Goal: Task Accomplishment & Management: Complete application form

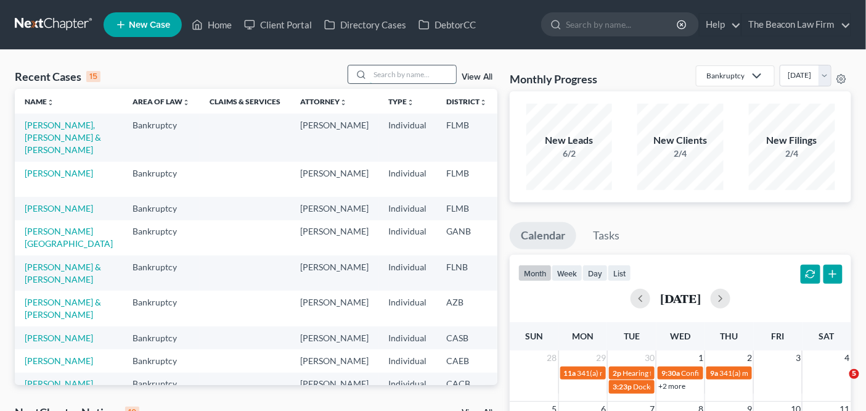
click at [397, 70] on input "search" at bounding box center [413, 74] width 86 height 18
click at [399, 76] on input "search" at bounding box center [413, 74] width 86 height 18
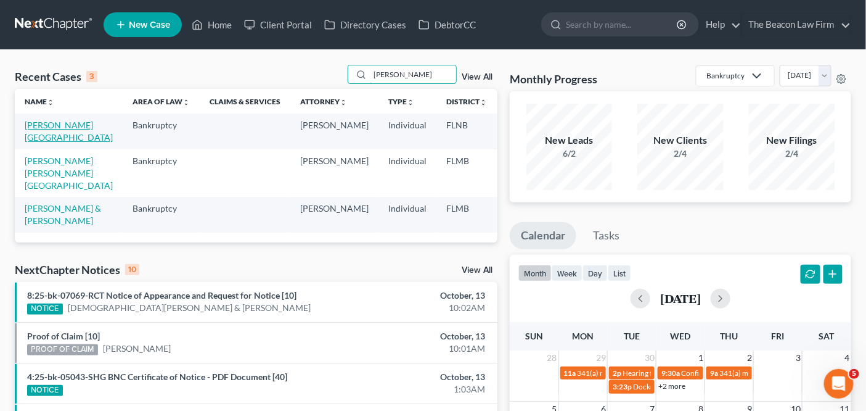
type input "[PERSON_NAME]"
click at [47, 139] on link "[PERSON_NAME][GEOGRAPHIC_DATA]" at bounding box center [69, 131] width 88 height 23
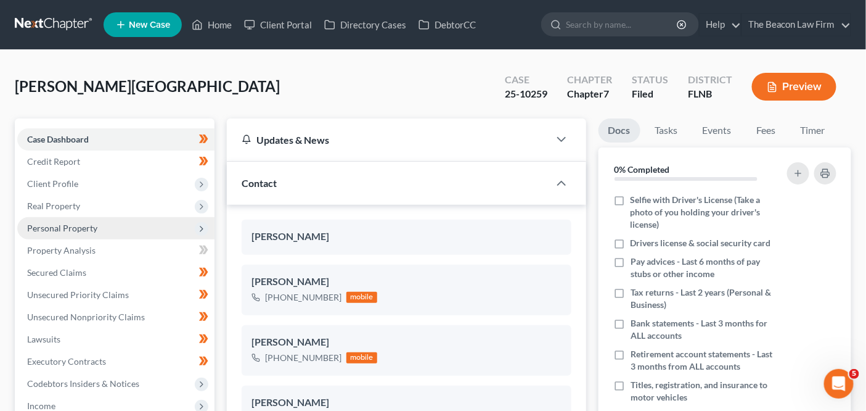
click at [111, 223] on span "Personal Property" at bounding box center [115, 228] width 197 height 22
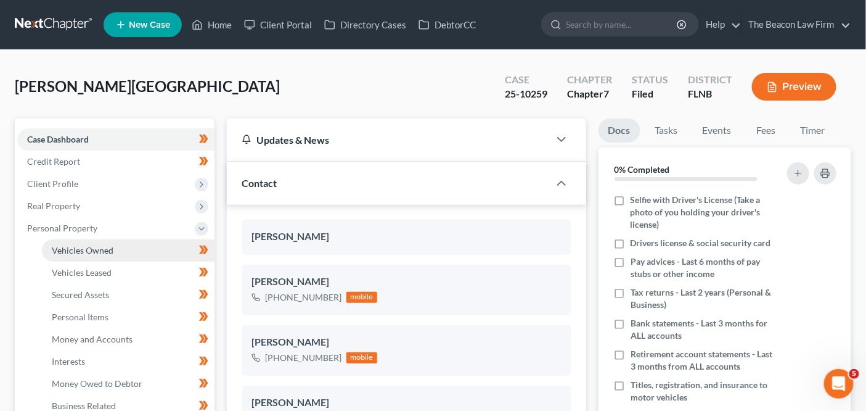
click at [102, 255] on link "Vehicles Owned" at bounding box center [128, 250] width 173 height 22
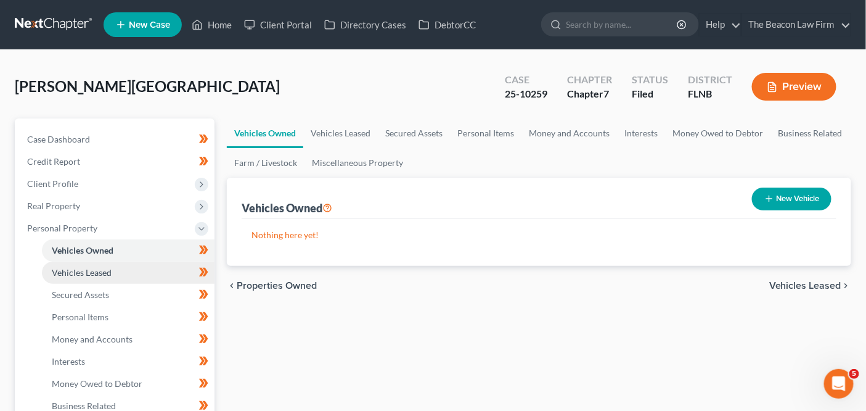
click at [135, 271] on link "Vehicles Leased" at bounding box center [128, 272] width 173 height 22
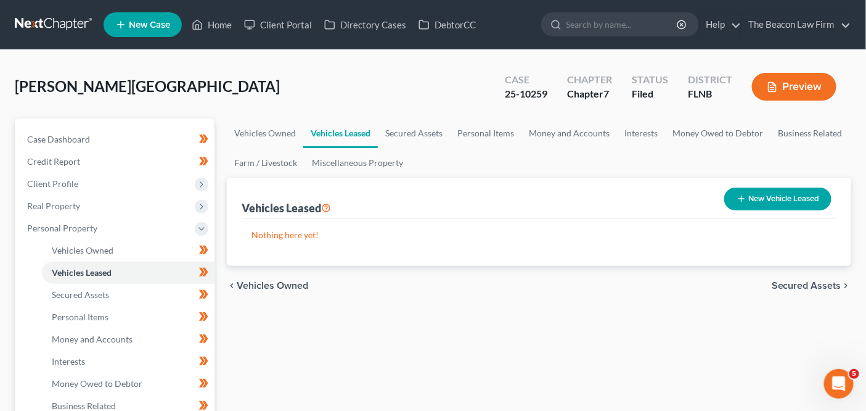
click at [64, 21] on link at bounding box center [54, 25] width 79 height 22
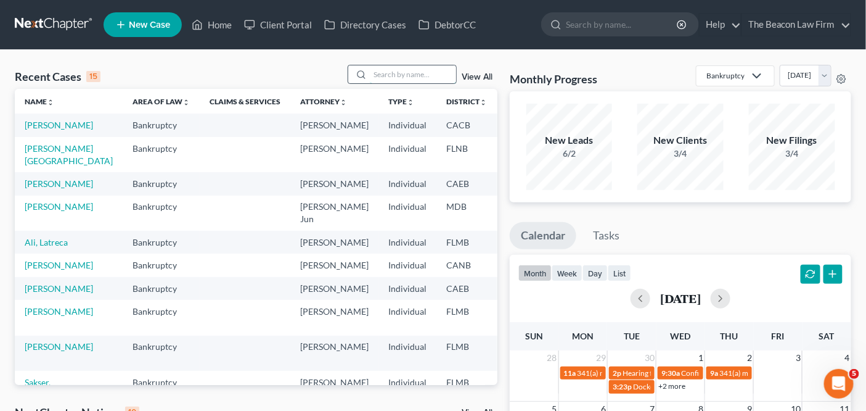
click at [412, 69] on input "search" at bounding box center [413, 74] width 86 height 18
type input "o"
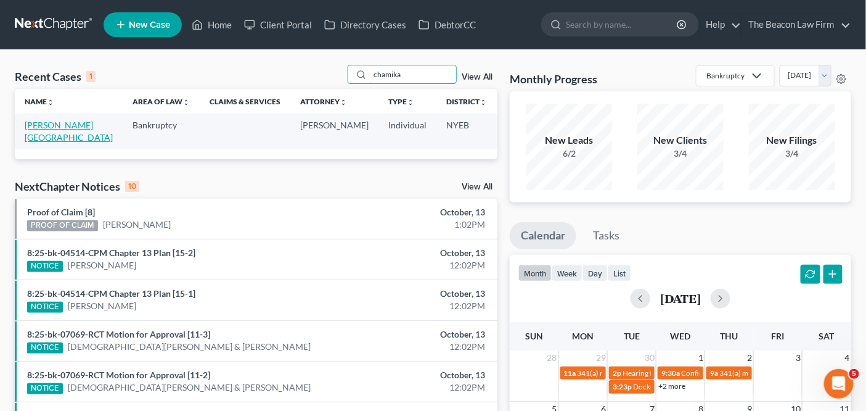
type input "chamika"
click at [39, 125] on link "Wilson, Chamika" at bounding box center [69, 131] width 88 height 23
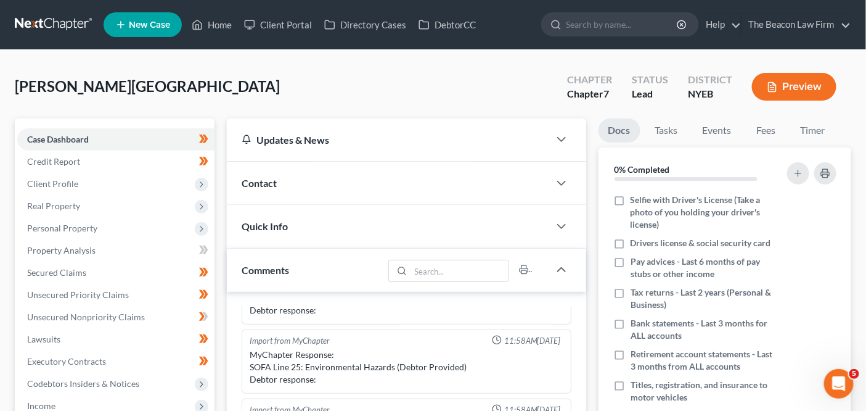
click at [785, 94] on button "Preview" at bounding box center [794, 87] width 84 height 28
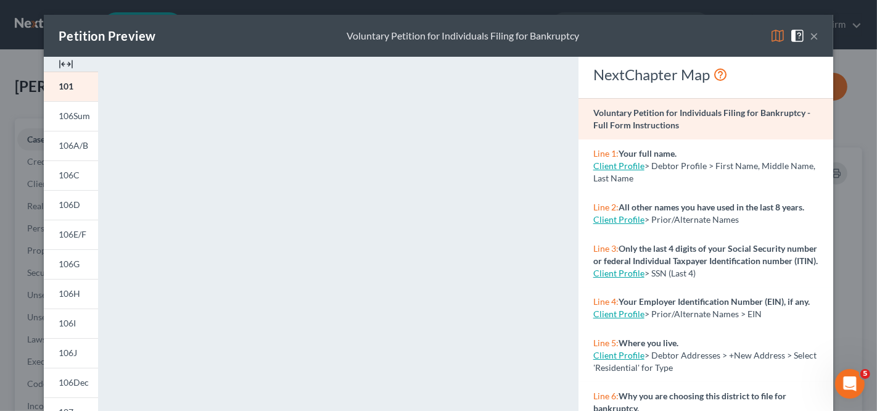
click at [811, 38] on button "×" at bounding box center [814, 35] width 9 height 15
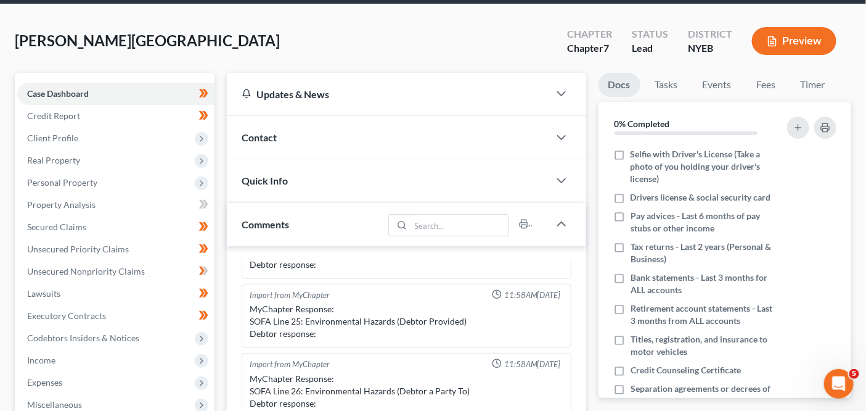
scroll to position [15, 0]
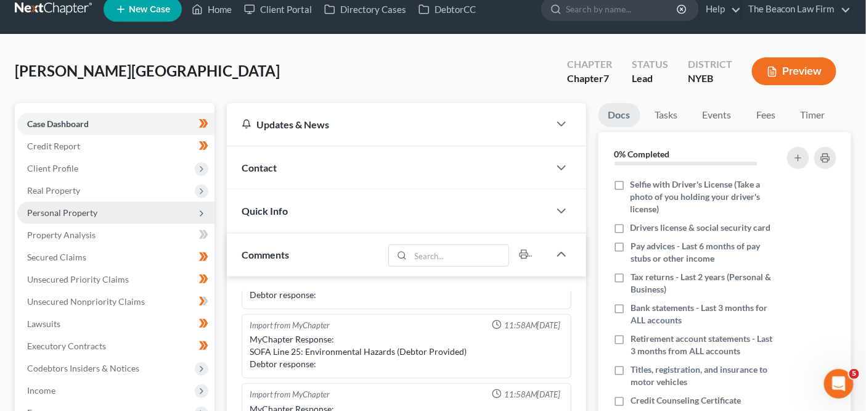
click at [69, 208] on span "Personal Property" at bounding box center [62, 212] width 70 height 10
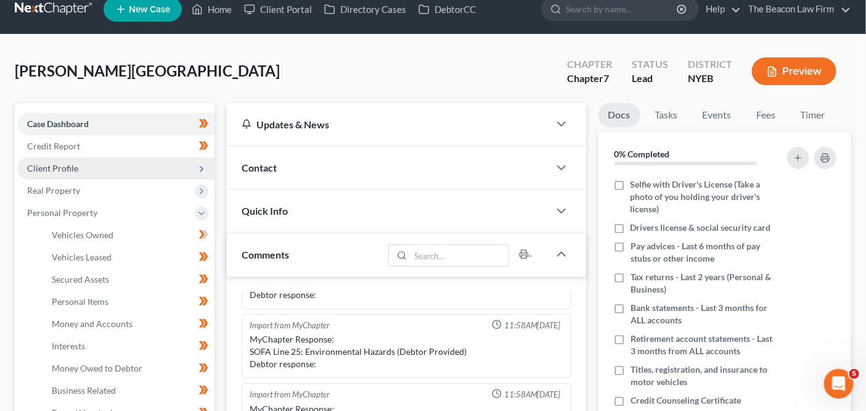
click at [106, 171] on span "Client Profile" at bounding box center [115, 168] width 197 height 22
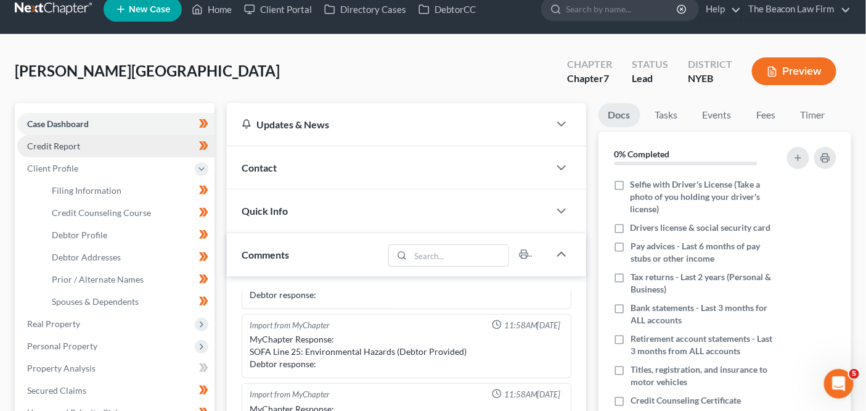
click at [131, 147] on link "Credit Report" at bounding box center [115, 146] width 197 height 22
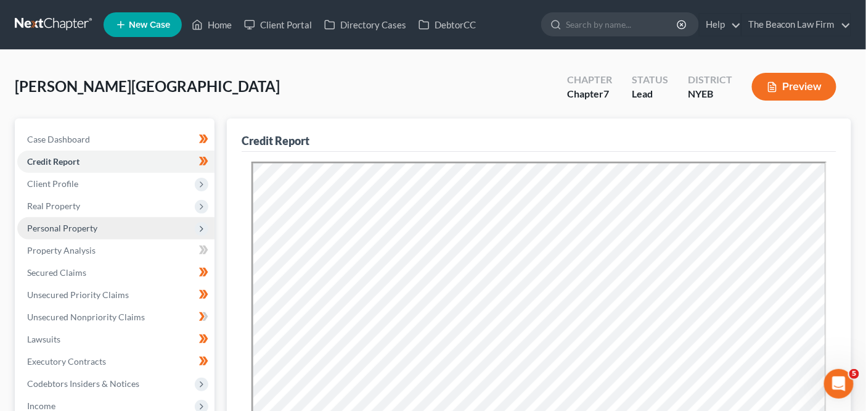
click at [121, 226] on span "Personal Property" at bounding box center [115, 228] width 197 height 22
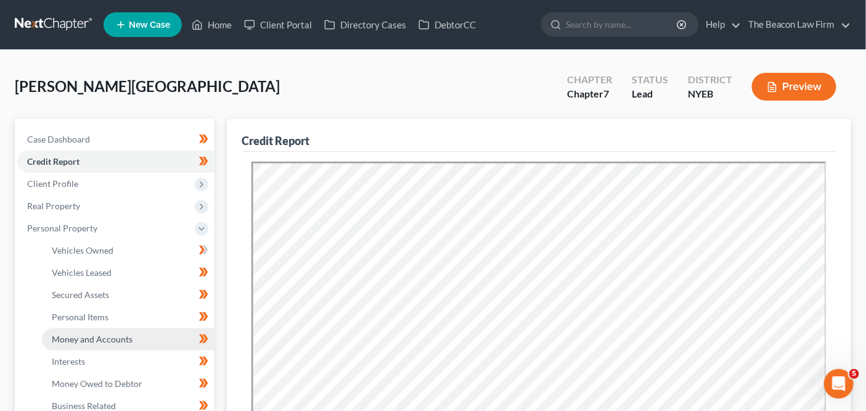
click at [89, 337] on span "Money and Accounts" at bounding box center [92, 339] width 81 height 10
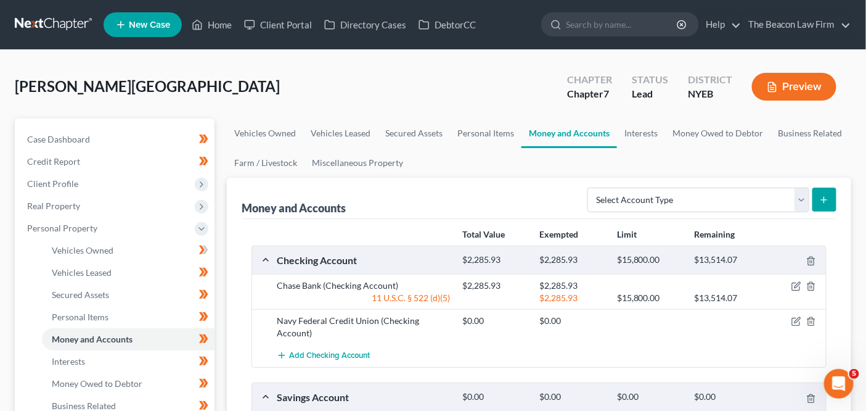
click at [777, 85] on icon "button" at bounding box center [772, 86] width 11 height 11
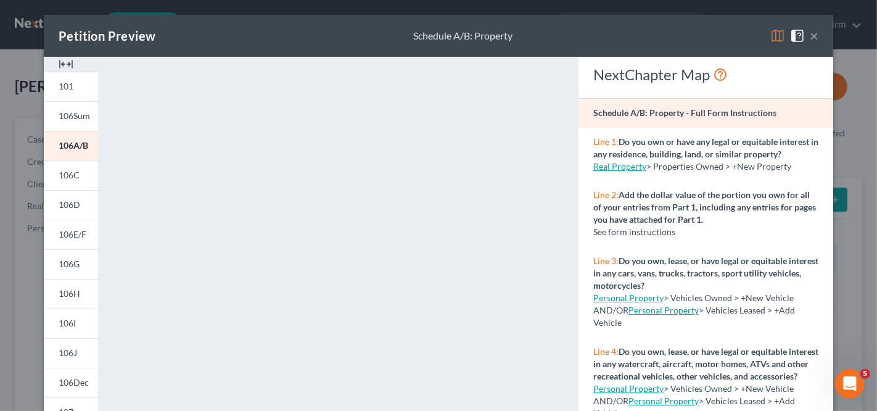
click at [810, 41] on button "×" at bounding box center [814, 35] width 9 height 15
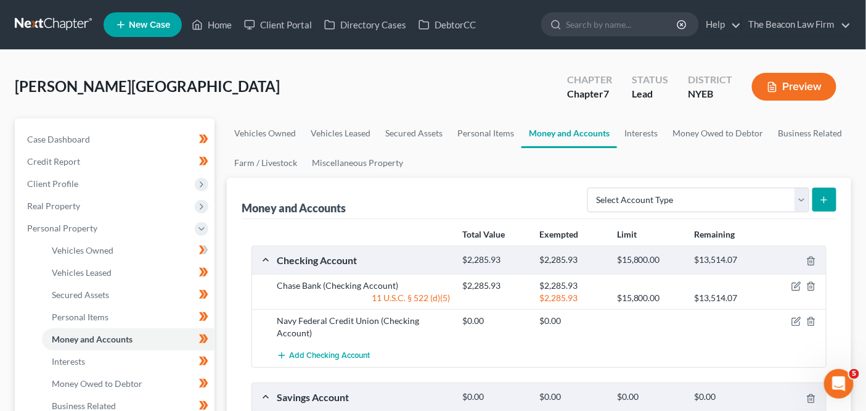
click at [57, 22] on link at bounding box center [54, 25] width 79 height 22
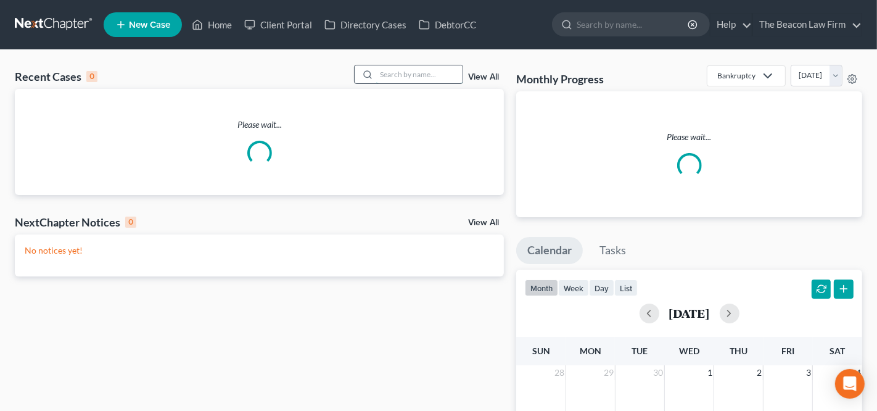
click at [408, 66] on input "search" at bounding box center [419, 74] width 86 height 18
click at [406, 69] on input "search" at bounding box center [419, 74] width 86 height 18
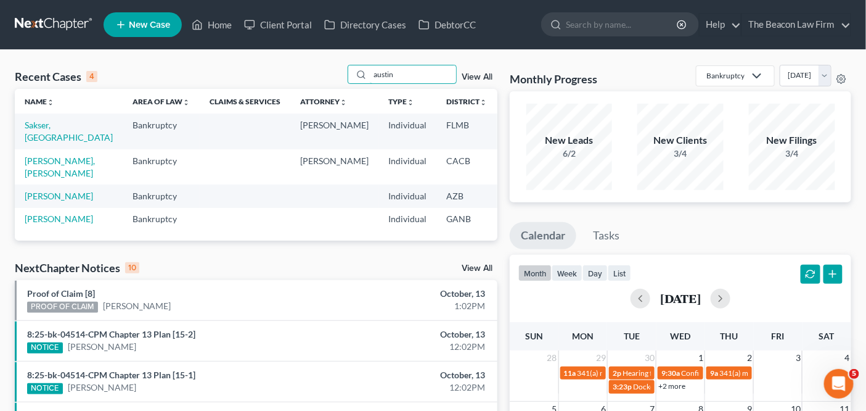
type input "austin"
click at [39, 129] on td "Sakser, Austin" at bounding box center [69, 130] width 108 height 35
click at [42, 136] on link "Sakser, Austin" at bounding box center [69, 131] width 88 height 23
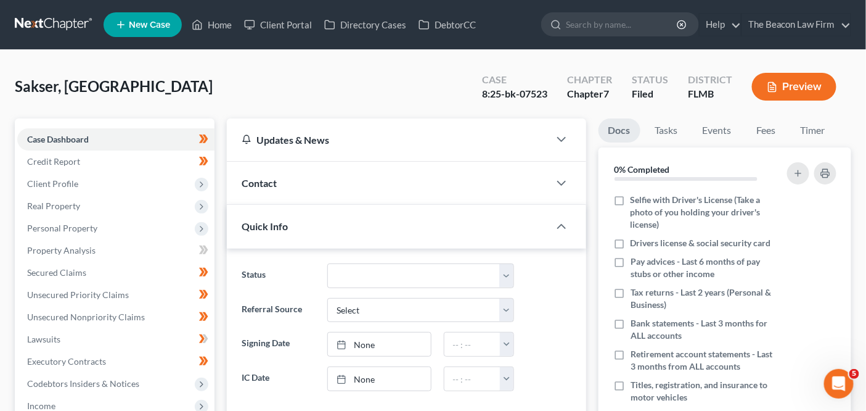
scroll to position [300, 0]
click at [68, 38] on nav "Home New Case Client Portal Directory Cases DebtorCC The Beacon Law Firm prenn@…" at bounding box center [433, 24] width 866 height 49
click at [69, 26] on link at bounding box center [54, 25] width 79 height 22
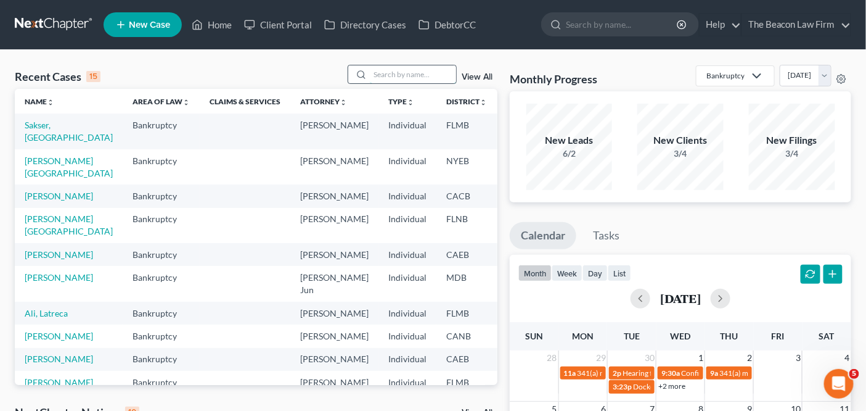
click at [427, 78] on input "search" at bounding box center [413, 74] width 86 height 18
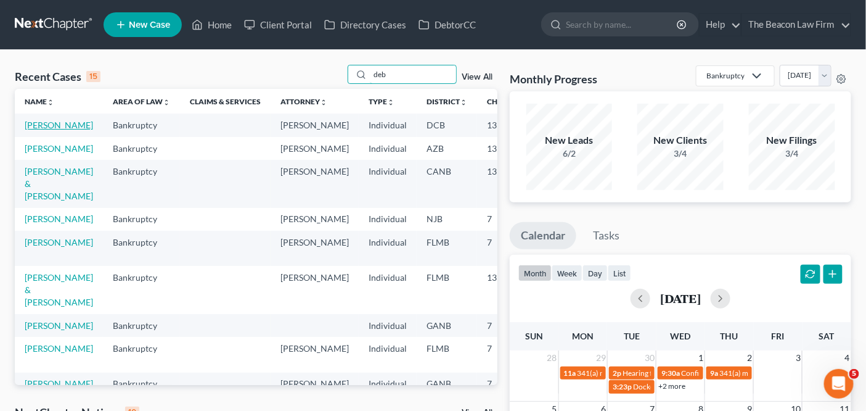
type input "deb"
click at [41, 130] on link "Dailey, Deborah" at bounding box center [59, 125] width 68 height 10
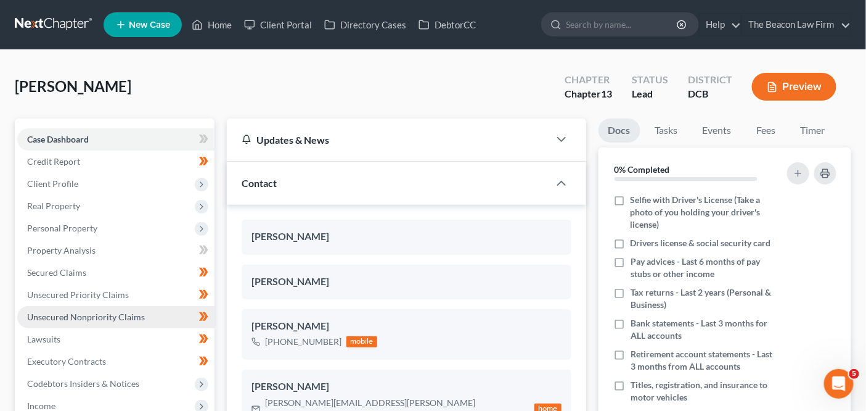
scroll to position [267, 0]
click at [68, 321] on link "Unsecured Nonpriority Claims" at bounding box center [115, 317] width 197 height 22
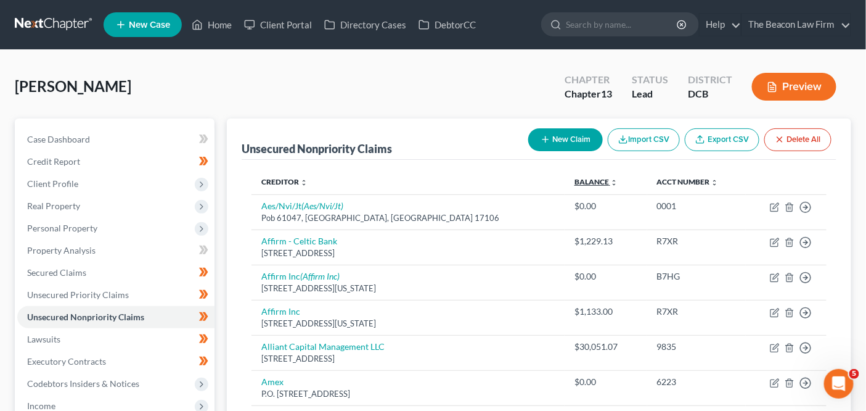
click at [580, 177] on link "Balance expand_more expand_less unfold_more" at bounding box center [596, 181] width 43 height 9
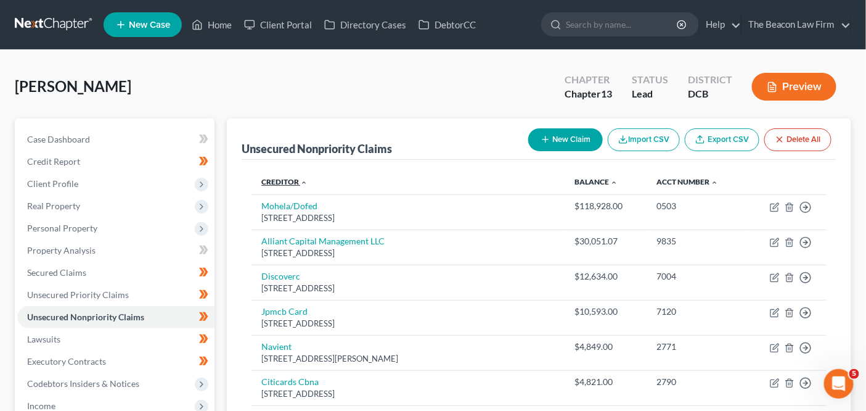
click at [287, 181] on link "Creditor expand_more expand_less unfold_more" at bounding box center [284, 181] width 46 height 9
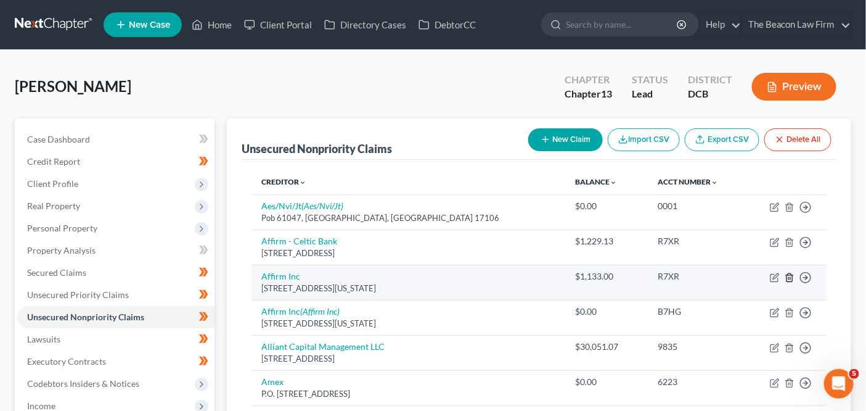
click at [792, 275] on icon "button" at bounding box center [790, 277] width 6 height 8
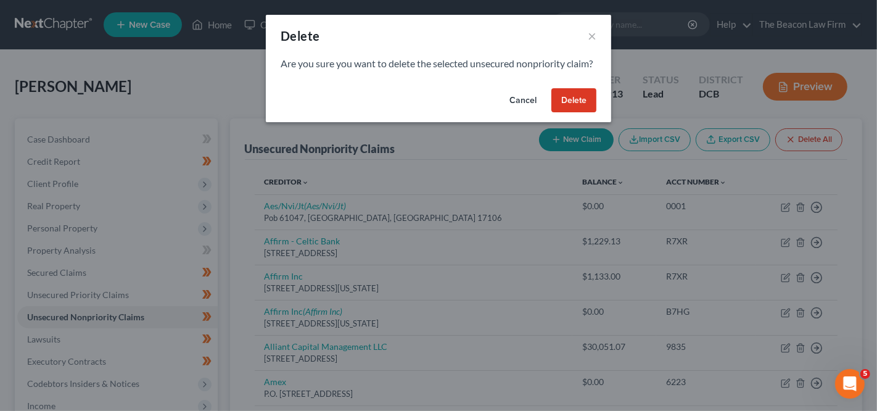
click at [564, 110] on button "Delete" at bounding box center [573, 100] width 45 height 25
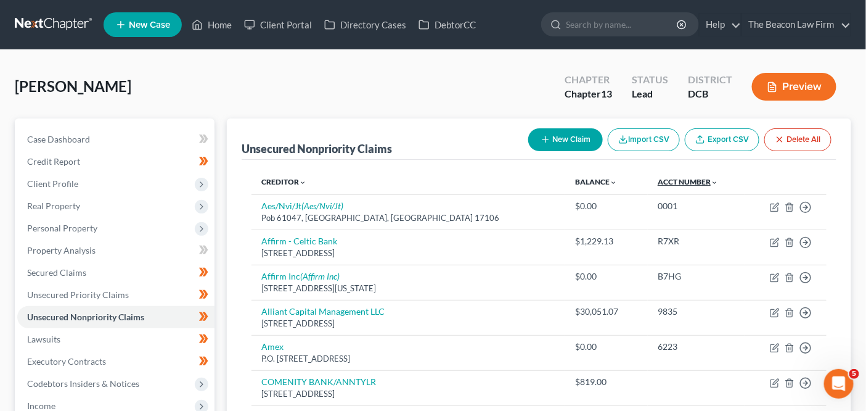
click at [682, 179] on link "Acct Number expand_more expand_less unfold_more" at bounding box center [688, 181] width 60 height 9
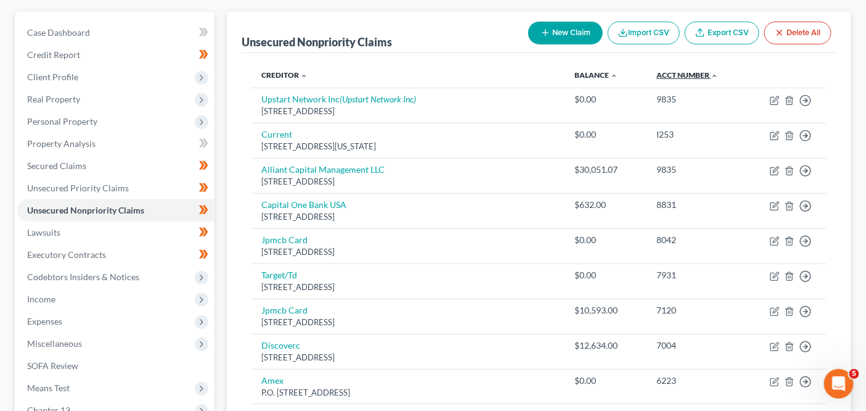
scroll to position [83, 0]
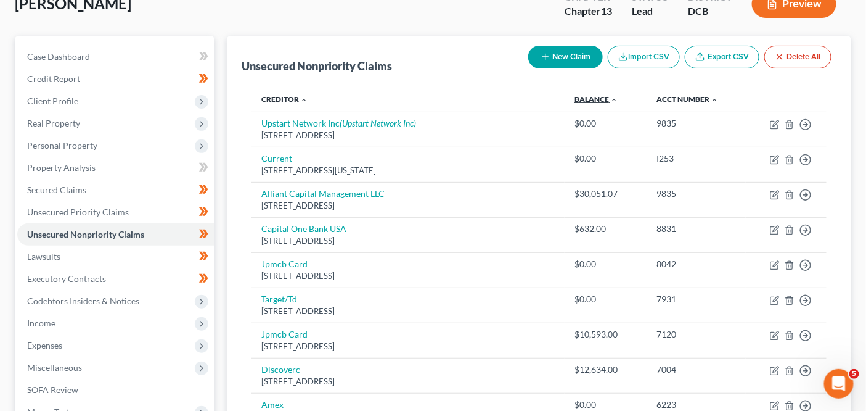
click at [575, 94] on link "Balance expand_more expand_less unfold_more" at bounding box center [596, 98] width 43 height 9
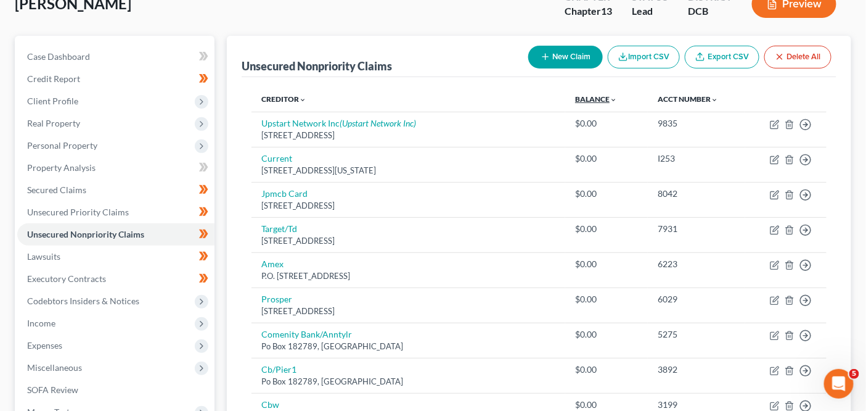
click at [575, 94] on link "Balance expand_more expand_less unfold_more" at bounding box center [596, 98] width 42 height 9
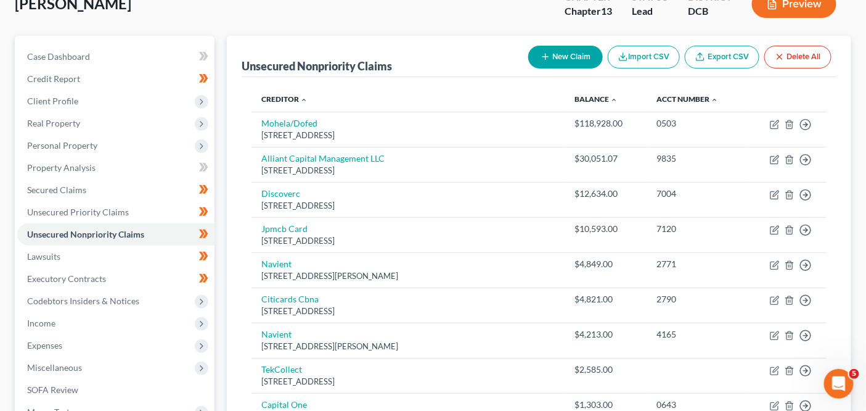
drag, startPoint x: 864, startPoint y: 98, endPoint x: 863, endPoint y: 126, distance: 27.8
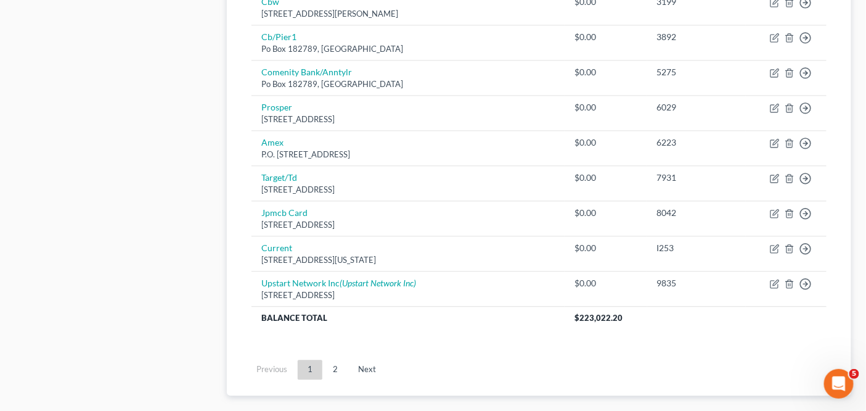
scroll to position [951, 0]
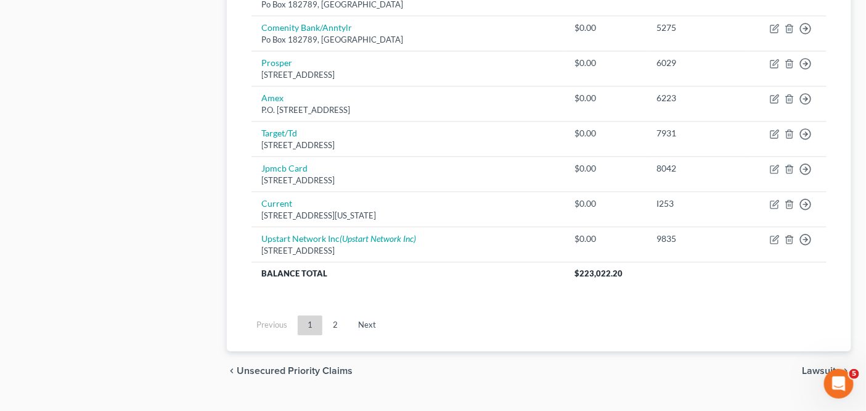
drag, startPoint x: 872, startPoint y: 125, endPoint x: 20, endPoint y: 1, distance: 860.9
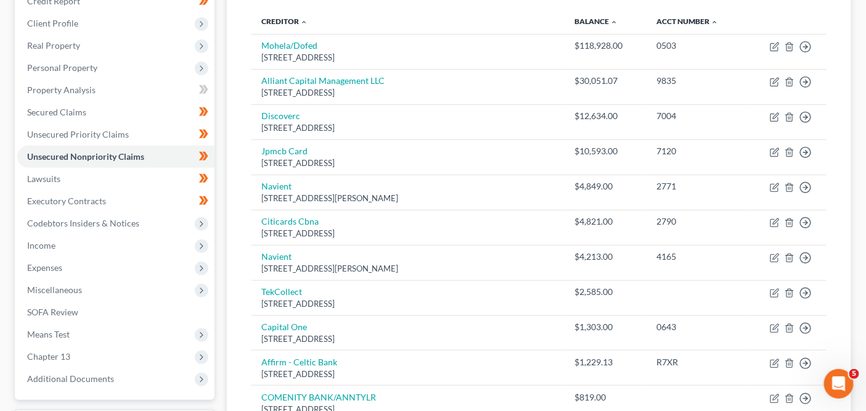
scroll to position [0, 0]
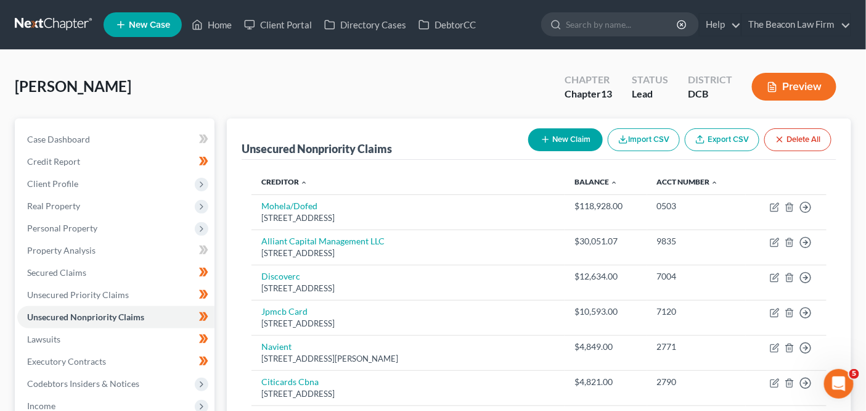
click at [63, 30] on link at bounding box center [54, 25] width 79 height 22
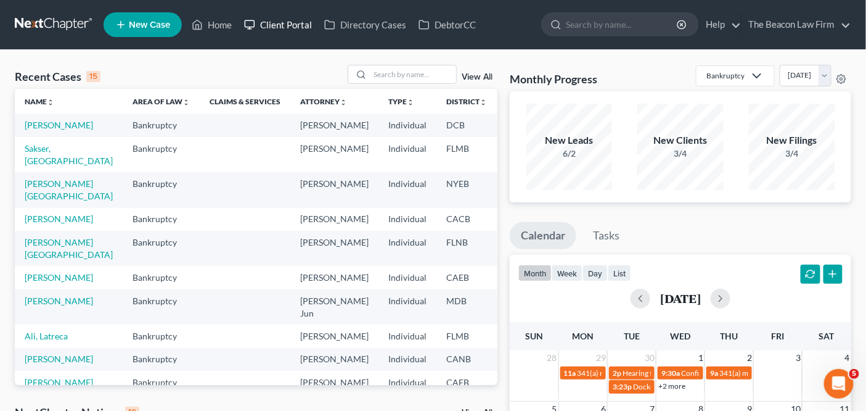
click at [305, 30] on link "Client Portal" at bounding box center [278, 25] width 80 height 22
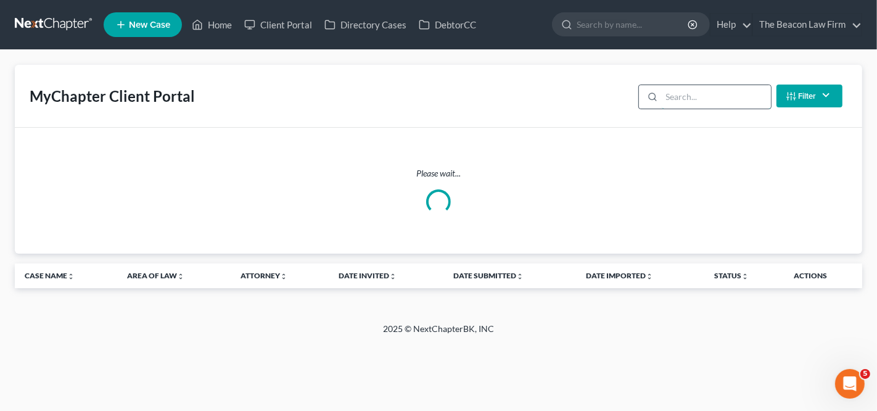
click at [698, 104] on input "search" at bounding box center [716, 96] width 109 height 23
click at [715, 99] on input "[PERSON_NAME]" at bounding box center [716, 96] width 109 height 23
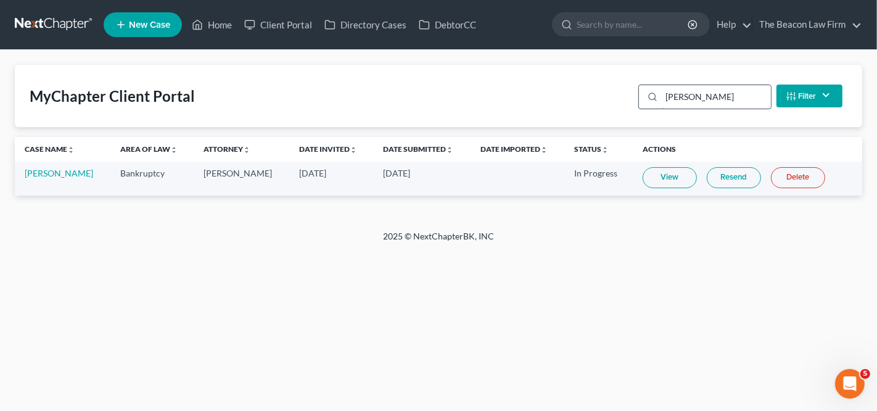
type input "[PERSON_NAME]"
click at [63, 175] on link "[PERSON_NAME]" at bounding box center [59, 173] width 68 height 10
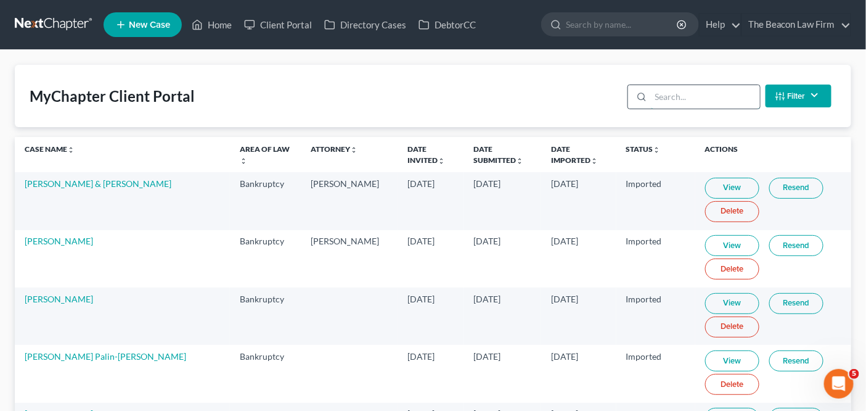
click at [717, 105] on input "search" at bounding box center [705, 96] width 109 height 23
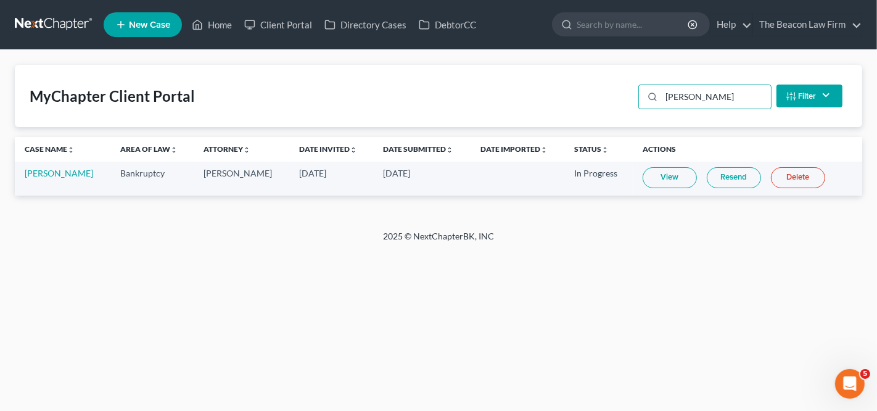
click at [636, 189] on td "View Resend Delete" at bounding box center [747, 179] width 229 height 34
click at [642, 181] on link "View" at bounding box center [669, 177] width 54 height 21
click at [692, 105] on input "irene" at bounding box center [716, 96] width 109 height 23
click at [697, 98] on input "irene" at bounding box center [716, 96] width 109 height 23
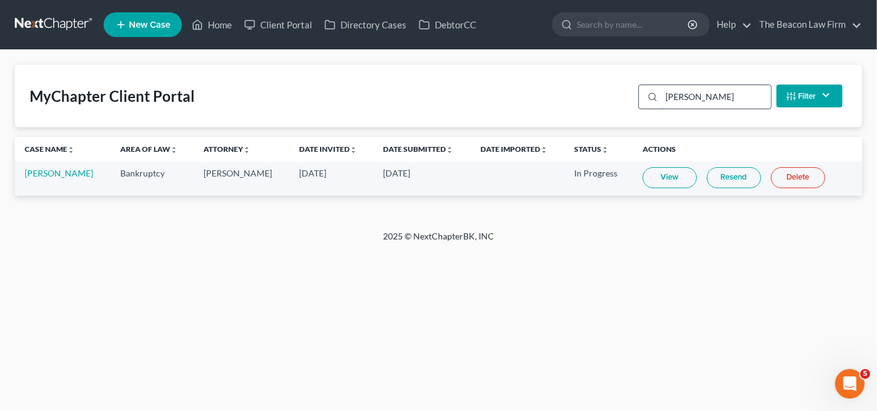
click at [697, 98] on input "irene" at bounding box center [716, 96] width 109 height 23
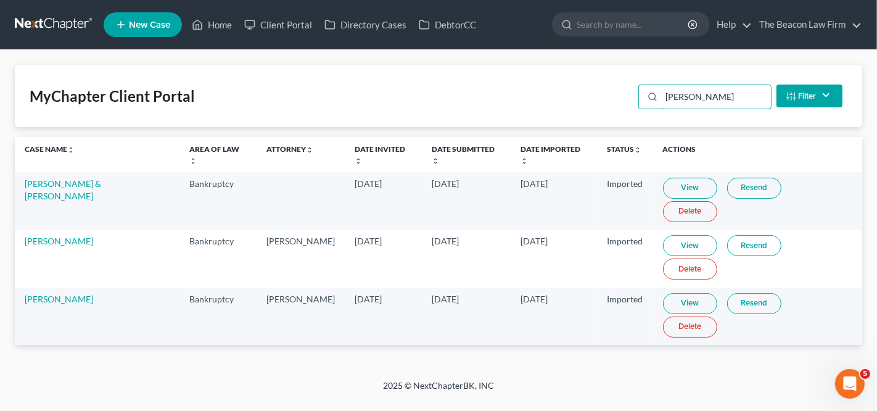
type input "reese"
click at [671, 293] on link "View" at bounding box center [690, 303] width 54 height 21
click at [38, 287] on td "Kaitlyn Reese" at bounding box center [97, 315] width 165 height 57
click at [38, 293] on link "Kaitlyn Reese" at bounding box center [59, 298] width 68 height 10
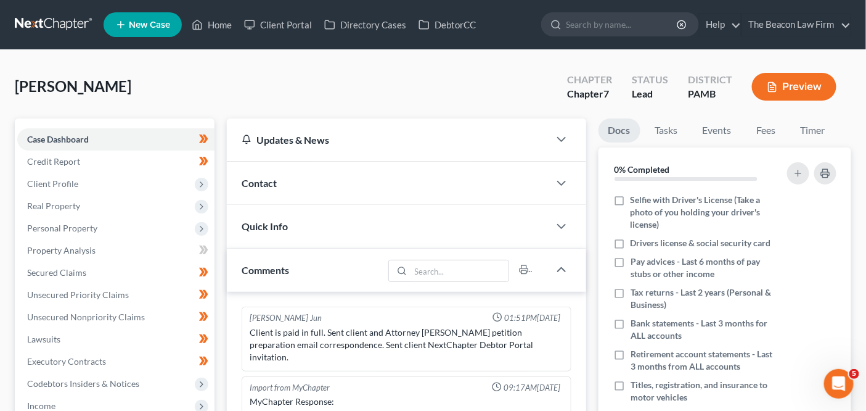
scroll to position [312, 0]
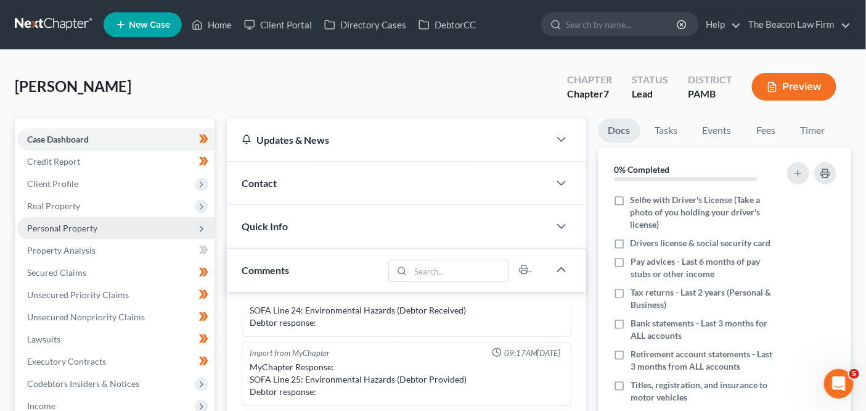
click at [140, 232] on span "Personal Property" at bounding box center [115, 228] width 197 height 22
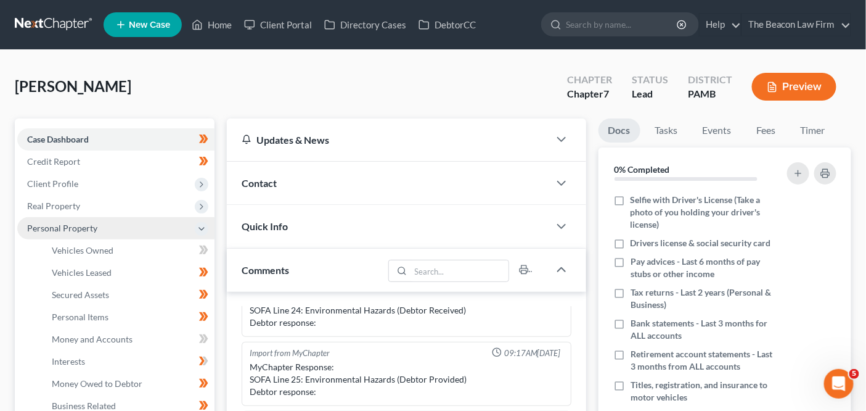
click at [139, 234] on span "Personal Property" at bounding box center [115, 228] width 197 height 22
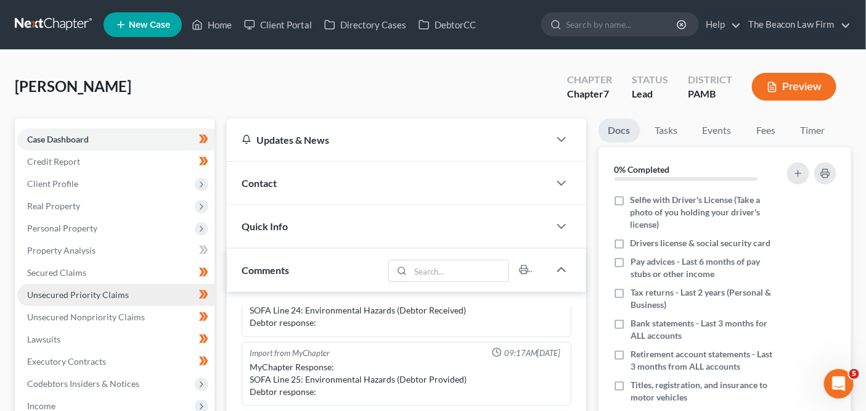
click at [135, 298] on link "Unsecured Priority Claims" at bounding box center [115, 295] width 197 height 22
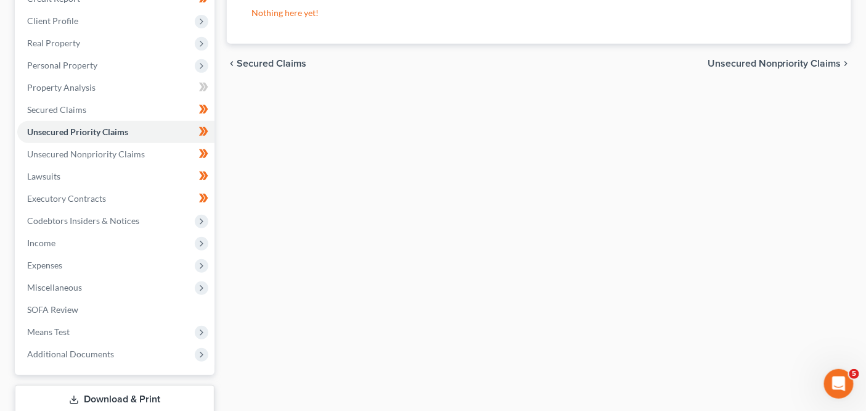
scroll to position [207, 0]
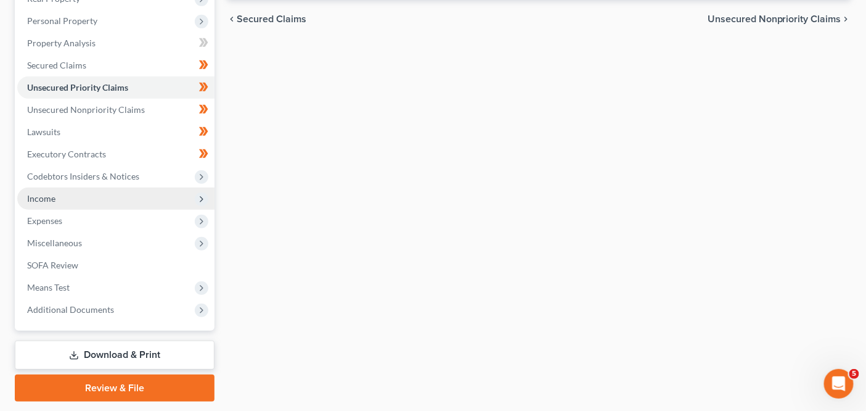
click at [131, 191] on span "Income" at bounding box center [115, 198] width 197 height 22
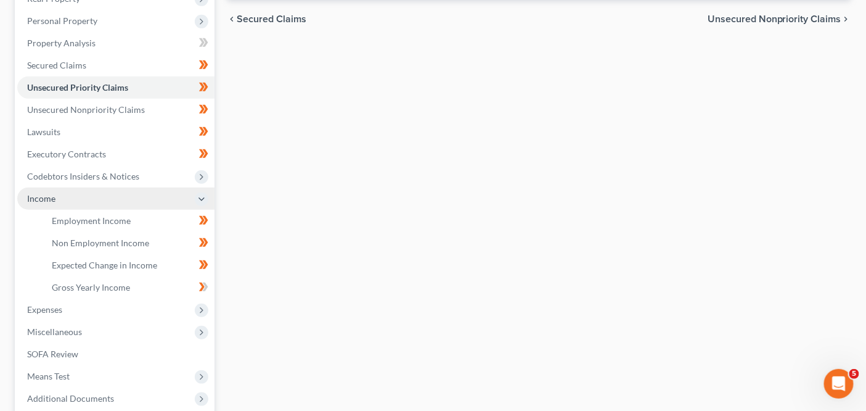
click at [131, 191] on span "Income" at bounding box center [115, 198] width 197 height 22
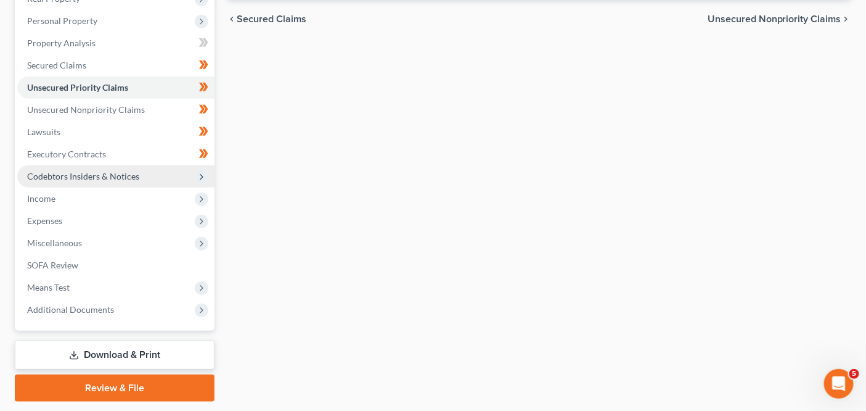
click at [137, 171] on span "Codebtors Insiders & Notices" at bounding box center [83, 176] width 112 height 10
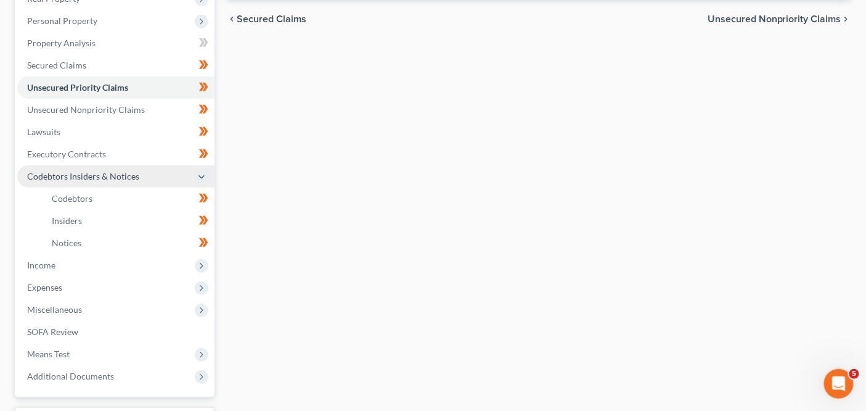
click at [137, 171] on span "Codebtors Insiders & Notices" at bounding box center [83, 176] width 112 height 10
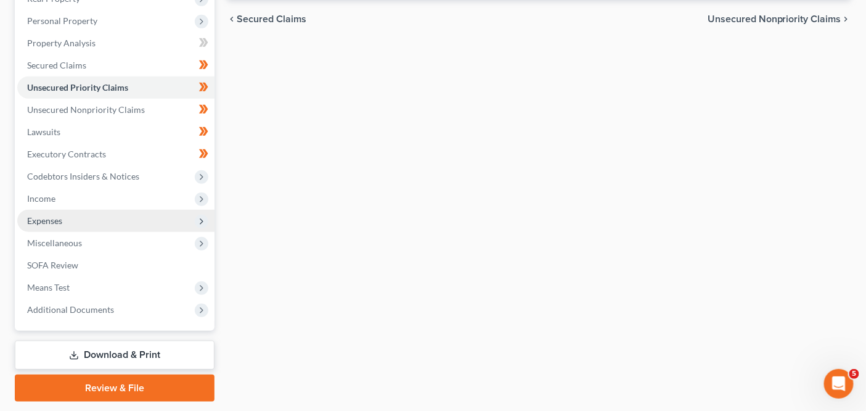
click at [112, 226] on span "Expenses" at bounding box center [115, 221] width 197 height 22
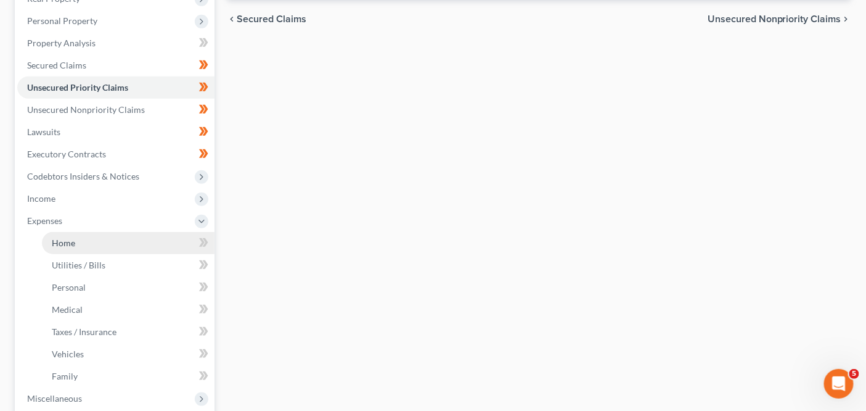
click at [110, 242] on link "Home" at bounding box center [128, 243] width 173 height 22
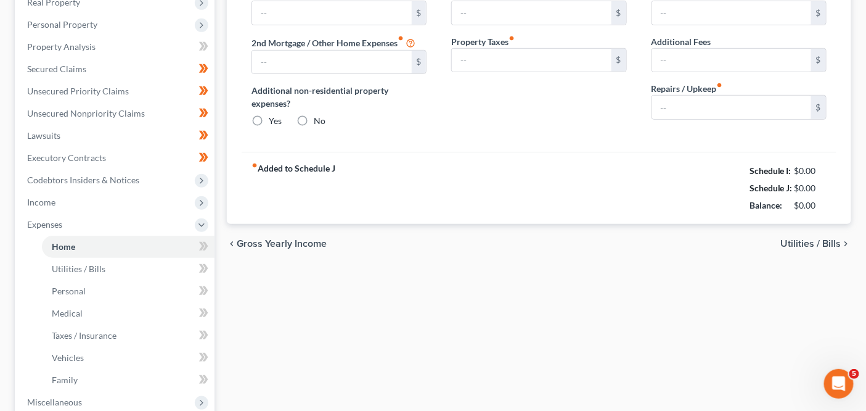
type input "1,500.00"
type input "0.00"
radio input "true"
type input "0.00"
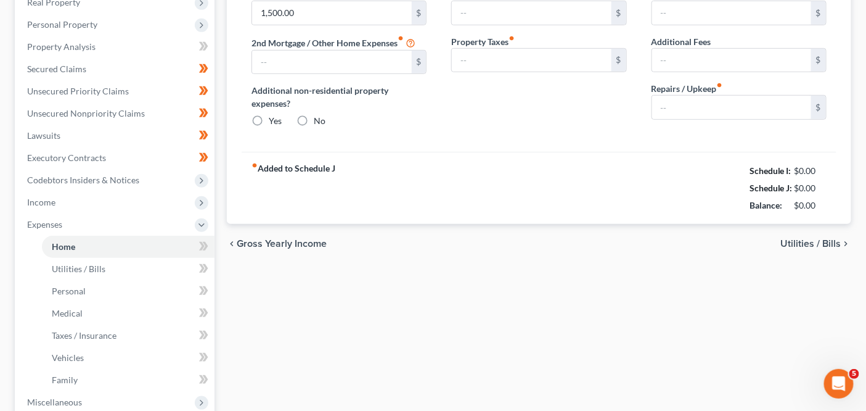
type input "0.00"
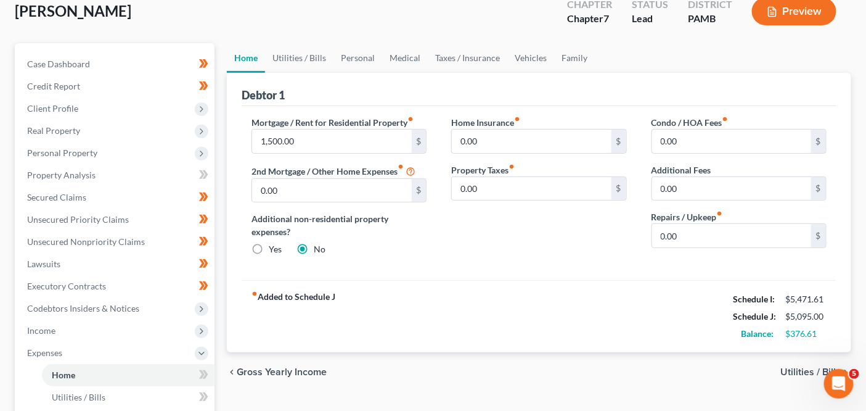
scroll to position [69, 0]
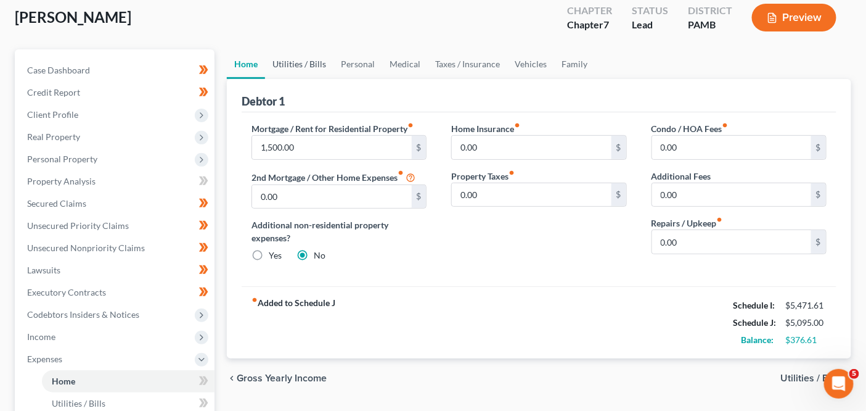
click at [278, 49] on link "Utilities / Bills" at bounding box center [299, 64] width 68 height 30
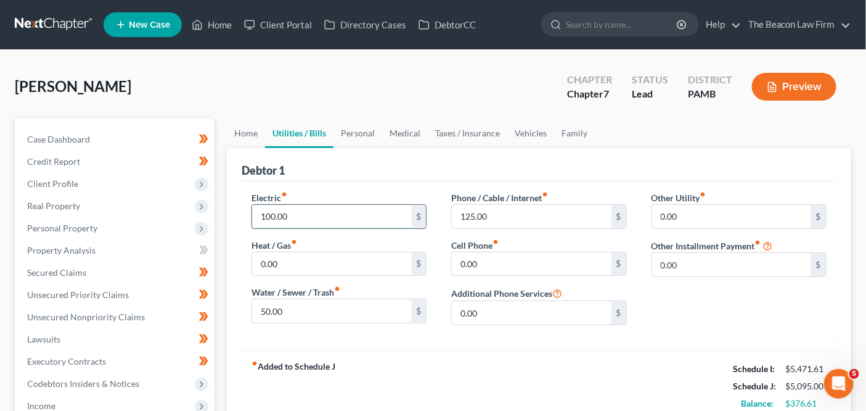
click at [306, 209] on input "100.00" at bounding box center [331, 216] width 159 height 23
type input "150"
click at [485, 210] on input "125.00" at bounding box center [531, 216] width 159 height 23
click at [467, 206] on input "180" at bounding box center [531, 216] width 159 height 23
type input "180"
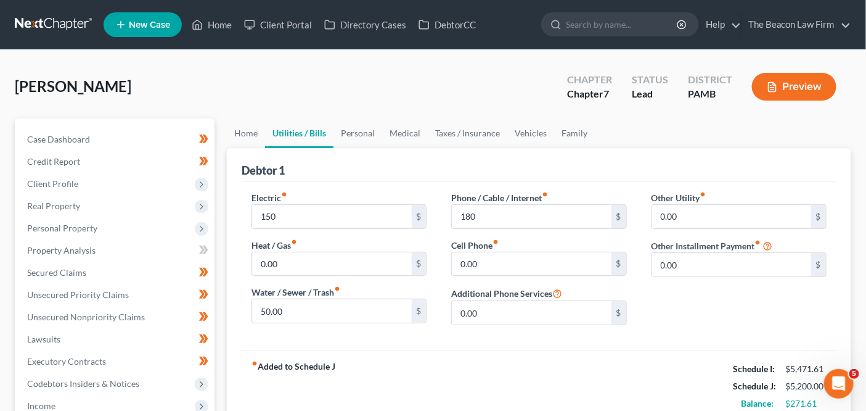
click at [454, 191] on label "Phone / Cable / Internet fiber_manual_record" at bounding box center [499, 197] width 97 height 13
click at [355, 138] on link "Personal" at bounding box center [358, 133] width 49 height 30
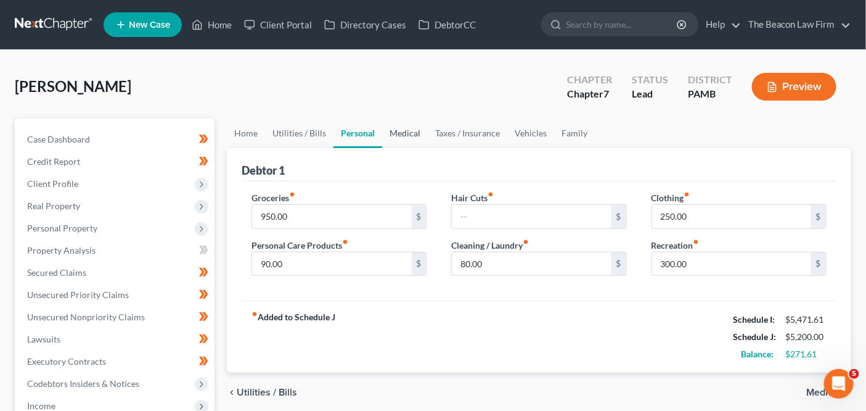
click at [418, 134] on link "Medical" at bounding box center [405, 133] width 46 height 30
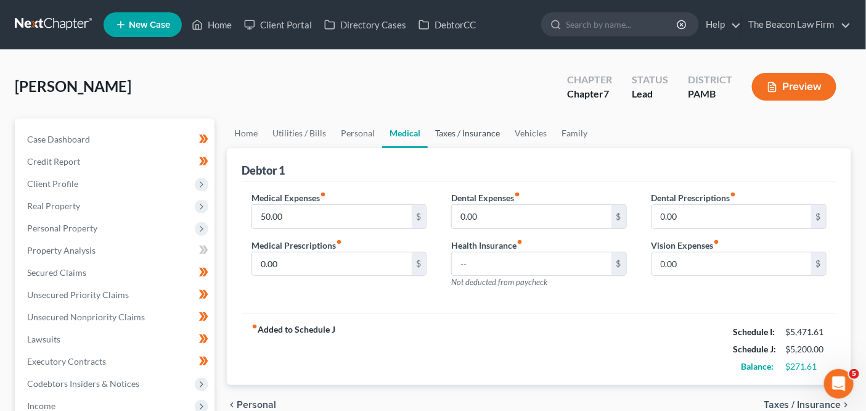
click at [441, 132] on link "Taxes / Insurance" at bounding box center [468, 133] width 80 height 30
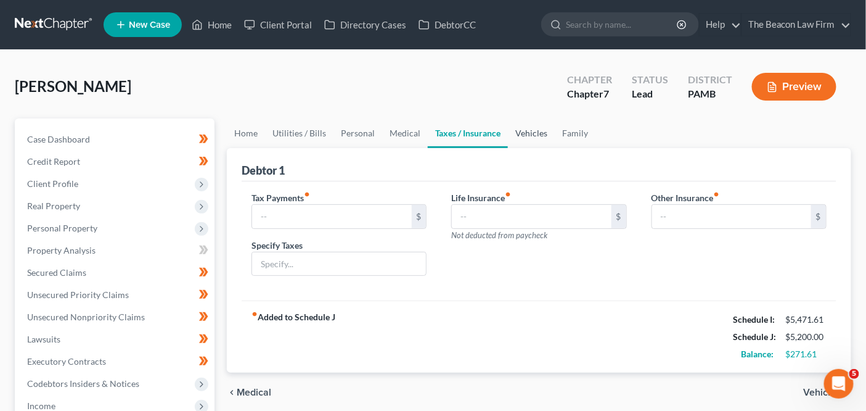
click at [518, 128] on link "Vehicles" at bounding box center [531, 133] width 47 height 30
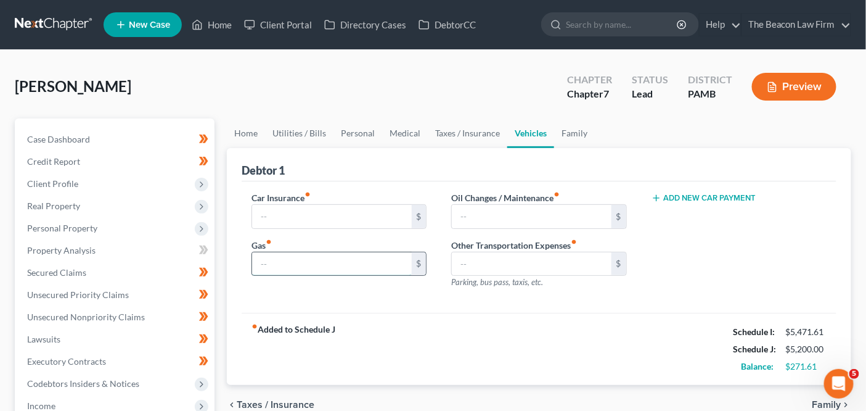
click at [375, 263] on input "text" at bounding box center [331, 263] width 159 height 23
type input "250"
click at [305, 220] on input "text" at bounding box center [331, 216] width 159 height 23
type input "100"
click at [583, 128] on link "Family" at bounding box center [574, 133] width 41 height 30
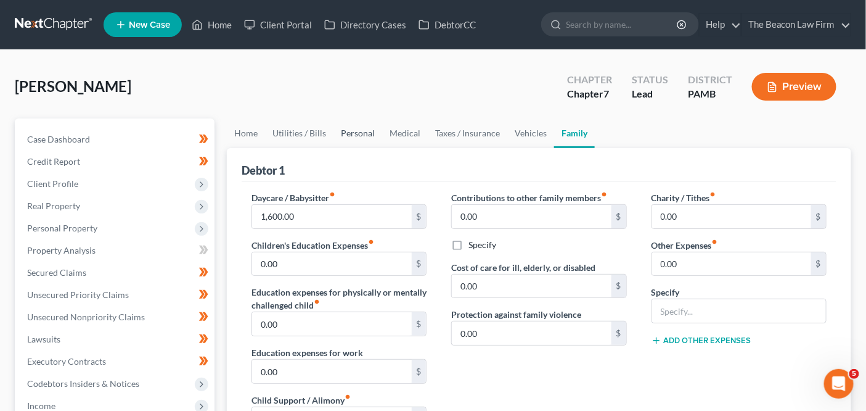
click at [379, 129] on link "Personal" at bounding box center [358, 133] width 49 height 30
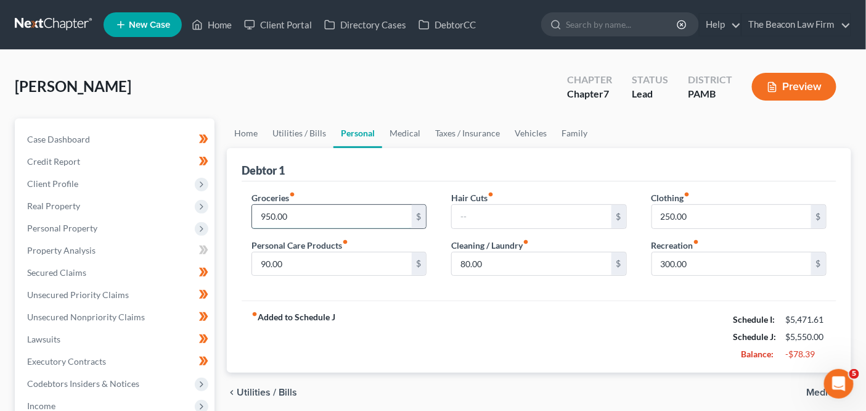
click at [332, 218] on input "950.00" at bounding box center [331, 216] width 159 height 23
click at [345, 194] on div "Groceries fiber_manual_record 400 $" at bounding box center [339, 210] width 175 height 38
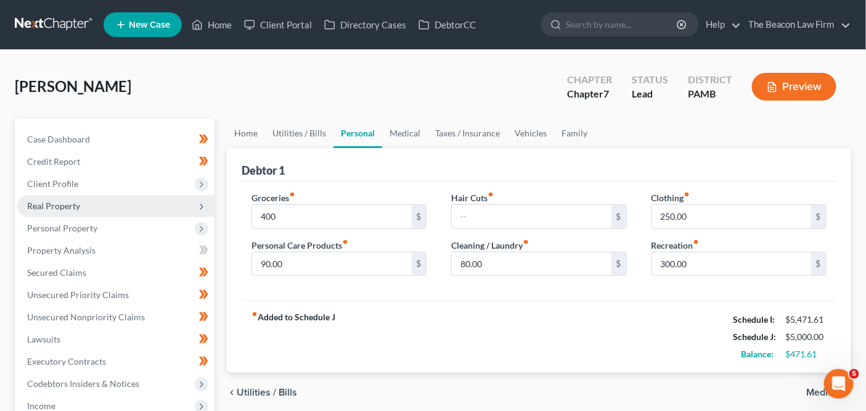
click at [144, 202] on span "Real Property" at bounding box center [115, 206] width 197 height 22
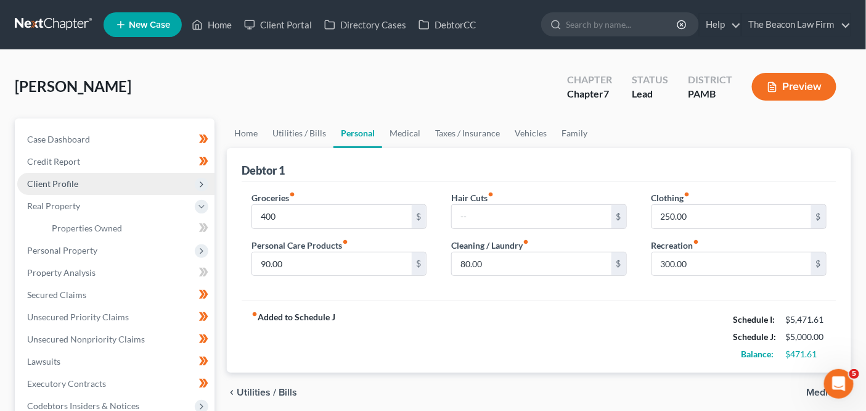
click at [147, 182] on span "Client Profile" at bounding box center [115, 184] width 197 height 22
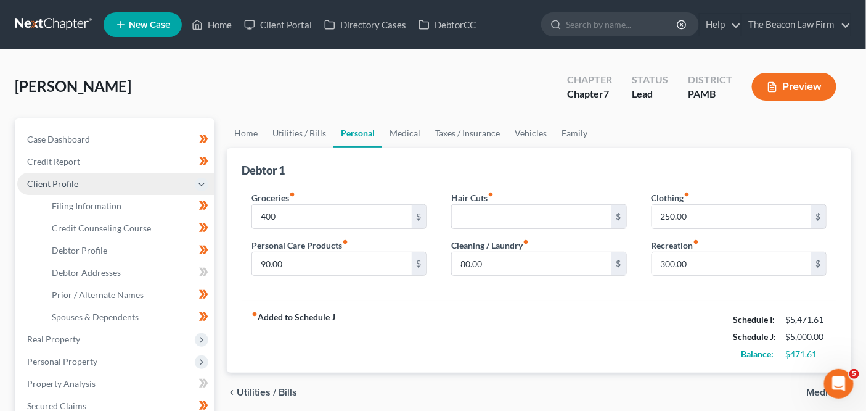
click at [136, 182] on span "Client Profile" at bounding box center [115, 184] width 197 height 22
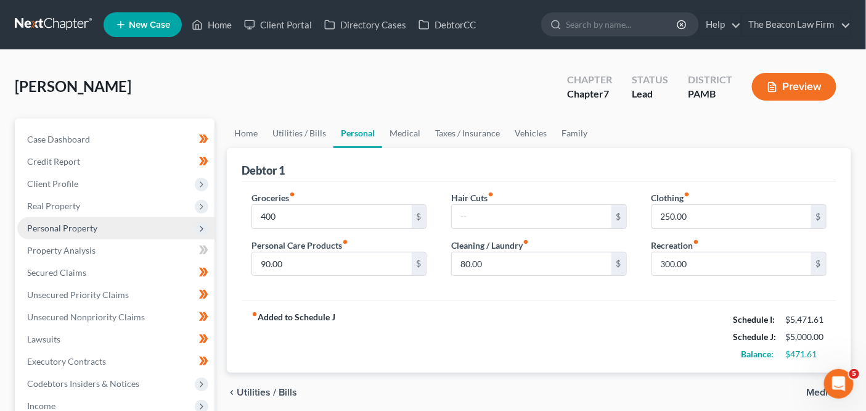
click at [132, 237] on span "Personal Property" at bounding box center [115, 228] width 197 height 22
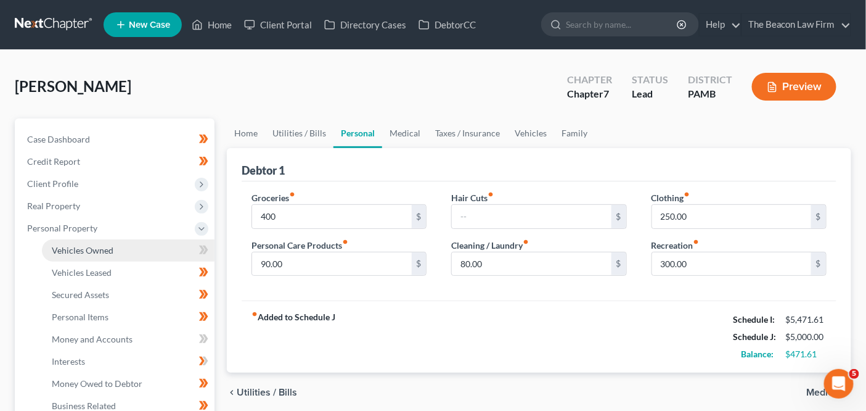
click at [136, 254] on link "Vehicles Owned" at bounding box center [128, 250] width 173 height 22
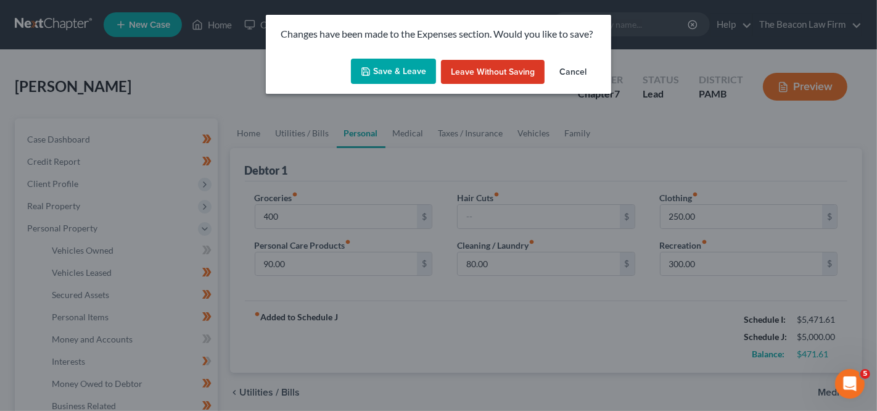
click at [372, 83] on button "Save & Leave" at bounding box center [393, 72] width 85 height 26
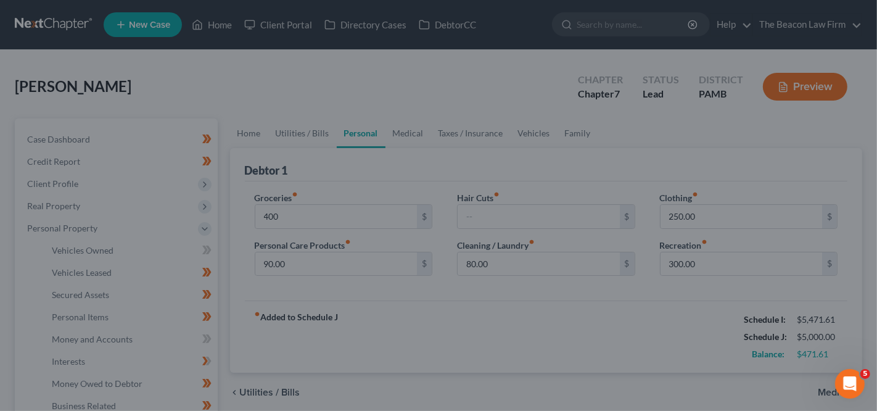
type input "400.00"
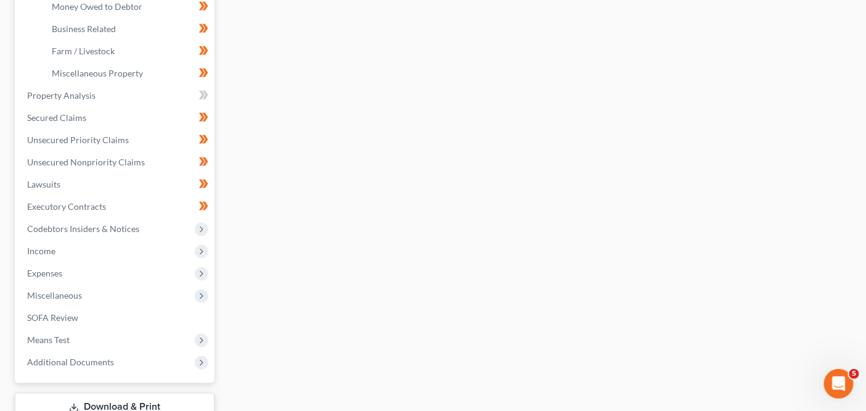
scroll to position [433, 0]
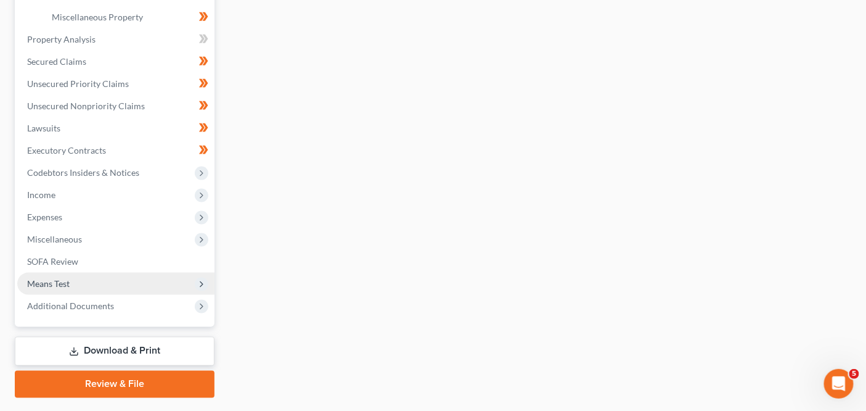
click at [160, 273] on span "Means Test" at bounding box center [115, 284] width 197 height 22
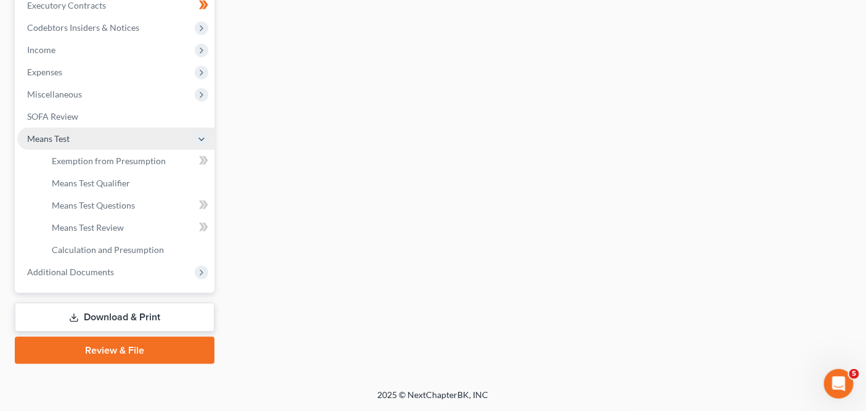
scroll to position [353, 0]
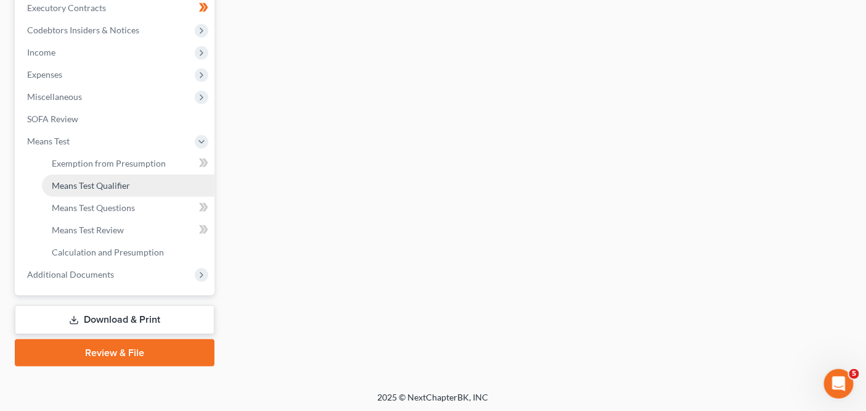
click at [161, 174] on link "Means Test Qualifier" at bounding box center [128, 185] width 173 height 22
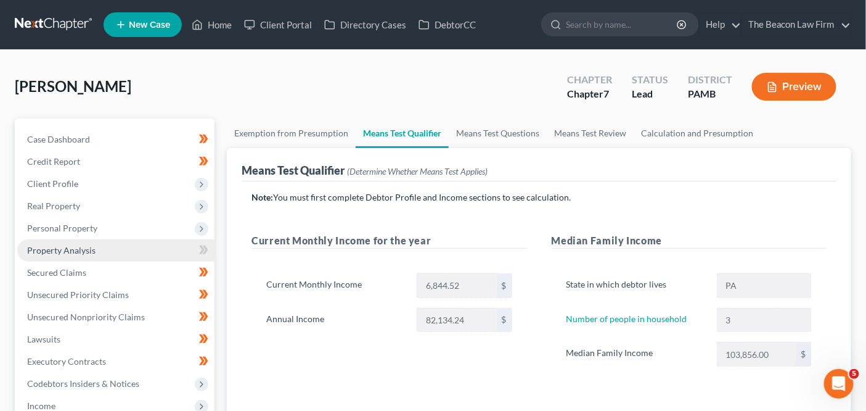
click at [160, 241] on link "Property Analysis" at bounding box center [115, 250] width 197 height 22
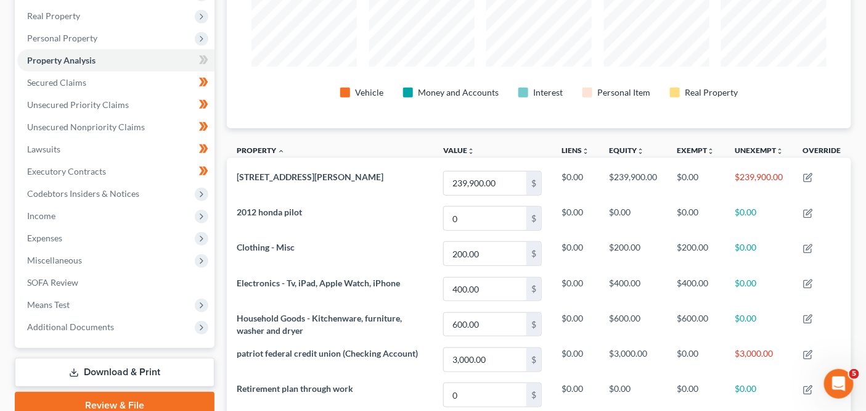
scroll to position [189, 0]
click at [150, 265] on span "Miscellaneous" at bounding box center [115, 261] width 197 height 22
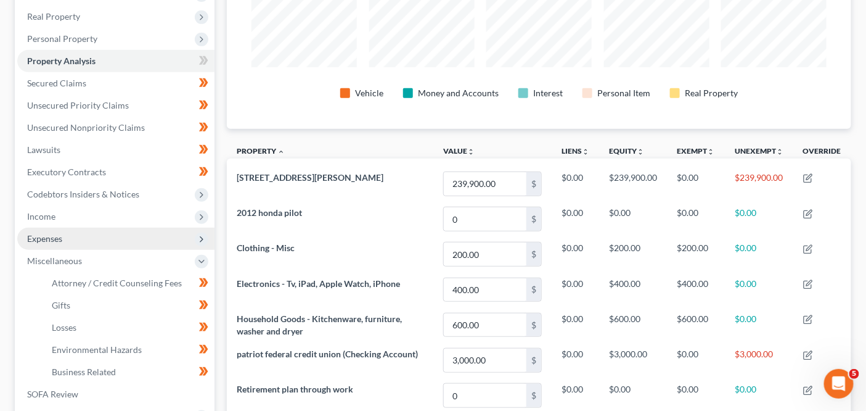
click at [149, 240] on span "Expenses" at bounding box center [115, 238] width 197 height 22
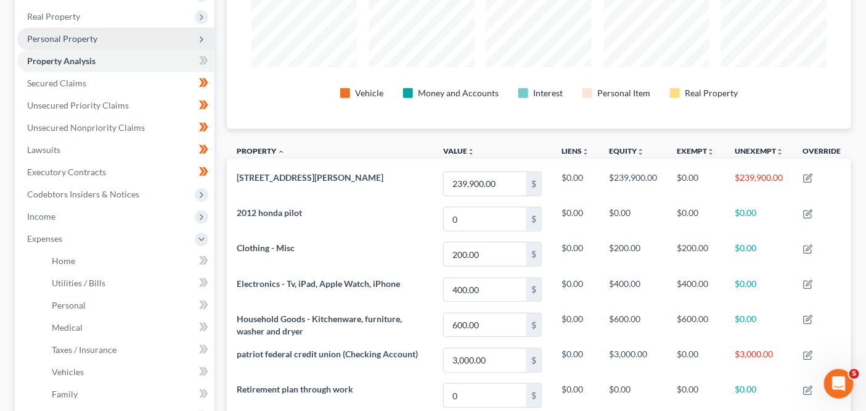
click at [148, 35] on span "Personal Property" at bounding box center [115, 39] width 197 height 22
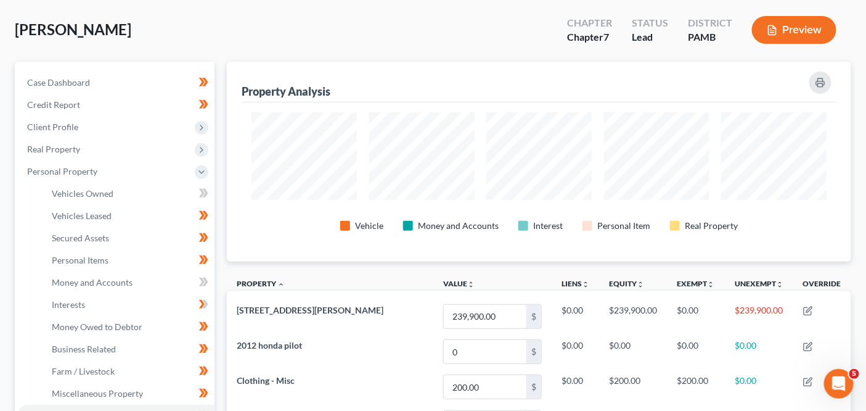
scroll to position [0, 0]
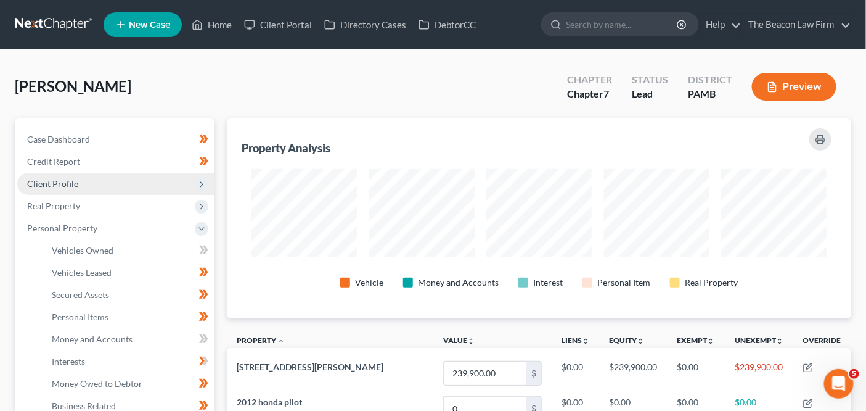
click at [134, 184] on span "Client Profile" at bounding box center [115, 184] width 197 height 22
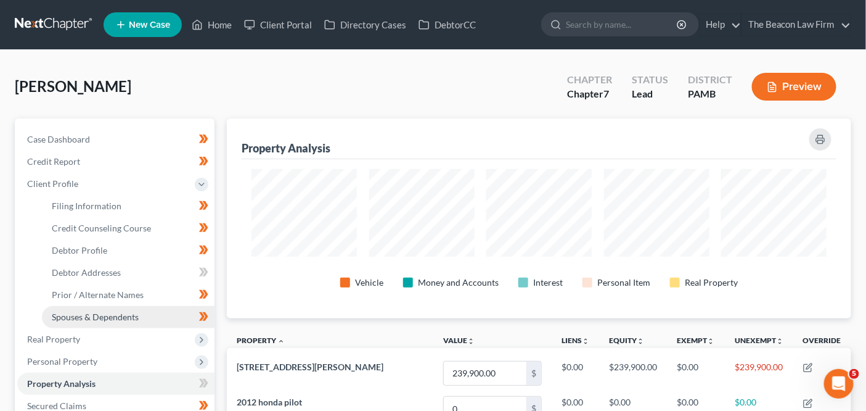
click at [121, 312] on span "Spouses & Dependents" at bounding box center [95, 316] width 87 height 10
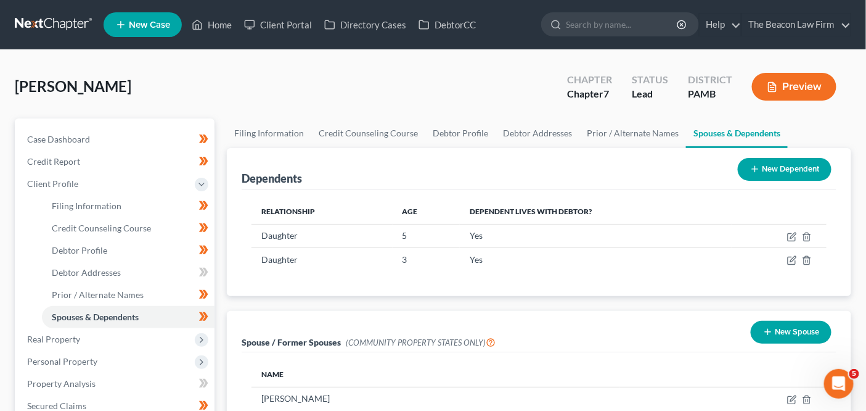
click at [864, 237] on div "Reese, Kaitlyn Upgraded Chapter Chapter 7 Status Lead District PAMB Preview Pet…" at bounding box center [433, 408] width 866 height 716
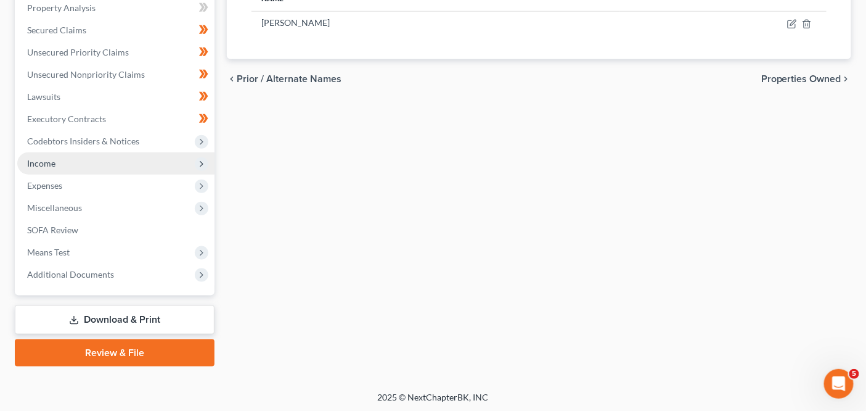
click at [120, 167] on span "Income" at bounding box center [115, 163] width 197 height 22
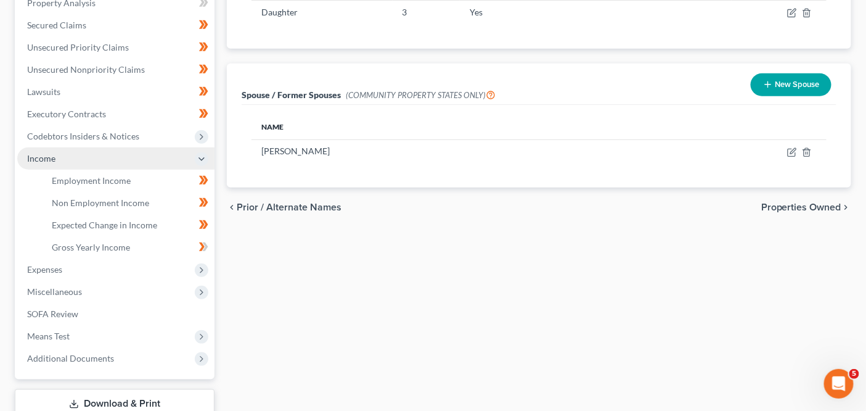
scroll to position [242, 0]
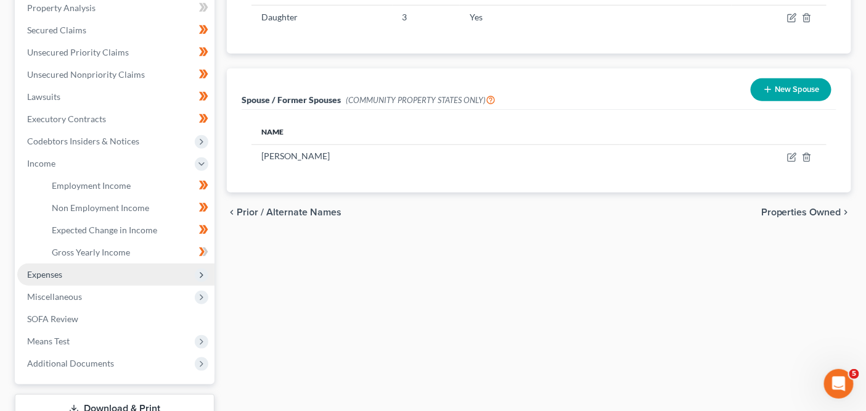
click at [114, 278] on span "Expenses" at bounding box center [115, 274] width 197 height 22
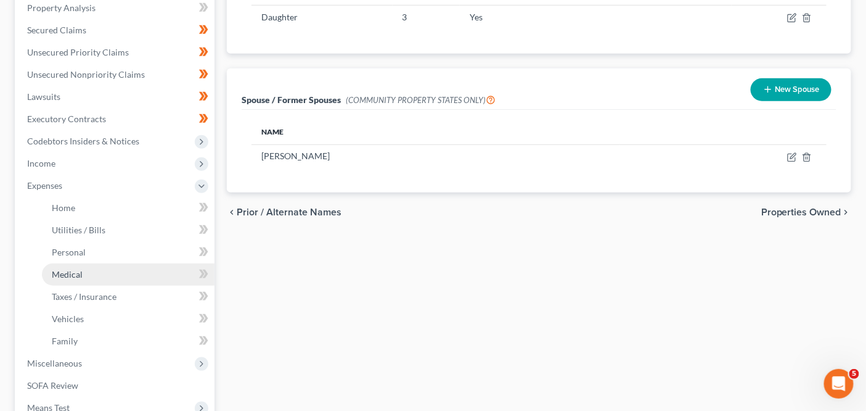
click at [119, 263] on link "Medical" at bounding box center [128, 274] width 173 height 22
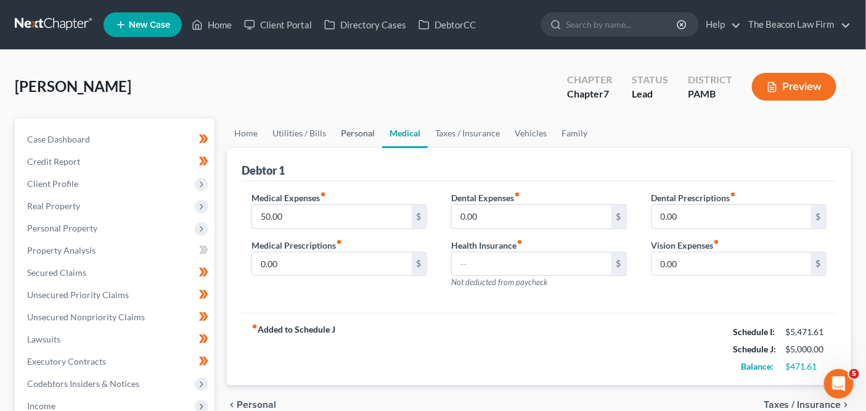
click at [358, 141] on link "Personal" at bounding box center [358, 133] width 49 height 30
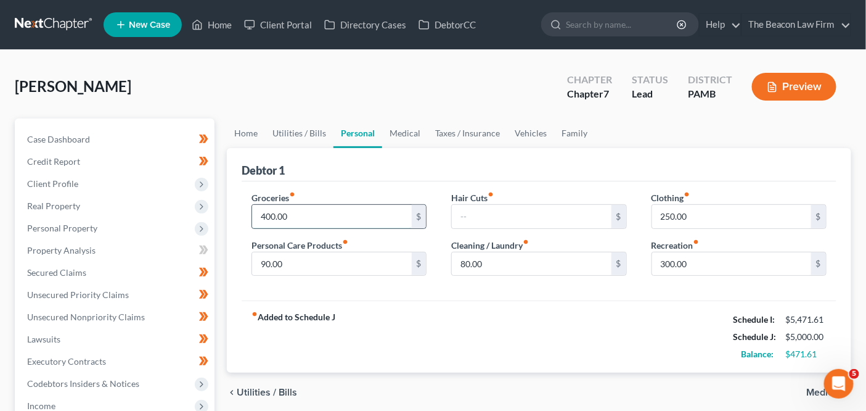
click at [332, 218] on input "400.00" at bounding box center [331, 216] width 159 height 23
click at [704, 256] on input "300.00" at bounding box center [731, 263] width 159 height 23
click at [390, 218] on input "400.00" at bounding box center [331, 216] width 159 height 23
type input "600"
click at [715, 213] on input "250.00" at bounding box center [731, 216] width 159 height 23
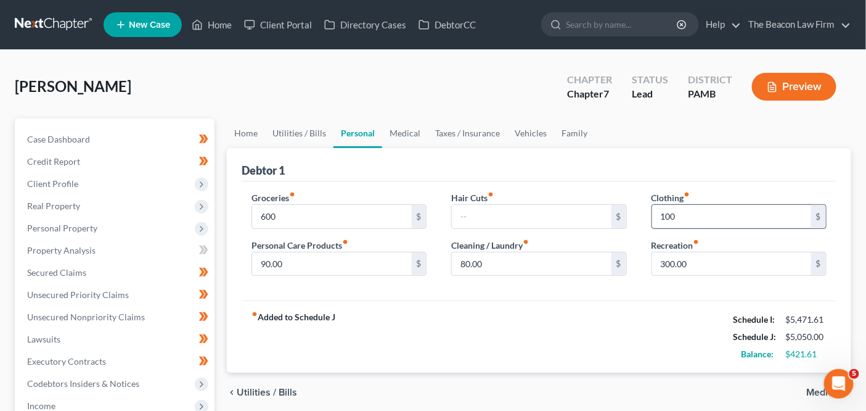
type input "100"
click at [362, 264] on input "90.00" at bounding box center [331, 263] width 159 height 23
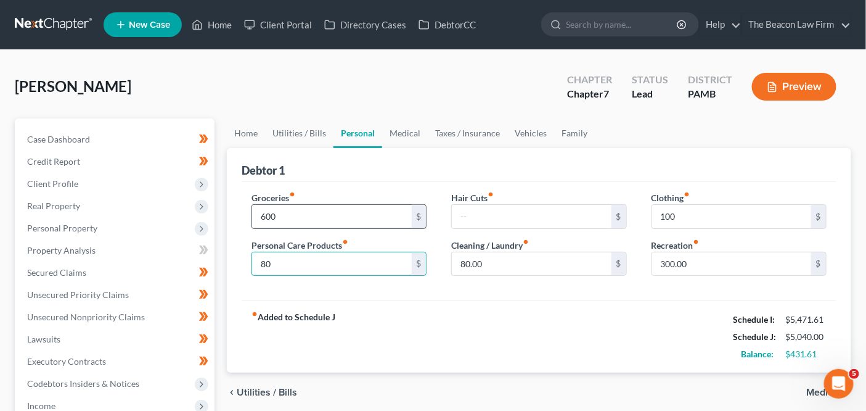
type input "80"
click at [376, 213] on input "600" at bounding box center [331, 216] width 159 height 23
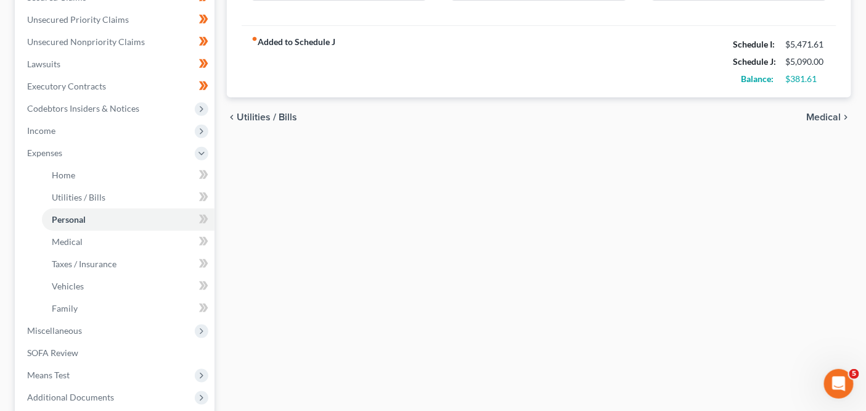
scroll to position [254, 0]
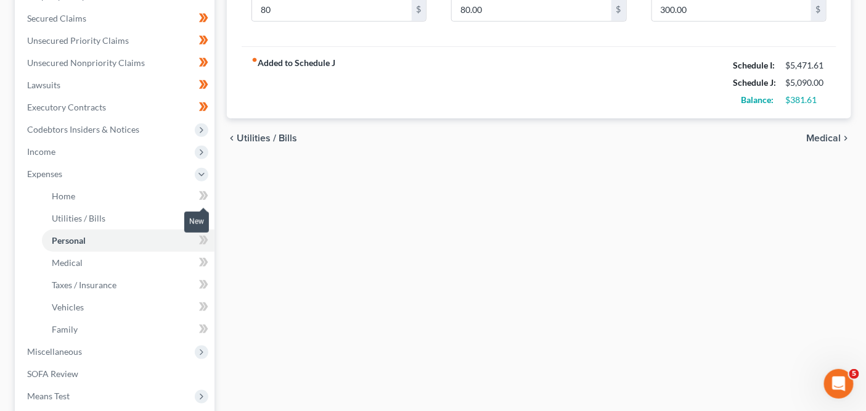
click at [215, 198] on span at bounding box center [204, 197] width 22 height 18
click at [214, 197] on span at bounding box center [204, 197] width 22 height 18
click at [203, 216] on icon at bounding box center [202, 217] width 6 height 9
click at [203, 242] on icon at bounding box center [206, 240] width 6 height 9
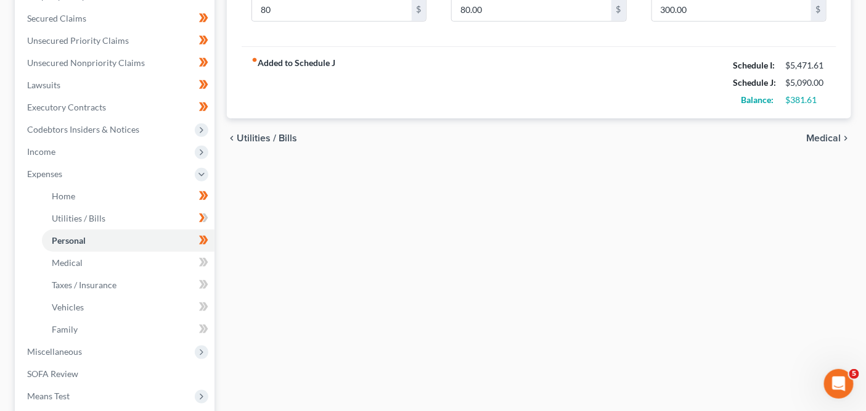
click at [210, 215] on span at bounding box center [204, 219] width 22 height 18
click at [201, 261] on icon at bounding box center [203, 262] width 9 height 15
click at [202, 261] on icon at bounding box center [203, 262] width 9 height 15
click at [202, 287] on icon at bounding box center [202, 284] width 6 height 9
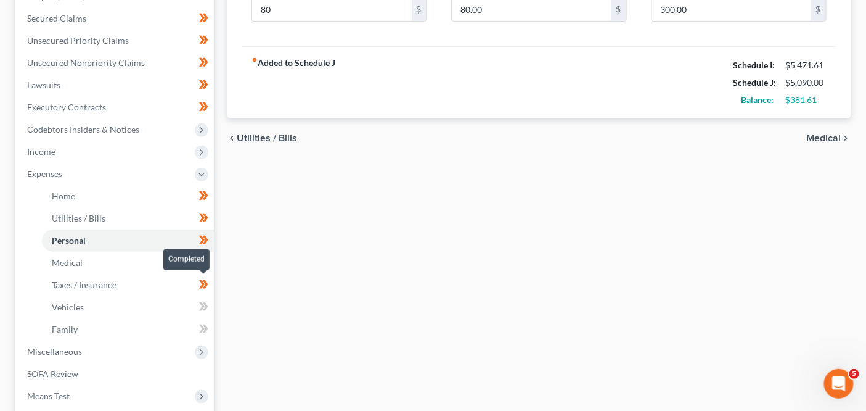
click at [201, 308] on icon at bounding box center [202, 306] width 6 height 9
click at [201, 309] on icon at bounding box center [202, 306] width 6 height 9
click at [201, 328] on icon at bounding box center [203, 328] width 9 height 15
click at [200, 328] on icon at bounding box center [203, 328] width 9 height 15
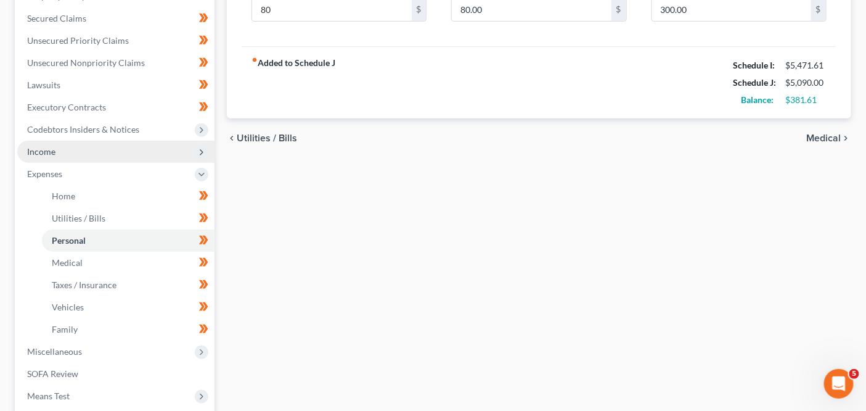
click at [129, 147] on span "Income" at bounding box center [115, 152] width 197 height 22
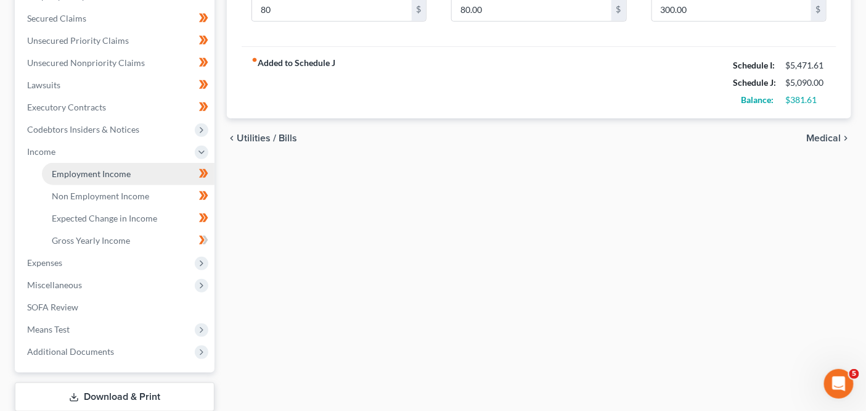
click at [129, 181] on link "Employment Income" at bounding box center [128, 174] width 173 height 22
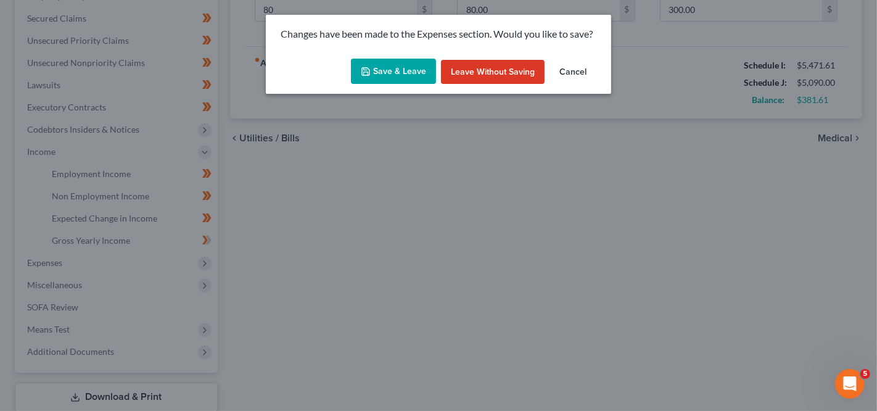
click at [401, 72] on button "Save & Leave" at bounding box center [393, 72] width 85 height 26
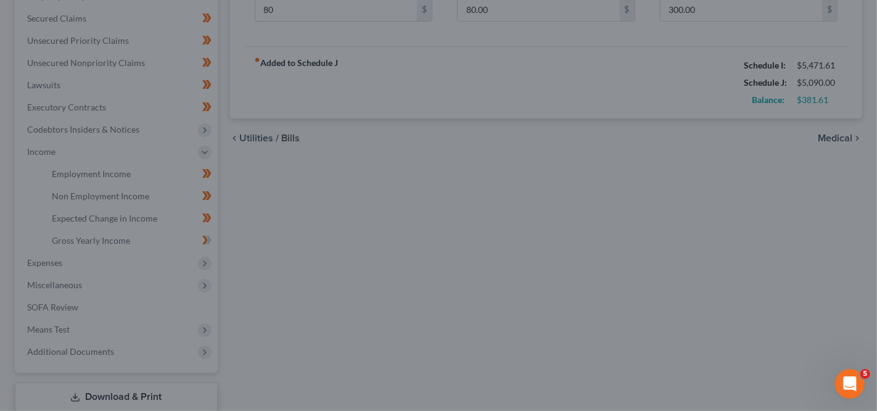
type input "650.00"
type input "80.00"
type input "100.00"
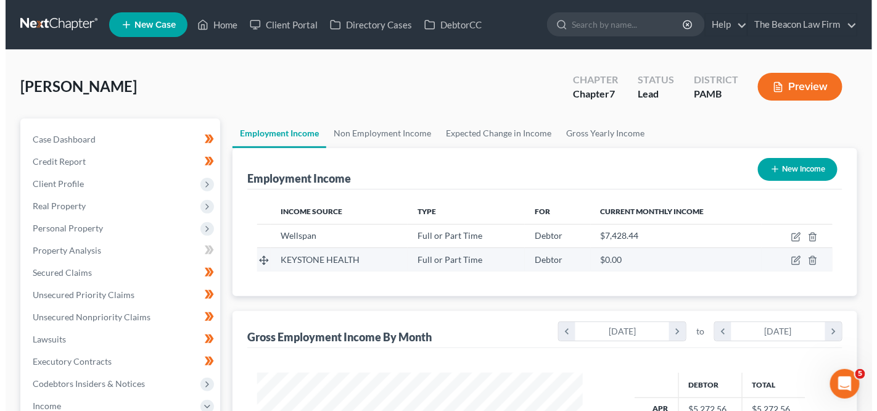
scroll to position [219, 350]
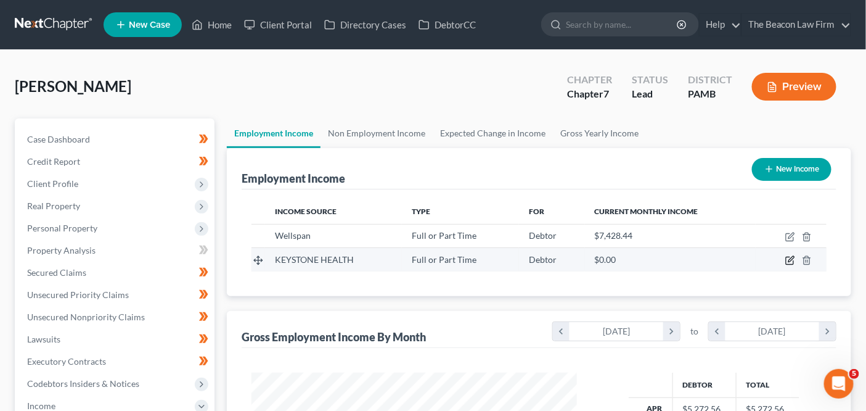
click at [787, 261] on icon "button" at bounding box center [789, 260] width 7 height 7
select select "0"
select select "39"
select select "1"
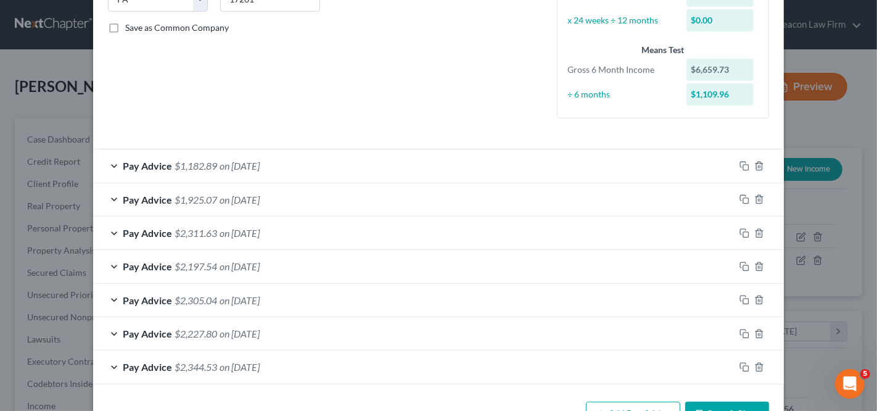
scroll to position [305, 0]
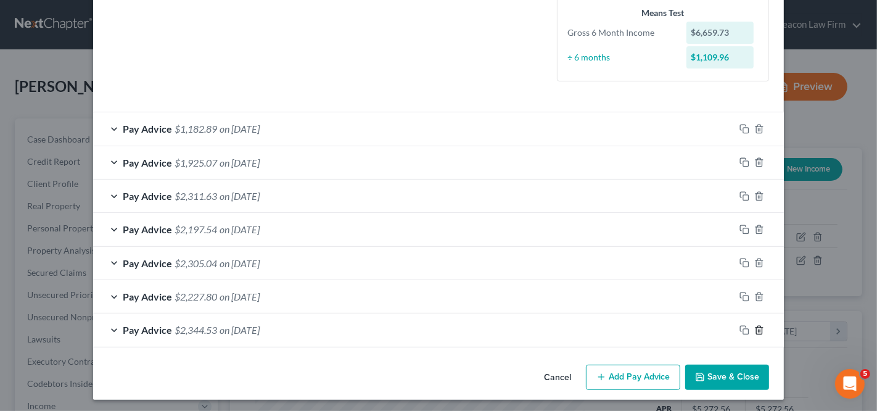
click at [755, 325] on icon "button" at bounding box center [759, 330] width 10 height 10
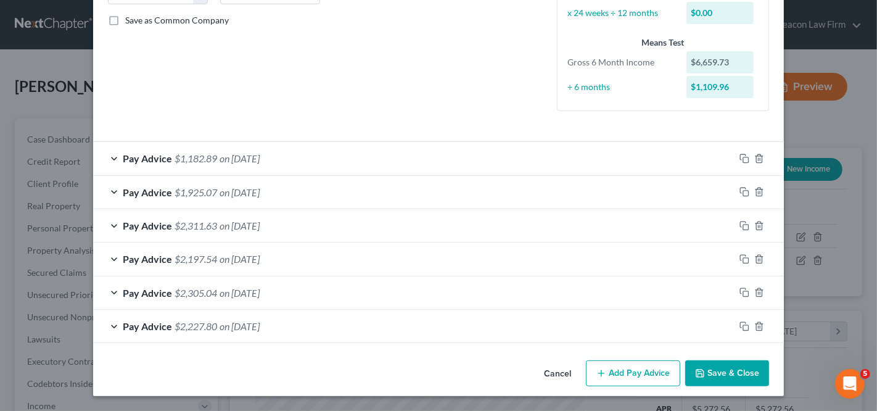
scroll to position [271, 0]
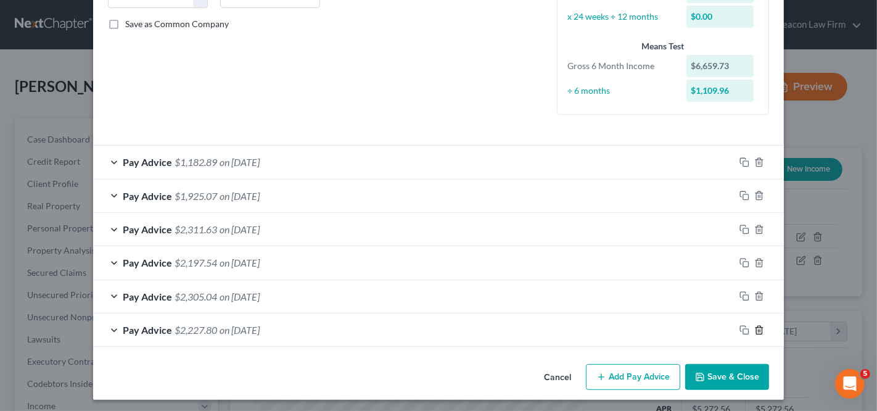
click at [754, 329] on icon "button" at bounding box center [759, 330] width 10 height 10
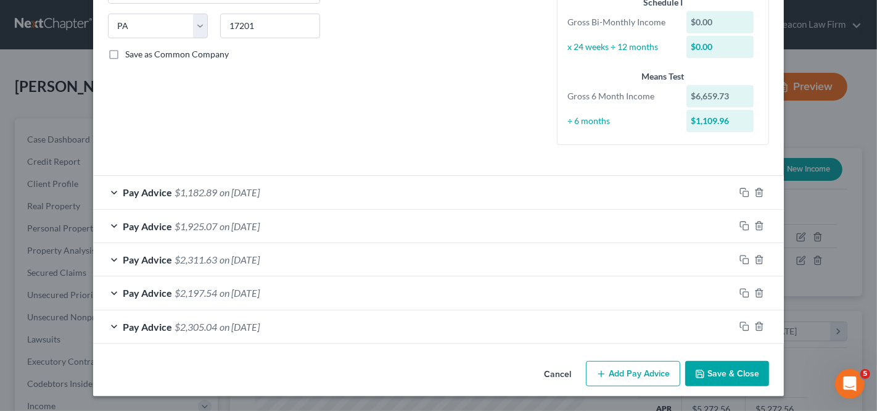
scroll to position [238, 0]
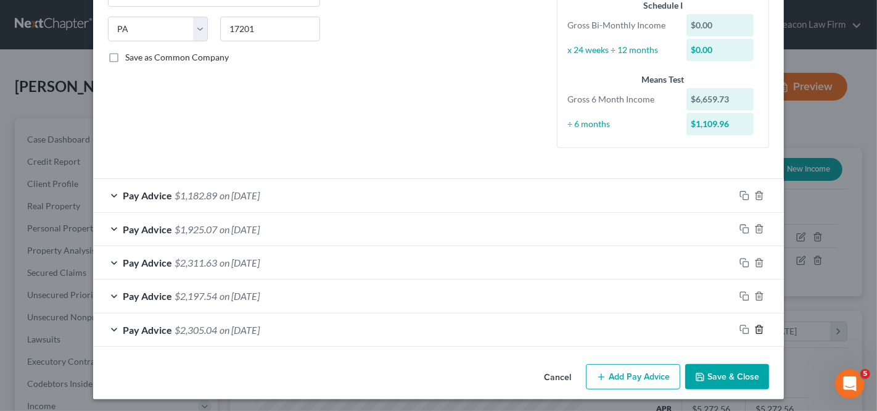
click at [754, 329] on icon "button" at bounding box center [759, 329] width 10 height 10
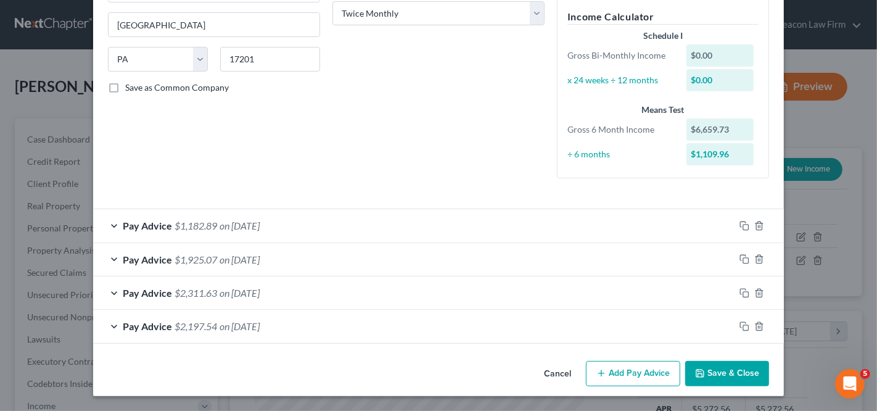
scroll to position [205, 0]
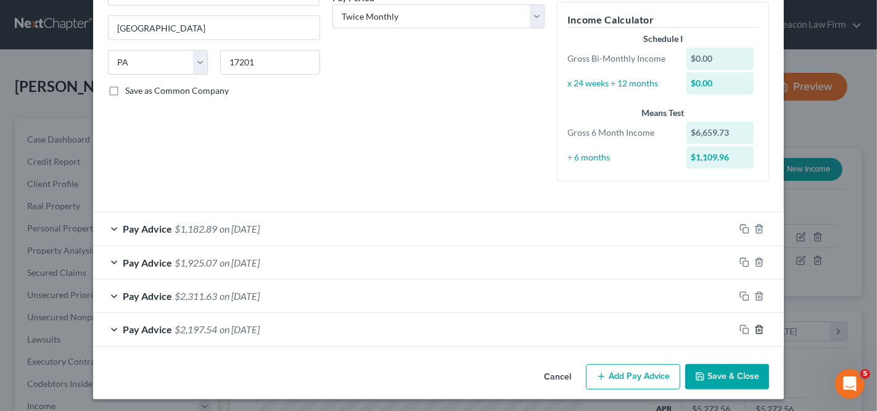
click at [754, 329] on icon "button" at bounding box center [759, 329] width 10 height 10
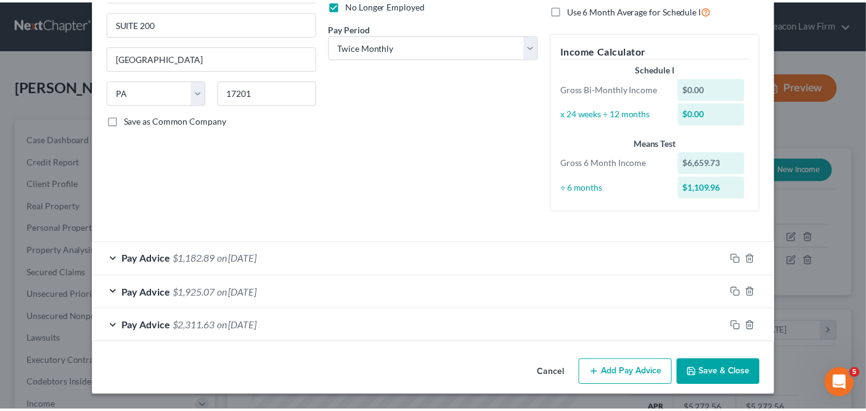
scroll to position [171, 0]
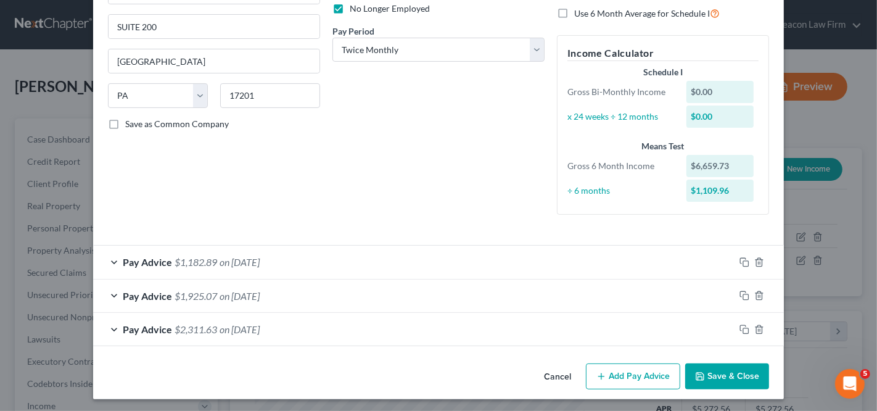
click at [726, 368] on button "Save & Close" at bounding box center [727, 376] width 84 height 26
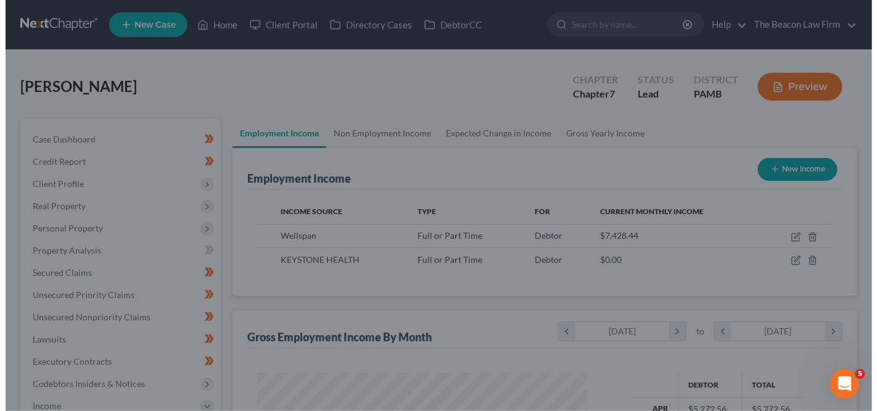
scroll to position [616312, 616181]
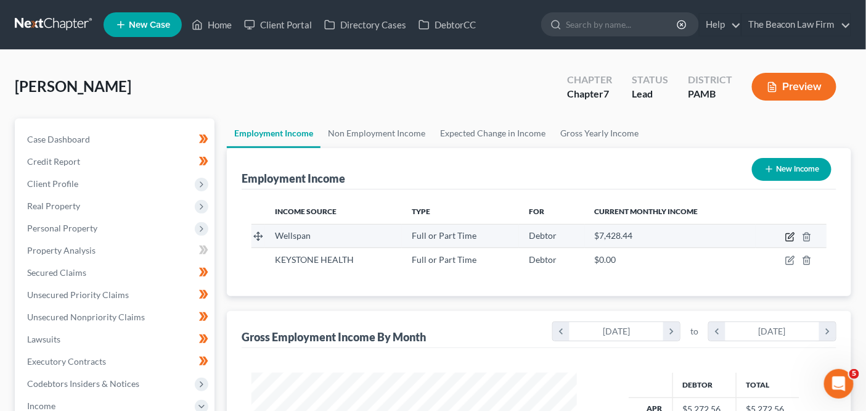
click at [793, 236] on icon "button" at bounding box center [790, 237] width 10 height 10
select select "0"
select select "39"
select select "2"
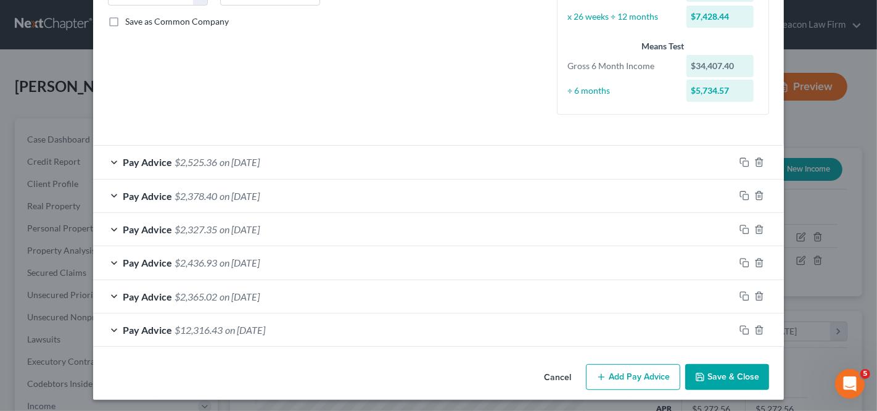
scroll to position [0, 0]
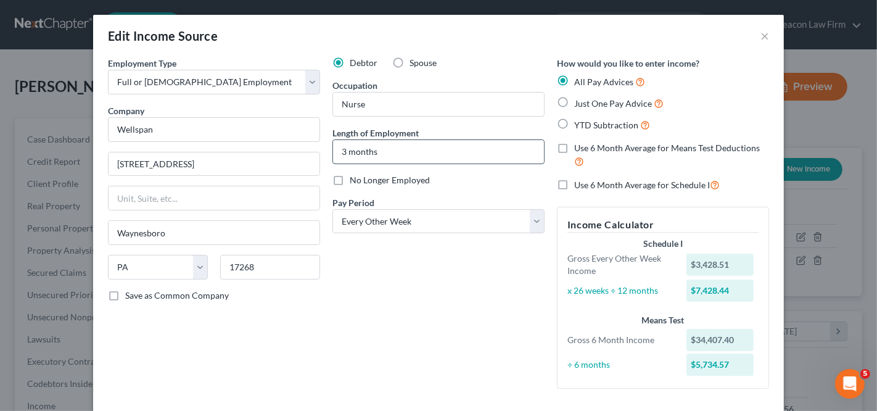
click at [342, 155] on input "3 months" at bounding box center [438, 151] width 211 height 23
type input "5 months"
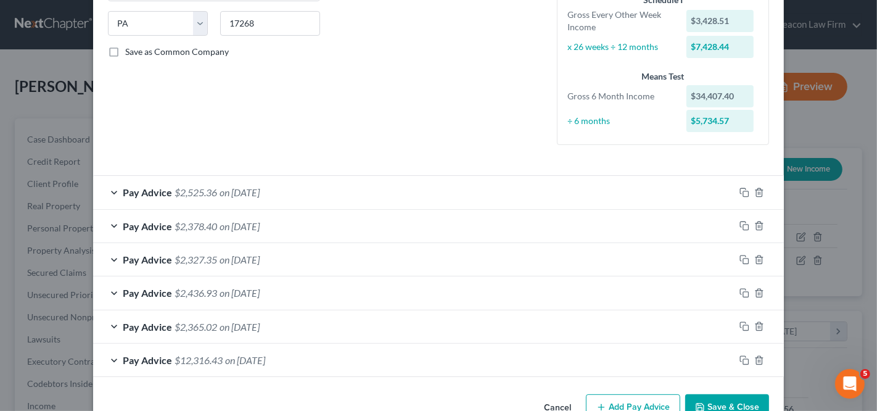
scroll to position [274, 0]
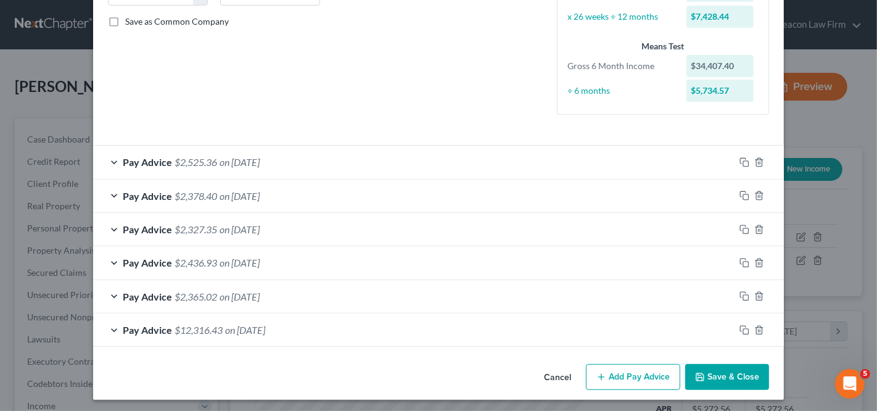
click at [621, 368] on button "Add Pay Advice" at bounding box center [633, 377] width 94 height 26
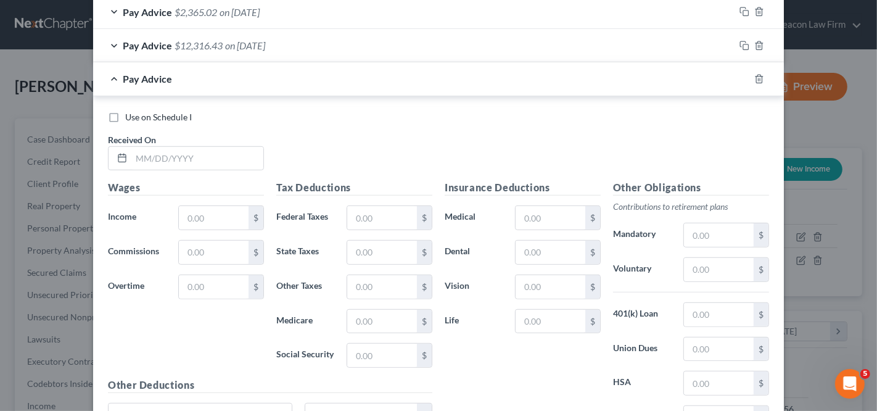
scroll to position [572, 0]
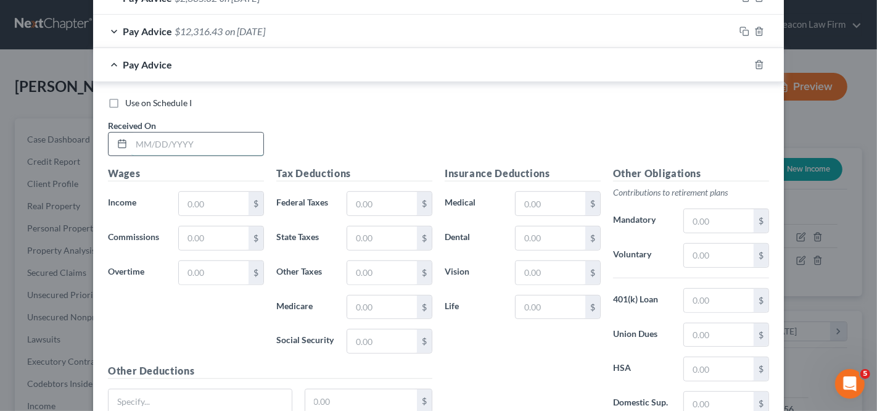
click at [199, 139] on input "text" at bounding box center [197, 144] width 132 height 23
type input "08/01/2025"
paste input "3,274.54"
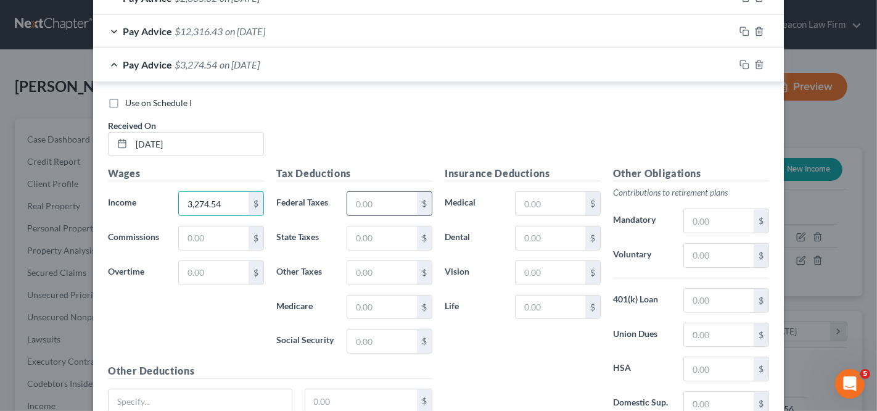
type input "3,274.54"
click at [532, 252] on div "Insurance Deductions Medical $ Dental $ Vision $ Life $" at bounding box center [522, 296] width 168 height 260
click at [544, 240] on input "text" at bounding box center [550, 237] width 70 height 23
paste input "4.06"
type input "4.06"
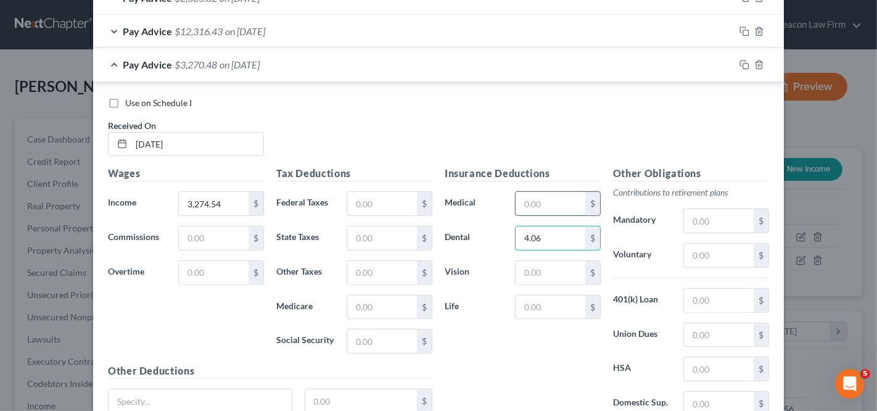
click at [551, 206] on input "text" at bounding box center [550, 203] width 70 height 23
paste input "43.92"
type input "43.92"
drag, startPoint x: 673, startPoint y: 251, endPoint x: 708, endPoint y: 258, distance: 35.8
click at [684, 253] on div "$" at bounding box center [726, 255] width 98 height 25
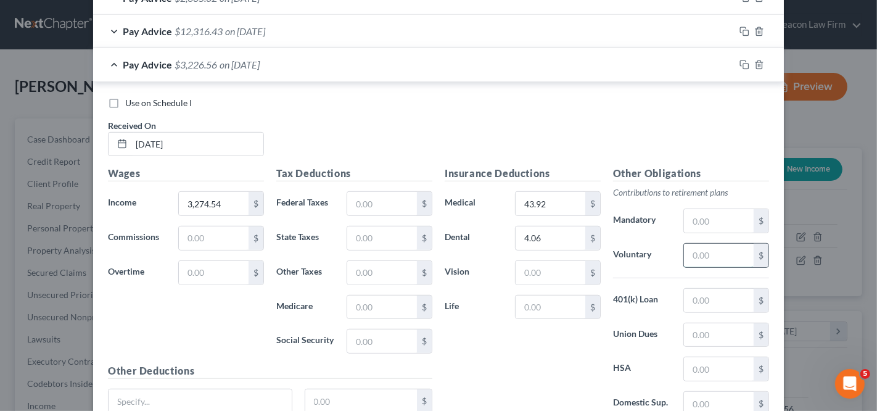
click at [708, 258] on input "text" at bounding box center [719, 255] width 70 height 23
paste input "130.96"
type input "130.96"
click at [560, 271] on input "text" at bounding box center [550, 272] width 70 height 23
paste input "1.05"
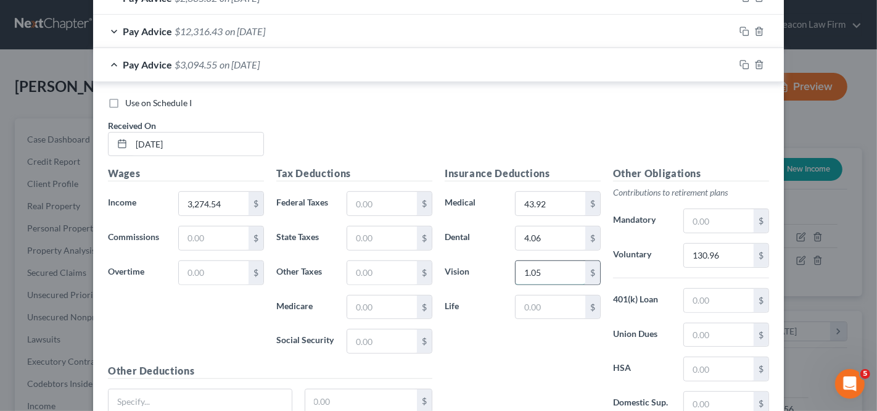
type input "1.05"
click at [379, 205] on input "text" at bounding box center [382, 203] width 70 height 23
paste input "281.34"
type input "281.34"
click at [375, 329] on input "text" at bounding box center [382, 340] width 70 height 23
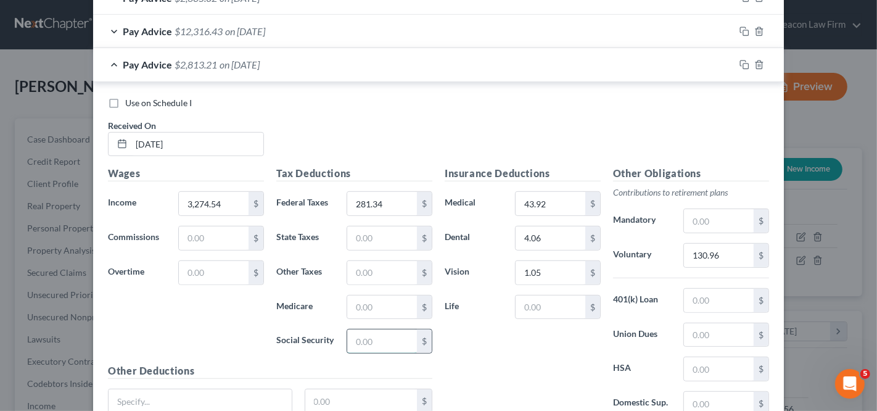
paste input "199.98"
type input "199.98"
click at [363, 296] on input "text" at bounding box center [382, 306] width 70 height 23
paste input "46.77"
type input "46.77"
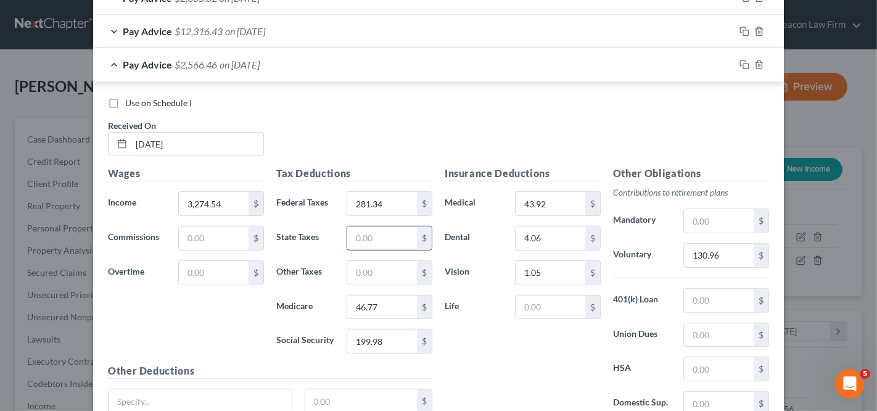
click at [358, 226] on input "text" at bounding box center [382, 237] width 70 height 23
paste input "99.00"
type input "99.00"
type input "36.53"
click at [543, 306] on input "text" at bounding box center [550, 306] width 70 height 23
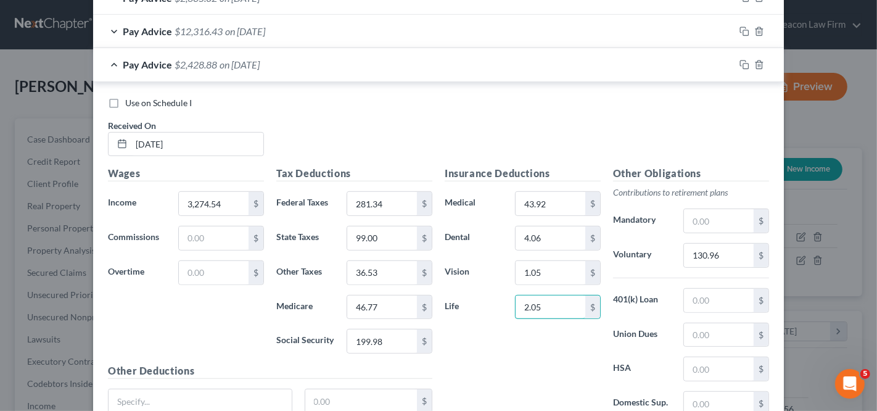
type input "2.05"
click at [359, 64] on div "Pay Advice $2,428.88 on 08/01/2025" at bounding box center [413, 64] width 641 height 33
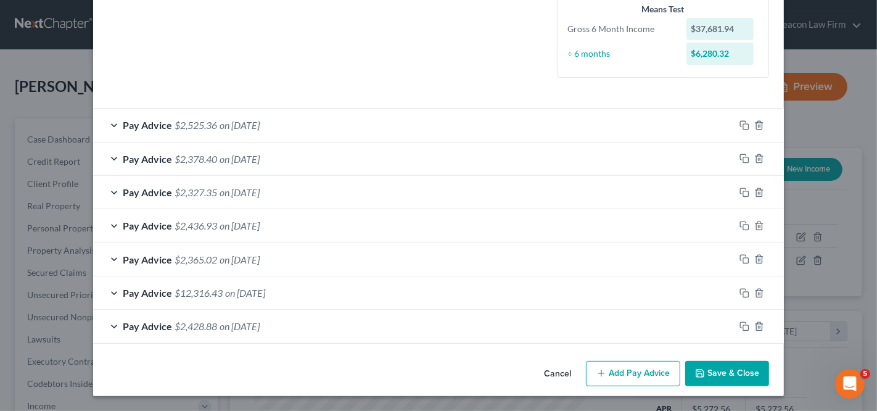
scroll to position [307, 0]
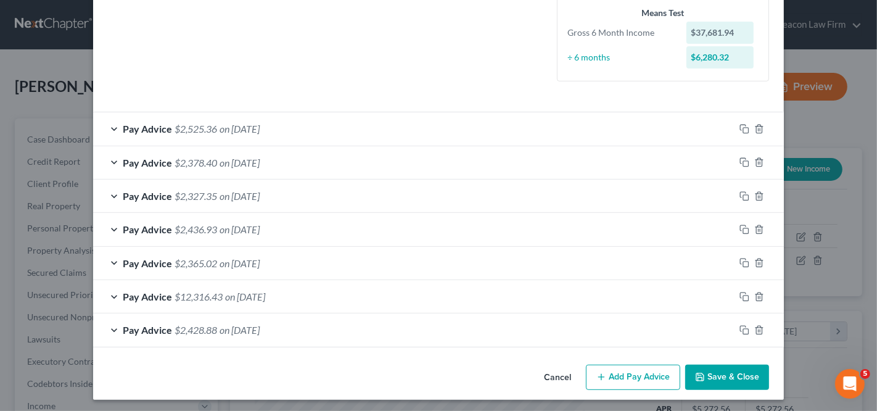
click at [337, 130] on div "Pay Advice $2,525.36 on 07/18/2025" at bounding box center [413, 128] width 641 height 33
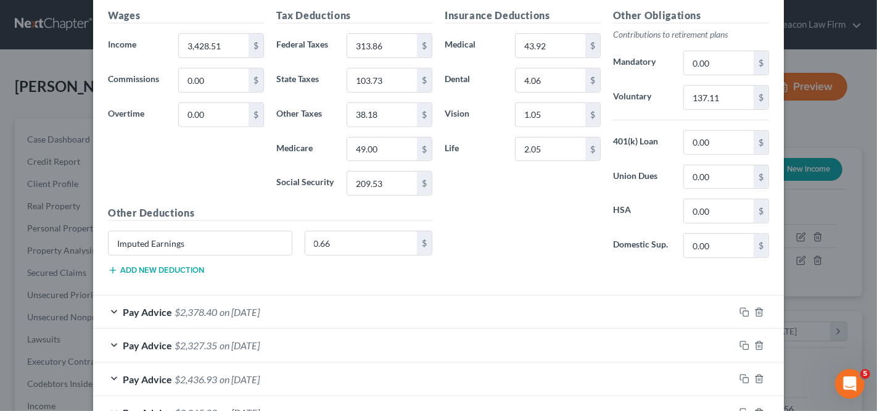
scroll to position [424, 0]
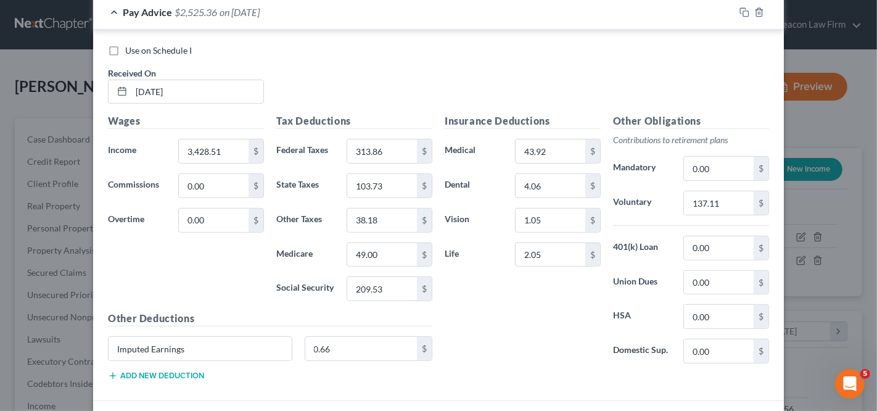
click at [413, 20] on div "Pay Advice $2,525.36 on 07/18/2025" at bounding box center [413, 12] width 641 height 33
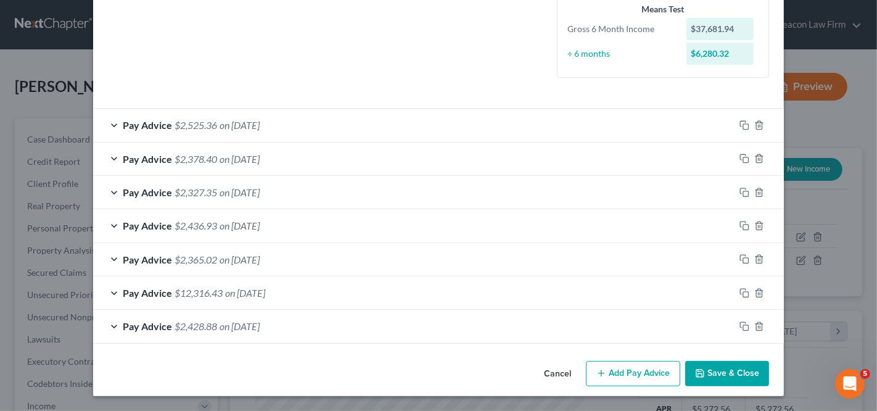
scroll to position [307, 0]
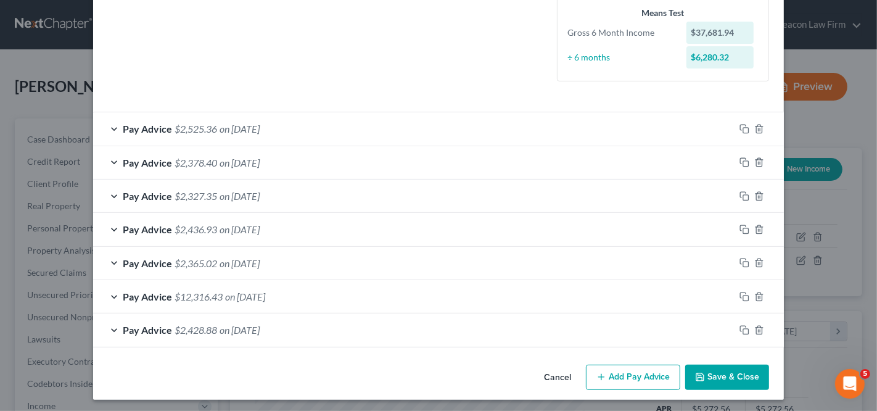
click at [450, 319] on div "Pay Advice $2,428.88 on 08/01/2025" at bounding box center [413, 329] width 641 height 33
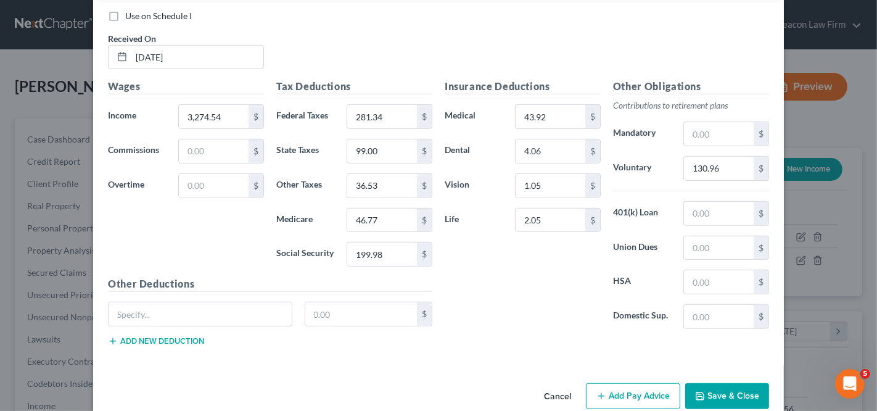
scroll to position [673, 0]
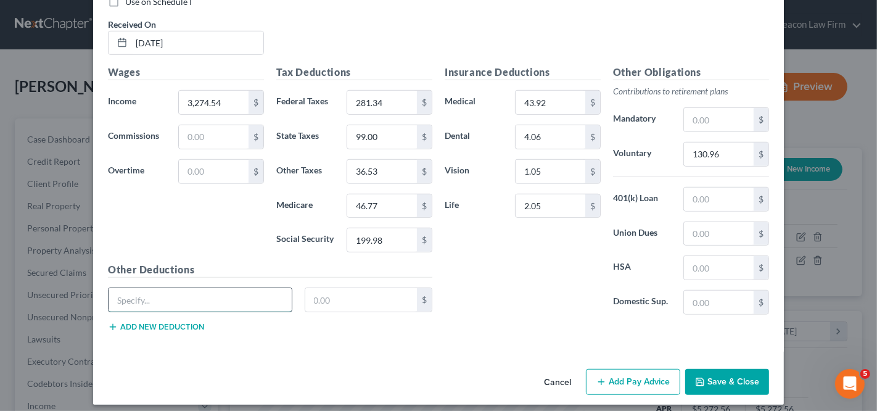
click at [233, 292] on input "text" at bounding box center [200, 299] width 183 height 23
type input "Imputed Earnings"
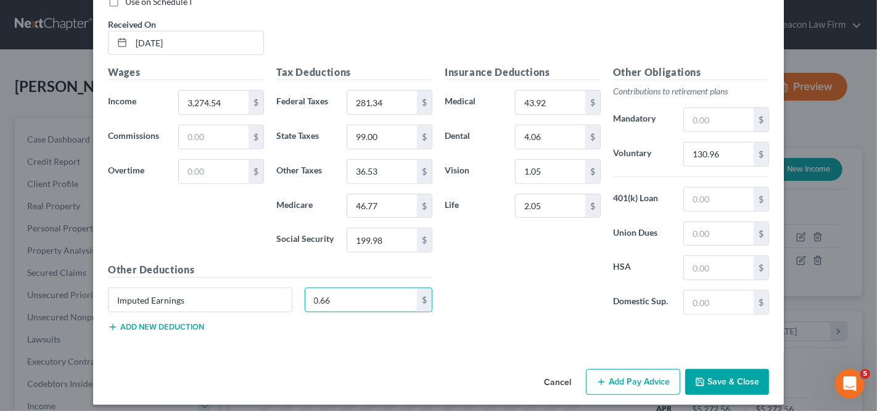
type input "0.66"
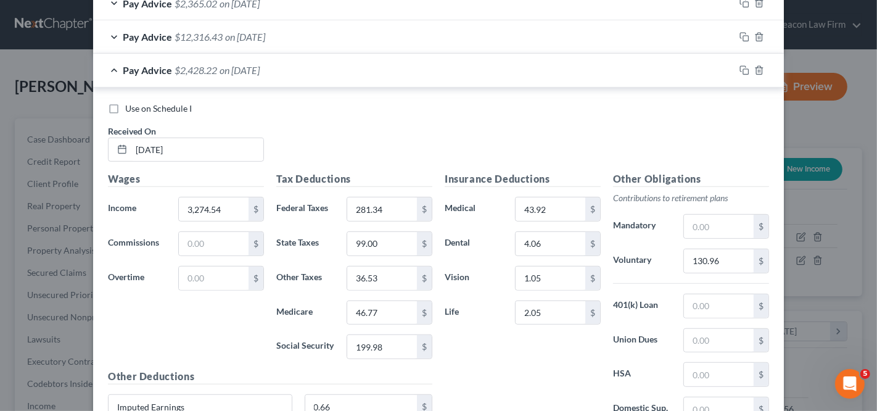
scroll to position [541, 0]
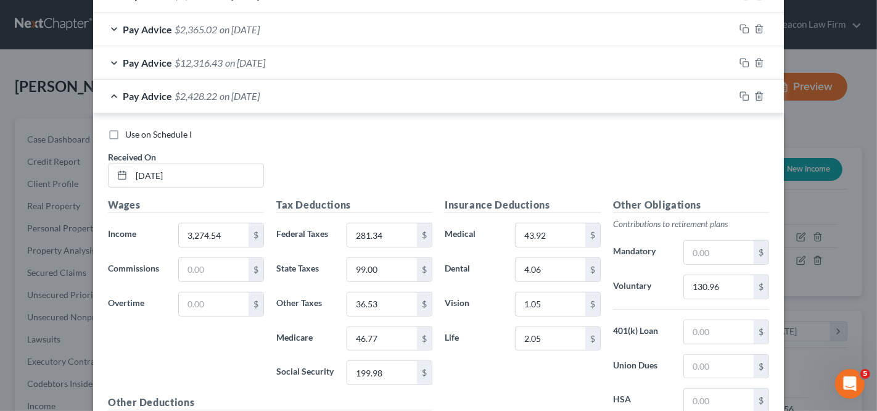
click at [470, 100] on div "Pay Advice $2,428.22 on 08/01/2025" at bounding box center [413, 96] width 641 height 33
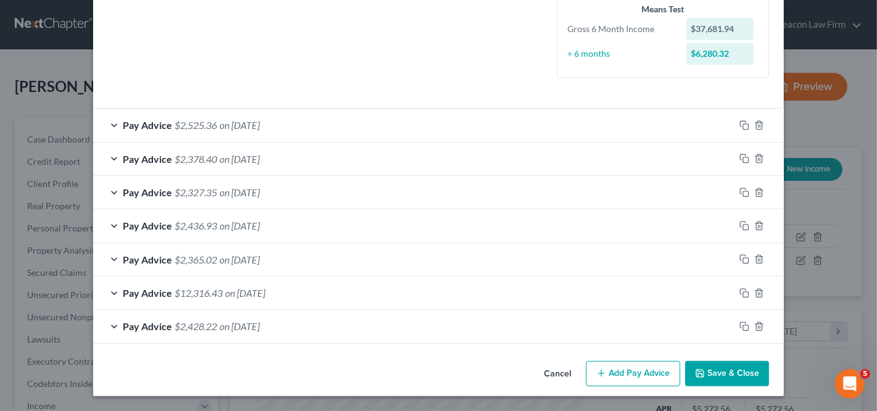
scroll to position [307, 0]
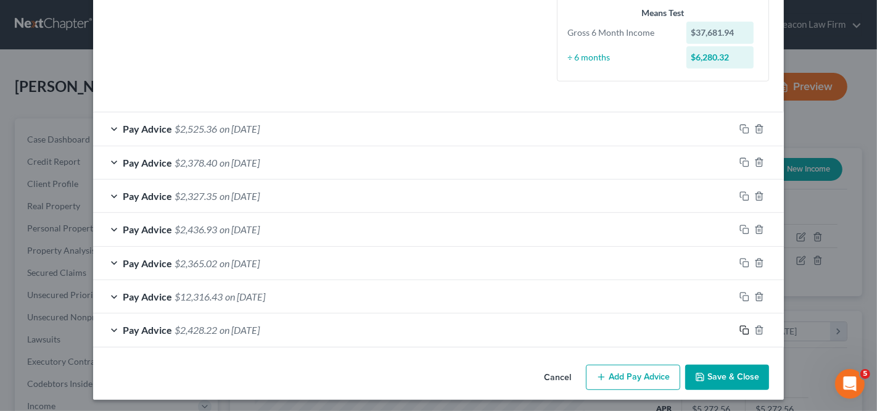
click at [739, 325] on icon "button" at bounding box center [744, 330] width 10 height 10
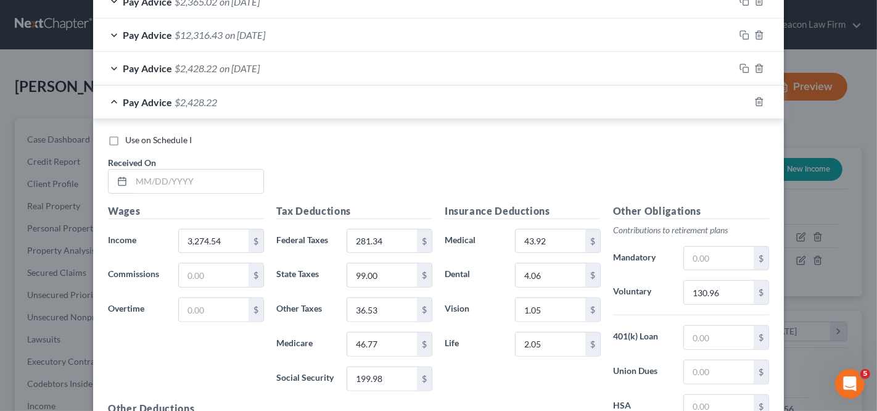
scroll to position [574, 0]
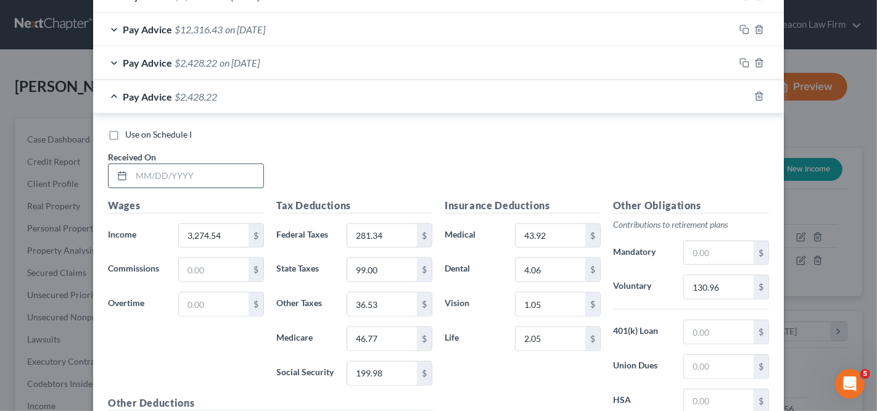
click at [221, 175] on input "text" at bounding box center [197, 175] width 132 height 23
type input "08/15/2025"
click at [202, 233] on input "3,274.54" at bounding box center [214, 235] width 70 height 23
paste input "630.28"
type input "3,630.28"
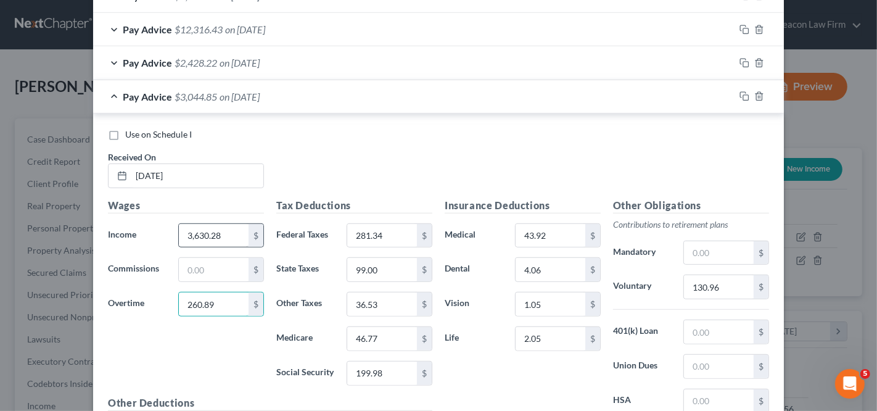
type input "260.89"
click at [224, 231] on input "3,630.28" at bounding box center [214, 235] width 70 height 23
type input "3,369.39"
click at [347, 229] on input "281.34" at bounding box center [382, 235] width 70 height 23
click at [727, 281] on input "130.96" at bounding box center [719, 286] width 70 height 23
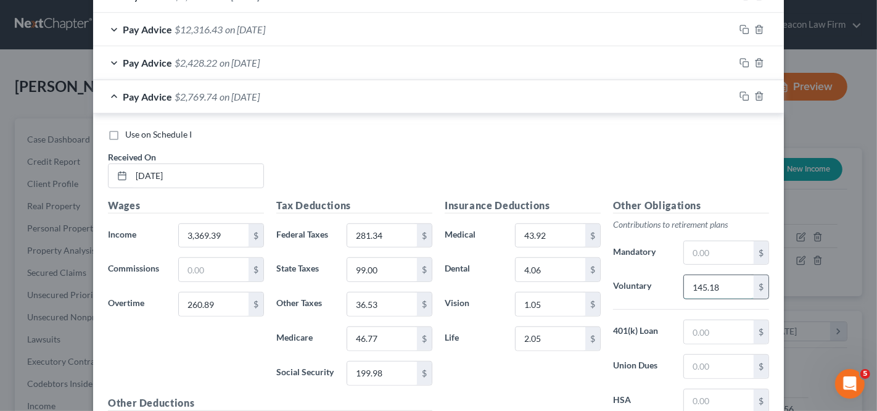
type input "145.18"
click at [417, 229] on div "$" at bounding box center [424, 235] width 15 height 23
click at [375, 230] on input "281.34" at bounding box center [382, 235] width 70 height 23
paste input "356.47"
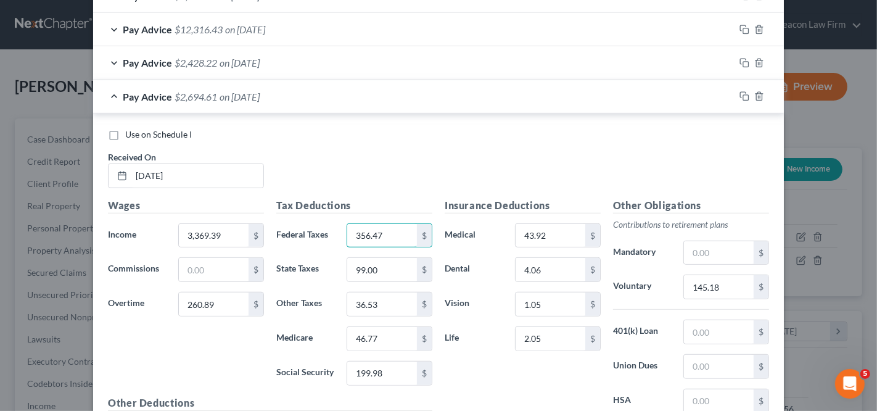
type input "356.47"
click at [328, 285] on div "Tax Deductions Federal Taxes 356.47 $ State Taxes 99.00 $ Other Taxes 36.53 $ M…" at bounding box center [354, 296] width 168 height 197
drag, startPoint x: 342, startPoint y: 344, endPoint x: 366, endPoint y: 368, distance: 34.0
click at [342, 344] on div "Tax Deductions Federal Taxes 356.47 $ State Taxes 99.00 $ Other Taxes 36.53 $ M…" at bounding box center [354, 296] width 168 height 197
click at [366, 368] on input "199.98" at bounding box center [382, 372] width 70 height 23
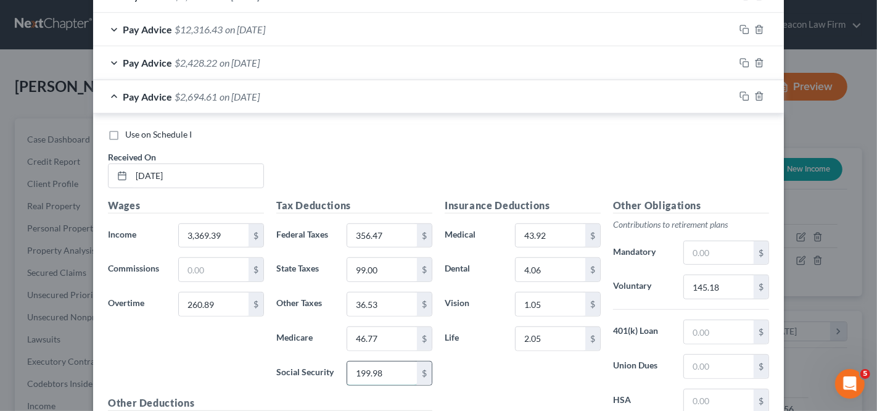
paste input "222.04"
type input "222.04"
click at [359, 327] on input "46.77" at bounding box center [382, 338] width 70 height 23
click at [358, 327] on input "46.77" at bounding box center [382, 338] width 70 height 23
paste input "51.93"
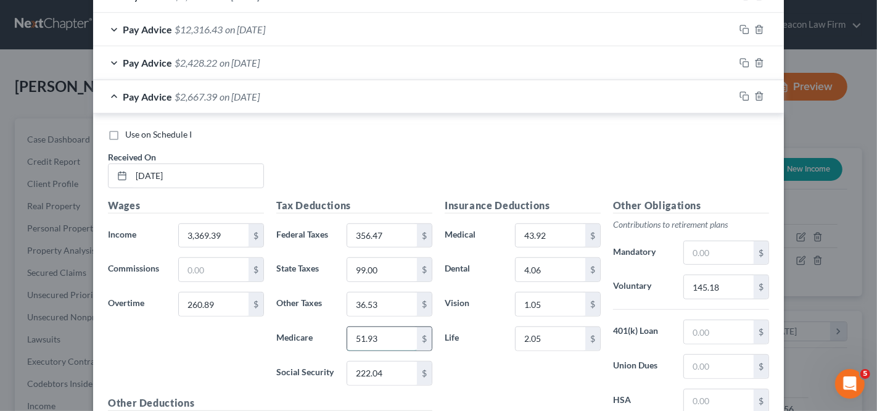
click at [358, 327] on input "51.93" at bounding box center [382, 338] width 70 height 23
type input "51.93"
click at [374, 259] on input "99.00" at bounding box center [382, 269] width 70 height 23
paste input "109.92"
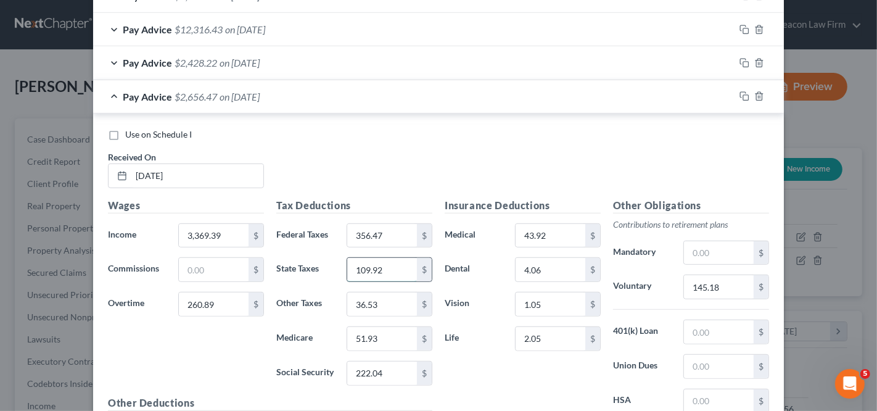
type input "109.92"
click at [383, 298] on input "36.53" at bounding box center [382, 303] width 70 height 23
type input "40.34"
click at [406, 94] on div "Pay Advice $2,652.66 on 08/15/2025" at bounding box center [413, 96] width 641 height 33
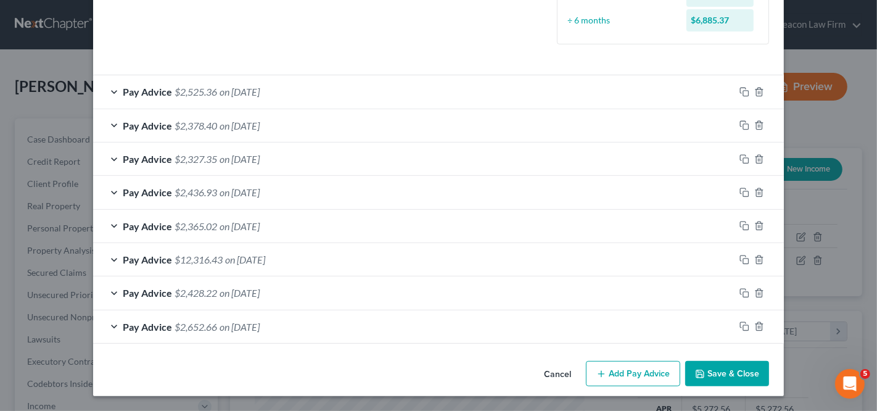
scroll to position [340, 0]
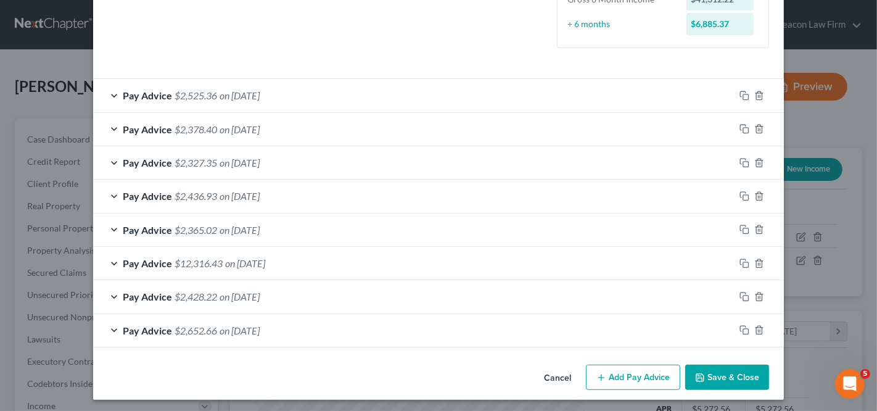
click at [614, 364] on button "Add Pay Advice" at bounding box center [633, 377] width 94 height 26
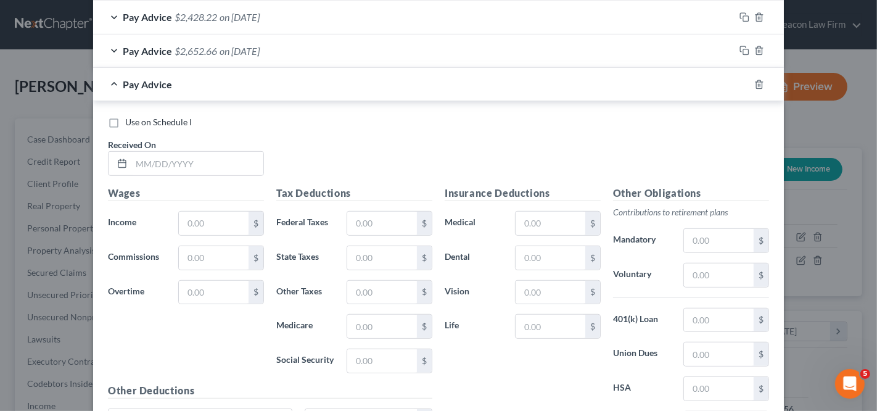
scroll to position [623, 0]
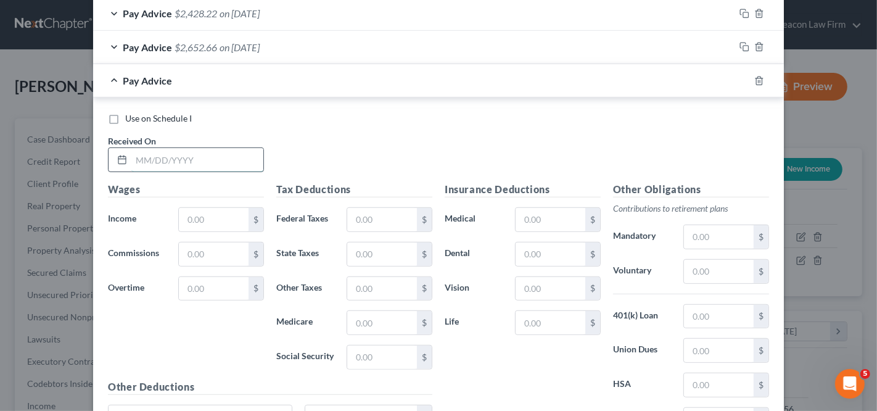
click at [239, 160] on input "text" at bounding box center [197, 159] width 132 height 23
click at [759, 78] on div at bounding box center [766, 81] width 35 height 20
click at [754, 79] on icon "button" at bounding box center [759, 81] width 10 height 10
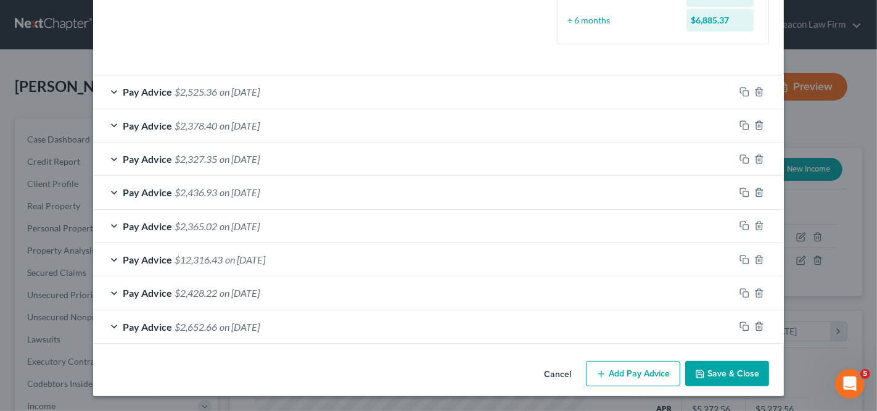
scroll to position [340, 0]
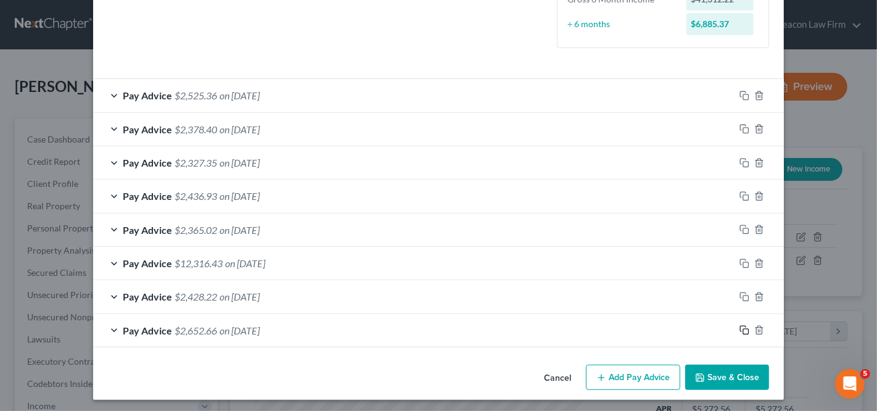
click at [739, 328] on icon "button" at bounding box center [744, 330] width 10 height 10
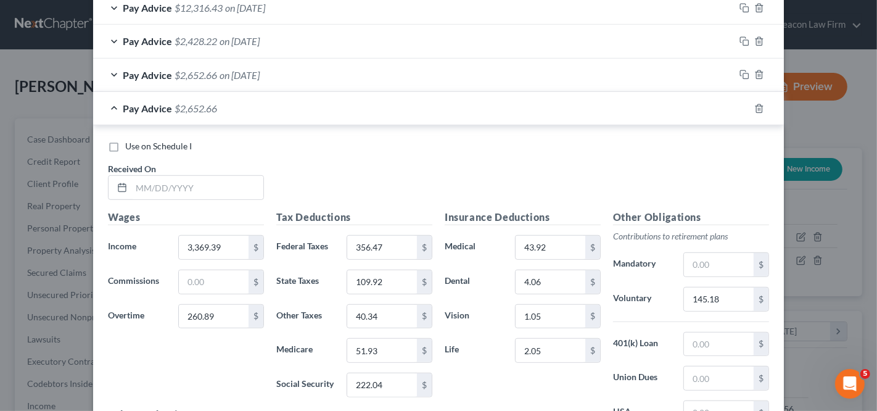
scroll to position [601, 0]
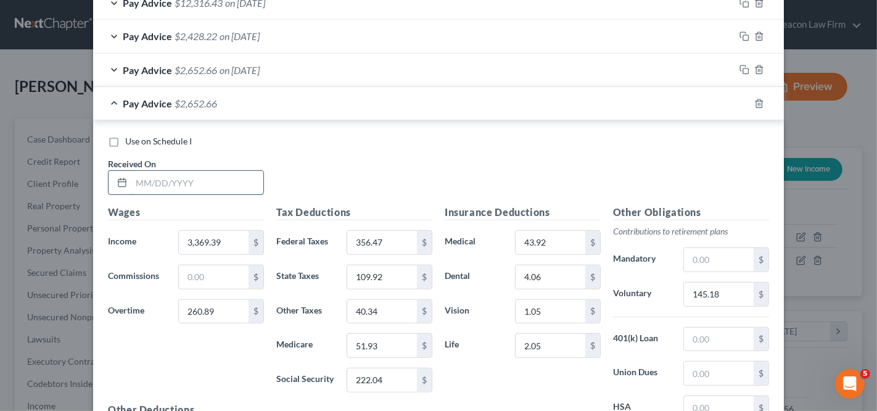
click at [161, 187] on input "text" at bounding box center [197, 182] width 132 height 23
type input "08/29/2025"
click at [210, 231] on input "3,369.39" at bounding box center [214, 242] width 70 height 23
paste input "677.6"
type input "3,677.69"
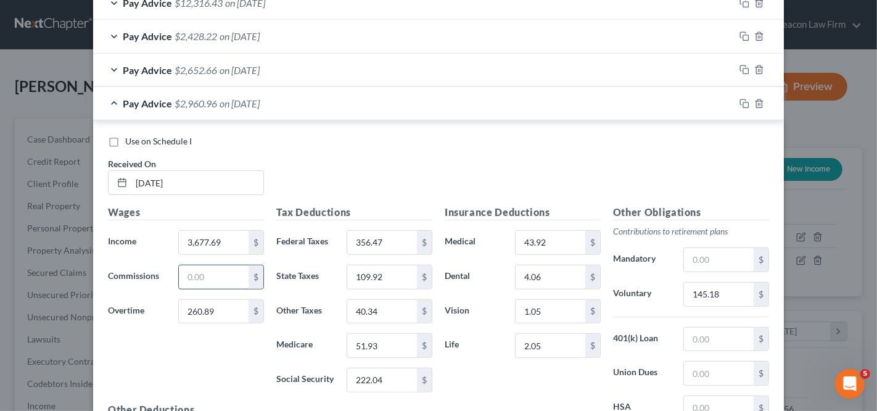
click at [193, 271] on input "text" at bounding box center [214, 276] width 70 height 23
click at [215, 306] on input "260.89" at bounding box center [214, 311] width 70 height 23
type input "293.6"
click at [208, 232] on input "3,677.69" at bounding box center [214, 242] width 70 height 23
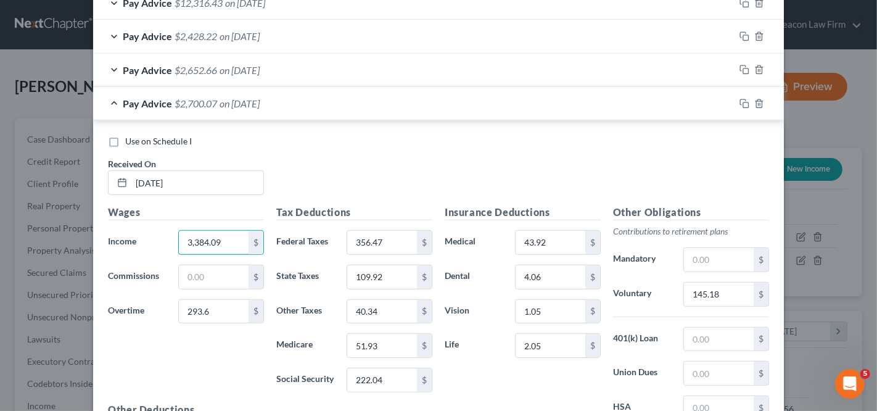
type input "3,384.09"
click at [699, 285] on input "145.18" at bounding box center [719, 293] width 70 height 23
paste input "7.08"
click at [705, 284] on input "147.08" at bounding box center [719, 293] width 70 height 23
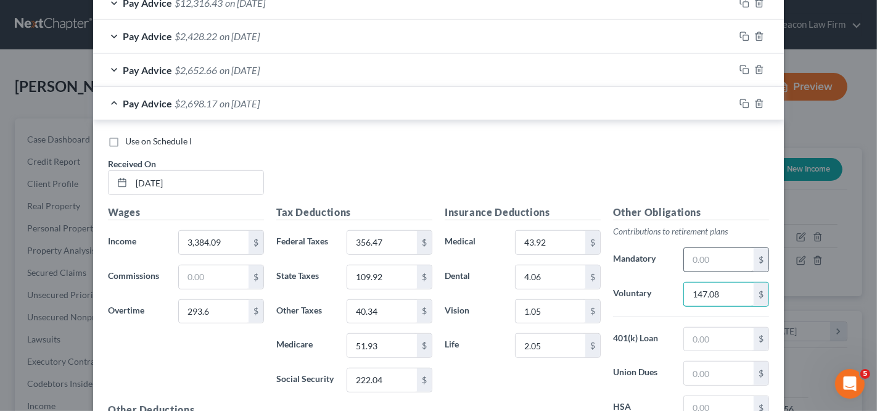
type input "147.08"
click at [379, 242] on input "356.47" at bounding box center [382, 242] width 70 height 23
paste input "66.49"
type input "366.49"
click at [402, 354] on div "Tax Deductions Federal Taxes 366.49 $ State Taxes 109.92 $ Other Taxes 40.34 $ …" at bounding box center [354, 303] width 168 height 197
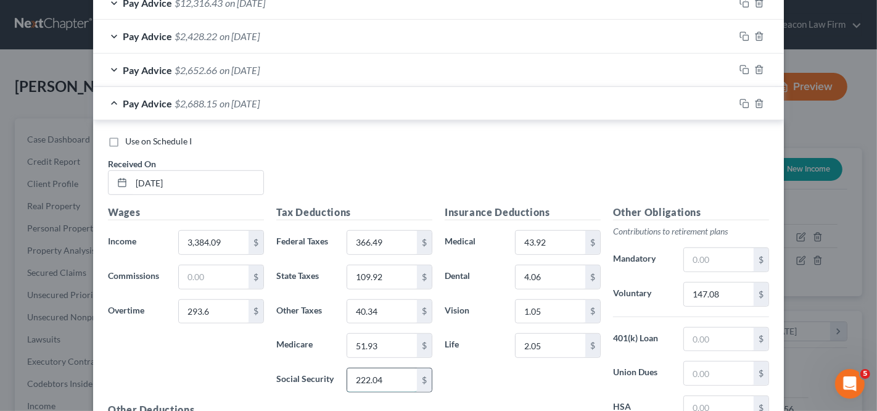
click at [398, 368] on input "222.04" at bounding box center [382, 379] width 70 height 23
paste input "4.98"
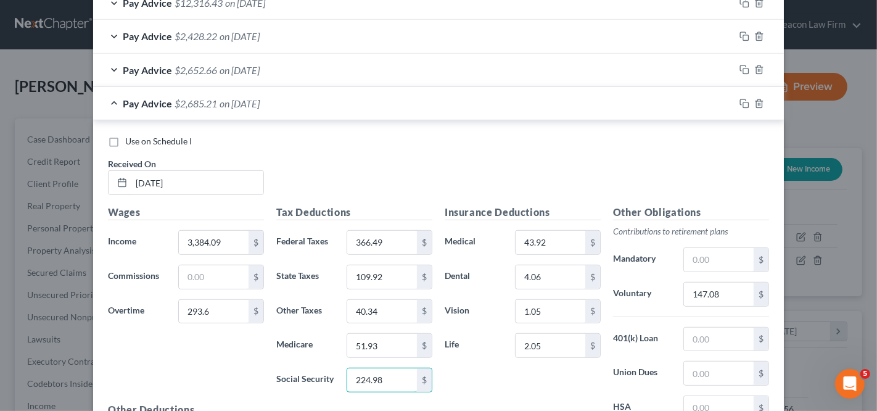
type input "224.98"
click at [369, 337] on input "51.93" at bounding box center [382, 345] width 70 height 23
paste input "2.62"
type input "52.62"
click at [393, 267] on input "109.92" at bounding box center [382, 276] width 70 height 23
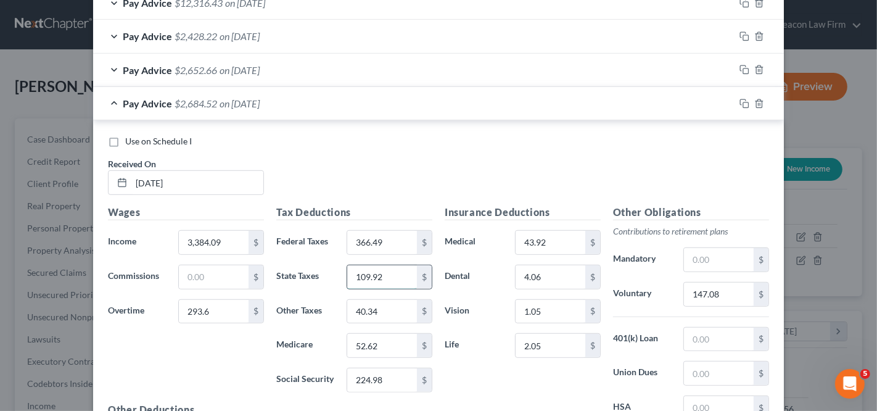
paste input "11.38"
type input "111.38"
click at [377, 300] on input "40.34" at bounding box center [382, 311] width 70 height 23
type input "40.86"
click at [292, 95] on div "Pay Advice $2,682.54 on 08/29/2025" at bounding box center [413, 103] width 641 height 33
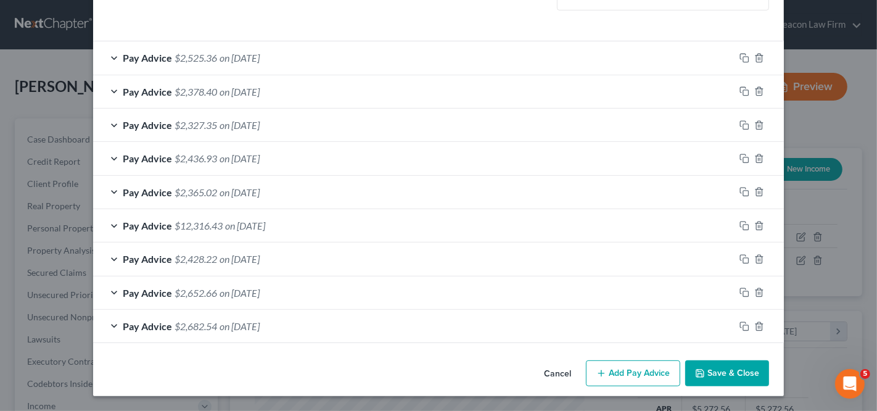
scroll to position [374, 0]
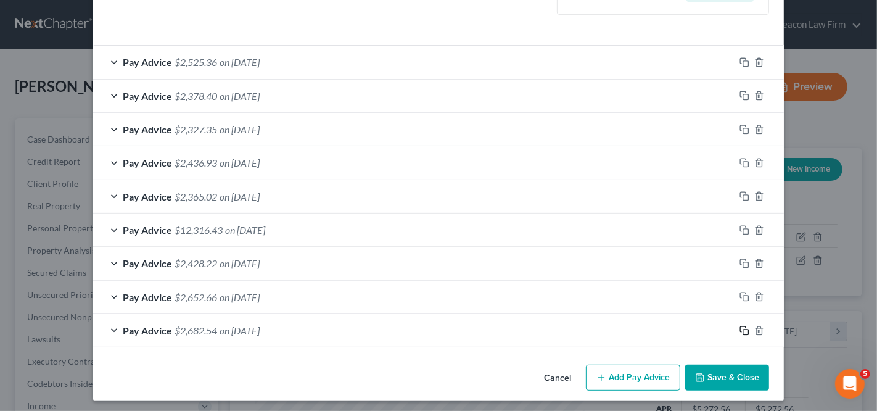
click at [739, 326] on icon "button" at bounding box center [744, 331] width 10 height 10
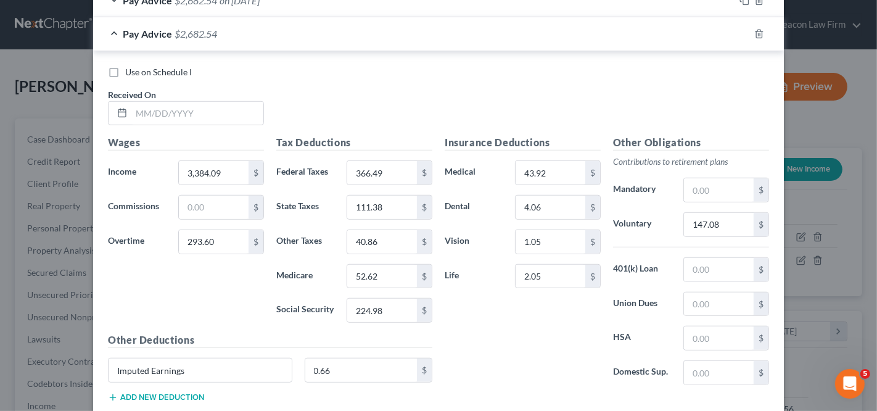
scroll to position [719, 0]
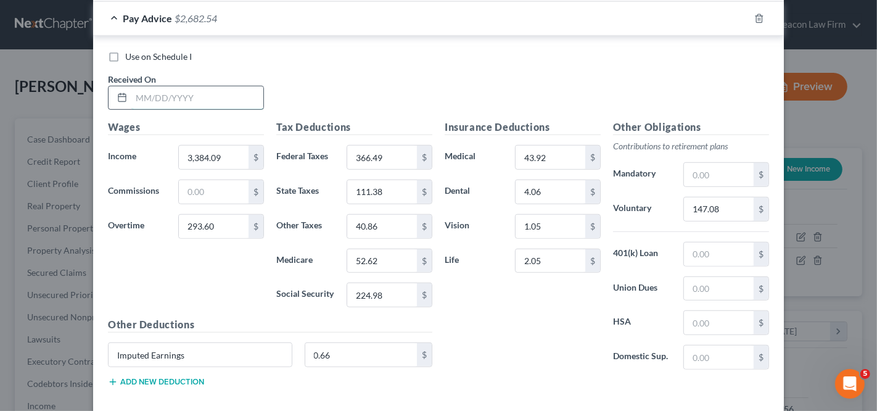
click at [172, 102] on input "text" at bounding box center [197, 97] width 132 height 23
type input "09/12/2025"
click at [239, 146] on input "3,384.09" at bounding box center [214, 157] width 70 height 23
paste input "105.77"
type input "3,105.77"
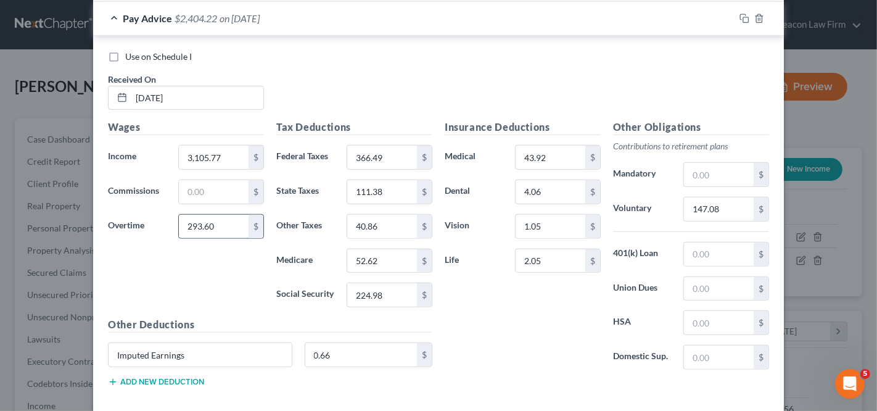
click at [198, 216] on input "293.60" at bounding box center [214, 226] width 70 height 23
click at [374, 152] on input "366.49" at bounding box center [382, 157] width 70 height 23
click at [708, 211] on input "147.08" at bounding box center [719, 208] width 70 height 23
type input "124.2"
click at [551, 225] on input "1.05" at bounding box center [550, 226] width 70 height 23
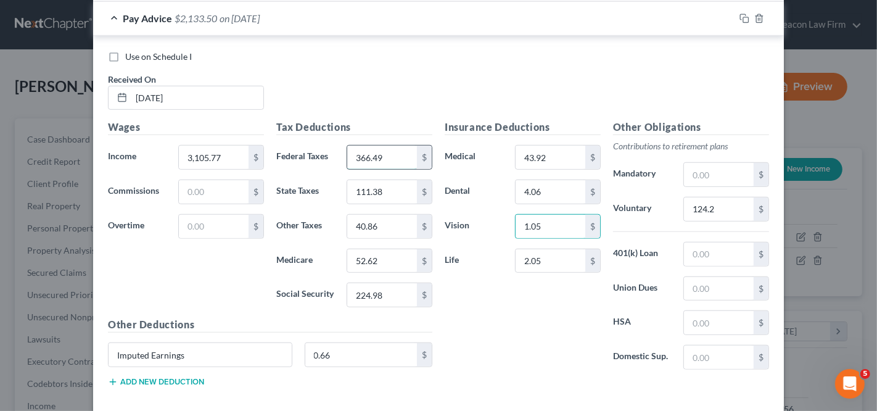
click at [349, 155] on input "366.49" at bounding box center [382, 157] width 70 height 23
paste input "245.70"
type input "245.70"
click at [374, 293] on input "224.98" at bounding box center [382, 294] width 70 height 23
paste input "189.51"
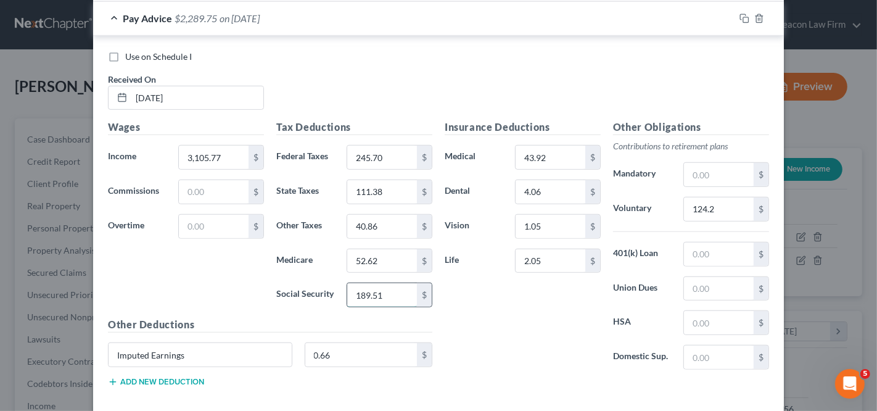
type input "189.51"
click at [401, 249] on input "52.62" at bounding box center [382, 260] width 70 height 23
paste input "44.3"
type input "44.32"
click at [394, 180] on input "111.38" at bounding box center [382, 191] width 70 height 23
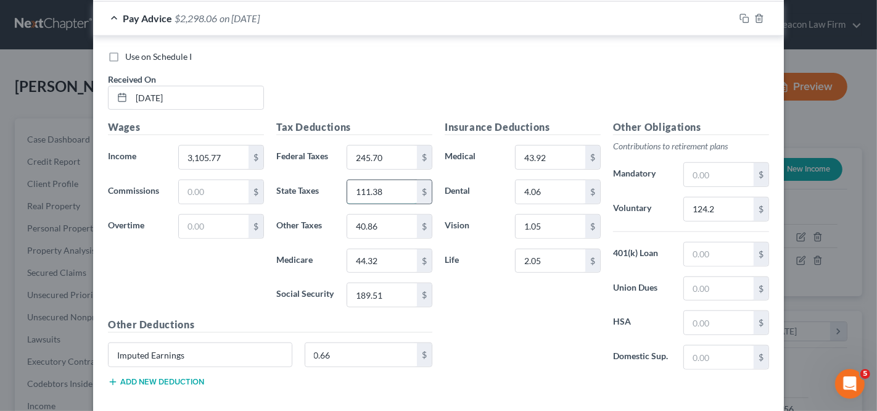
paste input "93.82"
type input "93.82"
click at [368, 224] on input "40.86" at bounding box center [382, 226] width 70 height 23
type input "34.73"
click at [282, 15] on div "Pay Advice $2,321.75 on 09/12/2025" at bounding box center [413, 18] width 641 height 33
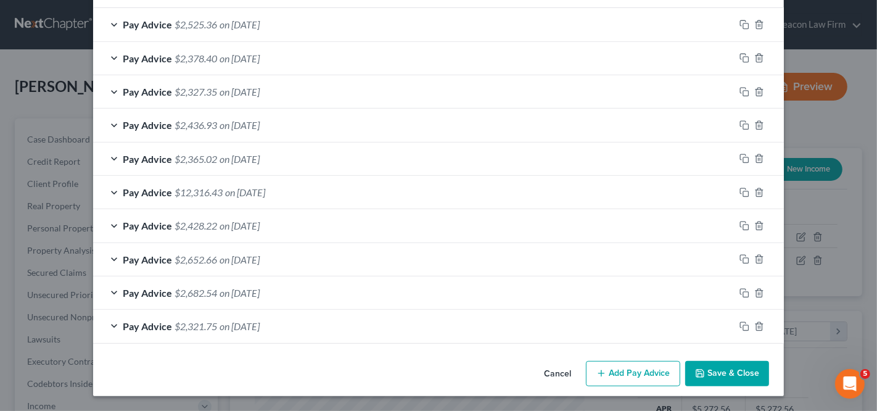
scroll to position [407, 0]
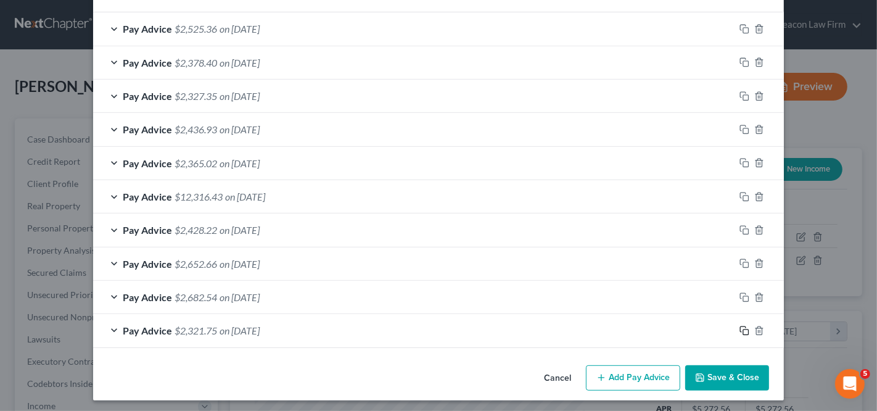
click at [739, 329] on icon "button" at bounding box center [744, 331] width 10 height 10
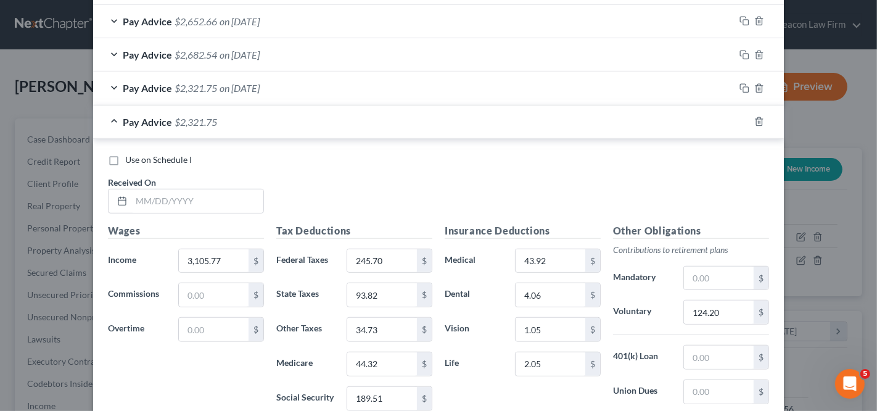
scroll to position [676, 0]
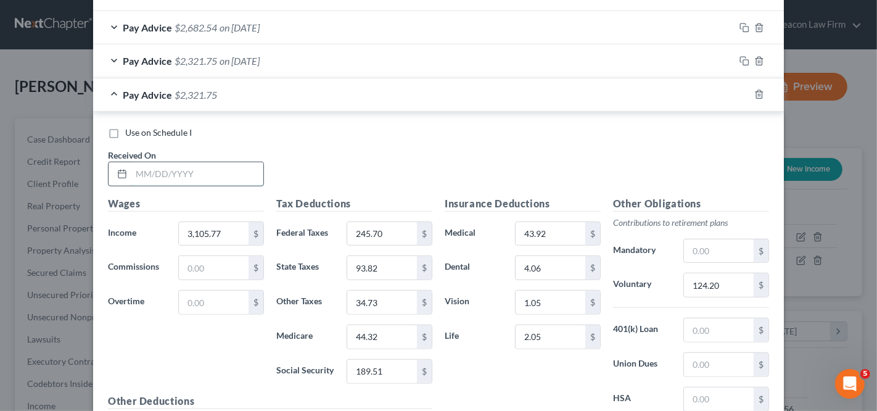
click at [252, 165] on input "text" at bounding box center [197, 173] width 132 height 23
type input "09/26/2025"
click at [227, 166] on input "09/26/2025" at bounding box center [197, 173] width 132 height 23
click at [224, 236] on input "3,105.77" at bounding box center [214, 233] width 70 height 23
paste input "301.20"
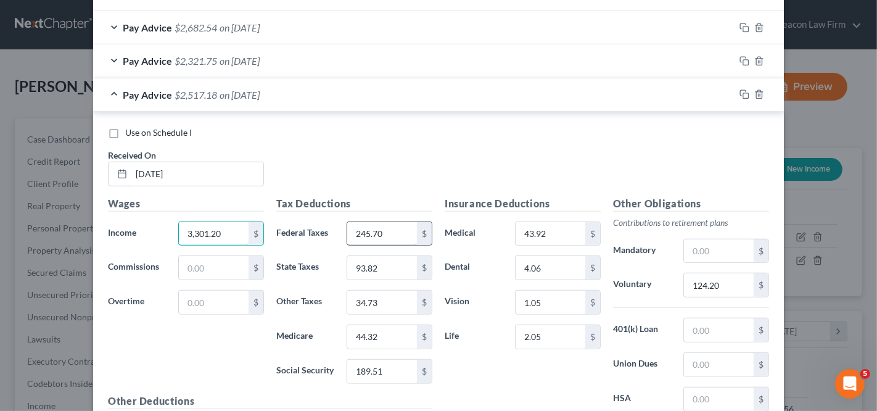
type input "3,301.20"
click at [699, 273] on input "124.20" at bounding box center [719, 284] width 70 height 23
paste input "32.02"
type input "132.02"
click at [381, 222] on input "245.70" at bounding box center [382, 233] width 70 height 23
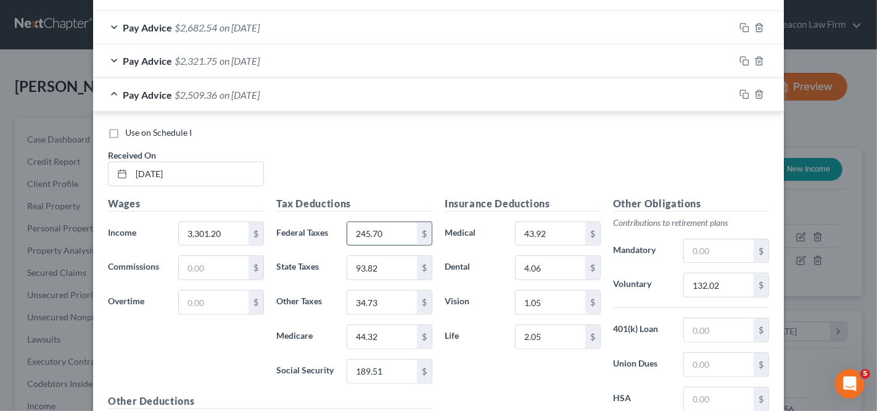
paste input "86.97"
type input "286.97"
click at [382, 363] on input "189.51" at bounding box center [382, 370] width 70 height 23
paste input "201.64"
type input "201.64"
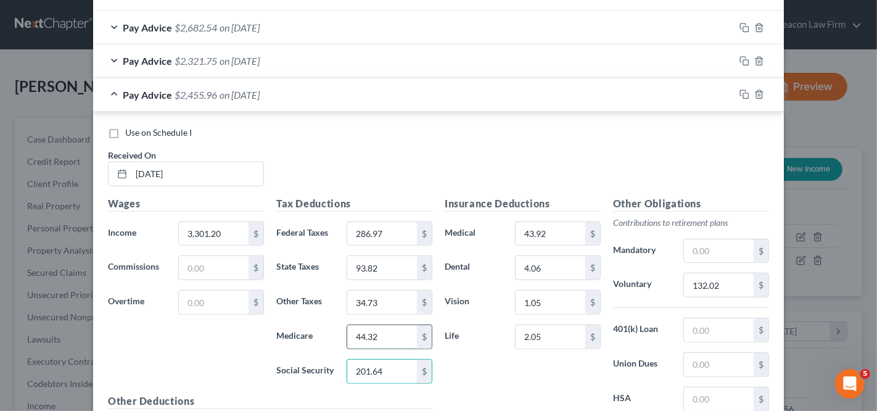
click at [380, 327] on input "44.32" at bounding box center [382, 336] width 70 height 23
paste input "7.15"
type input "47.15"
click at [396, 267] on input "93.82" at bounding box center [382, 267] width 70 height 23
paste input "9"
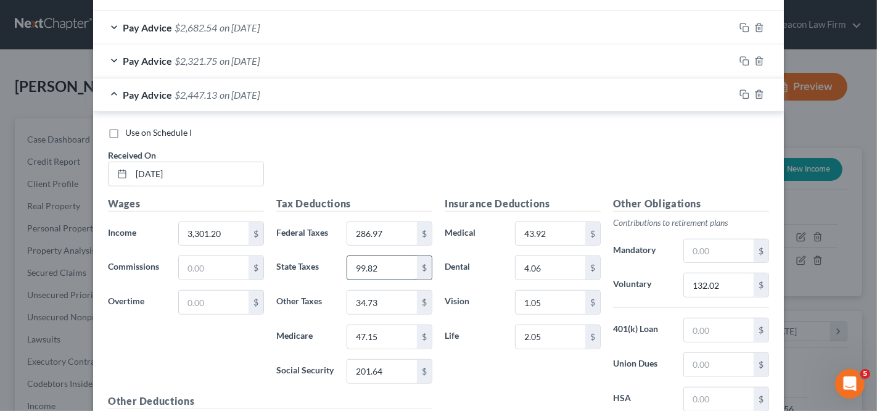
type input "99.82"
click at [374, 300] on input "34.73" at bounding box center [382, 301] width 70 height 23
type input "36.83"
click at [426, 89] on div "Pay Advice $2,445.03 on 09/26/2025" at bounding box center [413, 94] width 641 height 33
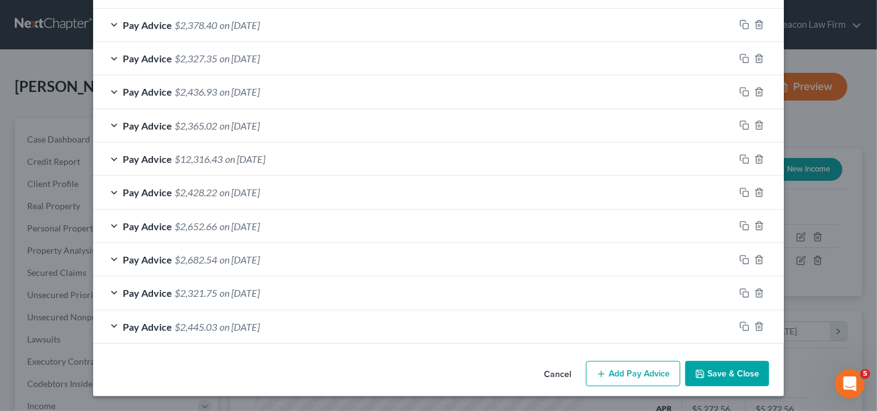
scroll to position [440, 0]
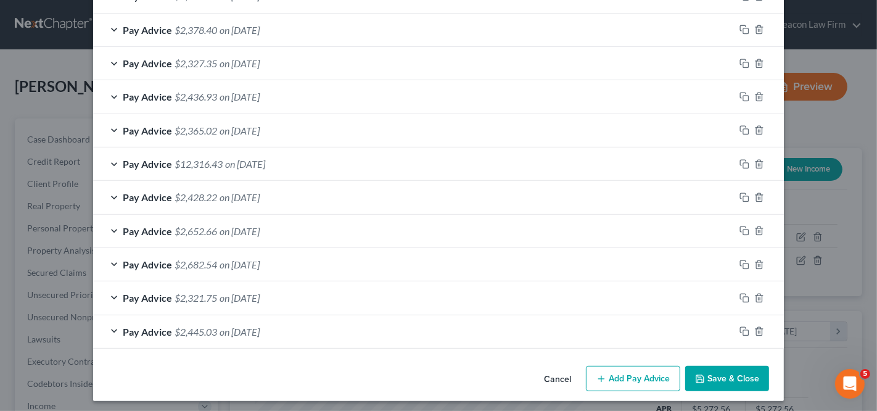
click at [651, 366] on button "Add Pay Advice" at bounding box center [633, 379] width 94 height 26
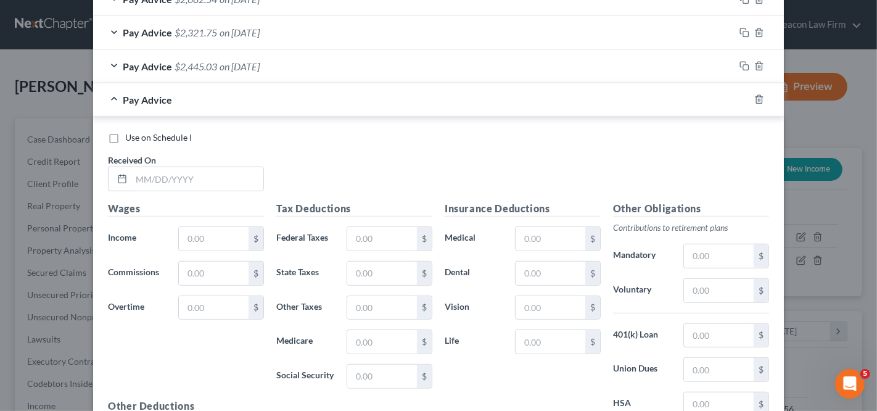
scroll to position [706, 0]
click at [210, 166] on input "text" at bounding box center [197, 177] width 132 height 23
click at [753, 99] on div at bounding box center [766, 98] width 35 height 20
click at [754, 94] on icon "button" at bounding box center [759, 98] width 10 height 10
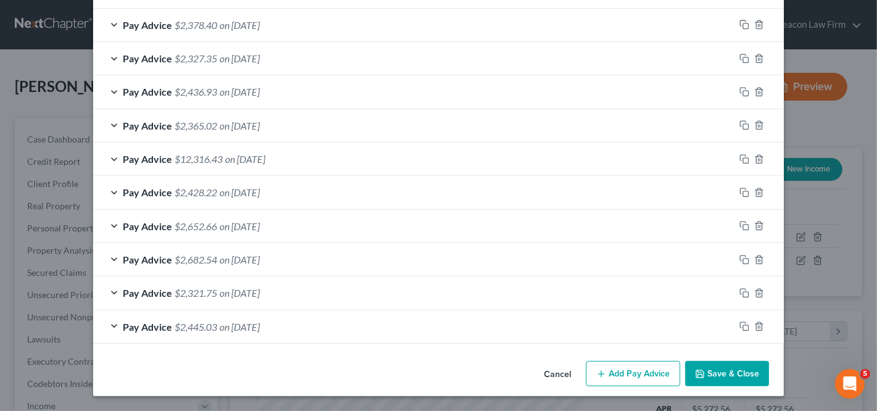
scroll to position [440, 0]
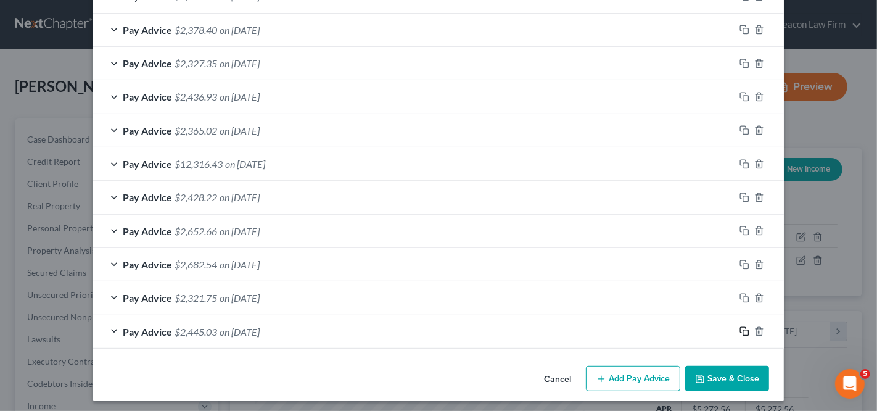
click at [740, 328] on icon "button" at bounding box center [744, 331] width 10 height 10
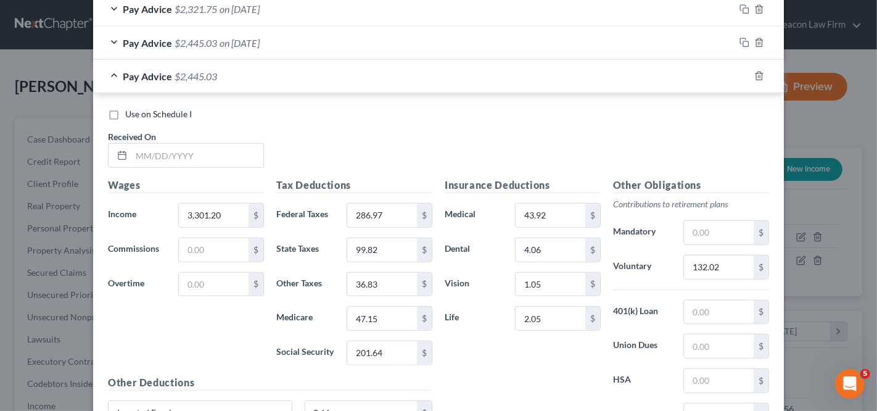
scroll to position [737, 0]
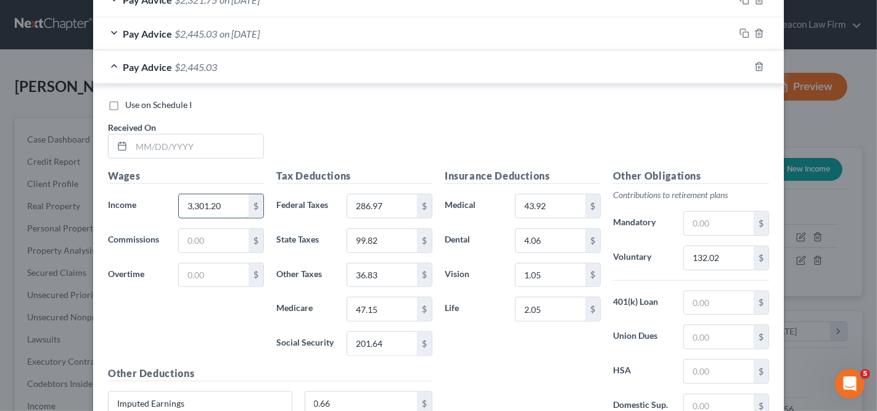
click at [224, 209] on input "3,301.20" at bounding box center [214, 205] width 70 height 23
paste input "2,805.29"
type input "2,805.29"
click at [389, 200] on input "286.97" at bounding box center [382, 205] width 70 height 23
click at [735, 249] on input "132.02" at bounding box center [719, 257] width 70 height 23
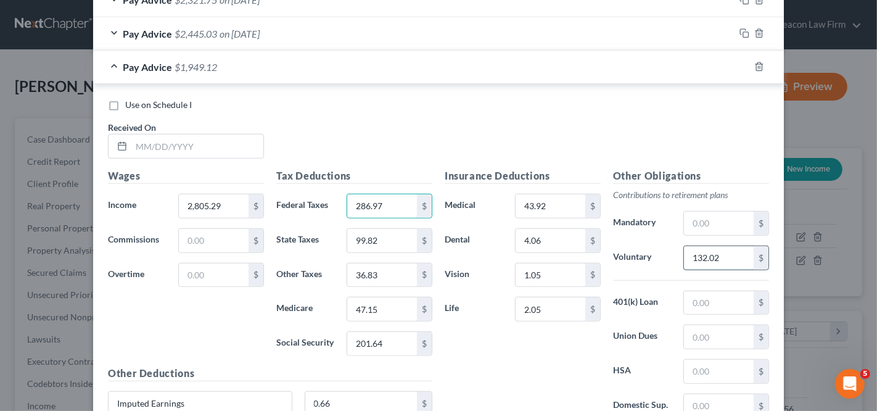
paste input "12.18"
type input "112.18"
click at [572, 303] on input "2.05" at bounding box center [550, 308] width 70 height 23
type input "2.08"
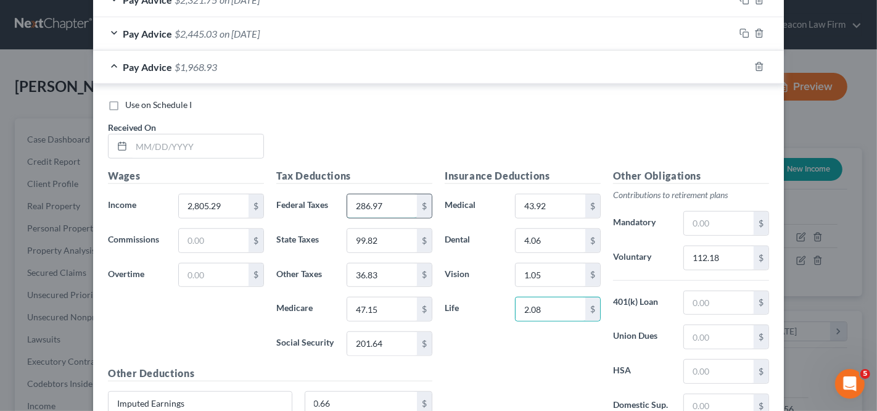
click at [375, 207] on input "286.97" at bounding box center [382, 205] width 70 height 23
paste input "182.24"
type input "182.24"
click at [385, 332] on input "201.64" at bounding box center [382, 343] width 70 height 23
paste input "170.89"
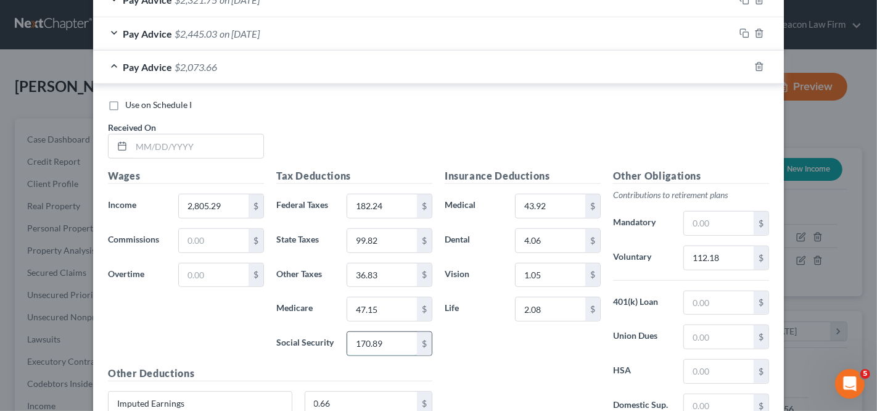
type input "170.89"
click at [367, 303] on input "47.15" at bounding box center [382, 308] width 70 height 23
paste input "39.97"
type input "39.97"
click at [380, 270] on input "36.83" at bounding box center [382, 274] width 70 height 23
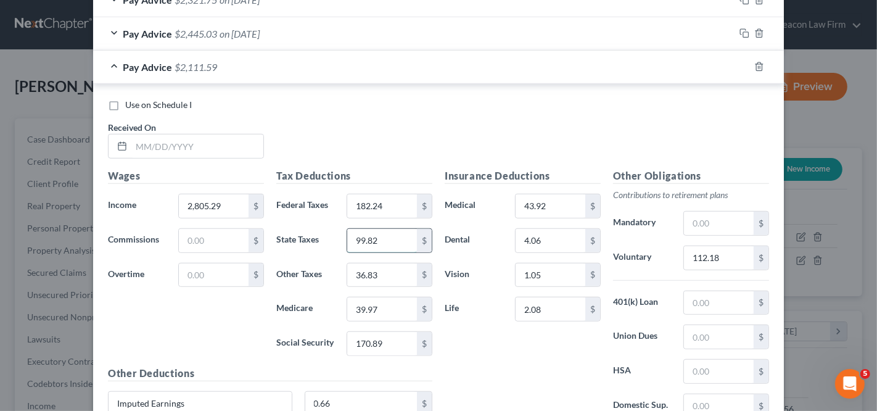
click at [393, 233] on input "99.82" at bounding box center [382, 240] width 70 height 23
paste input "84.60"
type input "84.60"
click at [384, 268] on input "36.83" at bounding box center [382, 274] width 70 height 23
type input "31.53"
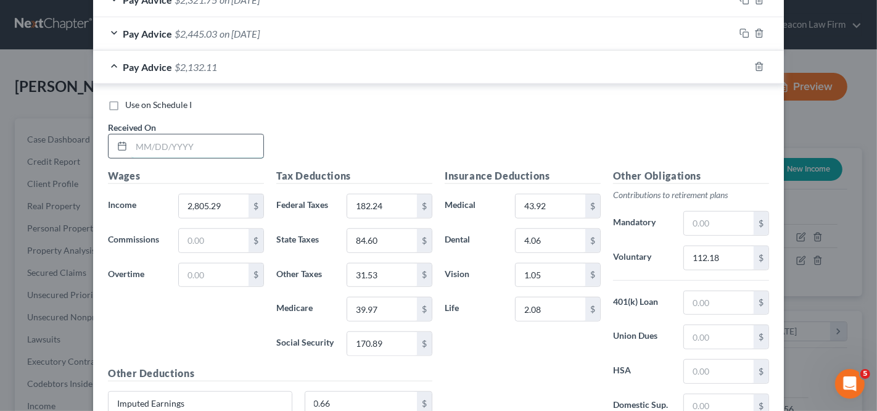
click at [227, 134] on input "text" at bounding box center [197, 145] width 132 height 23
type input "10/10/2025"
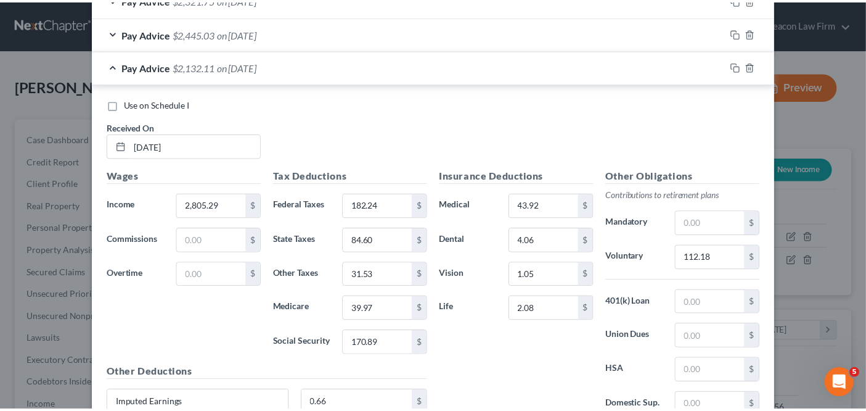
scroll to position [840, 0]
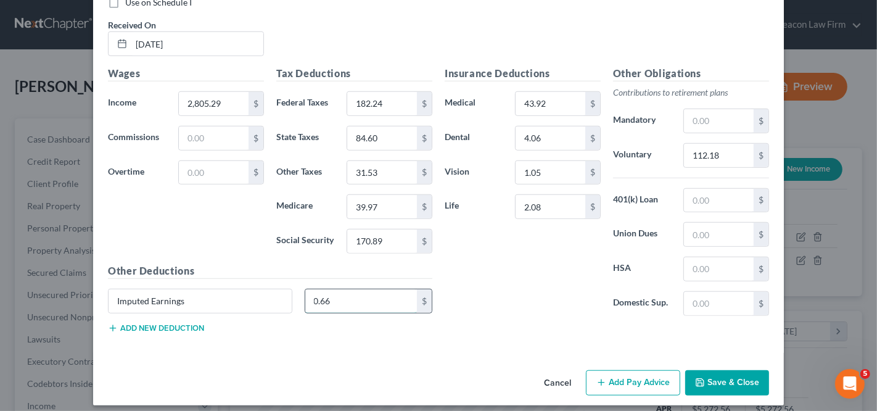
click at [386, 296] on input "0.66" at bounding box center [361, 300] width 112 height 23
click at [385, 295] on input "0.66" at bounding box center [361, 300] width 112 height 23
type input "0.69"
click at [703, 372] on button "Save & Close" at bounding box center [727, 383] width 84 height 26
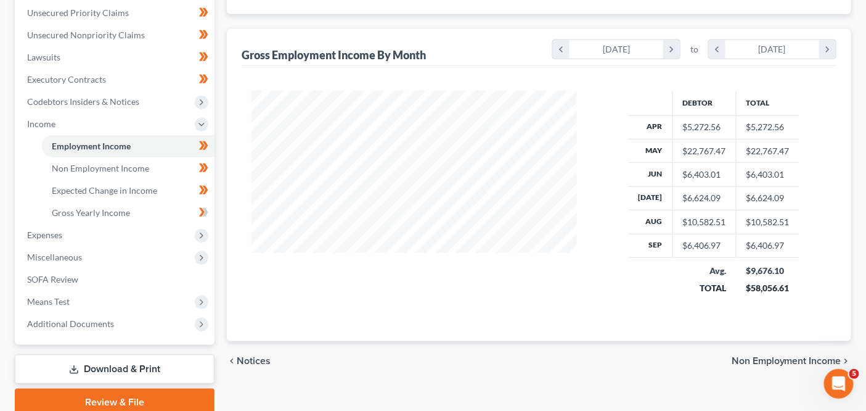
scroll to position [285, 0]
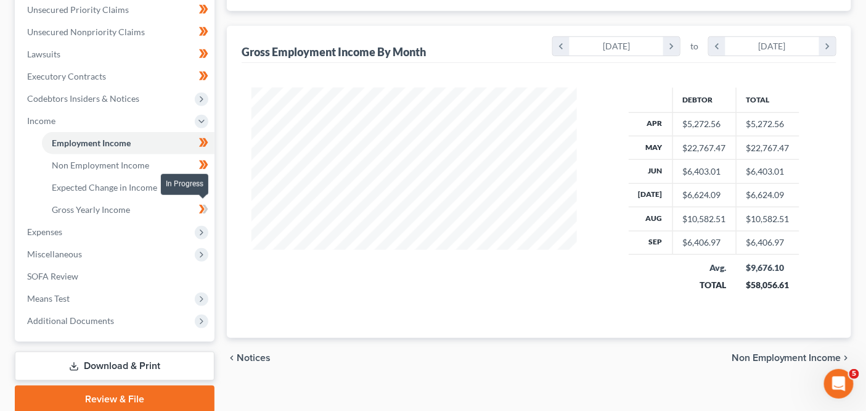
click at [205, 208] on icon at bounding box center [203, 209] width 9 height 15
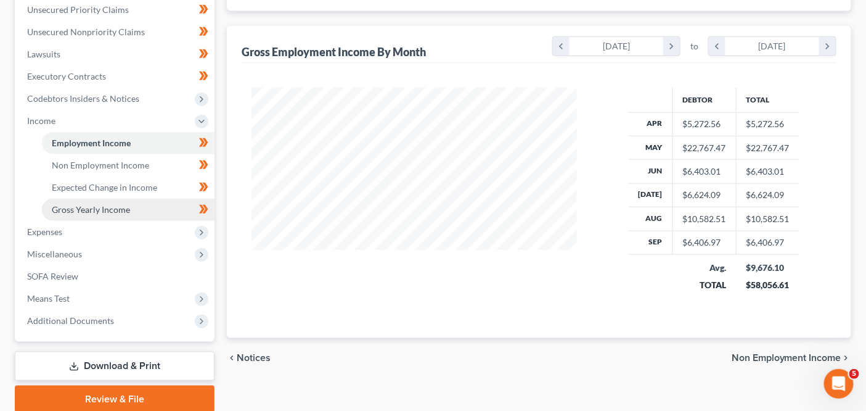
click at [141, 207] on link "Gross Yearly Income" at bounding box center [128, 210] width 173 height 22
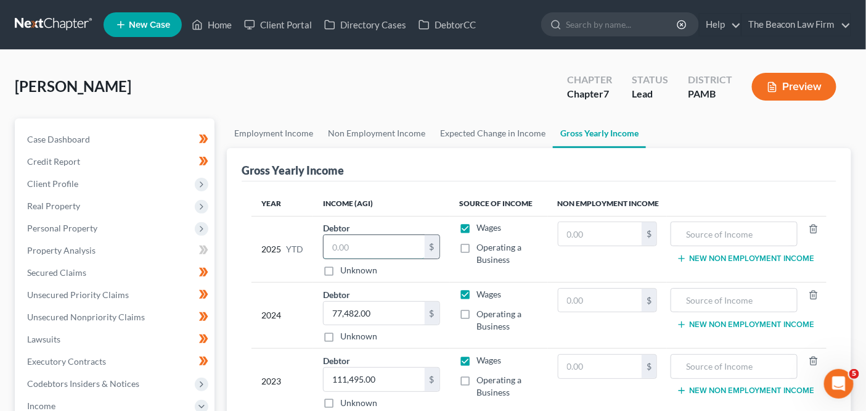
click at [389, 246] on input "text" at bounding box center [374, 246] width 101 height 23
click at [344, 239] on input "text" at bounding box center [374, 246] width 101 height 23
paste input "39,011.77"
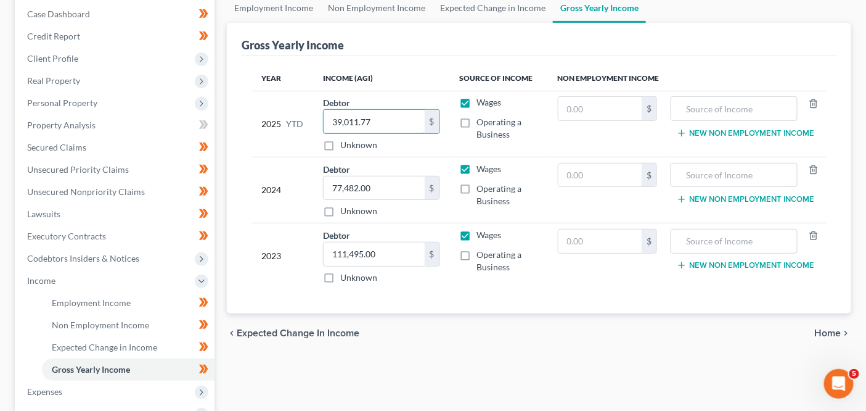
scroll to position [100, 0]
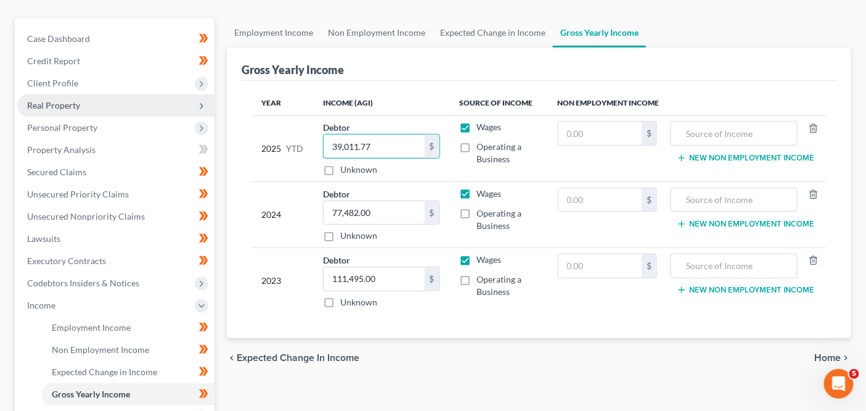
type input "39,011.77"
click at [48, 104] on span "Real Property" at bounding box center [53, 105] width 53 height 10
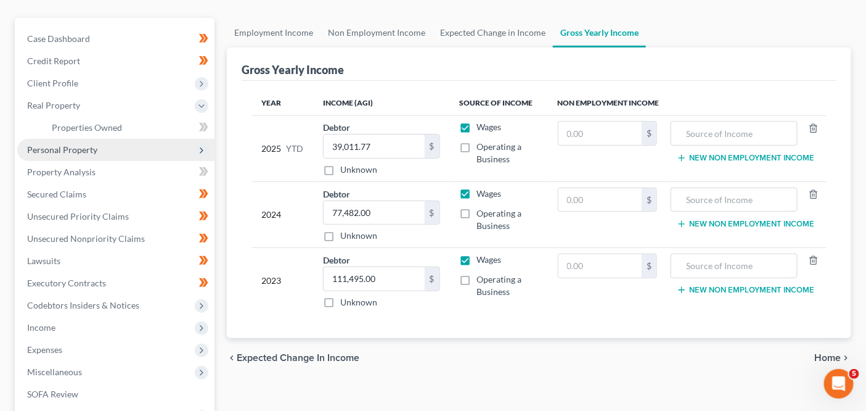
click at [56, 153] on span "Personal Property" at bounding box center [62, 149] width 70 height 10
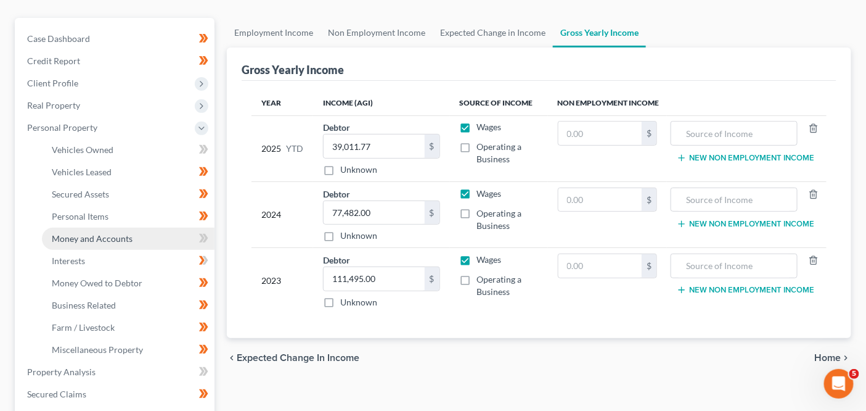
click at [99, 233] on span "Money and Accounts" at bounding box center [92, 238] width 81 height 10
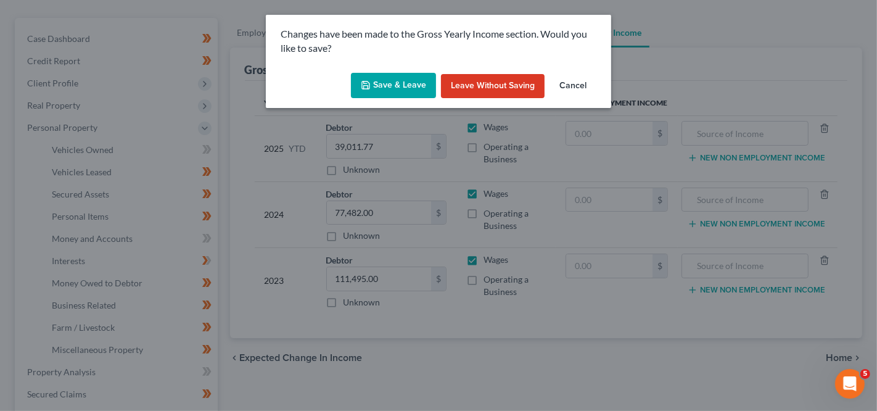
click at [411, 91] on button "Save & Leave" at bounding box center [393, 86] width 85 height 26
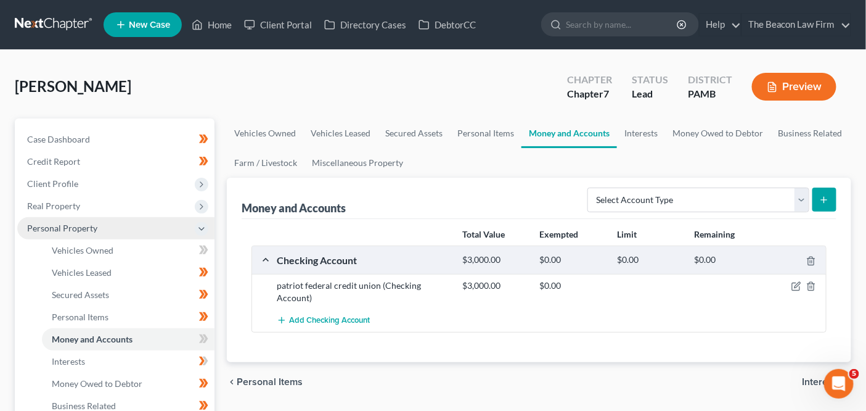
click at [81, 232] on span "Personal Property" at bounding box center [62, 228] width 70 height 10
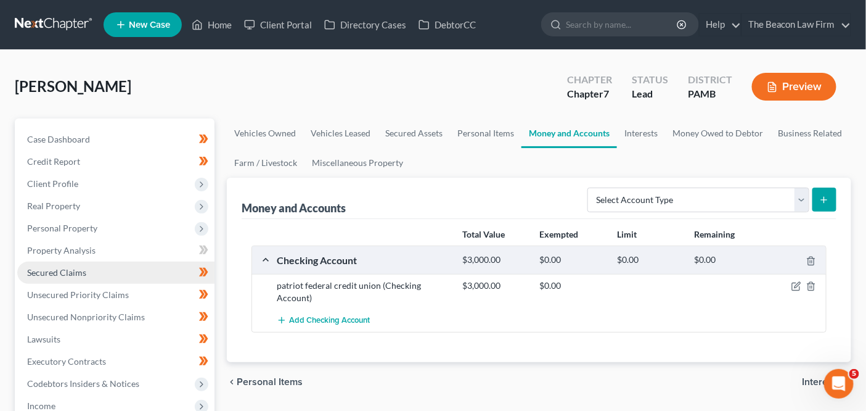
click at [106, 279] on link "Secured Claims" at bounding box center [115, 272] width 197 height 22
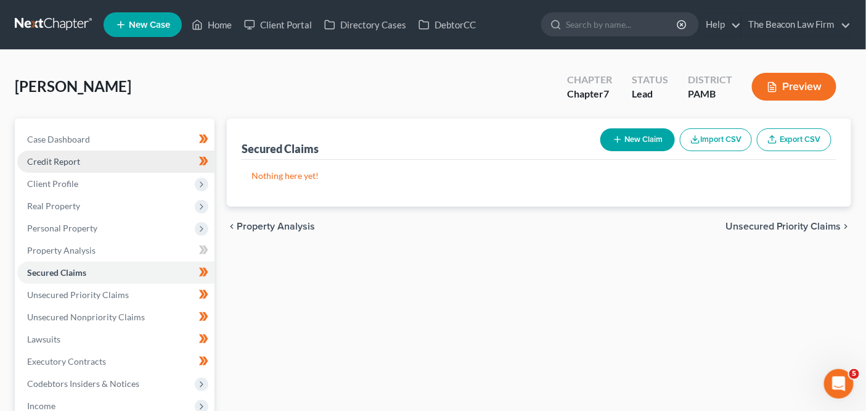
click at [144, 170] on link "Credit Report" at bounding box center [115, 161] width 197 height 22
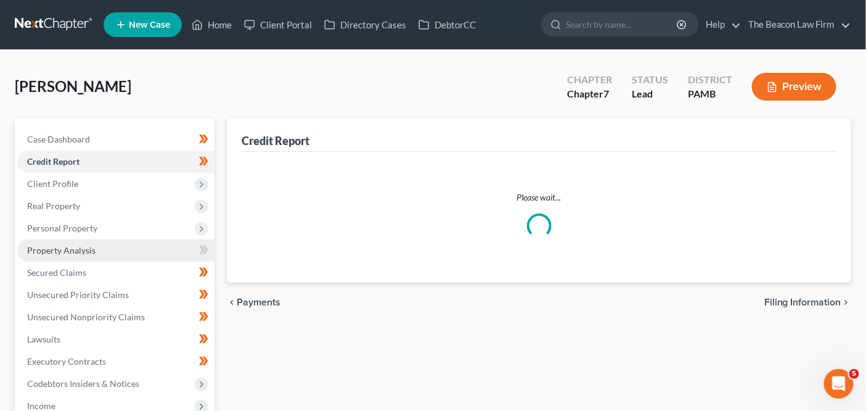
click at [132, 250] on link "Property Analysis" at bounding box center [115, 250] width 197 height 22
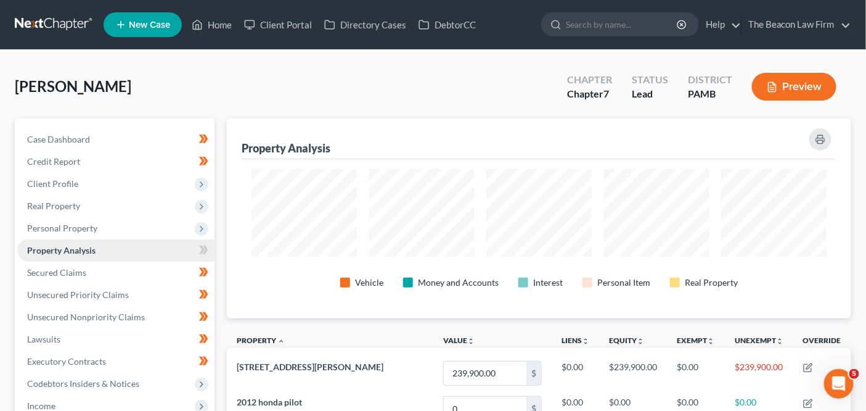
scroll to position [199, 624]
click at [134, 237] on span "Personal Property" at bounding box center [115, 228] width 197 height 22
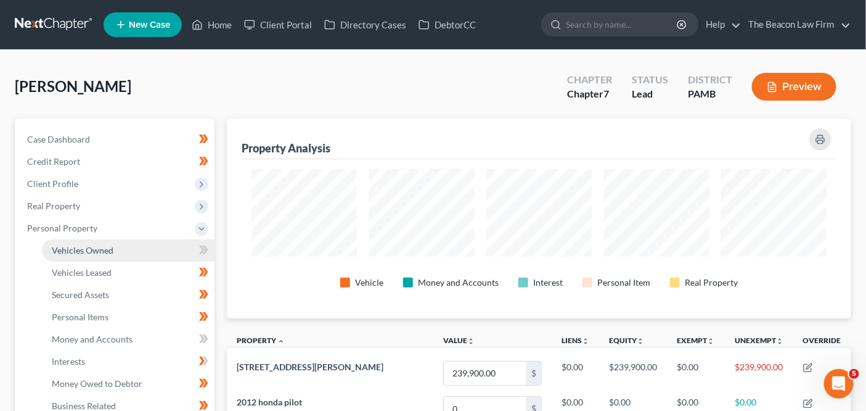
click at [132, 247] on link "Vehicles Owned" at bounding box center [128, 250] width 173 height 22
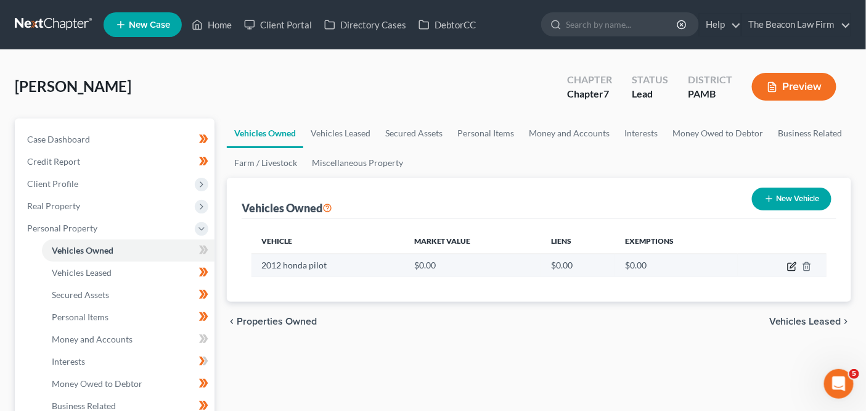
click at [792, 265] on icon "button" at bounding box center [793, 265] width 6 height 6
select select "0"
select select "14"
select select "2"
select select "0"
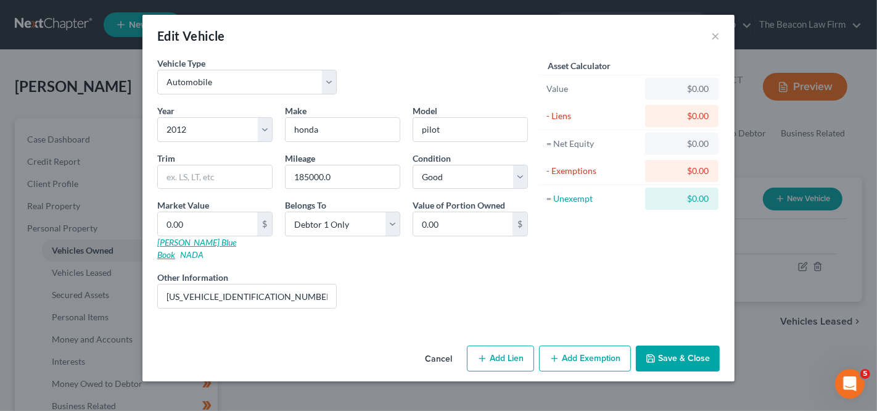
click at [186, 240] on link "Kelly Blue Book" at bounding box center [196, 248] width 79 height 23
click at [444, 350] on button "Cancel" at bounding box center [438, 358] width 47 height 25
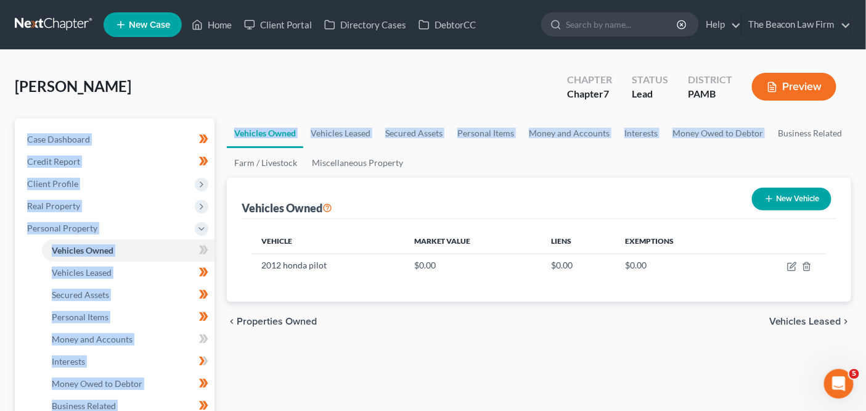
drag, startPoint x: 866, startPoint y: 96, endPoint x: 866, endPoint y: 126, distance: 29.6
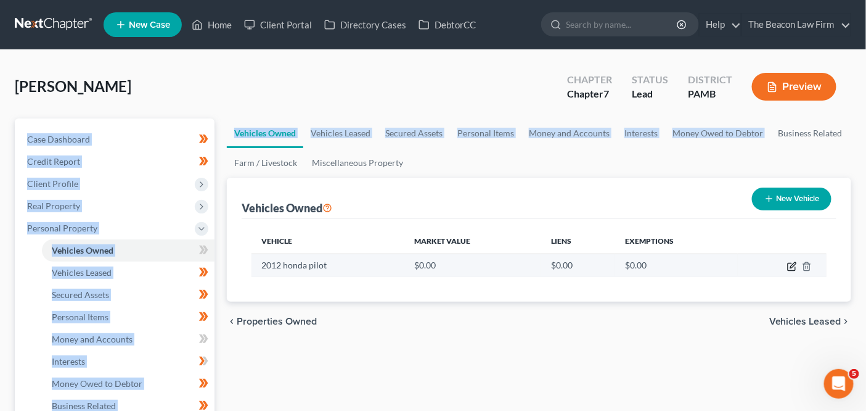
click at [787, 263] on icon "button" at bounding box center [792, 266] width 10 height 10
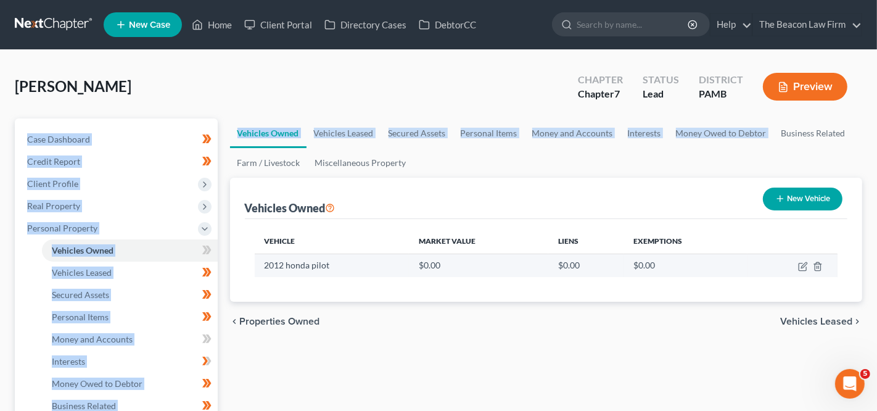
select select "0"
select select "14"
select select "2"
select select "0"
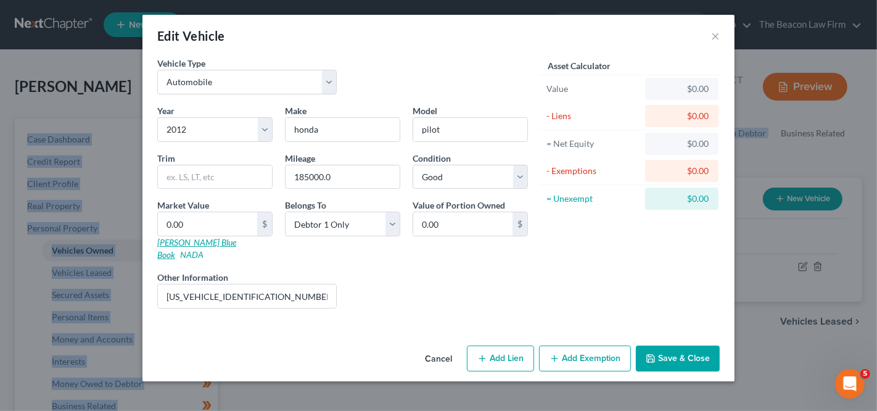
click at [189, 244] on link "Kelly Blue Book" at bounding box center [196, 248] width 79 height 23
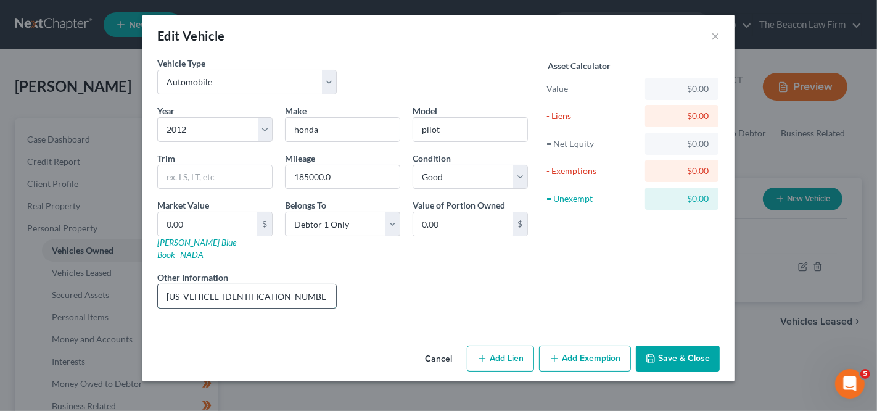
click at [239, 285] on input "5FNYF4H53CB085267 - VIN" at bounding box center [247, 295] width 178 height 23
drag, startPoint x: 448, startPoint y: 343, endPoint x: 517, endPoint y: 313, distance: 75.7
click at [448, 346] on button "Cancel" at bounding box center [438, 358] width 47 height 25
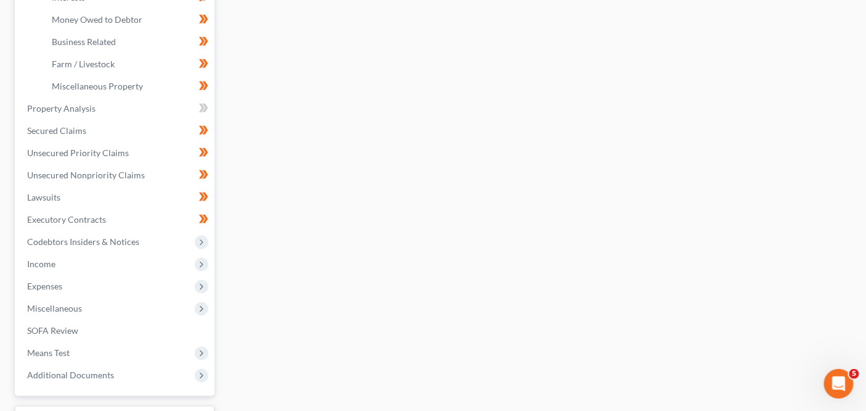
scroll to position [410, 0]
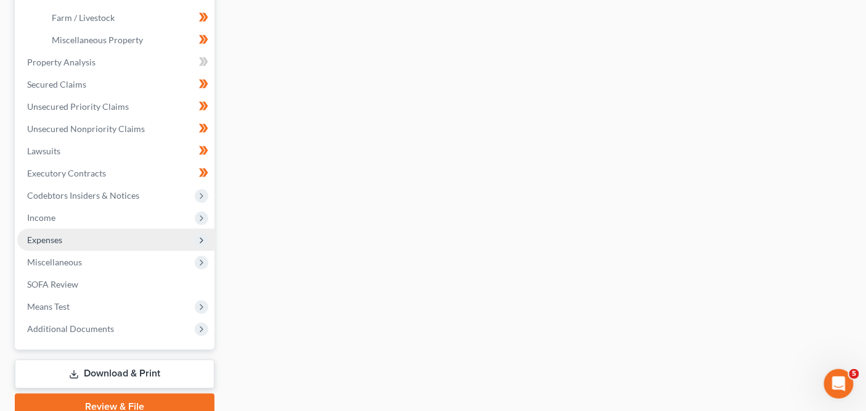
click at [120, 239] on span "Expenses" at bounding box center [115, 240] width 197 height 22
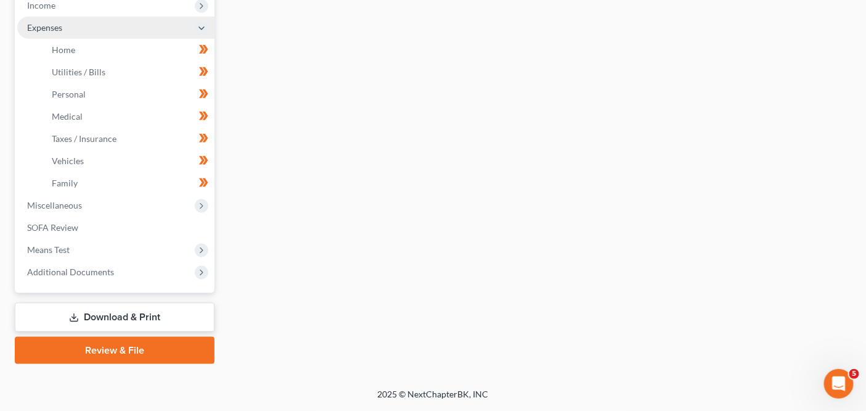
scroll to position [398, 0]
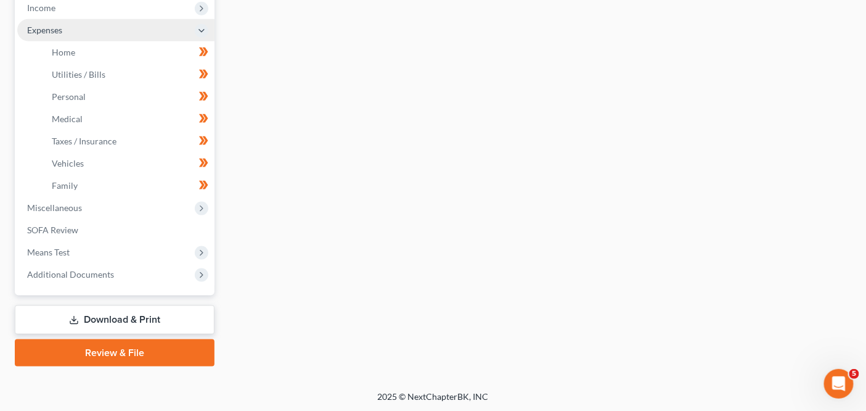
click at [151, 32] on span "Expenses" at bounding box center [115, 30] width 197 height 22
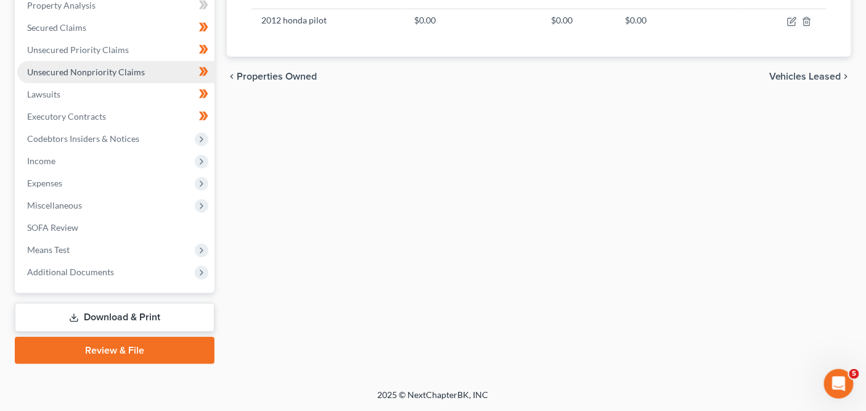
scroll to position [242, 0]
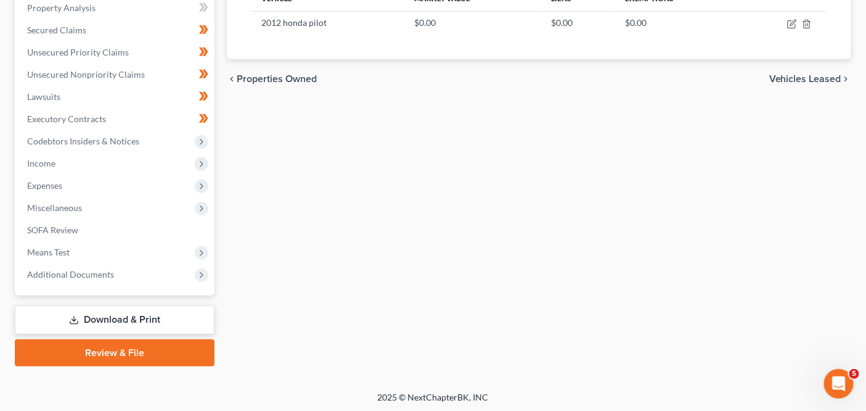
click at [865, 136] on div "Reese, Kaitlyn Upgraded Chapter Chapter 7 Status Lead District PAMB Preview Pet…" at bounding box center [433, 99] width 866 height 583
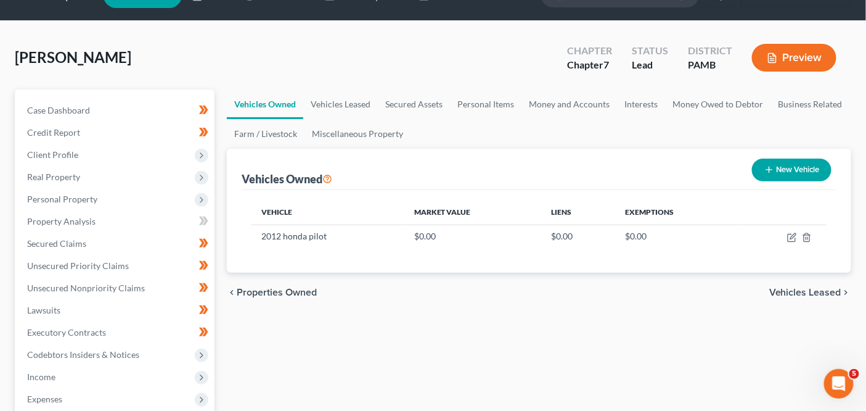
scroll to position [56, 0]
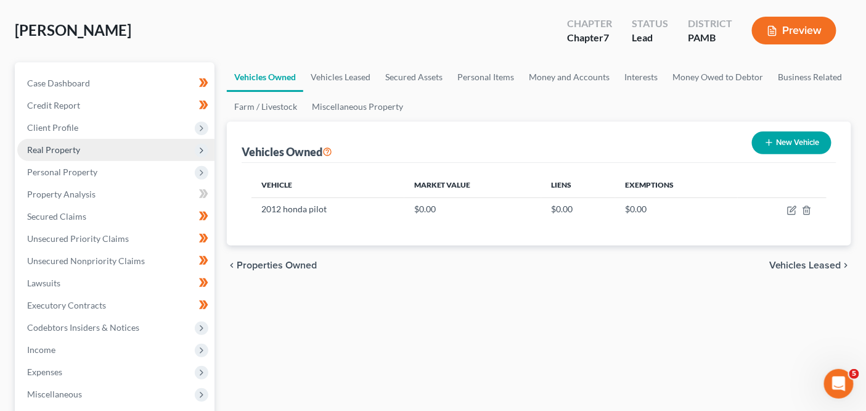
click at [104, 151] on span "Real Property" at bounding box center [115, 150] width 197 height 22
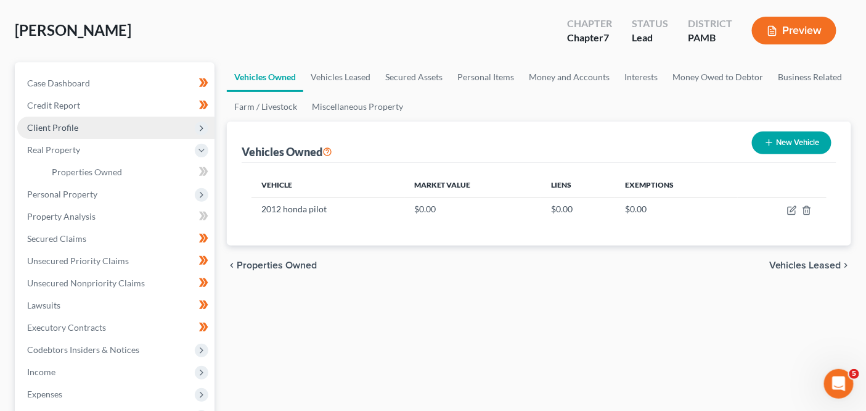
click at [112, 132] on span "Client Profile" at bounding box center [115, 128] width 197 height 22
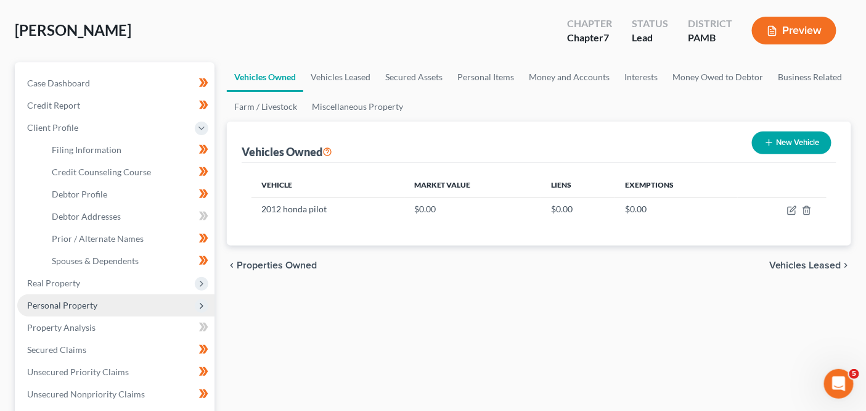
click at [97, 304] on span "Personal Property" at bounding box center [115, 305] width 197 height 22
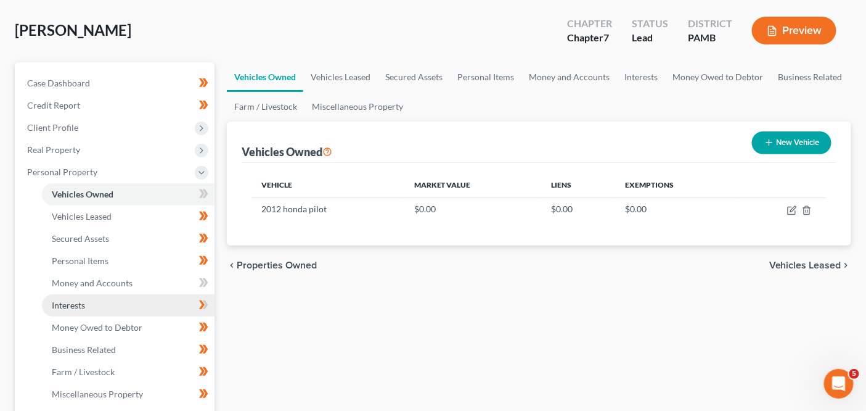
click at [97, 301] on link "Interests" at bounding box center [128, 305] width 173 height 22
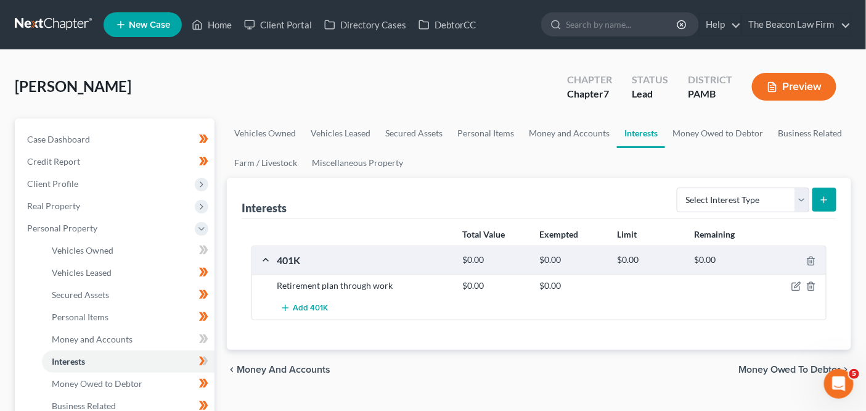
click at [45, 26] on link at bounding box center [54, 25] width 79 height 22
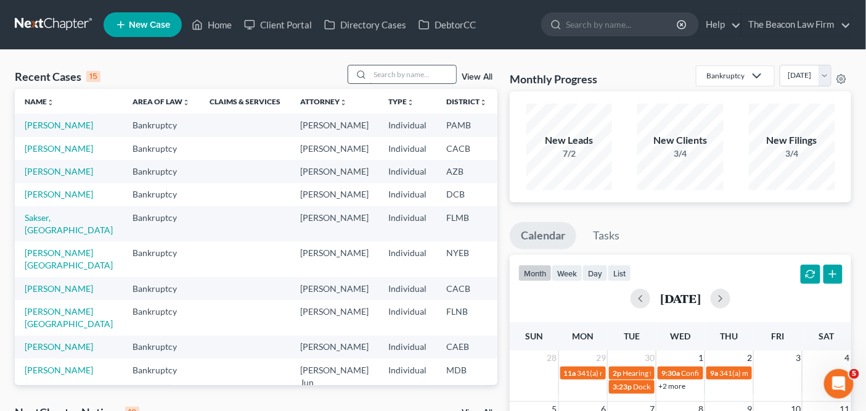
click at [414, 78] on input "search" at bounding box center [413, 74] width 86 height 18
click at [43, 206] on td "[PERSON_NAME]" at bounding box center [69, 194] width 108 height 23
click at [47, 199] on link "[PERSON_NAME]" at bounding box center [59, 194] width 68 height 10
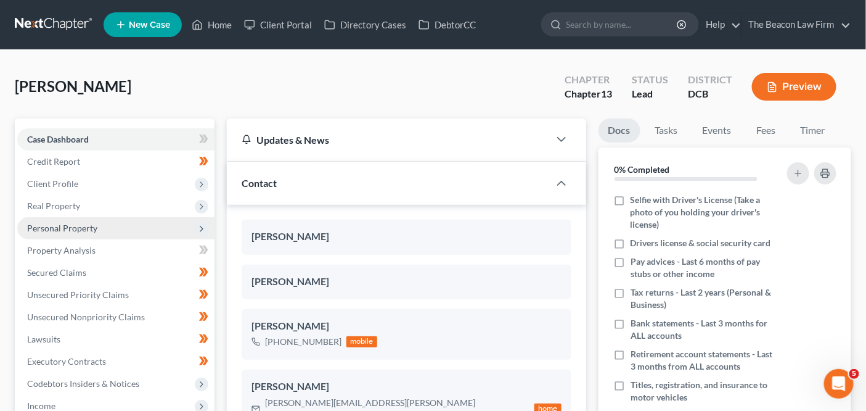
scroll to position [267, 0]
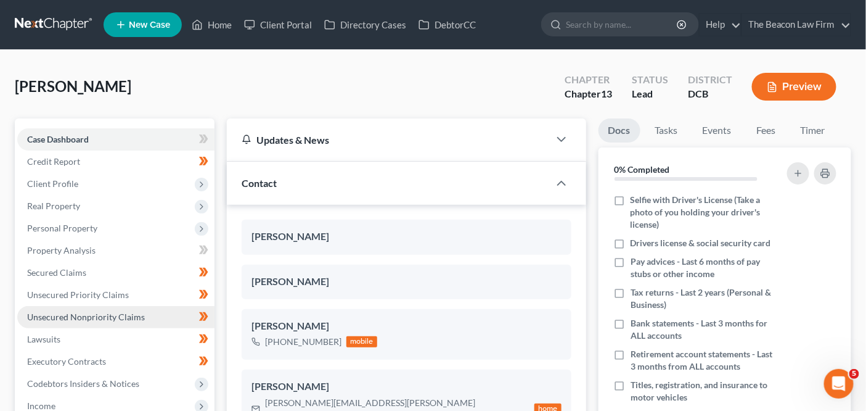
click at [118, 310] on link "Unsecured Nonpriority Claims" at bounding box center [115, 317] width 197 height 22
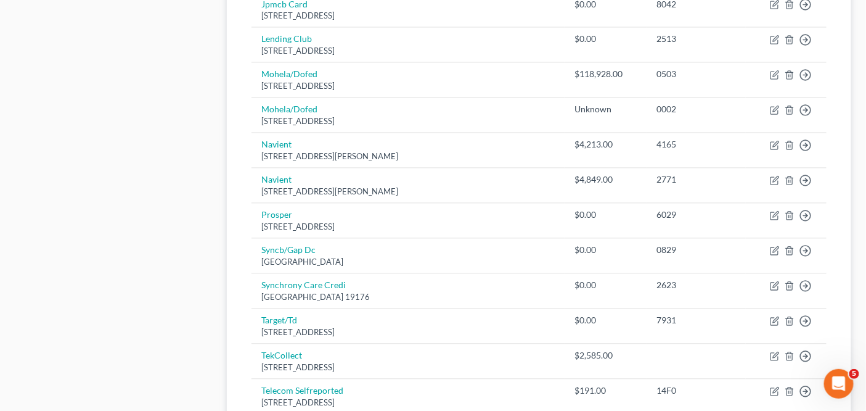
scroll to position [945, 0]
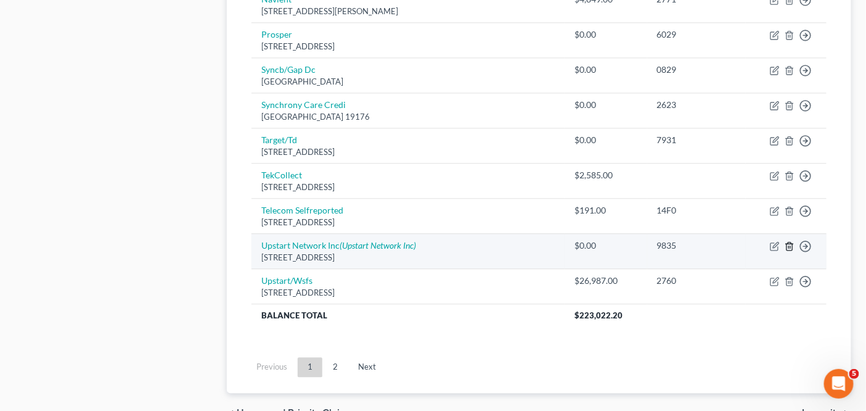
click at [790, 245] on line "button" at bounding box center [790, 246] width 0 height 2
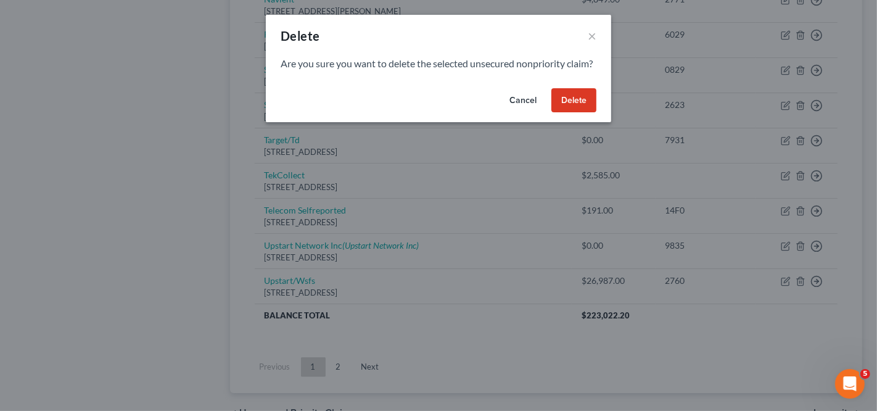
click at [577, 113] on button "Delete" at bounding box center [573, 100] width 45 height 25
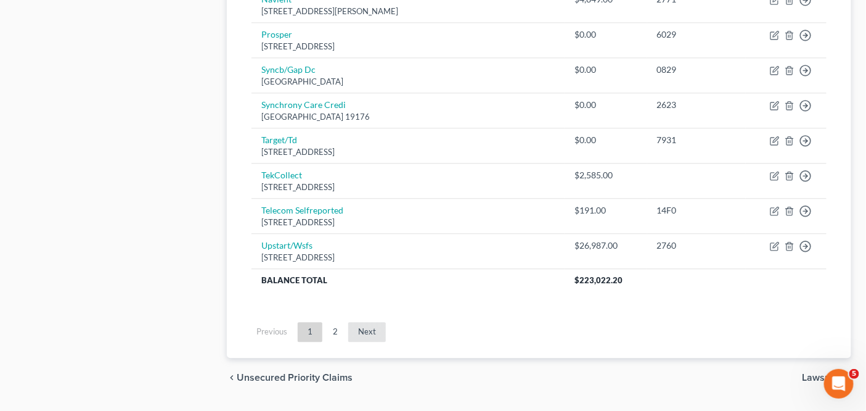
click at [364, 322] on link "Next" at bounding box center [367, 332] width 38 height 20
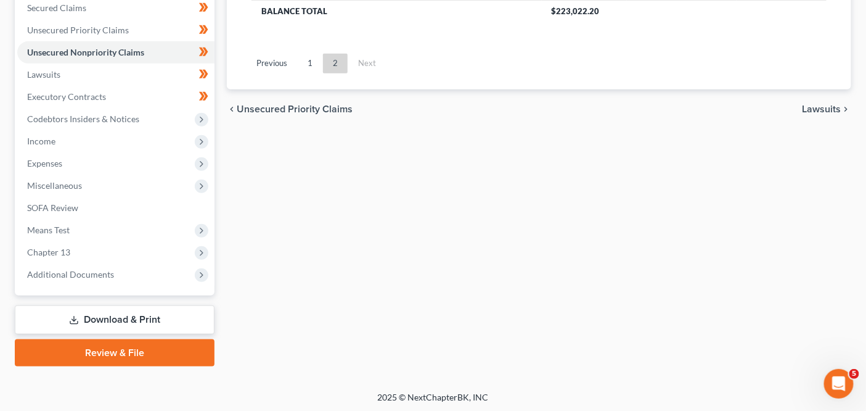
scroll to position [0, 0]
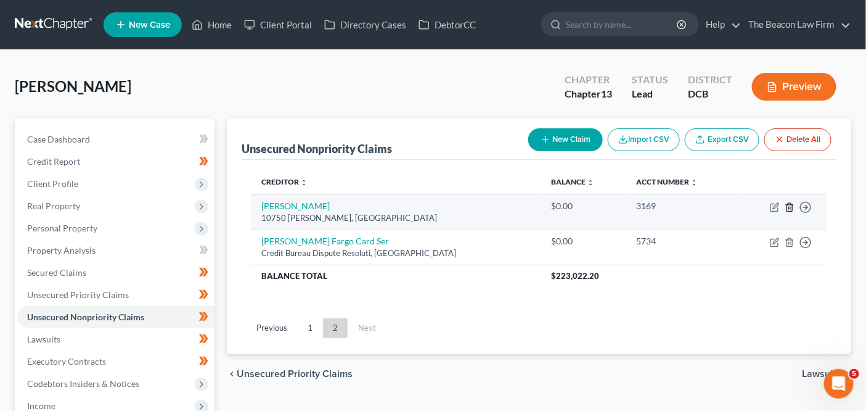
click at [786, 207] on icon "button" at bounding box center [790, 207] width 10 height 10
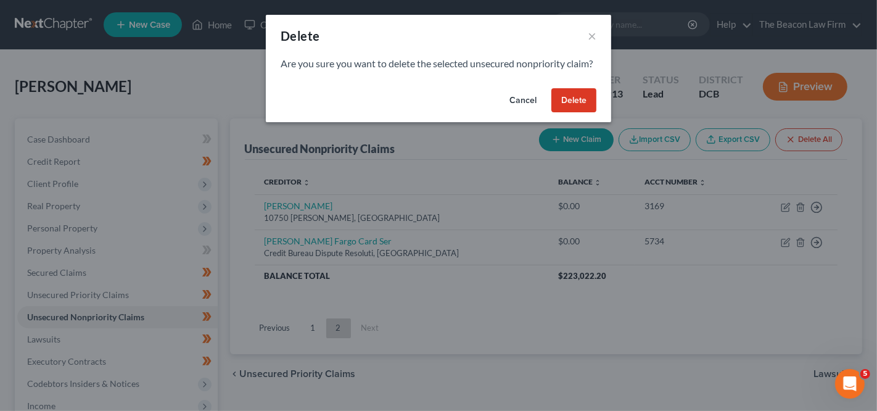
click at [577, 113] on button "Delete" at bounding box center [573, 100] width 45 height 25
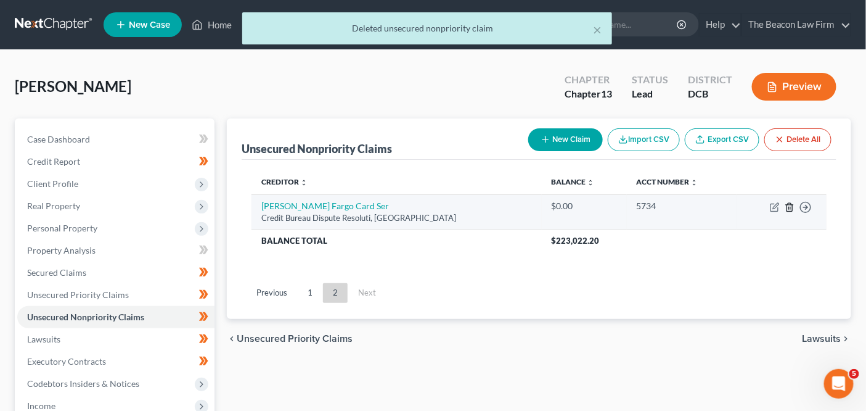
click at [791, 207] on icon "button" at bounding box center [790, 207] width 10 height 10
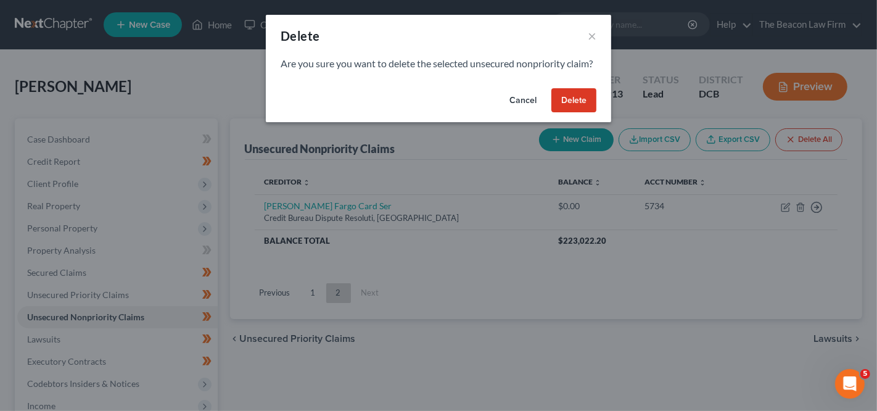
click at [578, 113] on button "Delete" at bounding box center [573, 100] width 45 height 25
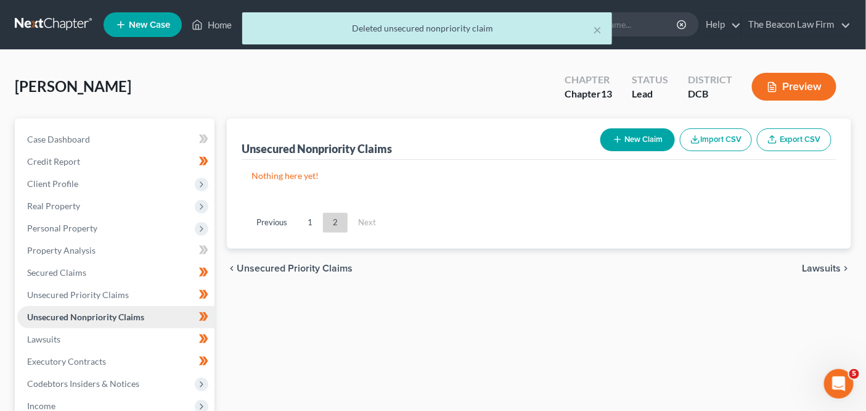
click at [141, 321] on link "Unsecured Nonpriority Claims" at bounding box center [115, 317] width 197 height 22
click at [313, 221] on link "1" at bounding box center [310, 223] width 25 height 20
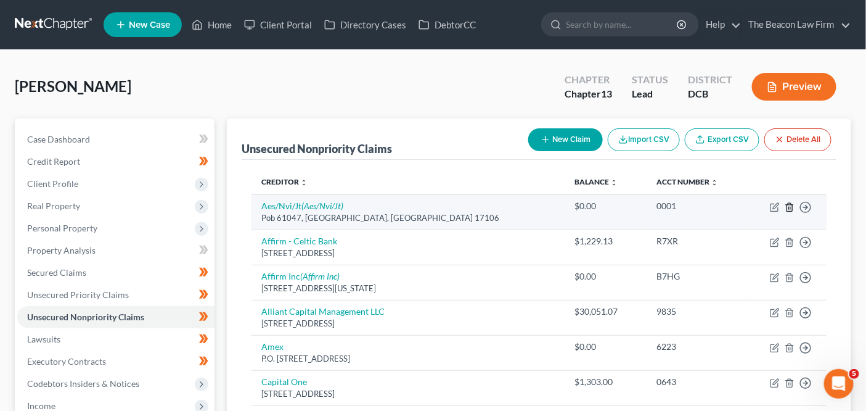
click at [786, 210] on icon "button" at bounding box center [790, 207] width 10 height 10
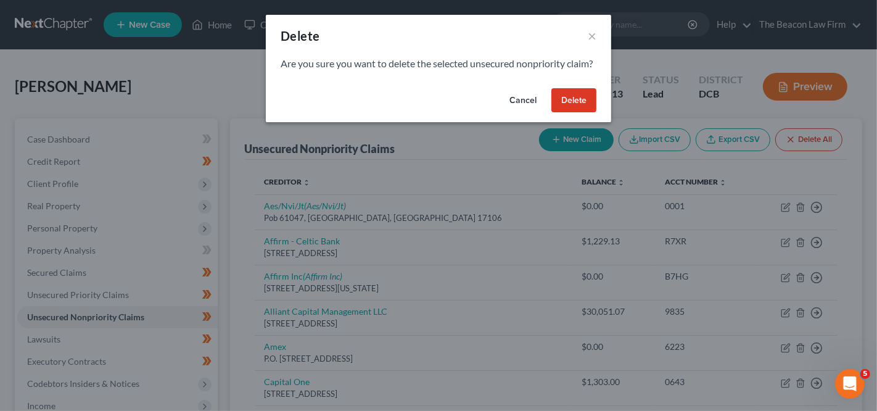
click at [564, 113] on button "Delete" at bounding box center [573, 100] width 45 height 25
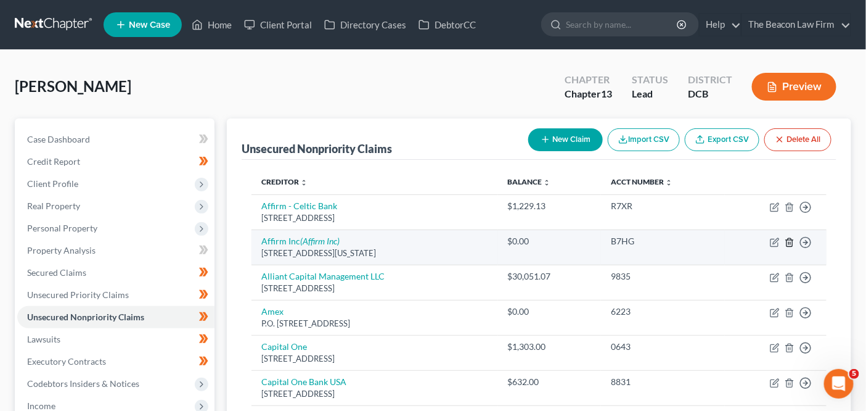
click at [787, 239] on icon "button" at bounding box center [790, 242] width 6 height 8
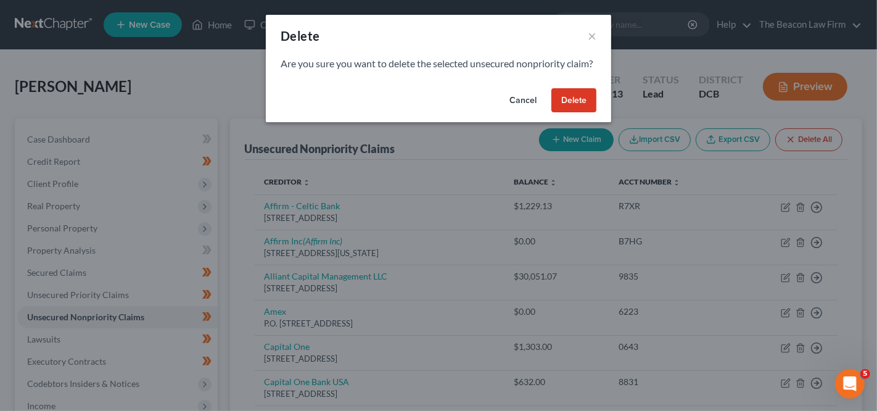
click at [574, 113] on button "Delete" at bounding box center [573, 100] width 45 height 25
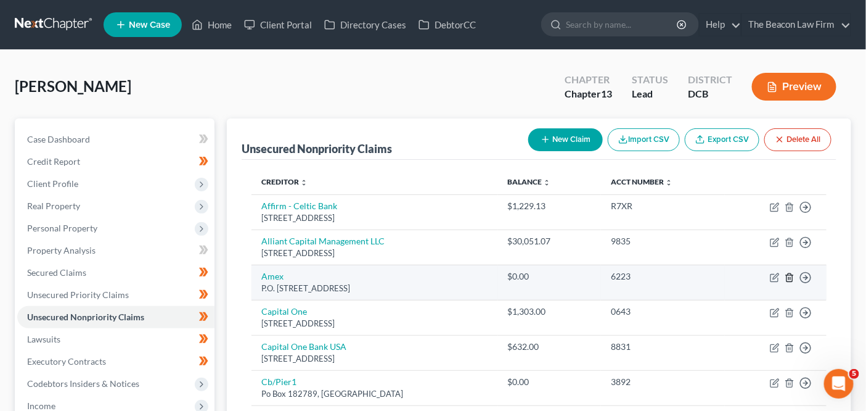
click at [790, 274] on icon "button" at bounding box center [790, 278] width 10 height 10
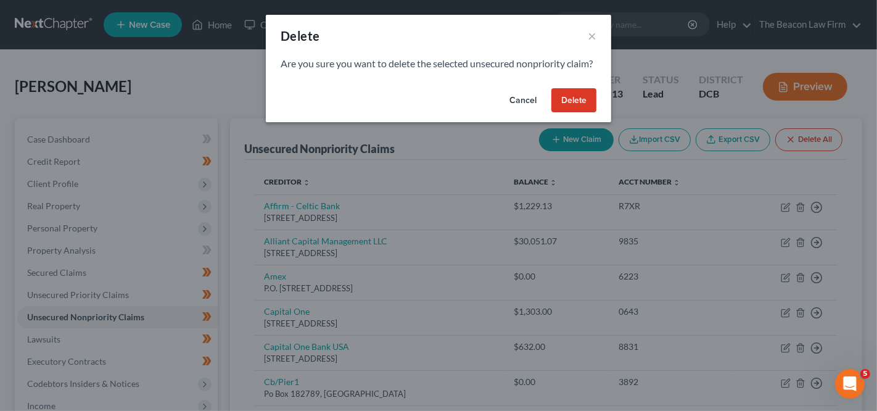
click at [561, 108] on button "Delete" at bounding box center [573, 100] width 45 height 25
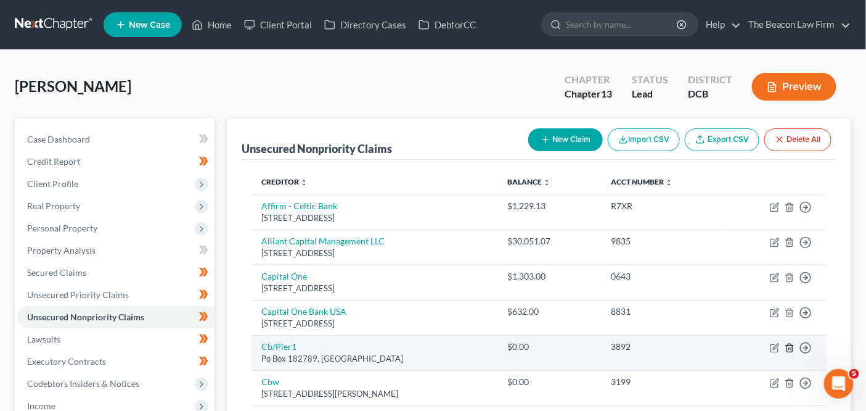
click at [792, 346] on icon "button" at bounding box center [790, 348] width 10 height 10
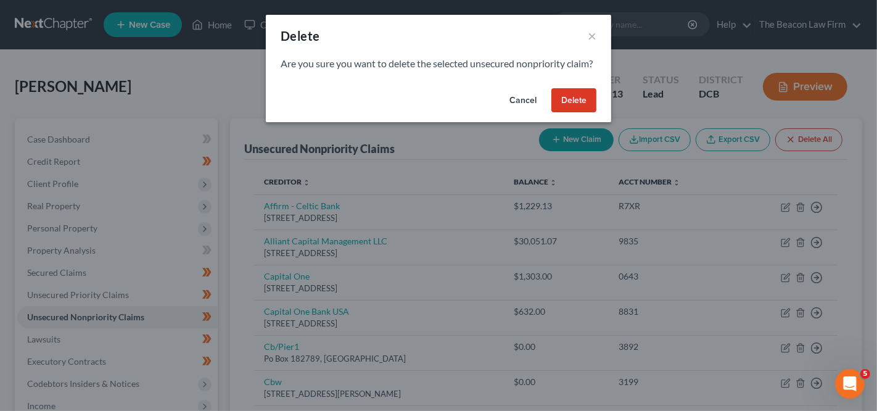
click at [559, 113] on button "Delete" at bounding box center [573, 100] width 45 height 25
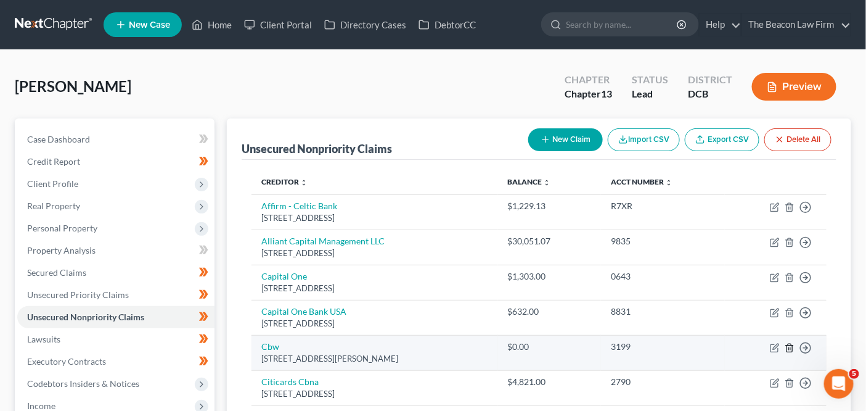
click at [787, 347] on icon "button" at bounding box center [790, 347] width 6 height 8
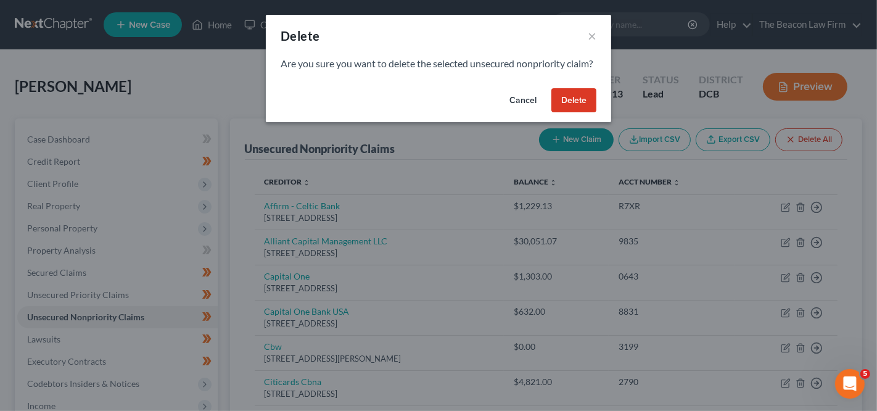
click at [571, 113] on button "Delete" at bounding box center [573, 100] width 45 height 25
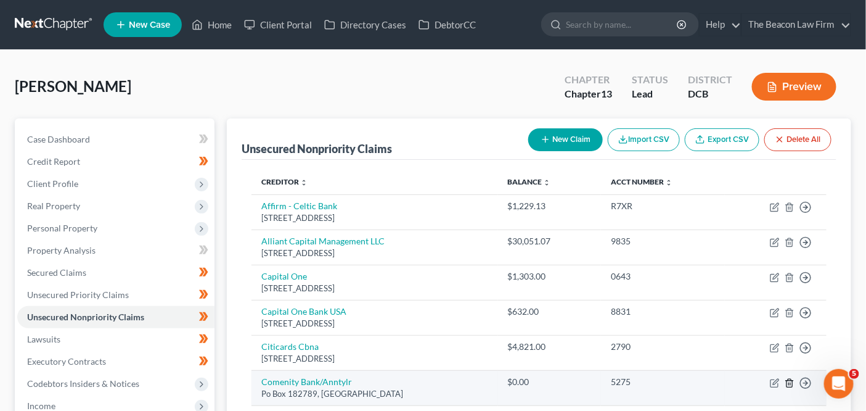
click at [792, 382] on icon "button" at bounding box center [790, 383] width 10 height 10
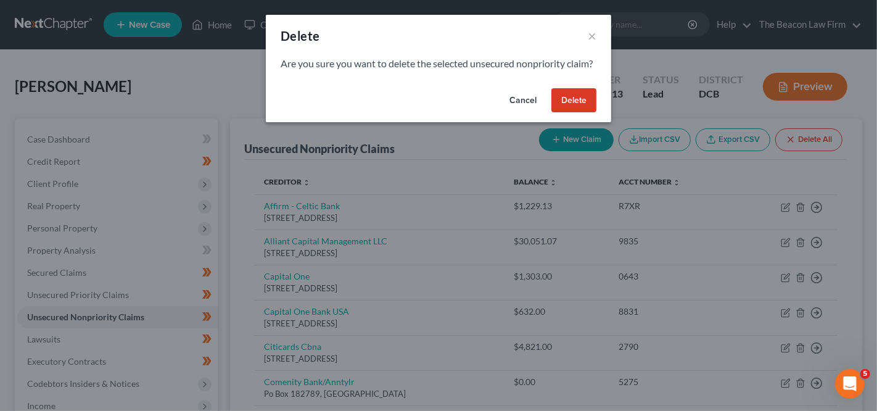
click at [575, 123] on div "Cancel Delete" at bounding box center [438, 102] width 345 height 39
click at [575, 113] on button "Delete" at bounding box center [573, 100] width 45 height 25
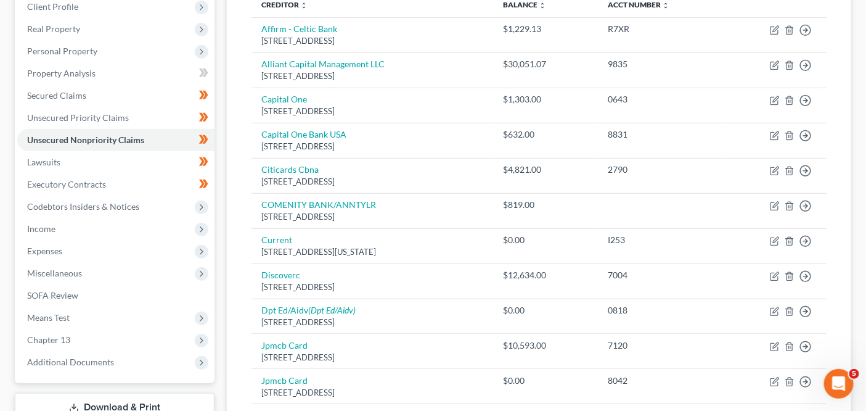
scroll to position [178, 0]
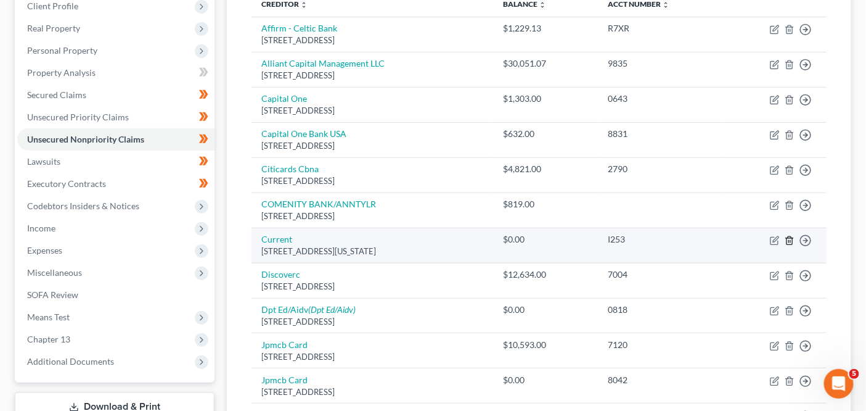
click at [790, 236] on icon "button" at bounding box center [790, 241] width 10 height 10
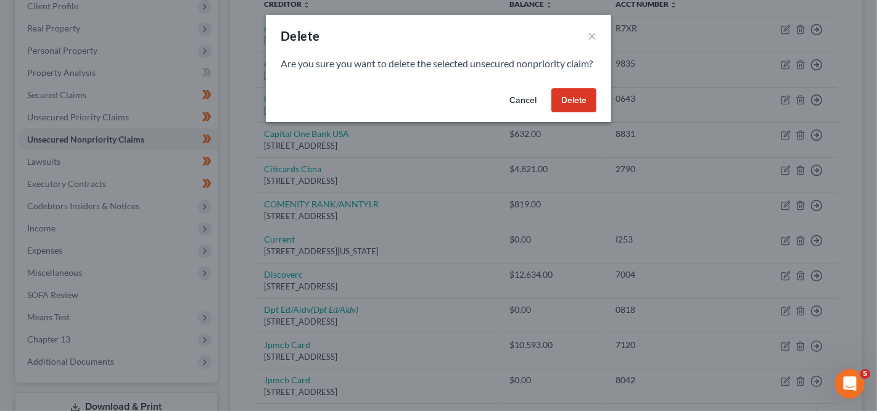
click at [578, 112] on button "Delete" at bounding box center [573, 100] width 45 height 25
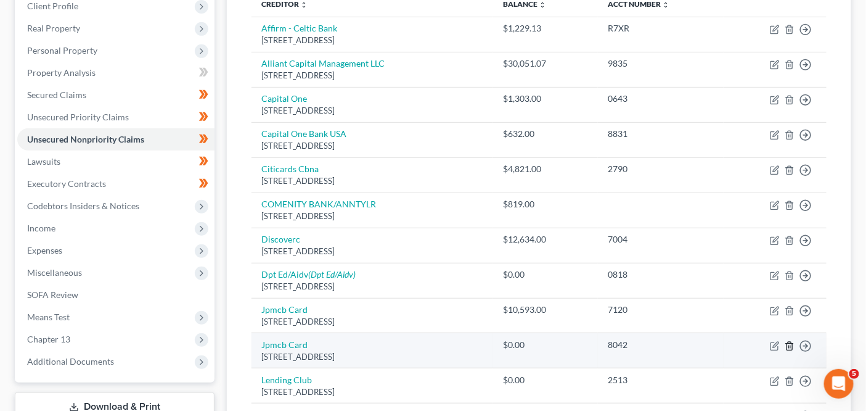
click at [792, 342] on icon "button" at bounding box center [790, 346] width 6 height 8
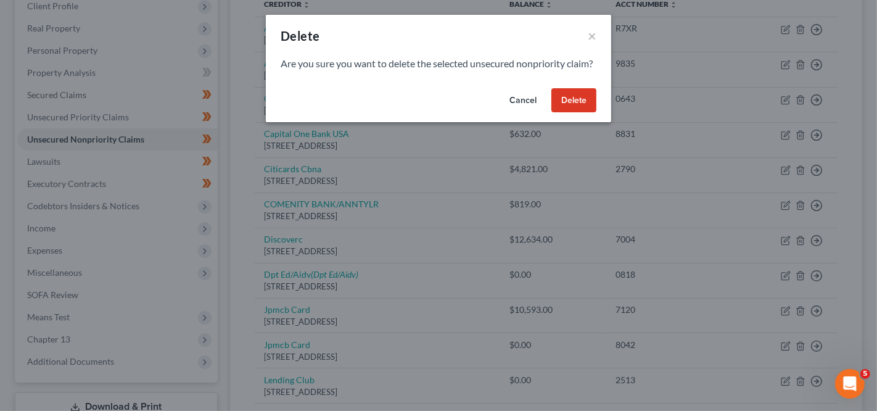
click at [571, 113] on button "Delete" at bounding box center [573, 100] width 45 height 25
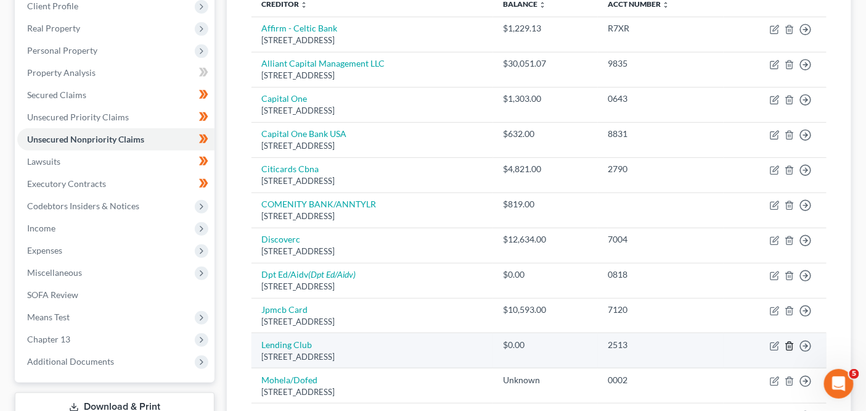
click at [788, 345] on icon "button" at bounding box center [790, 346] width 10 height 10
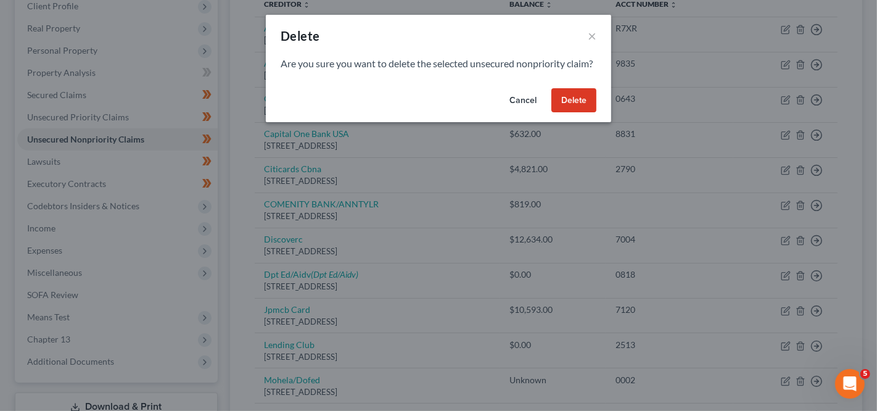
click at [556, 113] on button "Delete" at bounding box center [573, 100] width 45 height 25
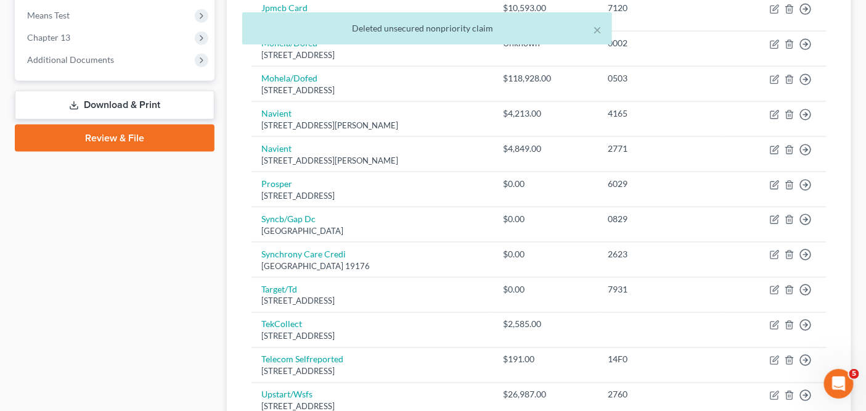
scroll to position [481, 0]
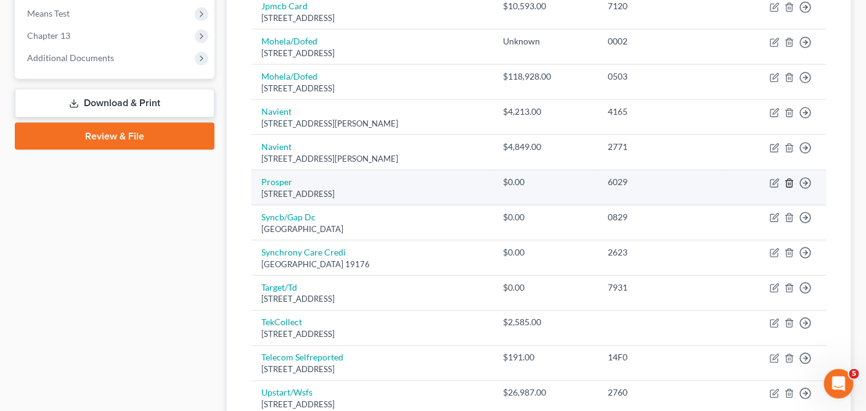
click at [792, 182] on icon "button" at bounding box center [790, 183] width 6 height 8
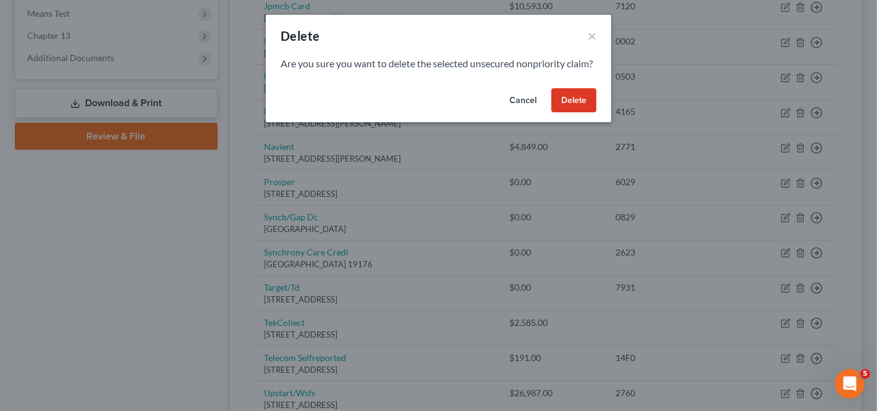
click at [575, 113] on button "Delete" at bounding box center [573, 100] width 45 height 25
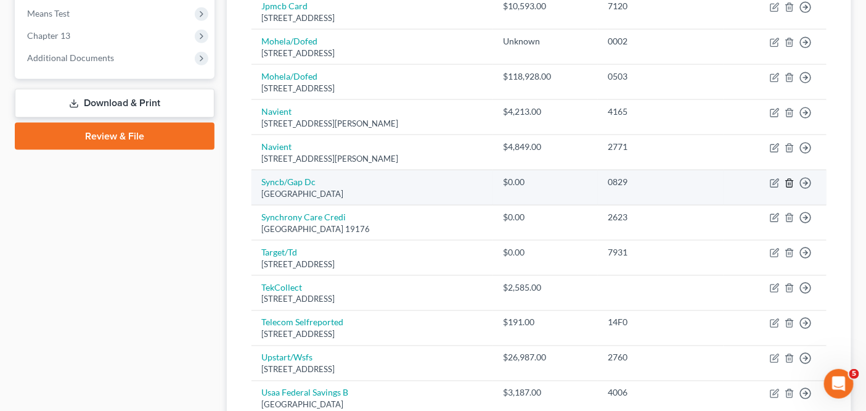
click at [788, 180] on icon "button" at bounding box center [790, 183] width 10 height 10
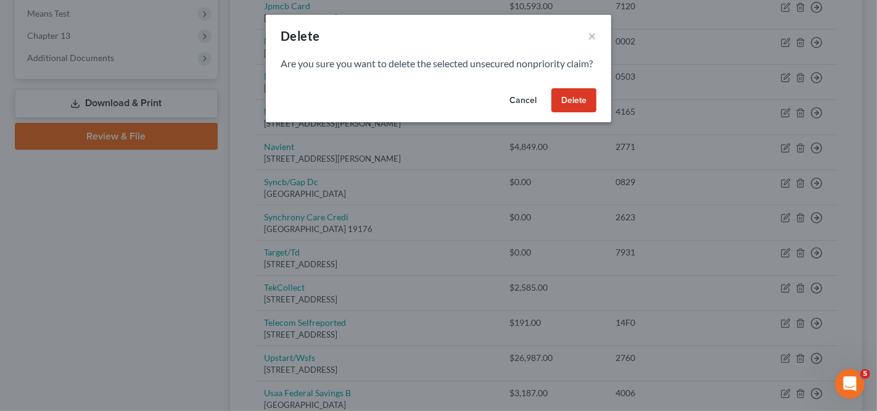
click at [568, 113] on button "Delete" at bounding box center [573, 100] width 45 height 25
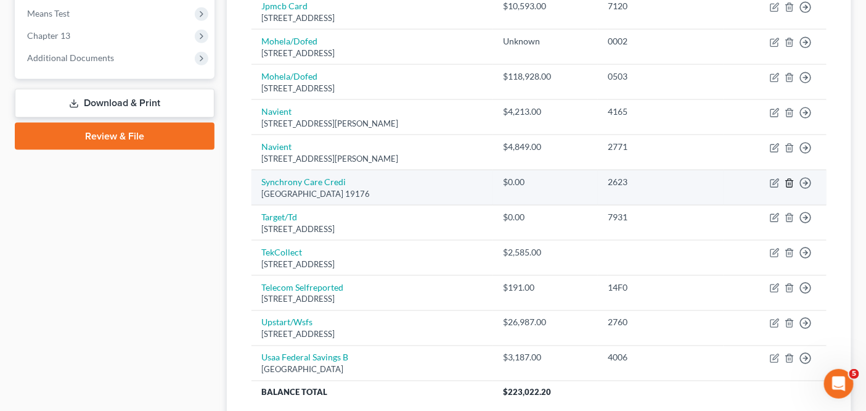
click at [792, 182] on icon "button" at bounding box center [790, 183] width 6 height 8
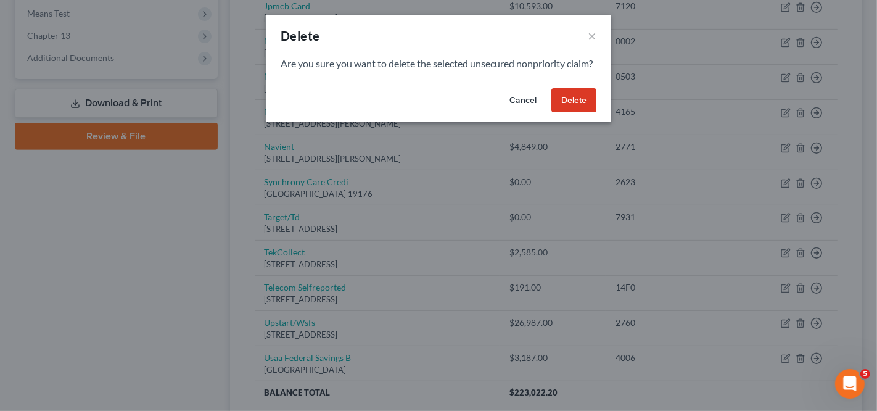
click at [584, 112] on button "Delete" at bounding box center [573, 100] width 45 height 25
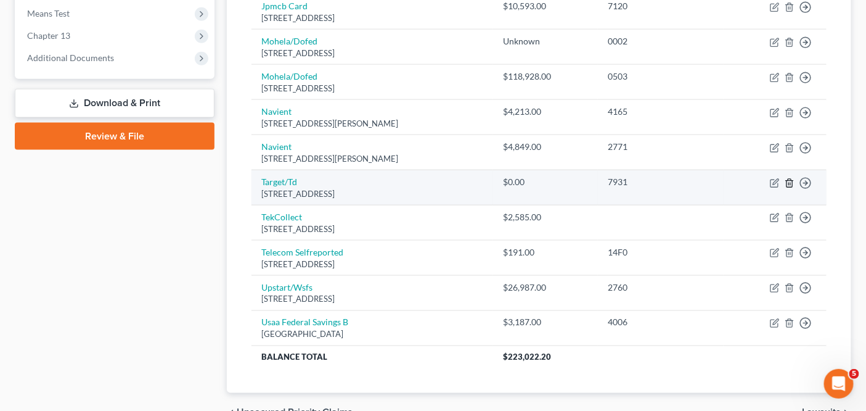
click at [790, 182] on line "button" at bounding box center [790, 183] width 0 height 2
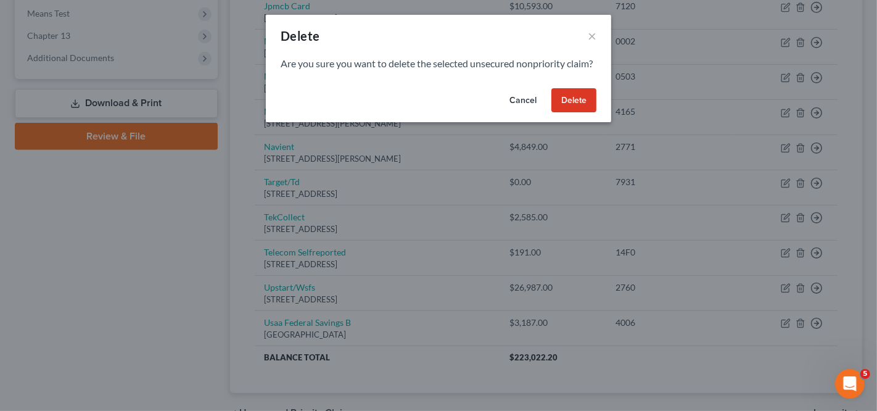
click at [584, 113] on button "Delete" at bounding box center [573, 100] width 45 height 25
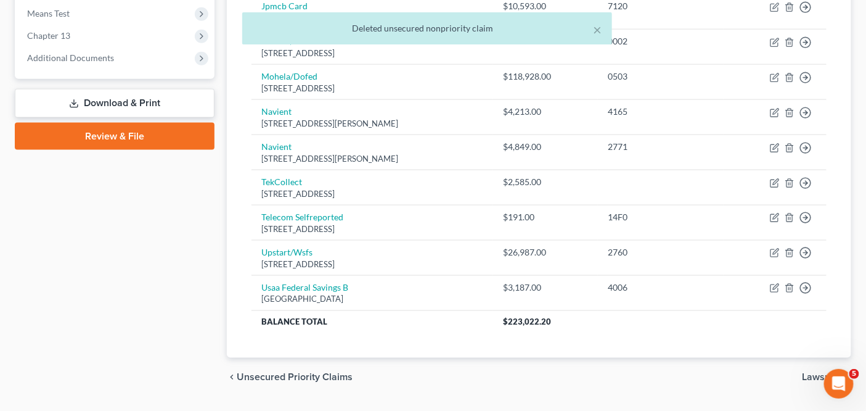
drag, startPoint x: 865, startPoint y: 279, endPoint x: 872, endPoint y: 211, distance: 67.5
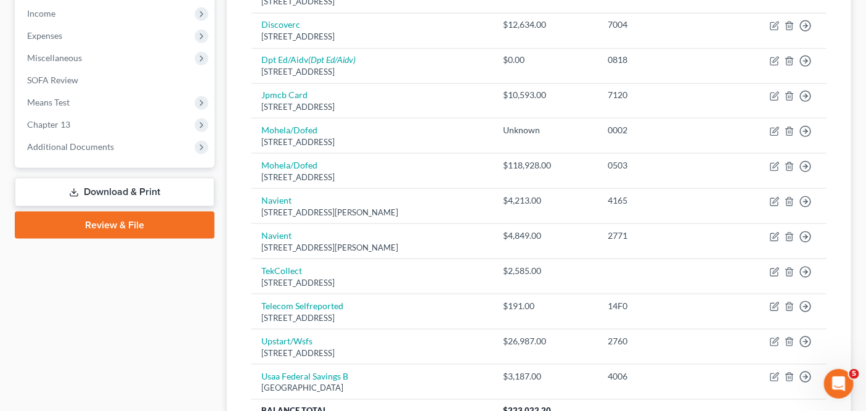
scroll to position [391, 0]
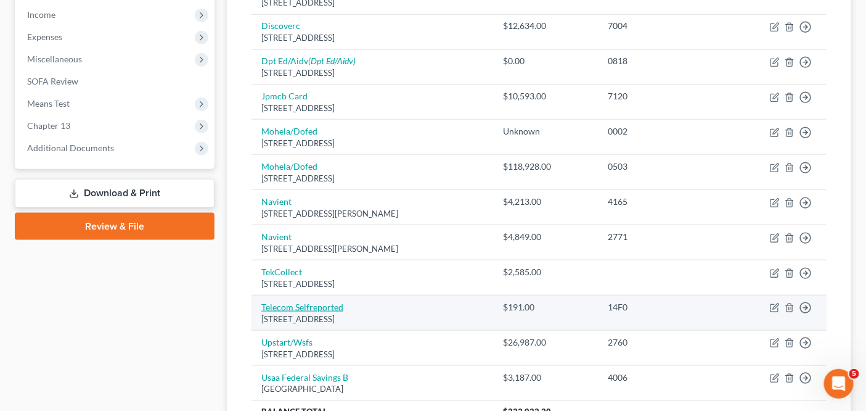
click at [309, 303] on link "Telecom Selfreported" at bounding box center [302, 306] width 82 height 10
select select "45"
select select "0"
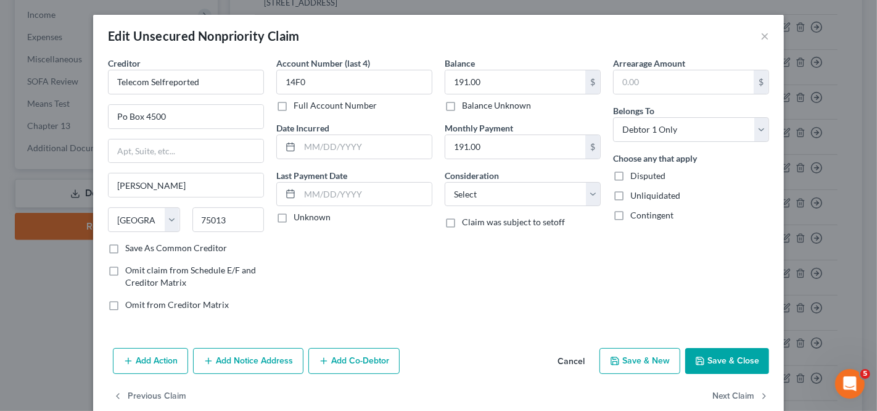
click at [830, 126] on div "Edit Unsecured Nonpriority Claim × Creditor * Telecom Selfreported Po Box 4500 …" at bounding box center [438, 205] width 877 height 411
click at [752, 36] on div "Edit Unsecured Nonpriority Claim ×" at bounding box center [438, 36] width 691 height 42
click at [753, 36] on div "Edit Unsecured Nonpriority Claim ×" at bounding box center [438, 36] width 691 height 42
click at [755, 36] on div "Edit Unsecured Nonpriority Claim ×" at bounding box center [438, 36] width 691 height 42
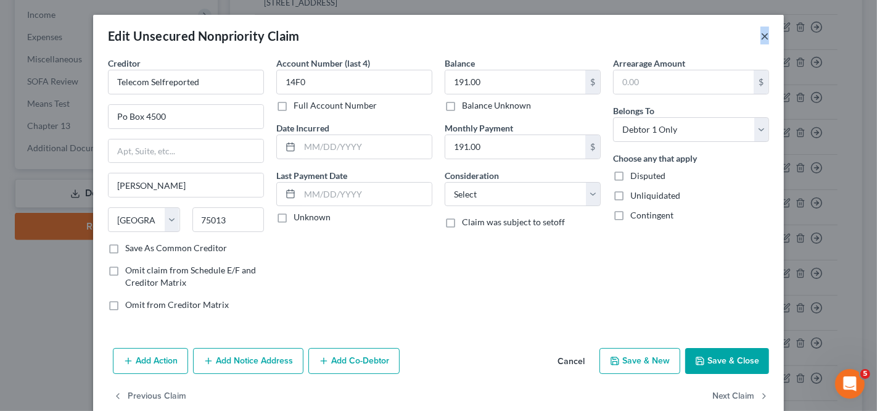
click at [760, 36] on button "×" at bounding box center [764, 35] width 9 height 15
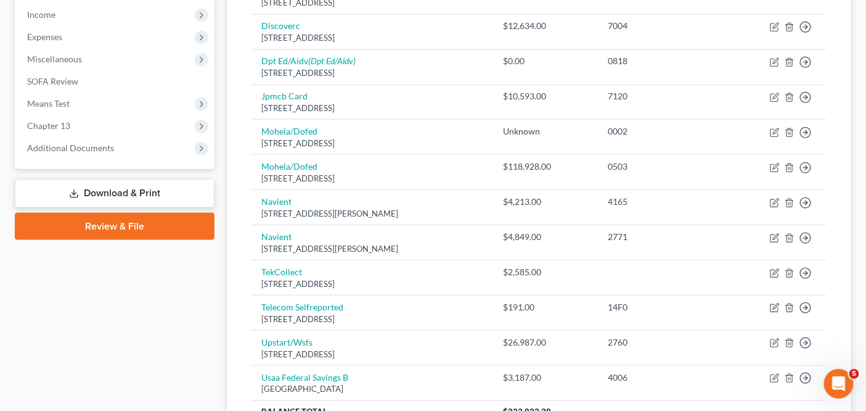
scroll to position [0, 0]
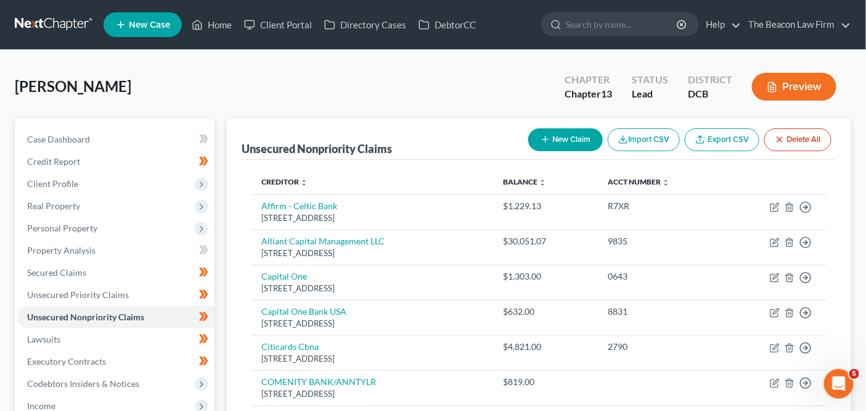
click at [49, 20] on link at bounding box center [54, 25] width 79 height 22
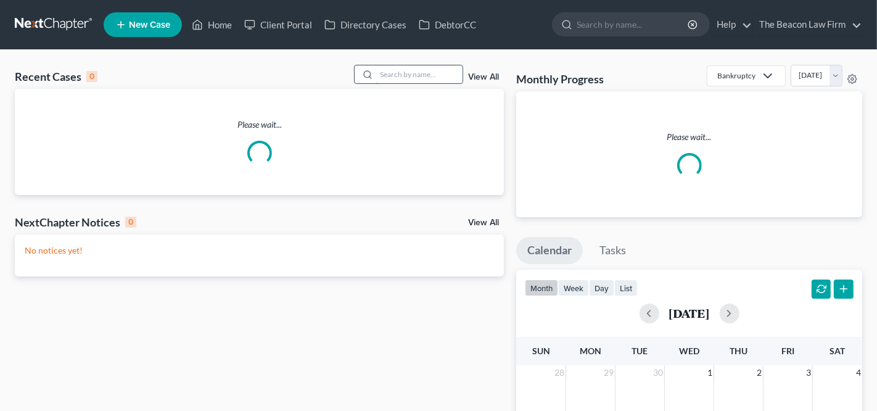
click at [387, 68] on input "search" at bounding box center [419, 74] width 86 height 18
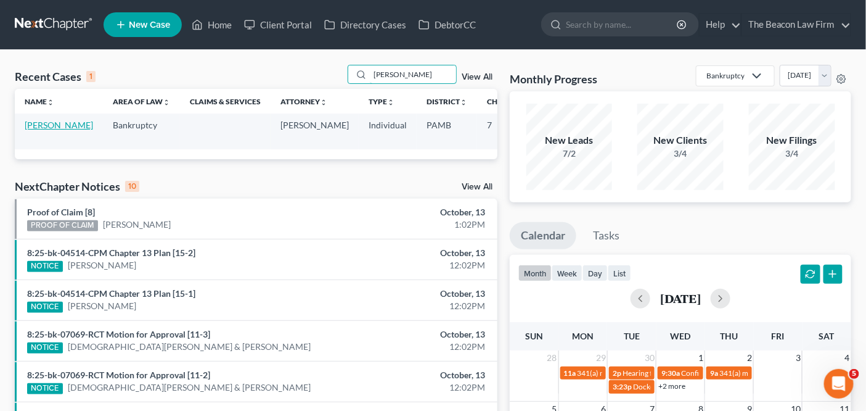
type input "sims"
click at [45, 130] on link "[PERSON_NAME]" at bounding box center [59, 125] width 68 height 10
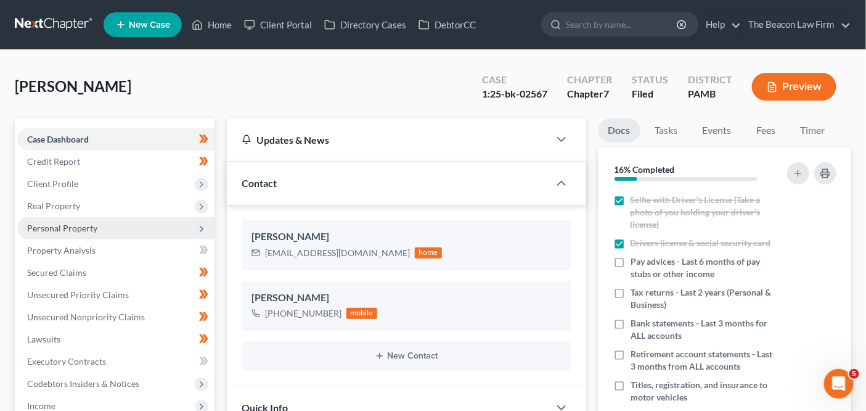
click at [89, 230] on span "Personal Property" at bounding box center [62, 228] width 70 height 10
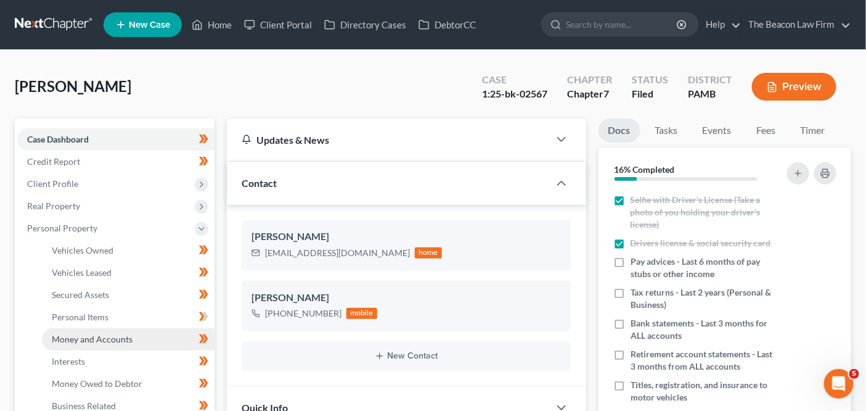
click at [117, 335] on span "Money and Accounts" at bounding box center [92, 339] width 81 height 10
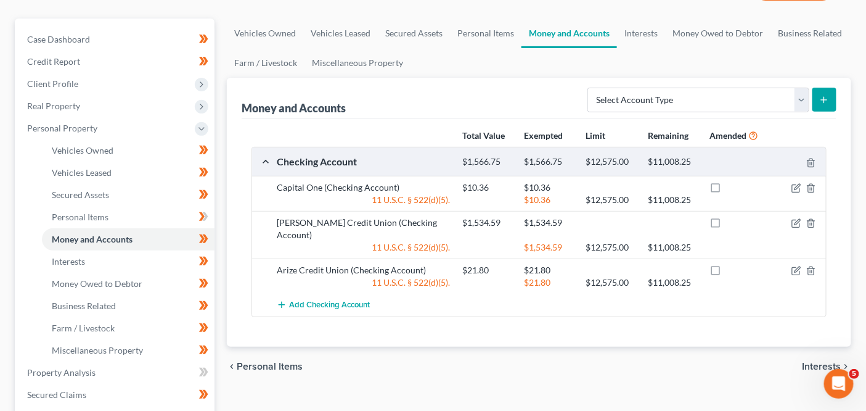
scroll to position [113, 0]
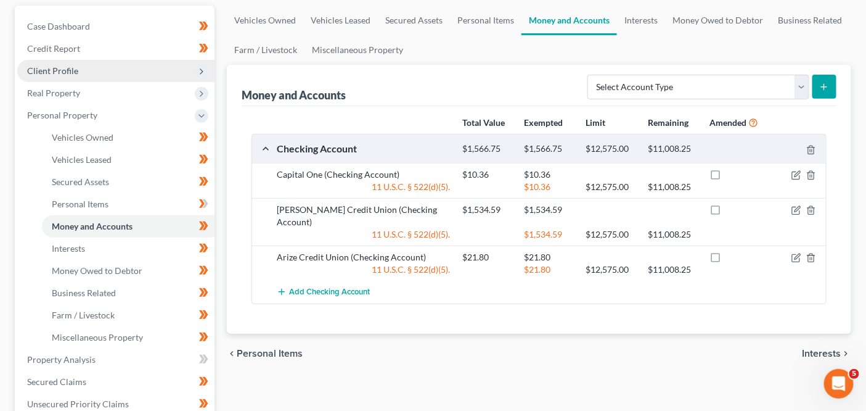
click at [80, 71] on span "Client Profile" at bounding box center [115, 71] width 197 height 22
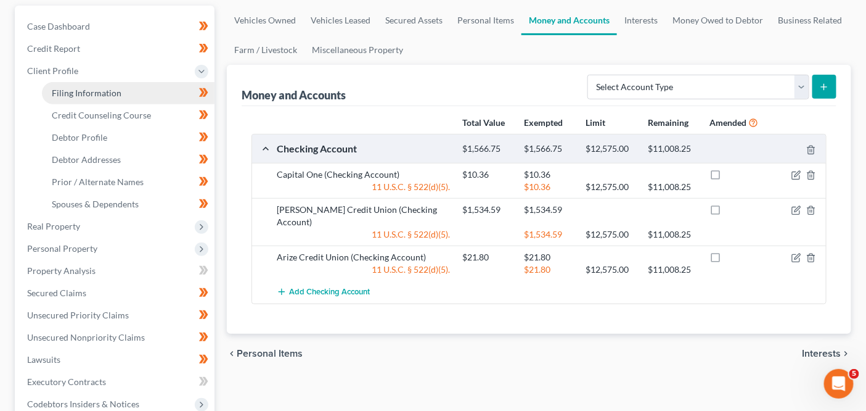
click at [79, 89] on span "Filing Information" at bounding box center [87, 93] width 70 height 10
select select "1"
select select "0"
select select "1"
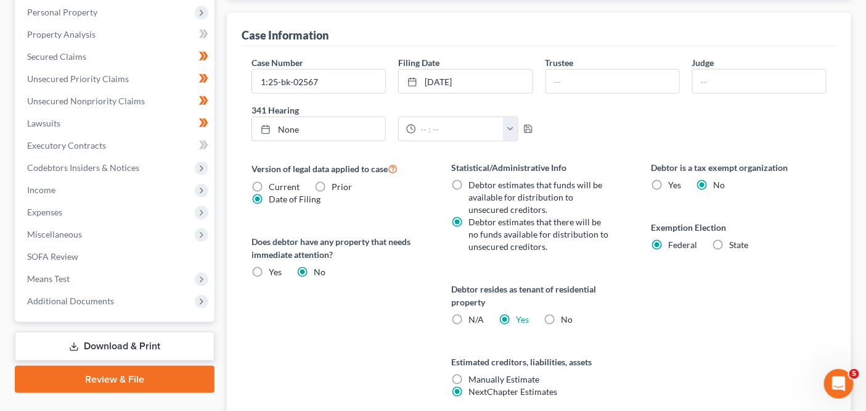
scroll to position [347, 0]
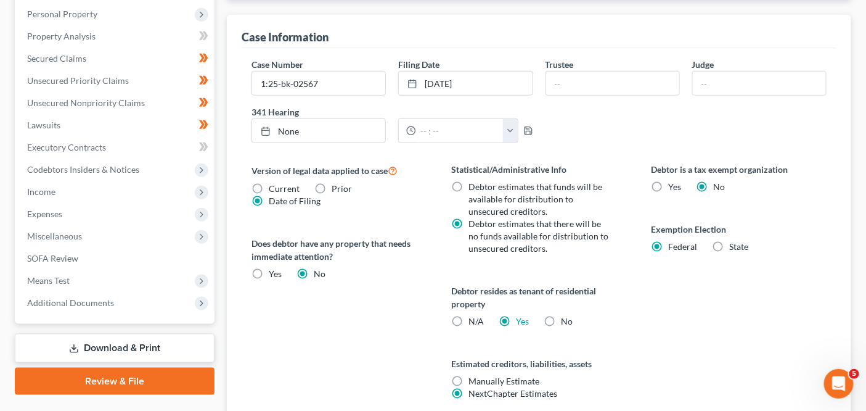
click at [863, 82] on div "Sims, Angela Upgraded Case 1:25-bk-02567 Chapter Chapter 7 Status Filed Distric…" at bounding box center [433, 98] width 866 height 790
click at [864, 82] on div "Sims, Angela Upgraded Case 1:25-bk-02567 Chapter Chapter 7 Status Filed Distric…" at bounding box center [433, 98] width 866 height 790
click at [864, 84] on div "Sims, Angela Upgraded Case 1:25-bk-02567 Chapter Chapter 7 Status Filed Distric…" at bounding box center [433, 98] width 866 height 790
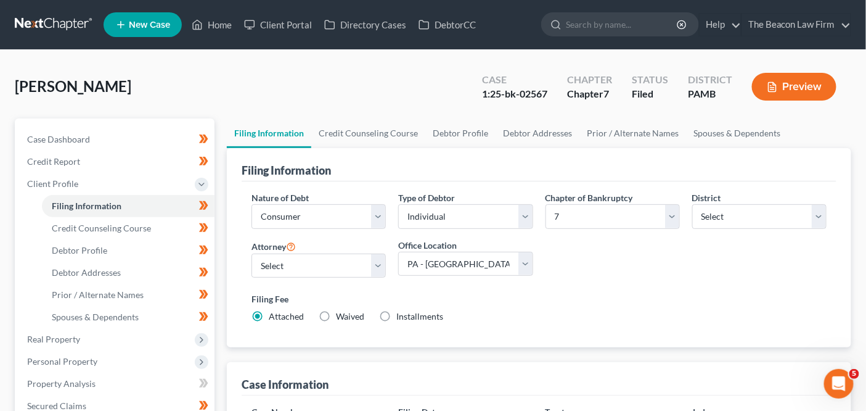
click at [314, 99] on div "Sims, Angela Upgraded Case 1:25-bk-02567 Chapter Chapter 7 Status Filed Distric…" at bounding box center [433, 92] width 837 height 54
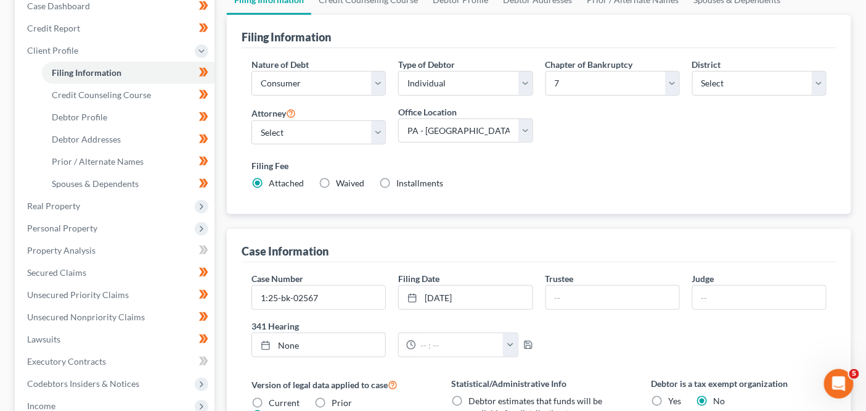
scroll to position [216, 0]
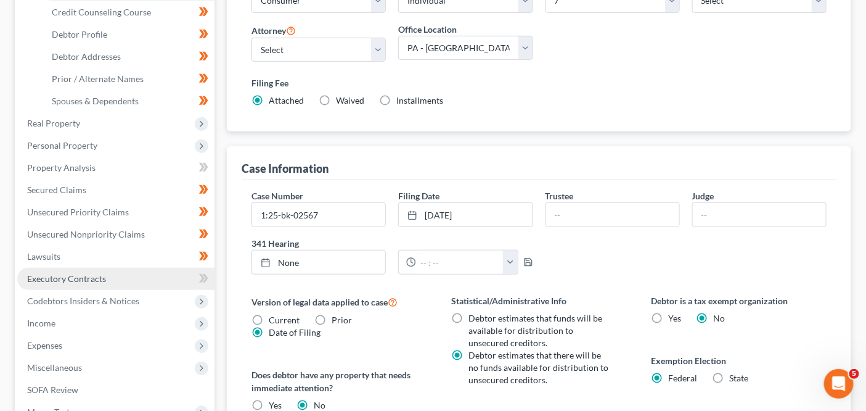
click at [44, 285] on link "Executory Contracts" at bounding box center [115, 279] width 197 height 22
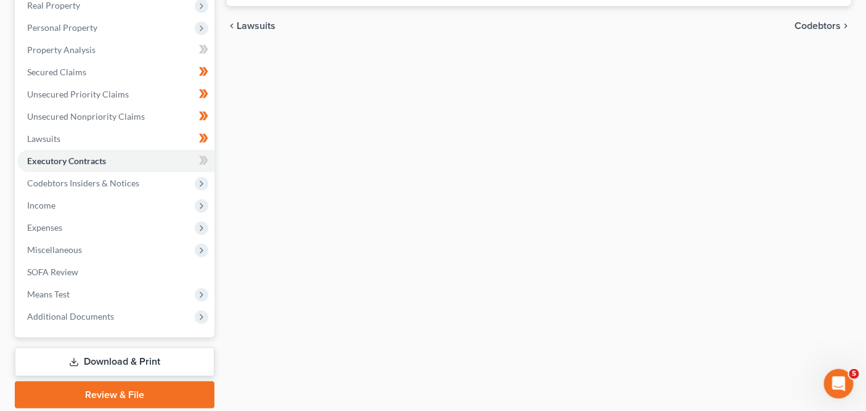
scroll to position [242, 0]
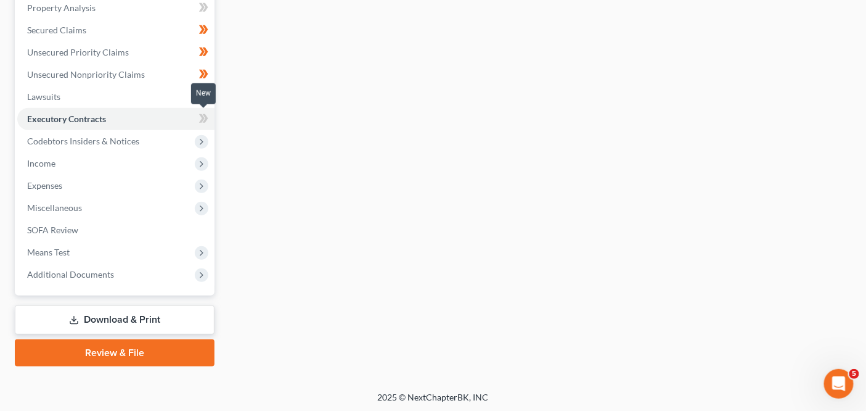
click at [207, 112] on icon at bounding box center [203, 118] width 9 height 15
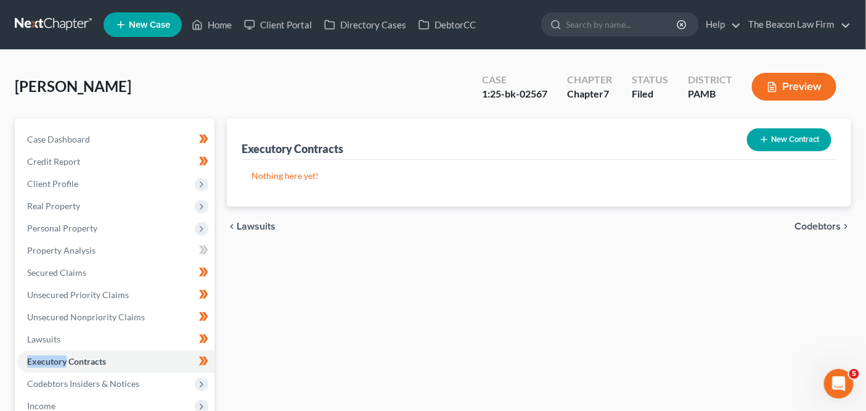
click at [84, 28] on link at bounding box center [54, 25] width 79 height 22
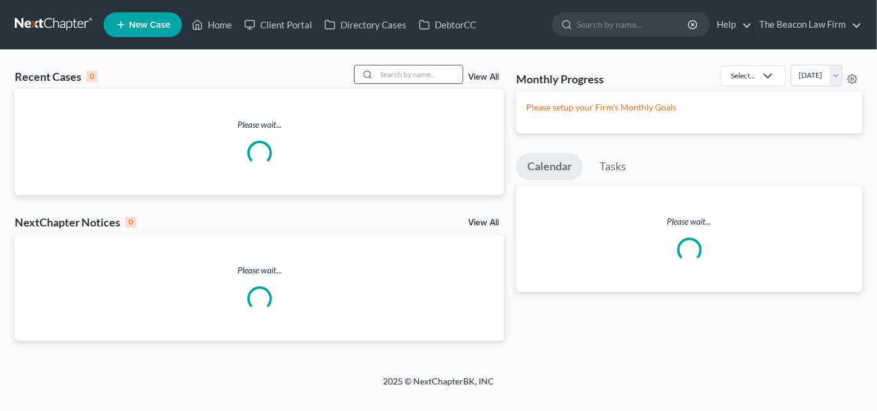
click at [406, 82] on input "search" at bounding box center [419, 74] width 86 height 18
click at [408, 75] on input "search" at bounding box center [419, 74] width 86 height 18
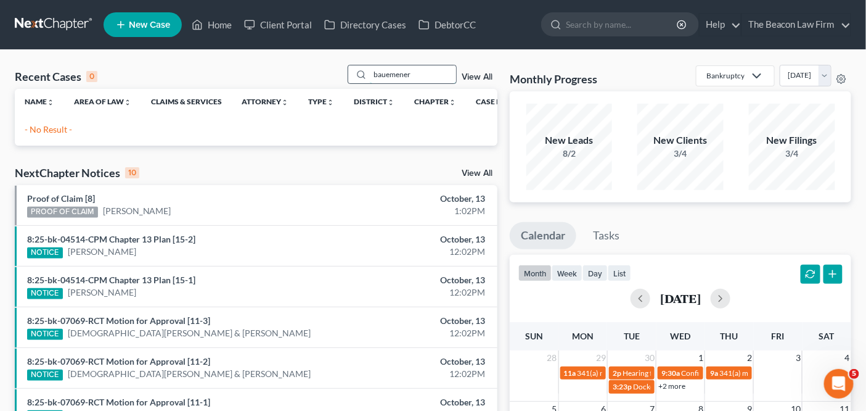
click at [414, 70] on input "bauemener" at bounding box center [413, 74] width 86 height 18
click at [412, 72] on input "bauemener" at bounding box center [413, 74] width 86 height 18
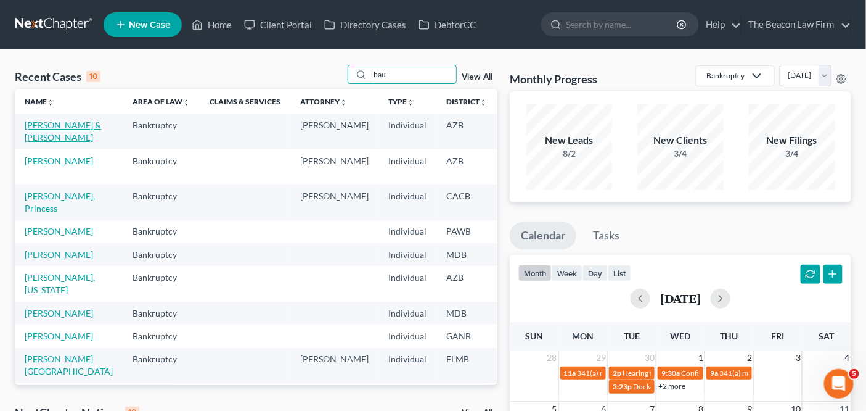
type input "bau"
click at [64, 122] on link "[PERSON_NAME] & [PERSON_NAME]" at bounding box center [63, 131] width 76 height 23
select select "2"
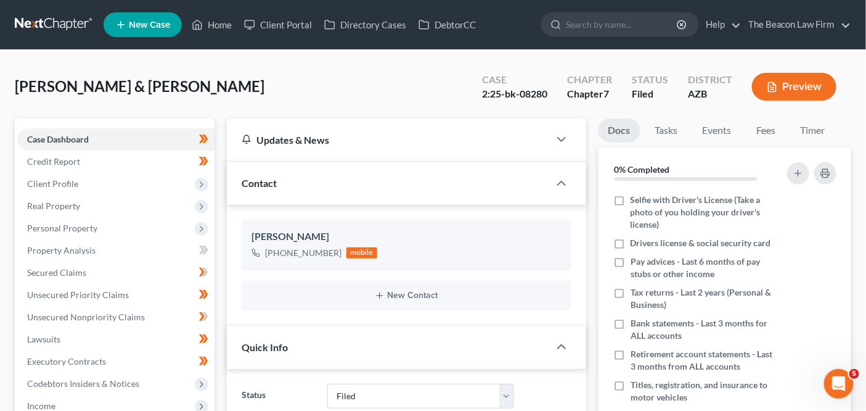
scroll to position [312, 0]
drag, startPoint x: 89, startPoint y: 87, endPoint x: 191, endPoint y: 90, distance: 101.2
click at [191, 90] on span "[PERSON_NAME] & [PERSON_NAME]" at bounding box center [140, 86] width 250 height 18
click at [118, 84] on span "[PERSON_NAME] & [PERSON_NAME]" at bounding box center [140, 86] width 250 height 18
drag, startPoint x: 91, startPoint y: 83, endPoint x: 206, endPoint y: 88, distance: 114.8
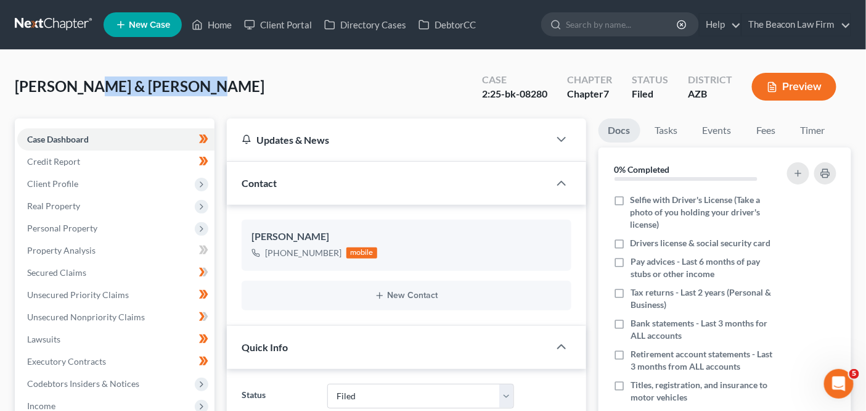
click at [206, 88] on div "[PERSON_NAME] & [PERSON_NAME] Upgraded Case 2:25-bk-08280 Chapter Chapter 7 Sta…" at bounding box center [433, 92] width 837 height 54
copy span "[PERSON_NAME] & [PERSON_NAME]"
click at [55, 86] on span "[PERSON_NAME] & [PERSON_NAME]" at bounding box center [140, 86] width 250 height 18
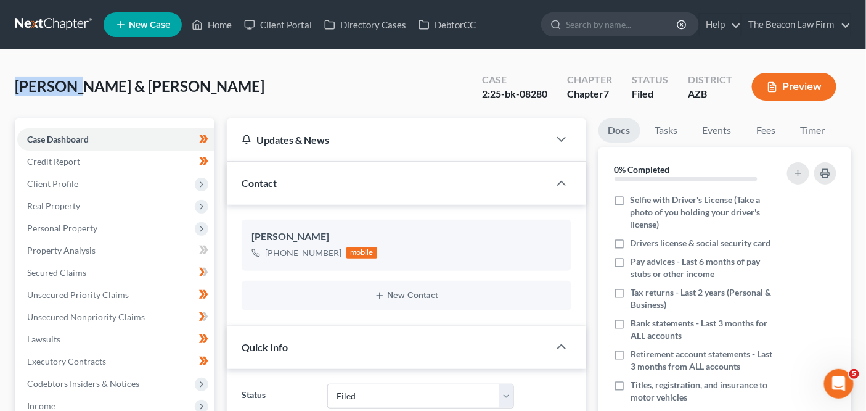
click at [55, 86] on span "[PERSON_NAME] & [PERSON_NAME]" at bounding box center [140, 86] width 250 height 18
copy span "Baumener"
click at [526, 94] on div "2:25-bk-08280" at bounding box center [514, 94] width 65 height 14
click at [526, 95] on div "2:25-bk-08280" at bounding box center [514, 94] width 65 height 14
copy div "08280"
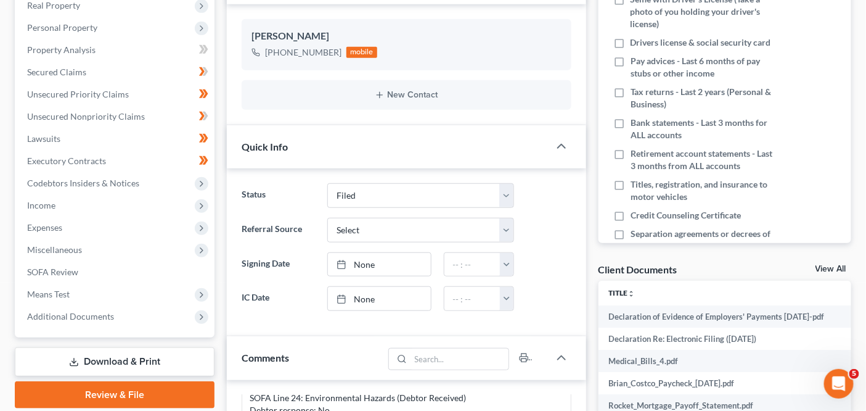
scroll to position [226, 0]
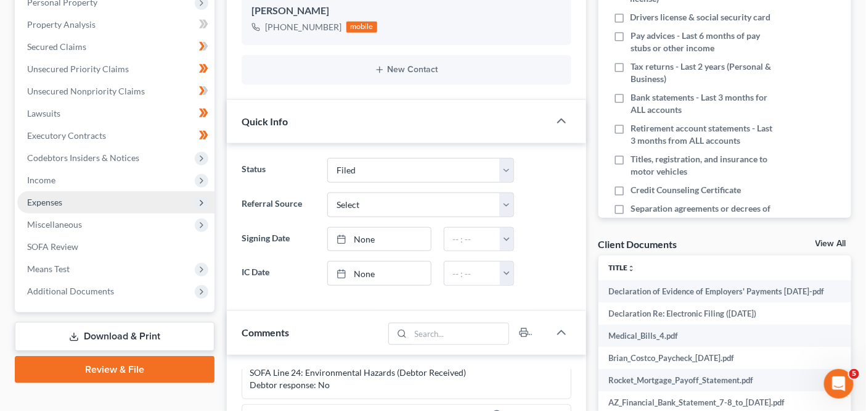
click at [121, 196] on span "Expenses" at bounding box center [115, 202] width 197 height 22
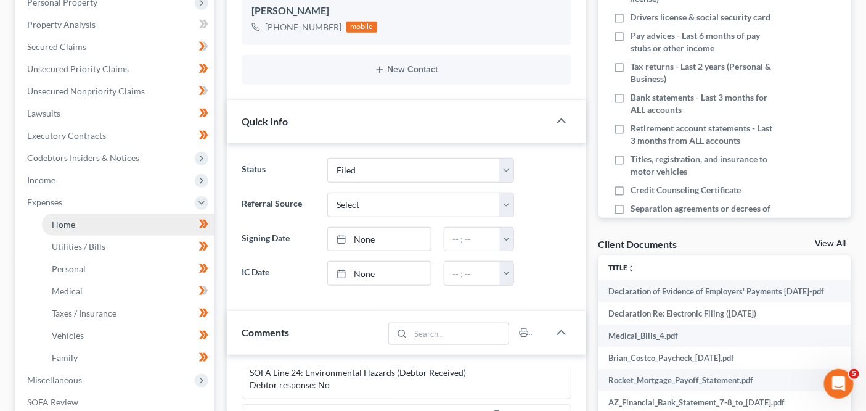
click at [115, 216] on link "Home" at bounding box center [128, 224] width 173 height 22
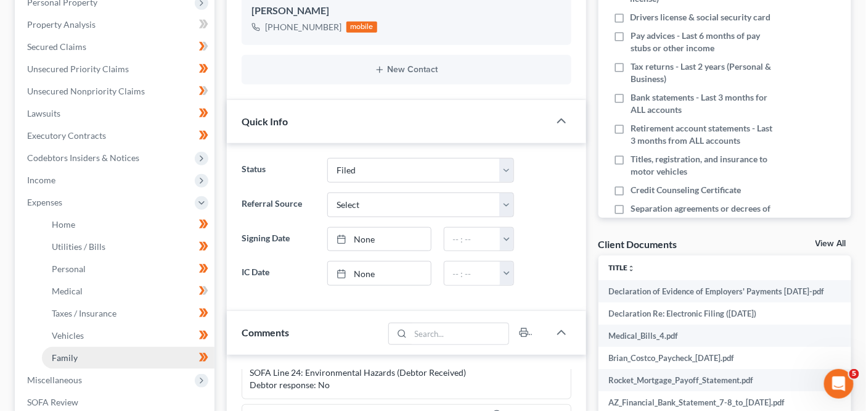
click at [120, 358] on link "Family" at bounding box center [128, 357] width 173 height 22
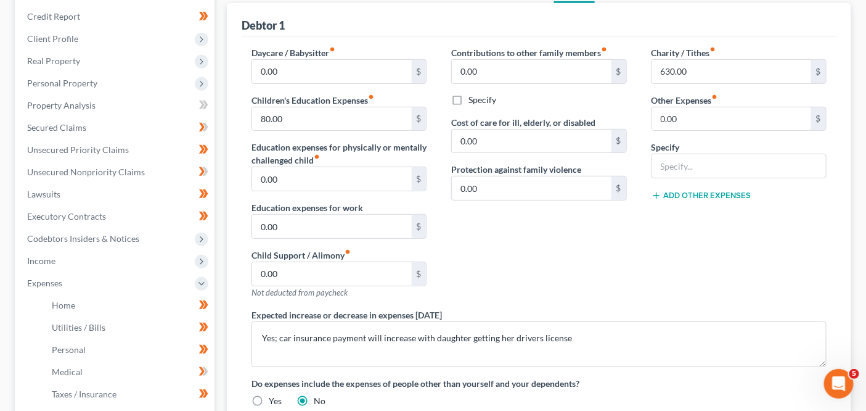
scroll to position [398, 0]
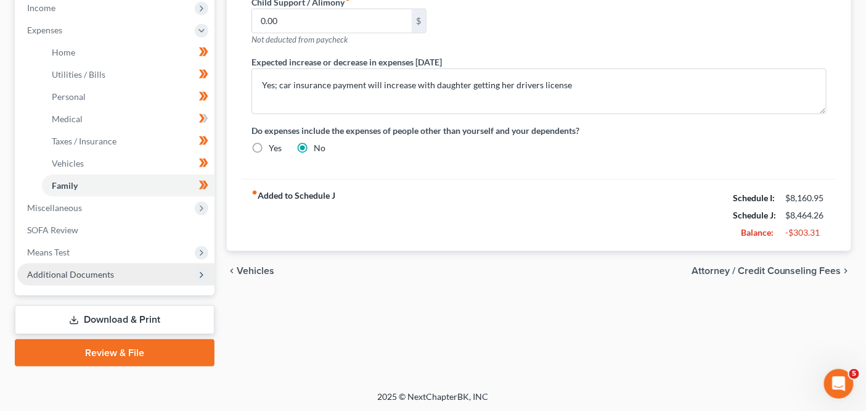
click at [120, 269] on span "Additional Documents" at bounding box center [115, 274] width 197 height 22
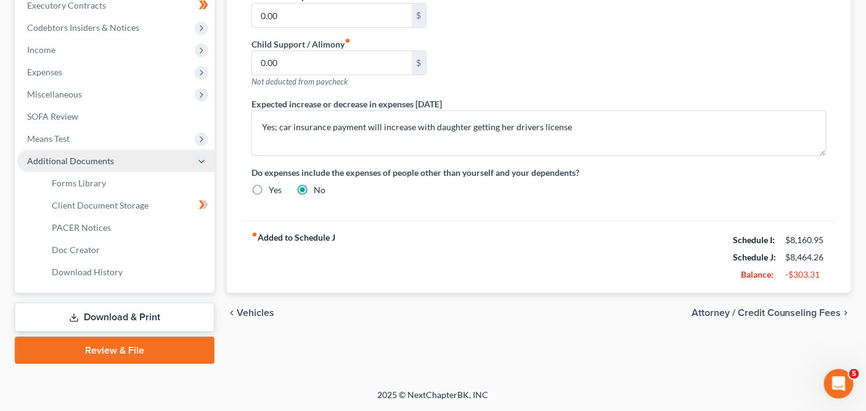
scroll to position [353, 0]
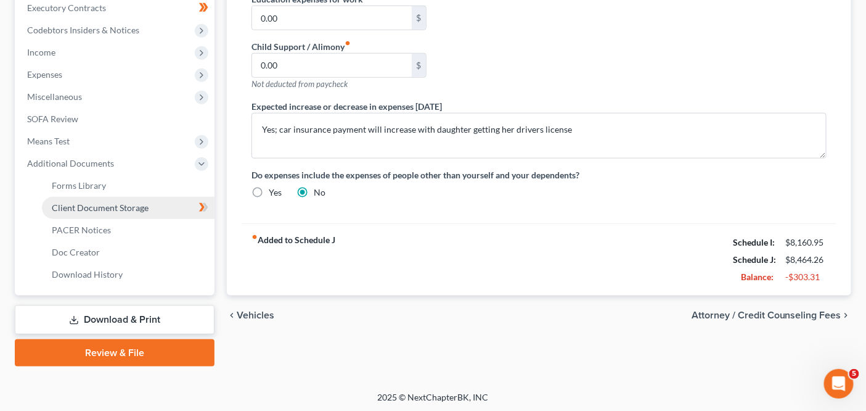
click at [146, 211] on span "Client Document Storage" at bounding box center [100, 207] width 97 height 10
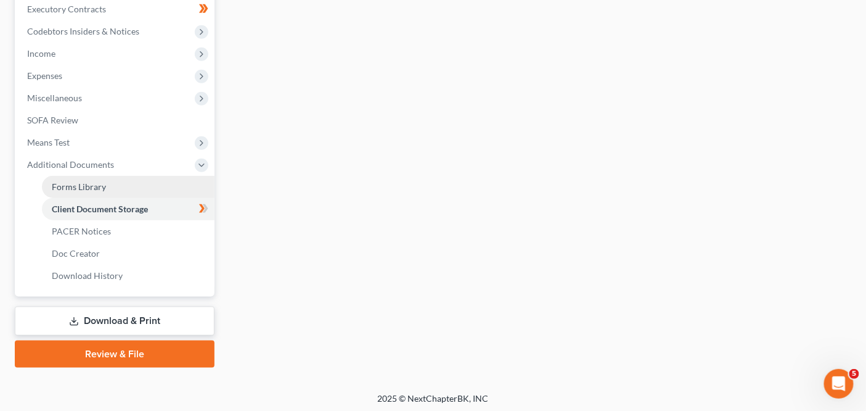
scroll to position [256, 0]
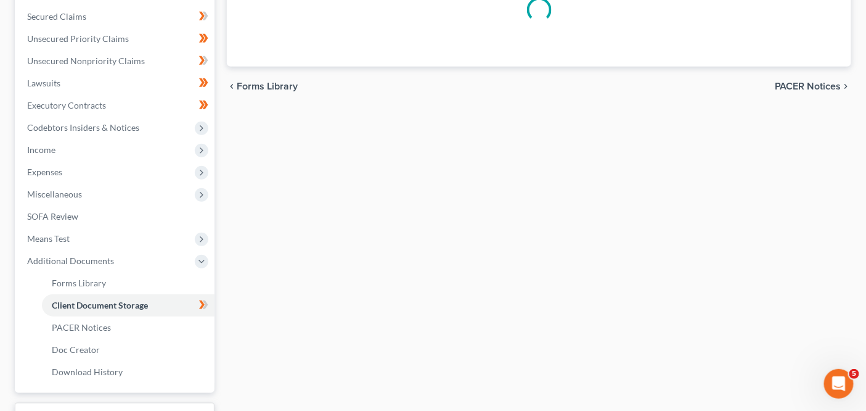
select select "14"
select select "18"
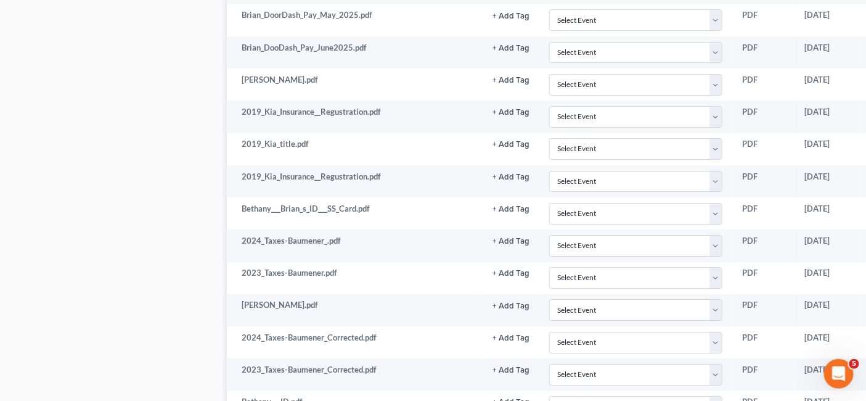
scroll to position [1324, 97]
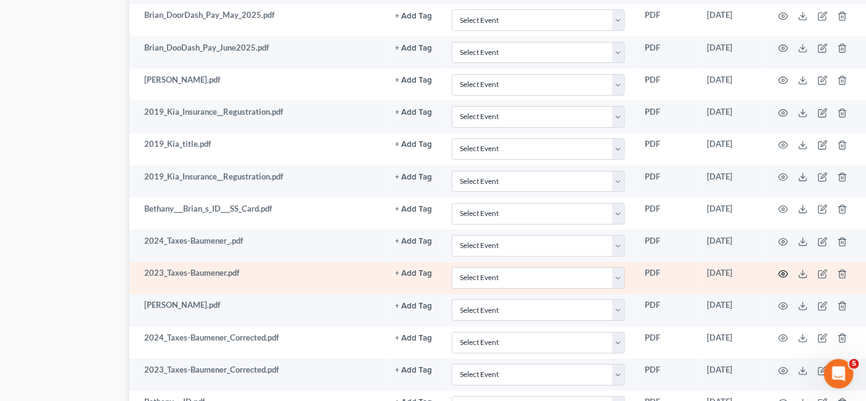
click at [785, 271] on icon "button" at bounding box center [783, 274] width 9 height 7
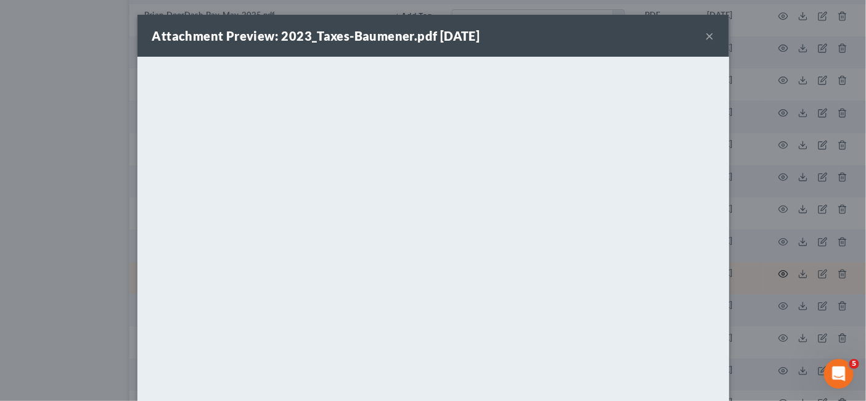
scroll to position [1324, 90]
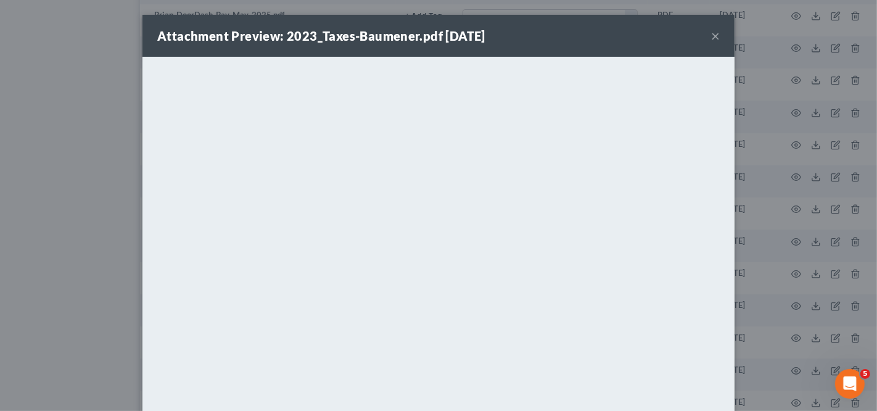
click at [718, 38] on div "Attachment Preview: 2023_Taxes-Baumener.pdf [DATE] ×" at bounding box center [438, 36] width 592 height 42
click at [716, 38] on div "Attachment Preview: 2023_Taxes-Baumener.pdf [DATE] ×" at bounding box center [438, 36] width 592 height 42
click at [711, 39] on button "×" at bounding box center [715, 35] width 9 height 15
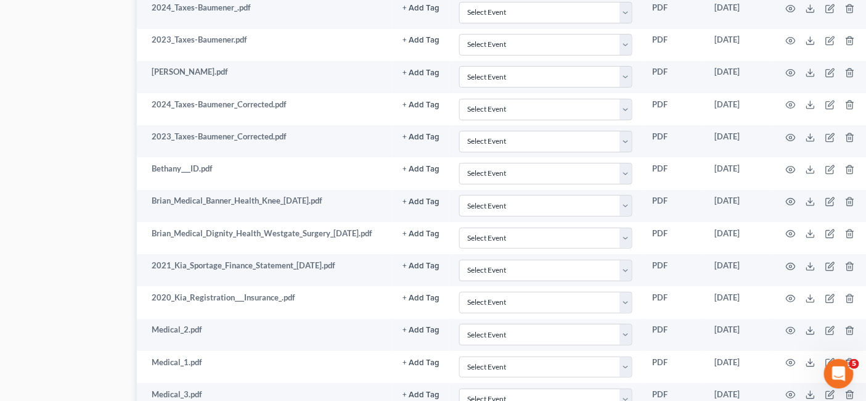
scroll to position [1556, 90]
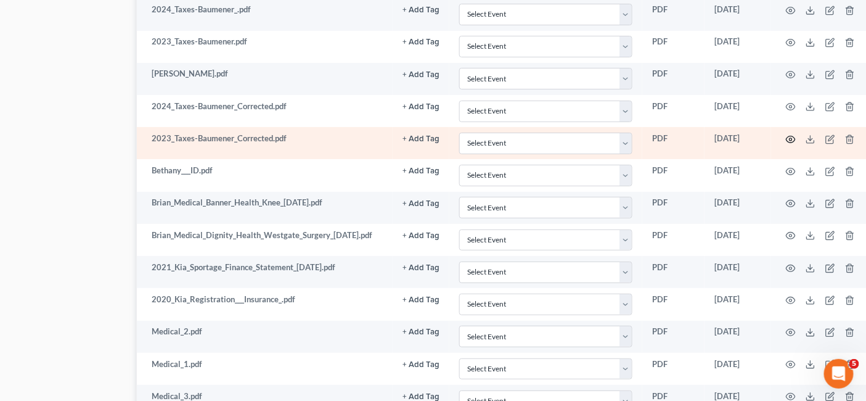
click at [791, 134] on icon "button" at bounding box center [791, 139] width 10 height 10
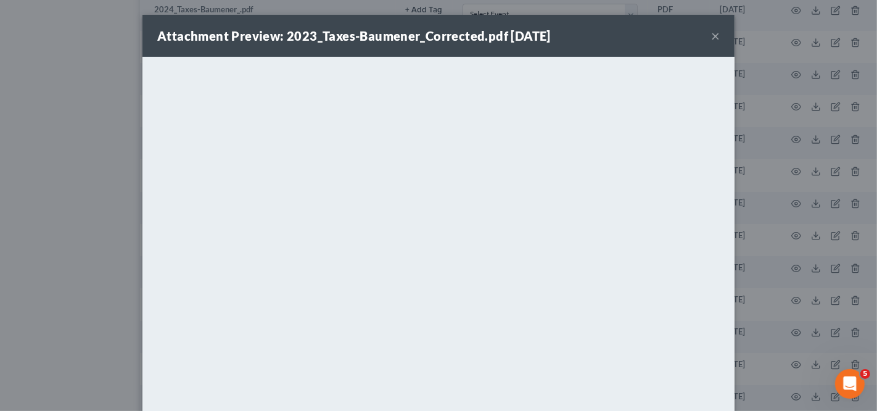
click at [54, 245] on div "Attachment Preview: 2023_Taxes-Baumener_Corrected.pdf 08/21/2025 × <object ng-a…" at bounding box center [438, 205] width 877 height 411
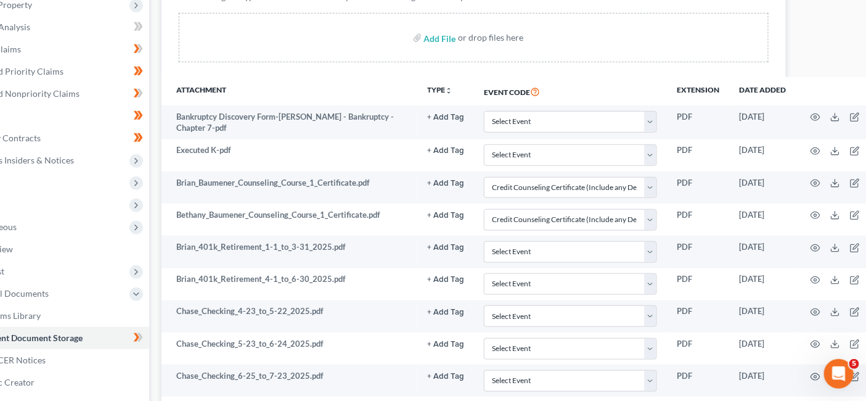
scroll to position [223, 0]
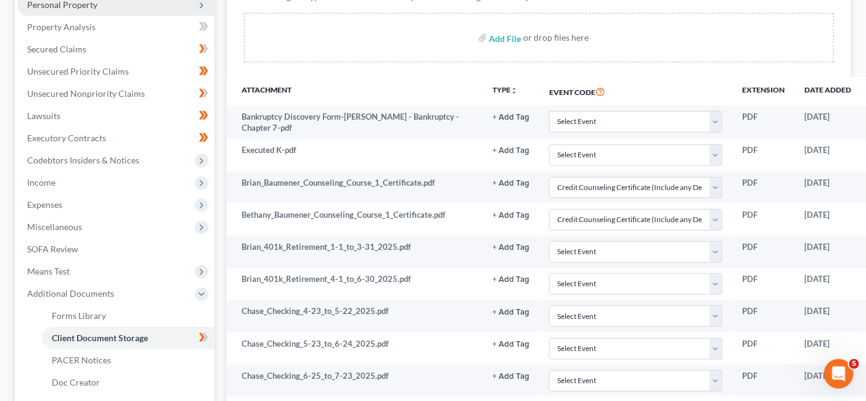
click at [126, 13] on span "Personal Property" at bounding box center [115, 5] width 197 height 22
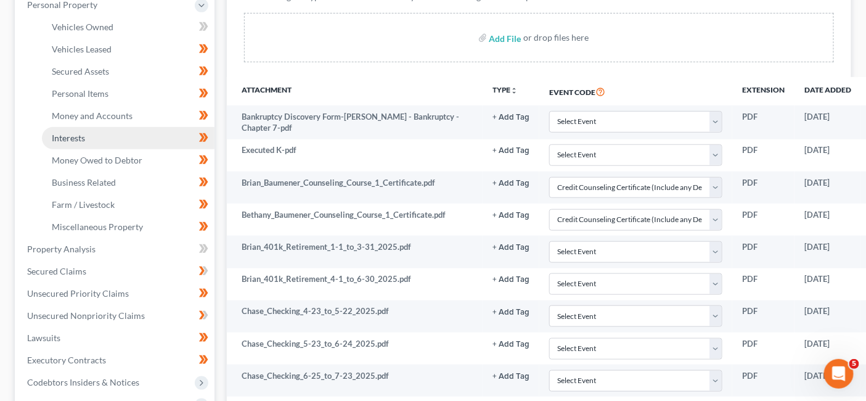
click at [112, 127] on link "Interests" at bounding box center [128, 138] width 173 height 22
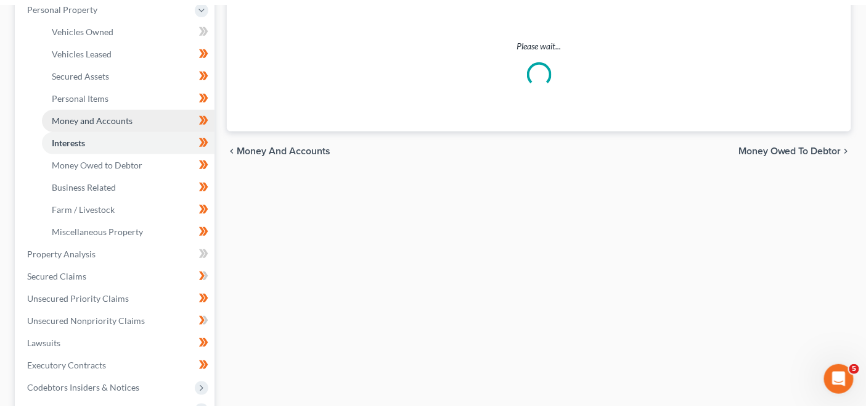
scroll to position [13, 0]
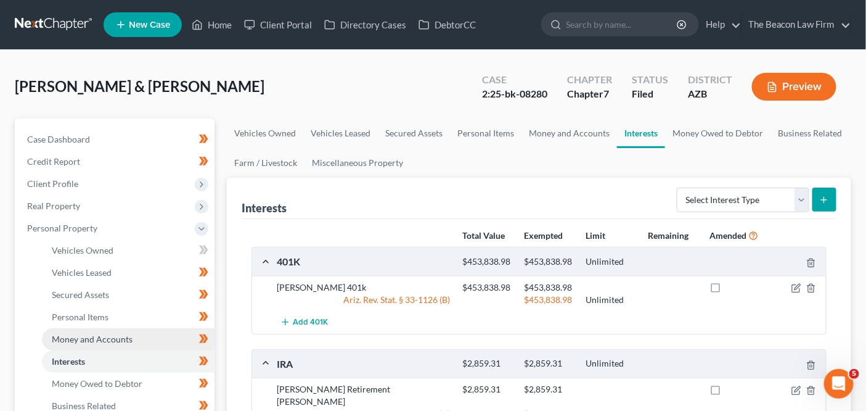
click at [121, 335] on span "Money and Accounts" at bounding box center [92, 339] width 81 height 10
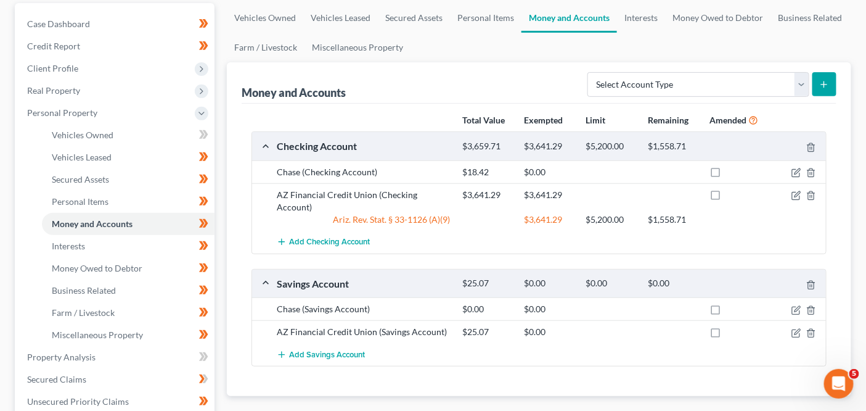
scroll to position [195, 0]
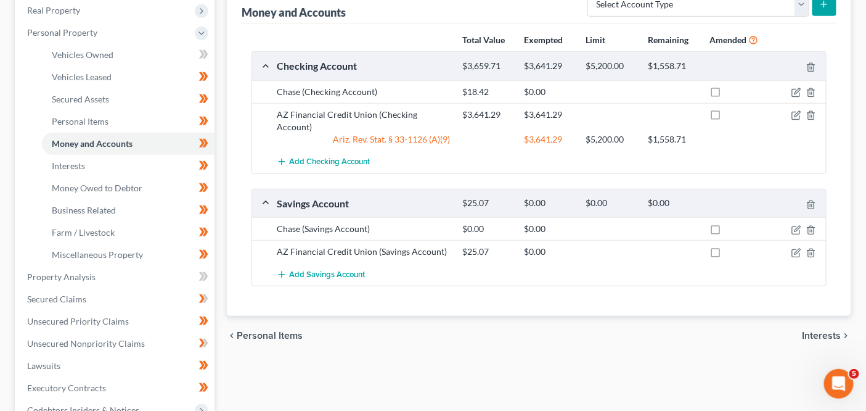
drag, startPoint x: 865, startPoint y: 181, endPoint x: 869, endPoint y: 155, distance: 25.6
click at [866, 155] on html "Home New Case Client Portal Directory Cases DebtorCC The Beacon Law Firm prenn@…" at bounding box center [433, 243] width 866 height 877
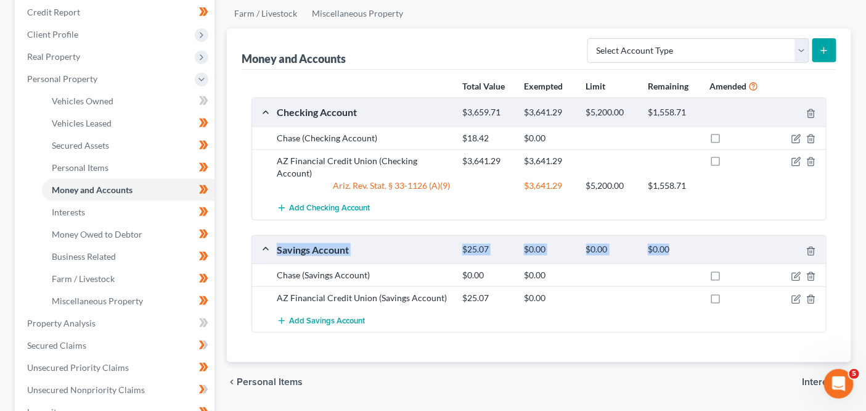
scroll to position [65, 0]
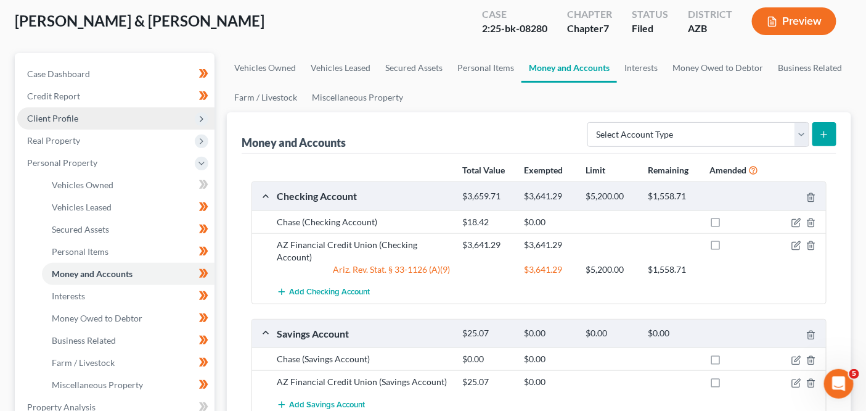
click at [51, 117] on span "Client Profile" at bounding box center [52, 118] width 51 height 10
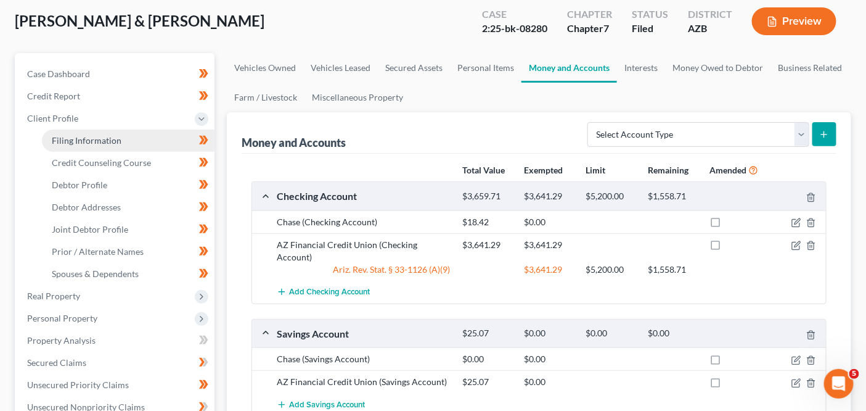
click at [54, 141] on span "Filing Information" at bounding box center [87, 140] width 70 height 10
select select "1"
select select "0"
select select "9"
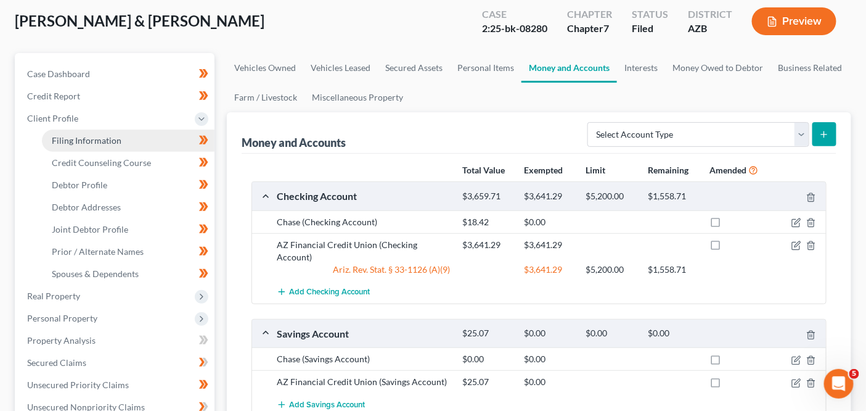
select select "3"
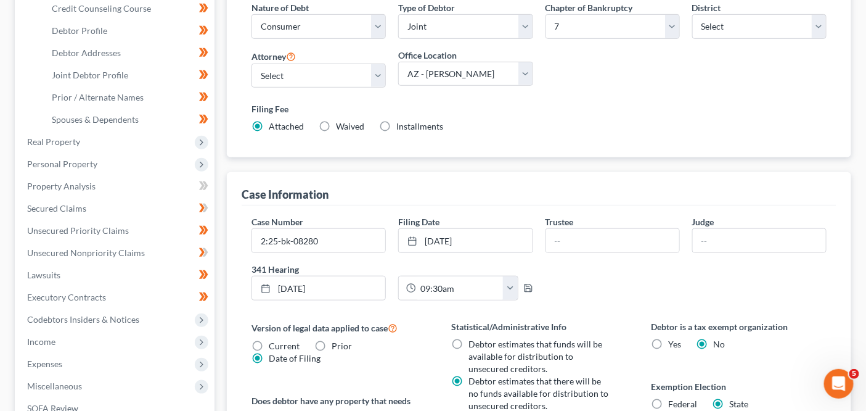
scroll to position [305, 0]
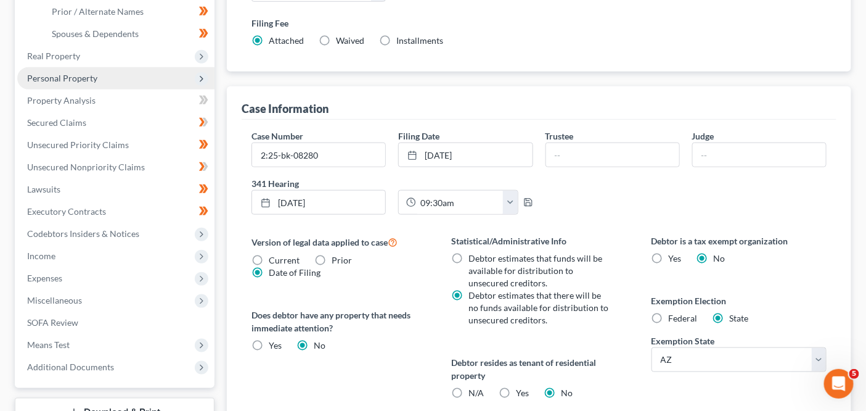
click at [119, 68] on span "Personal Property" at bounding box center [115, 78] width 197 height 22
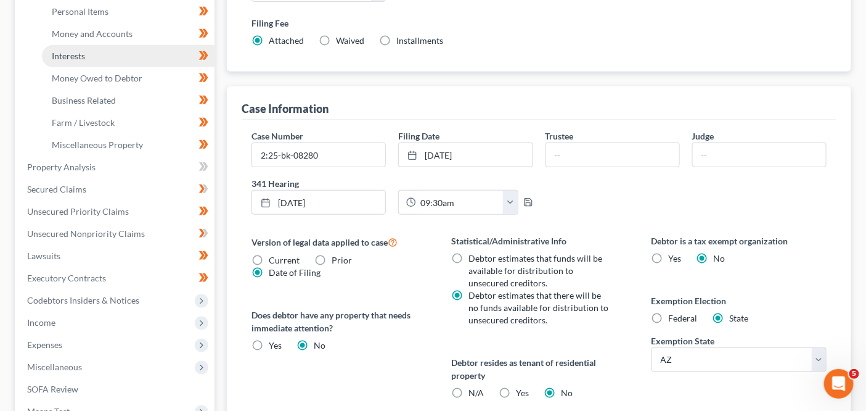
click at [135, 60] on link "Interests" at bounding box center [128, 56] width 173 height 22
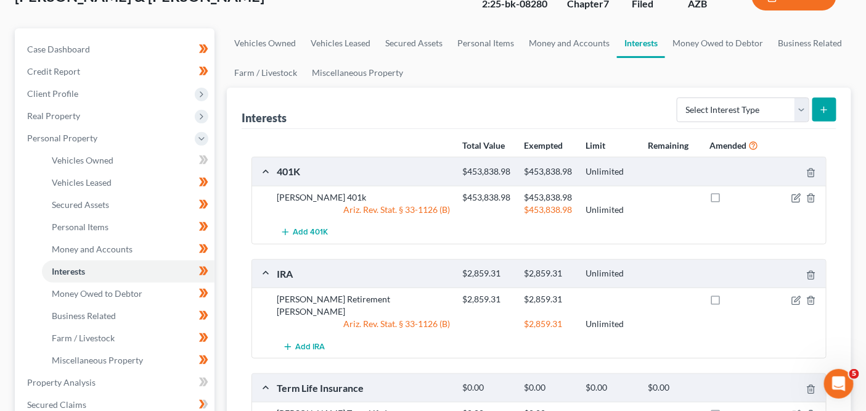
scroll to position [72, 0]
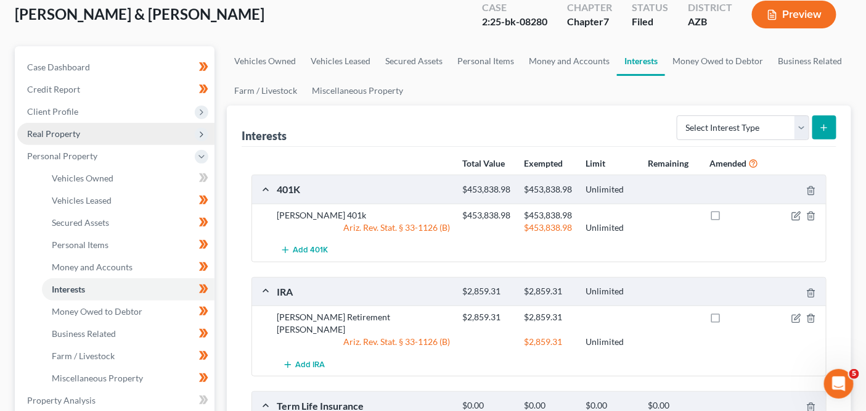
click at [133, 133] on span "Real Property" at bounding box center [115, 134] width 197 height 22
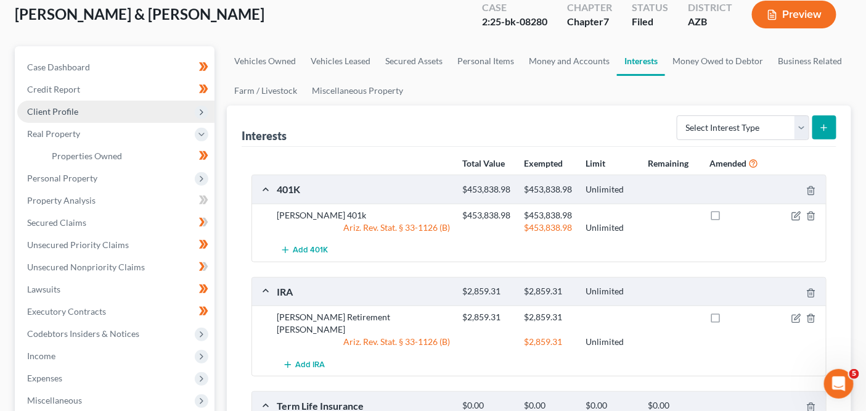
click at [133, 118] on span "Client Profile" at bounding box center [115, 111] width 197 height 22
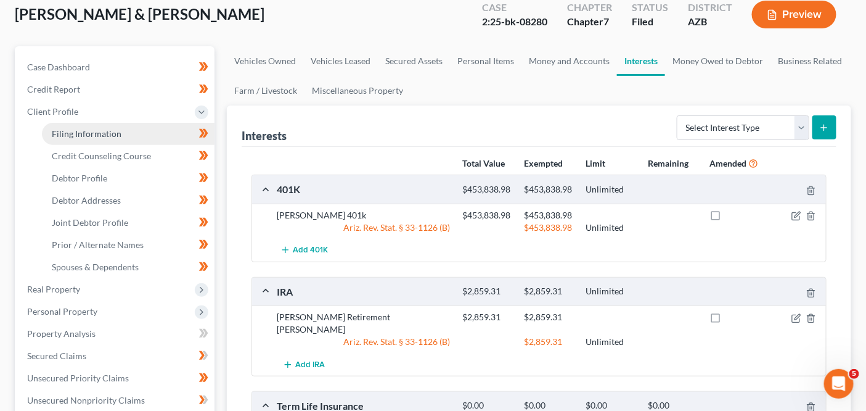
click at [133, 140] on link "Filing Information" at bounding box center [128, 134] width 173 height 22
select select "1"
select select "0"
select select "4"
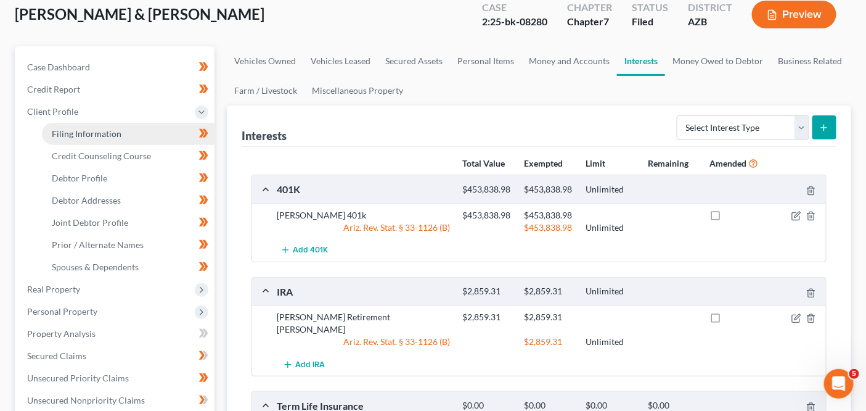
select select "17"
select select "9"
select select "3"
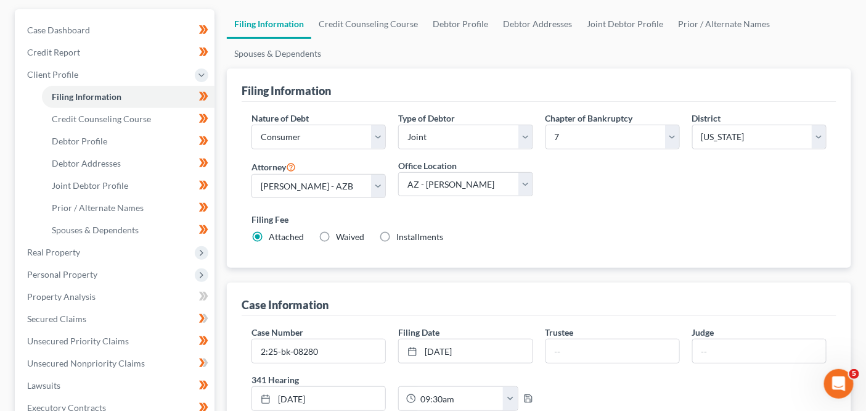
scroll to position [202, 0]
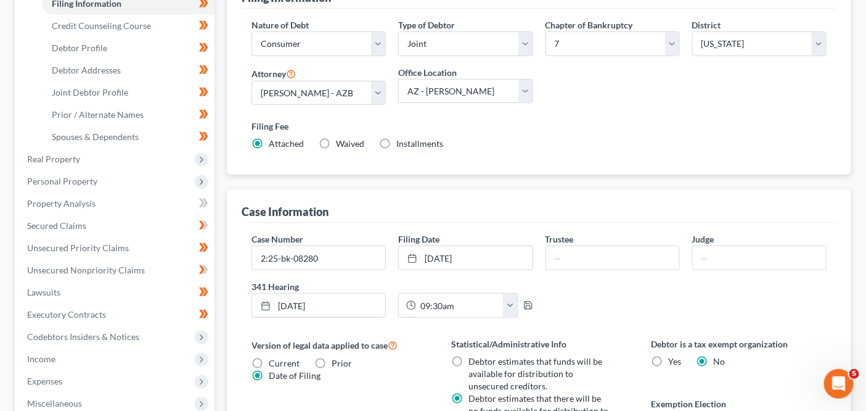
click at [150, 170] on li "Personal Property Vehicles Owned Vehicles Leased Machinery and Vehicles Office …" at bounding box center [115, 181] width 197 height 22
click at [141, 170] on span "Personal Property" at bounding box center [115, 181] width 197 height 22
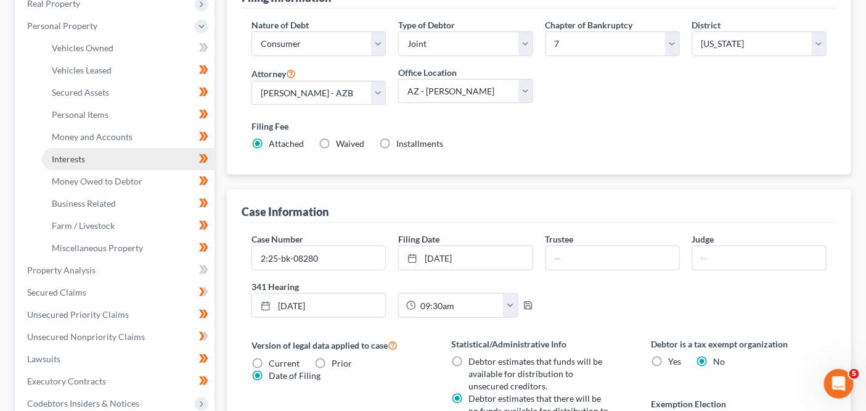
click at [126, 153] on link "Interests" at bounding box center [128, 159] width 173 height 22
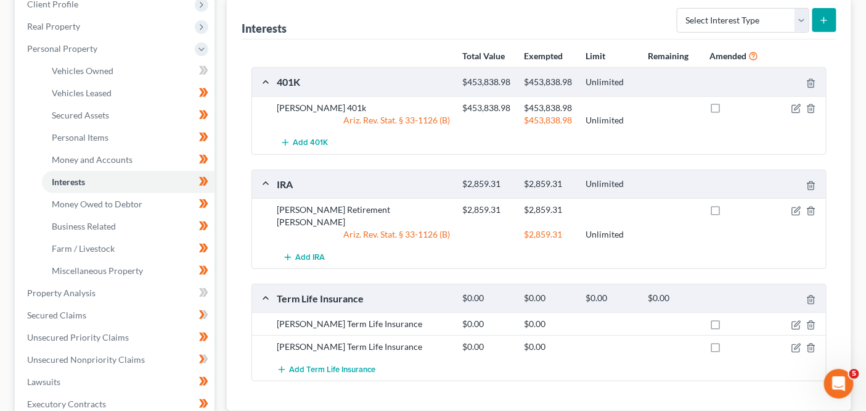
scroll to position [216, 0]
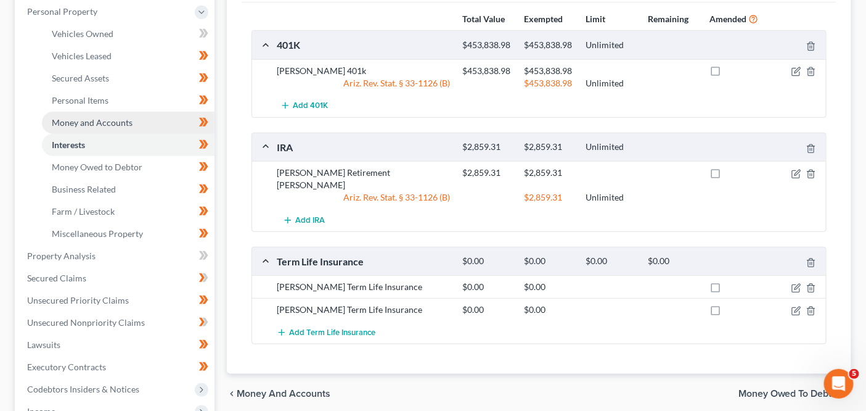
click at [92, 112] on link "Money and Accounts" at bounding box center [128, 123] width 173 height 22
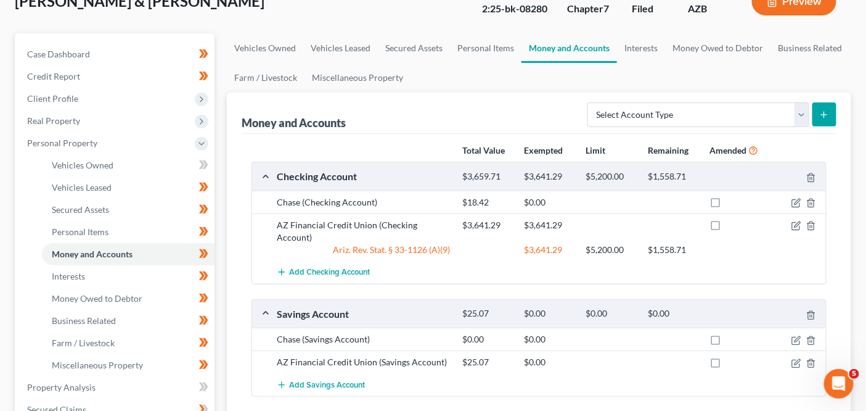
scroll to position [154, 0]
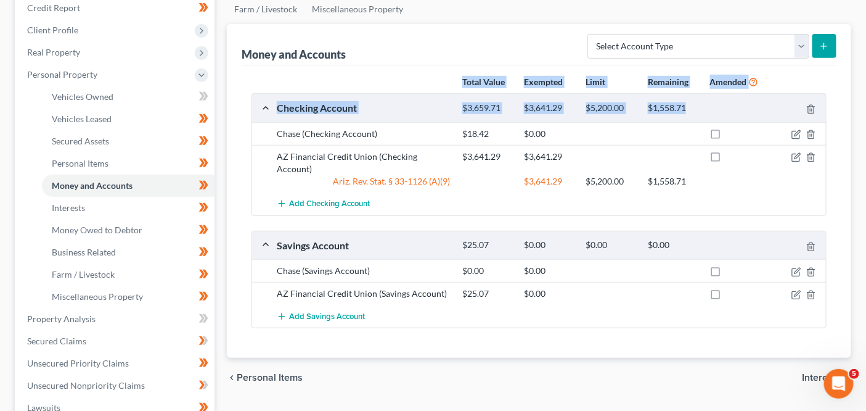
drag, startPoint x: 866, startPoint y: 115, endPoint x: 875, endPoint y: 57, distance: 59.3
click at [866, 57] on html "Home New Case Client Portal Directory Cases DebtorCC The Beacon Law Firm prenn@…" at bounding box center [433, 284] width 866 height 877
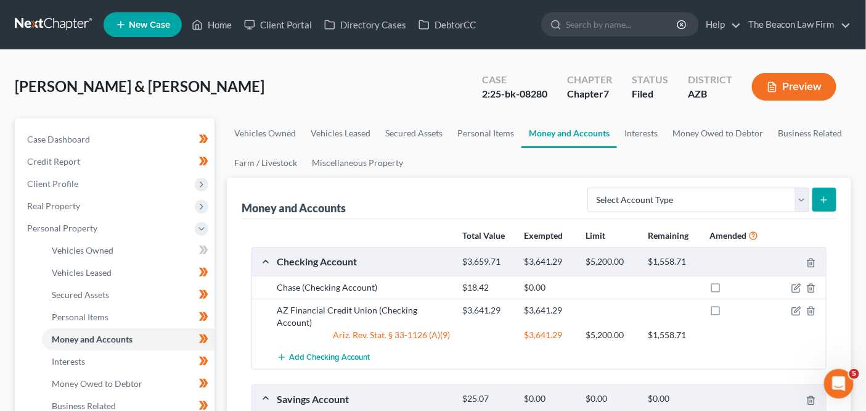
click at [327, 98] on div "Baumener, Brian & Bethany Upgraded Case 2:25-bk-08280 Chapter Chapter 7 Status …" at bounding box center [433, 92] width 837 height 54
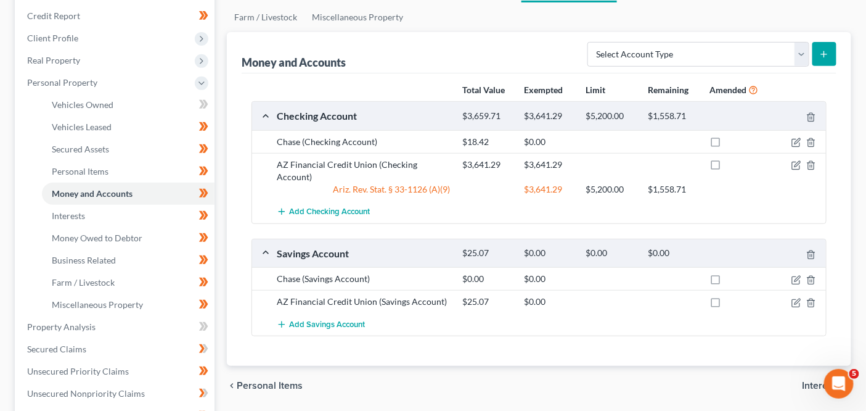
scroll to position [149, 0]
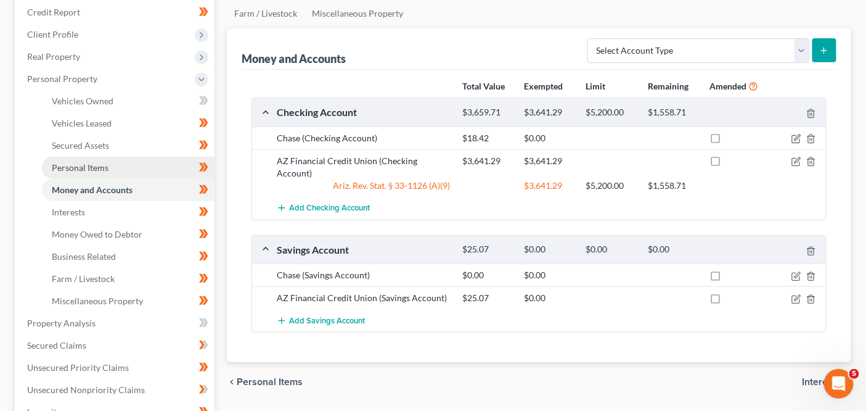
click at [142, 169] on link "Personal Items" at bounding box center [128, 168] width 173 height 22
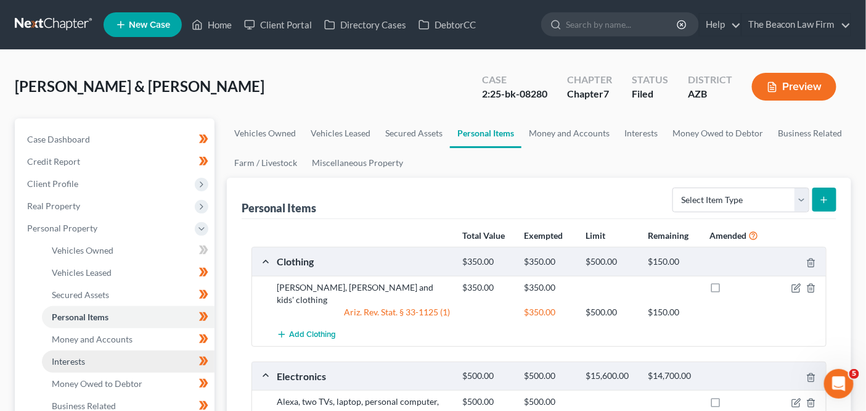
click at [128, 354] on link "Interests" at bounding box center [128, 361] width 173 height 22
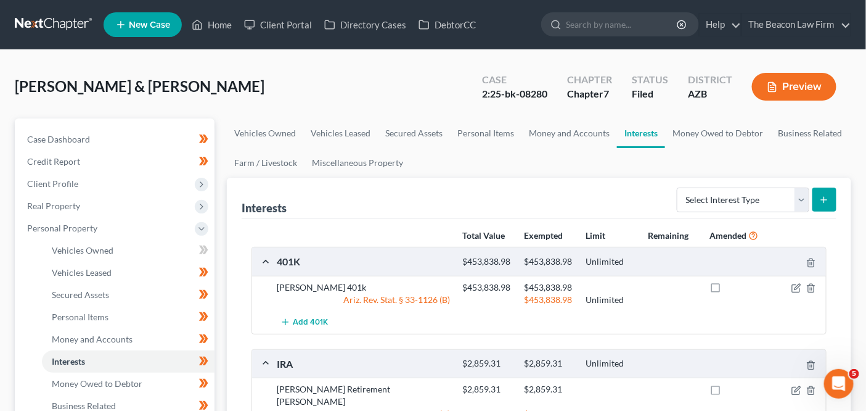
click at [50, 35] on link at bounding box center [54, 25] width 79 height 22
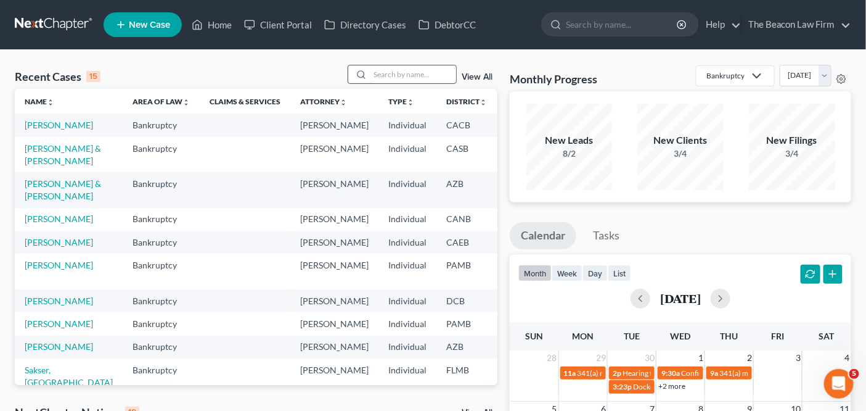
click at [394, 76] on input "search" at bounding box center [413, 74] width 86 height 18
click at [417, 79] on input "search" at bounding box center [413, 74] width 86 height 18
click at [301, 22] on link "Client Portal" at bounding box center [278, 25] width 80 height 22
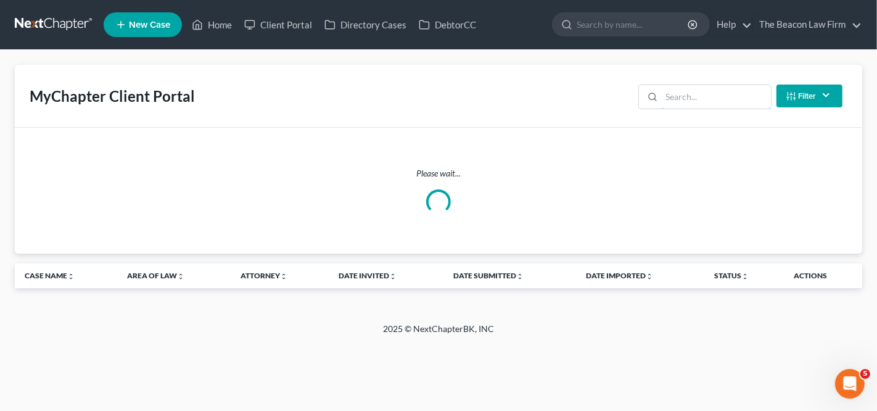
click at [697, 94] on input "search" at bounding box center [716, 96] width 109 height 23
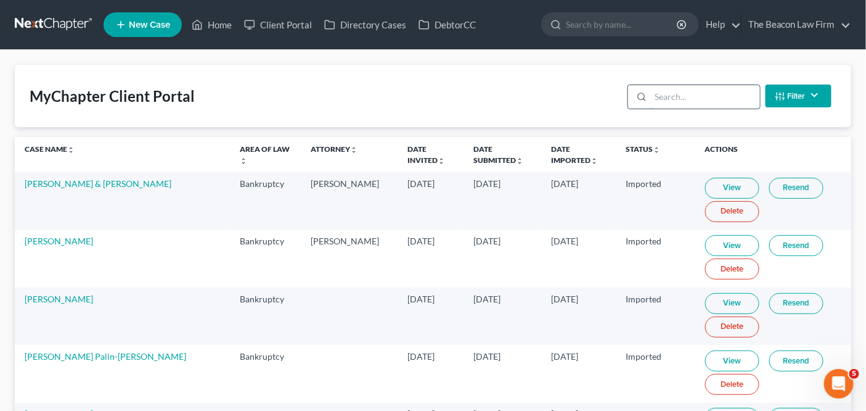
click at [686, 107] on div at bounding box center [694, 96] width 133 height 25
click at [687, 96] on input "search" at bounding box center [705, 96] width 109 height 23
click at [76, 28] on link at bounding box center [54, 25] width 79 height 22
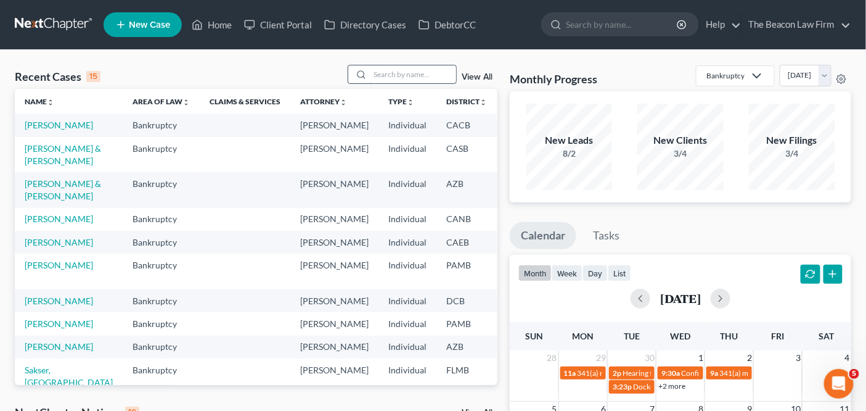
click at [394, 71] on input "search" at bounding box center [413, 74] width 86 height 18
click at [404, 73] on input "search" at bounding box center [413, 74] width 86 height 18
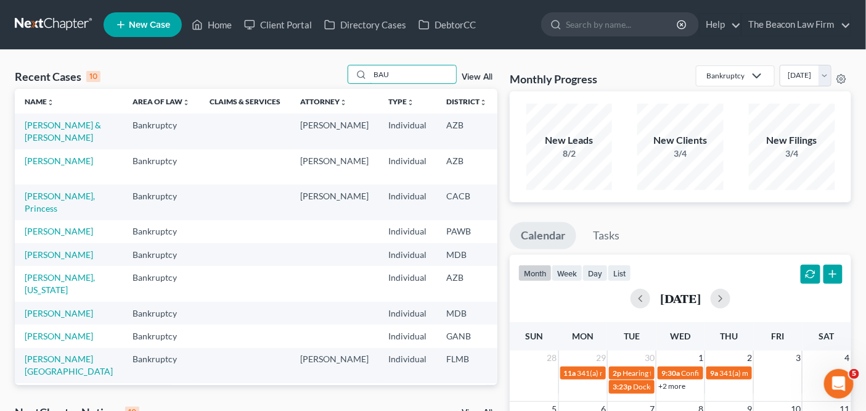
type input "BAU"
click at [44, 131] on td "[PERSON_NAME] & [PERSON_NAME]" at bounding box center [69, 130] width 108 height 35
click at [44, 130] on td "[PERSON_NAME] & [PERSON_NAME]" at bounding box center [69, 130] width 108 height 35
click at [52, 121] on link "[PERSON_NAME] & [PERSON_NAME]" at bounding box center [63, 131] width 76 height 23
select select "2"
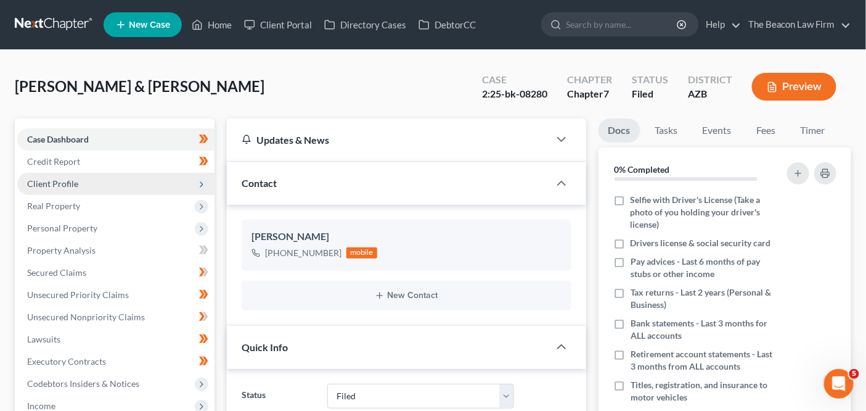
click at [109, 174] on span "Client Profile" at bounding box center [115, 184] width 197 height 22
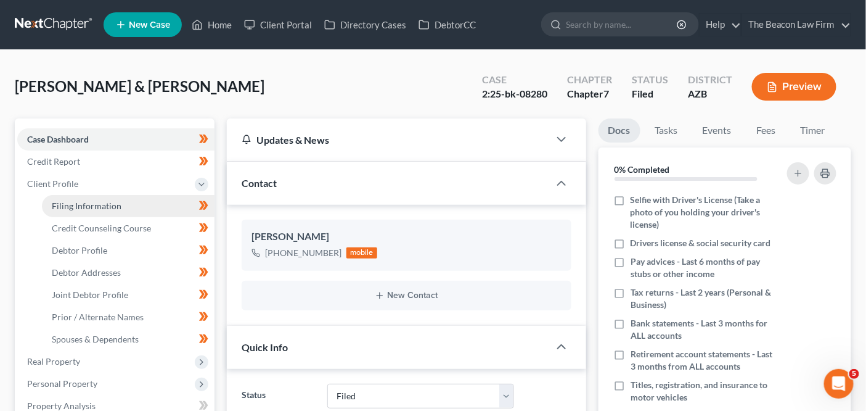
click at [101, 207] on span "Filing Information" at bounding box center [87, 205] width 70 height 10
select select "1"
select select "0"
select select "9"
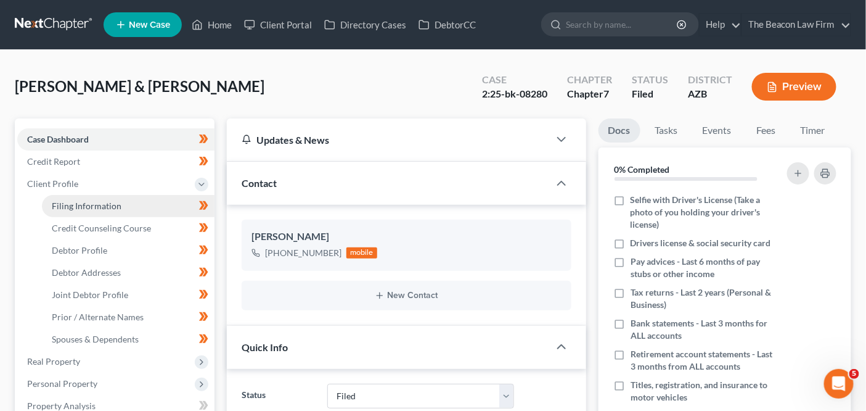
select select "3"
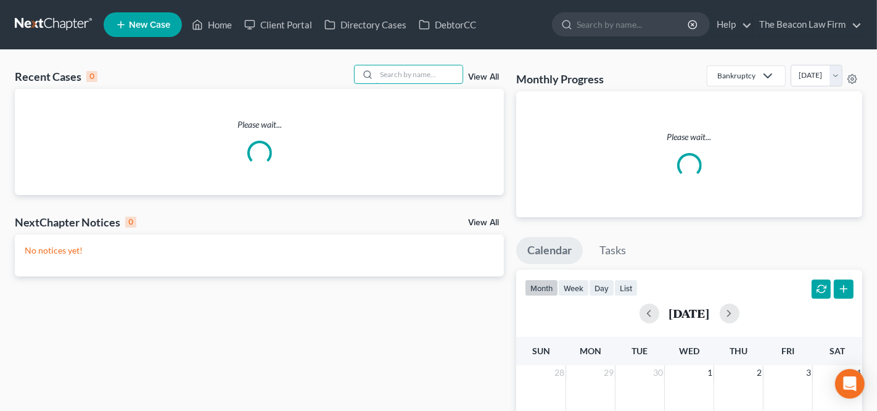
drag, startPoint x: 387, startPoint y: 71, endPoint x: 428, endPoint y: 90, distance: 46.1
click at [387, 71] on input "search" at bounding box center [419, 74] width 86 height 18
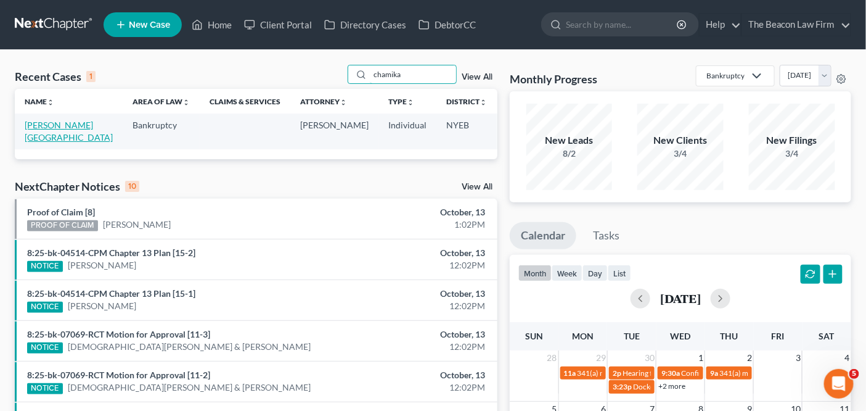
type input "chamika"
click at [36, 127] on link "[PERSON_NAME][GEOGRAPHIC_DATA]" at bounding box center [69, 131] width 88 height 23
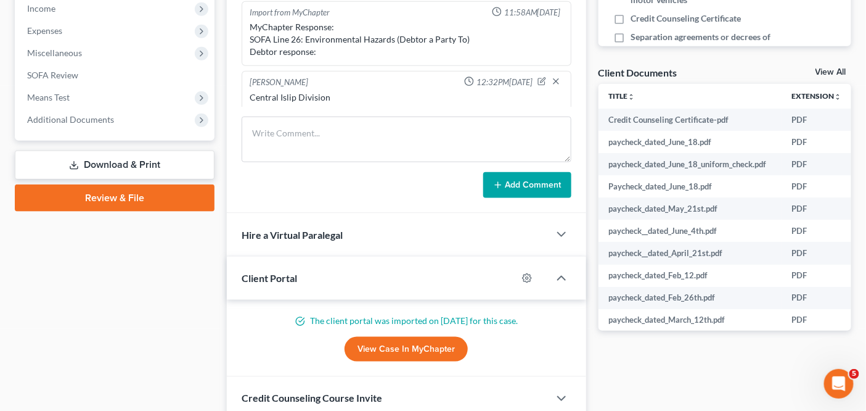
scroll to position [220, 0]
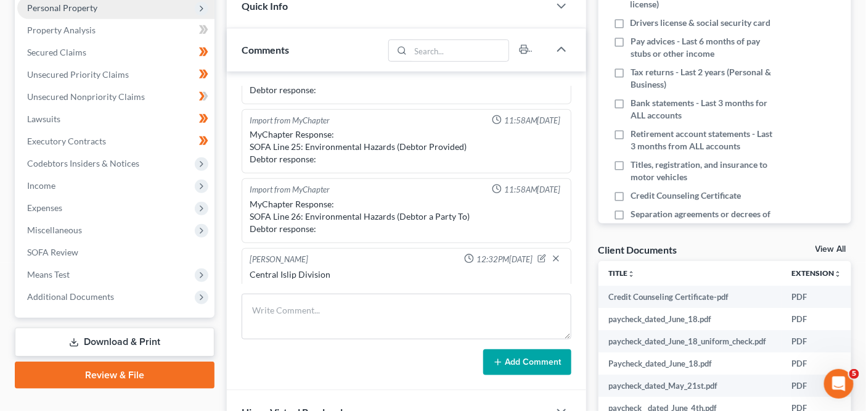
click at [108, 11] on span "Personal Property" at bounding box center [115, 8] width 197 height 22
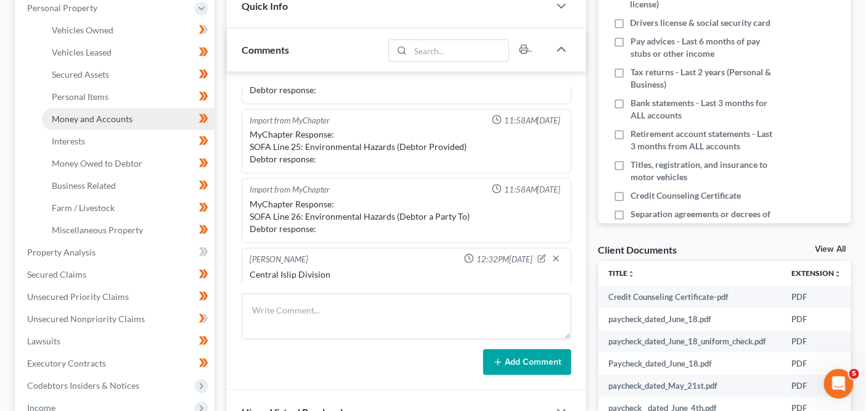
click at [100, 117] on span "Money and Accounts" at bounding box center [92, 118] width 81 height 10
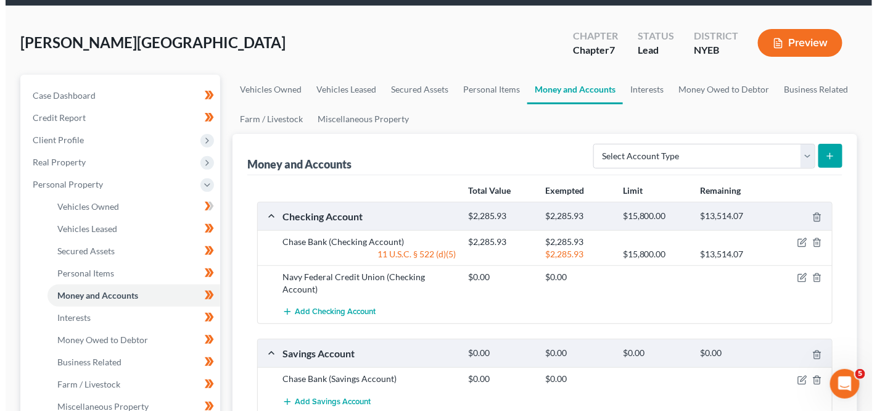
scroll to position [178, 0]
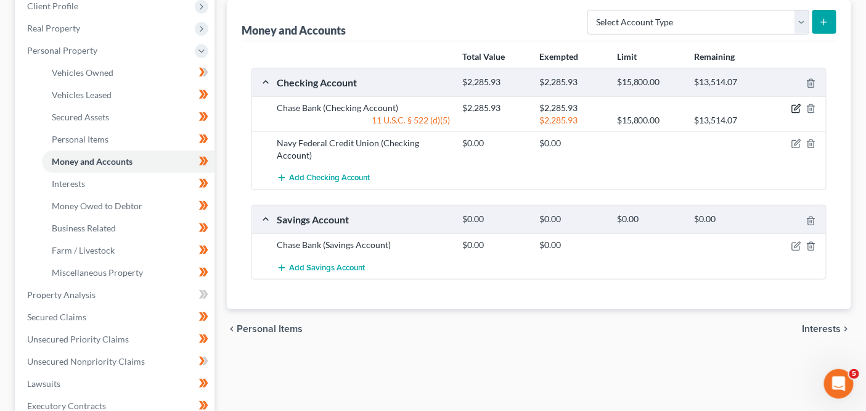
click at [800, 107] on icon "button" at bounding box center [797, 109] width 10 height 10
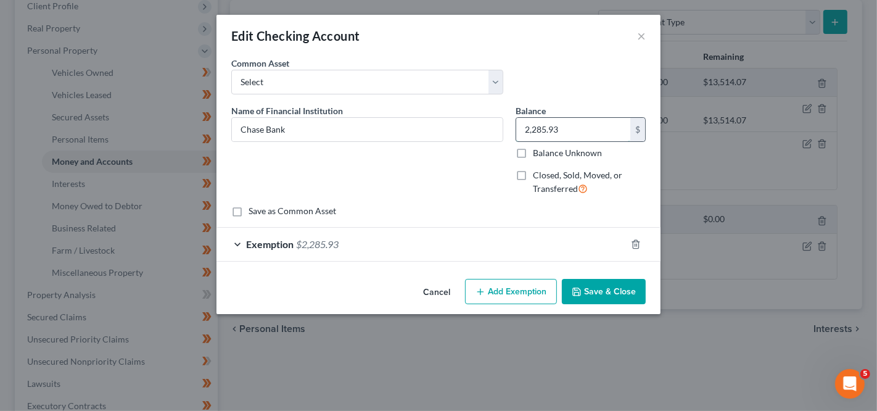
click at [585, 126] on input "2,285.93" at bounding box center [573, 129] width 114 height 23
paste input "75.57"
type input "75.57"
click at [537, 276] on div "Cancel Add Exemption Save & Close" at bounding box center [438, 294] width 444 height 41
click at [531, 287] on button "Add Exemption" at bounding box center [511, 292] width 92 height 26
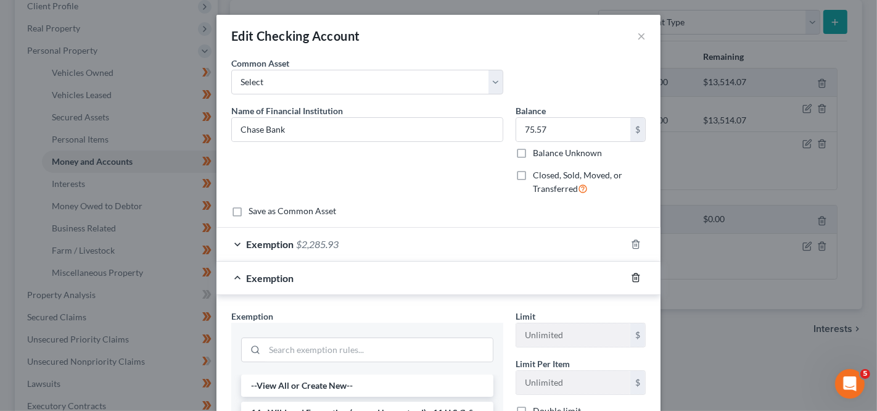
click at [631, 274] on icon "button" at bounding box center [636, 278] width 10 height 10
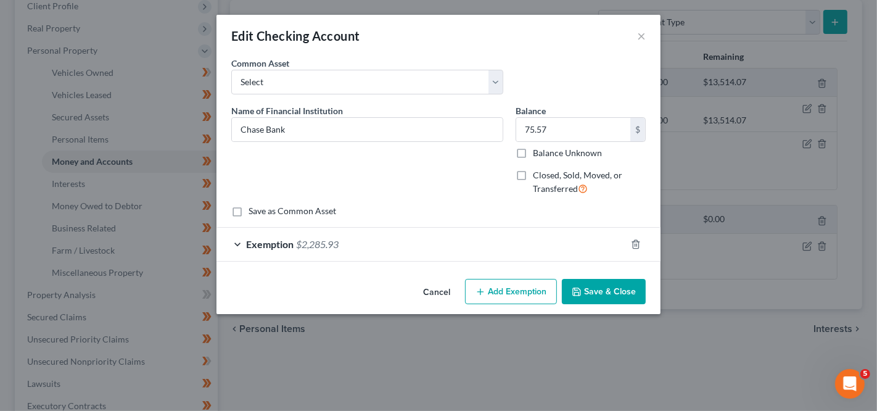
click at [543, 253] on div "Exemption $2,285.93" at bounding box center [420, 243] width 409 height 33
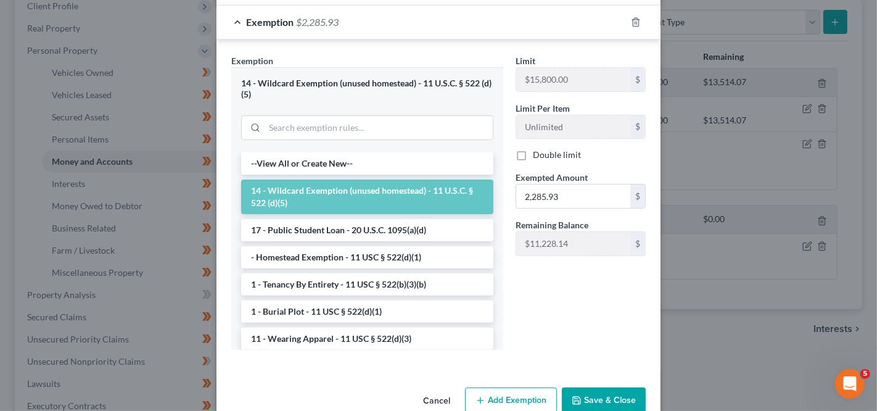
scroll to position [245, 0]
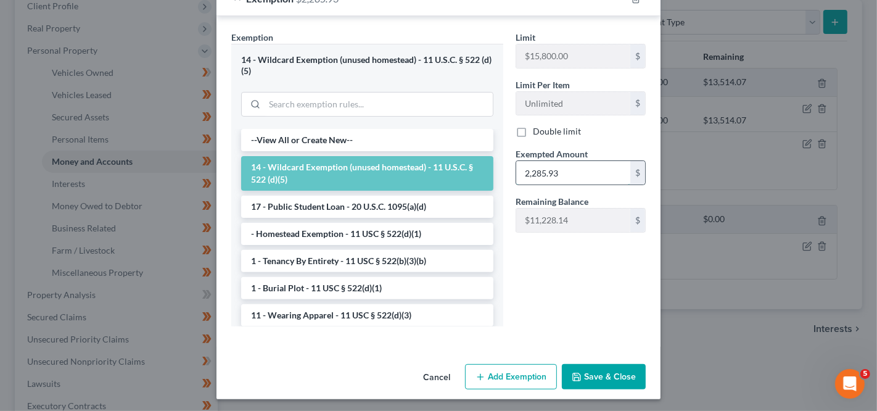
click at [539, 165] on input "2,285.93" at bounding box center [573, 172] width 114 height 23
paste input "75.57"
click at [579, 173] on input "75.57" at bounding box center [573, 172] width 114 height 23
type input "75.57"
click at [594, 383] on button "Save & Close" at bounding box center [604, 377] width 84 height 26
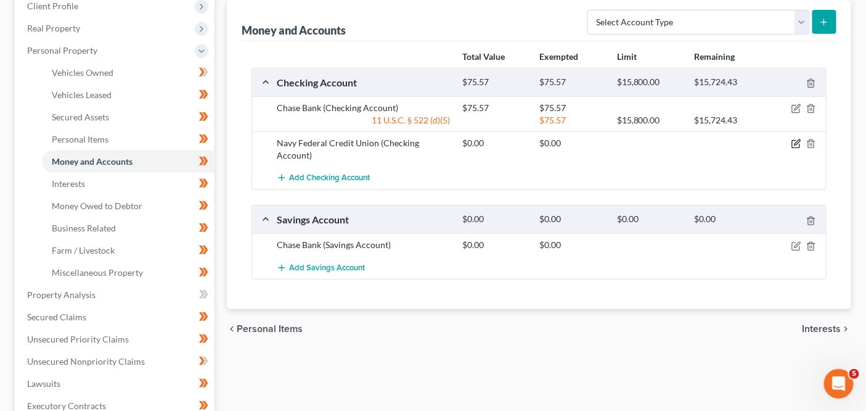
click at [795, 144] on icon "button" at bounding box center [797, 144] width 10 height 10
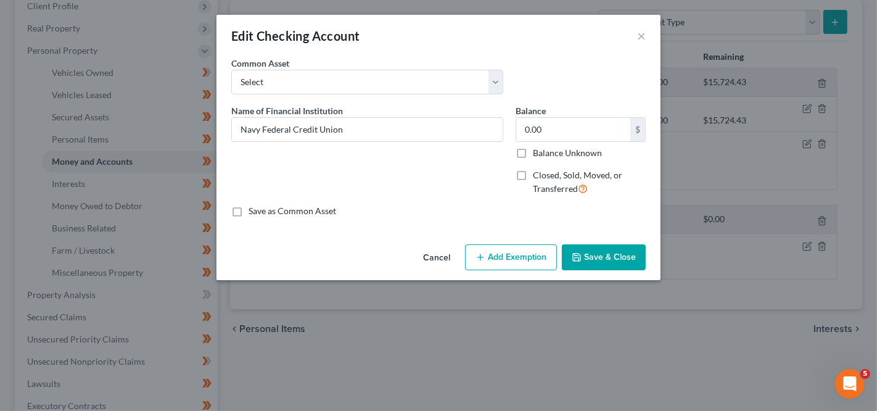
click at [518, 251] on button "Add Exemption" at bounding box center [511, 257] width 92 height 26
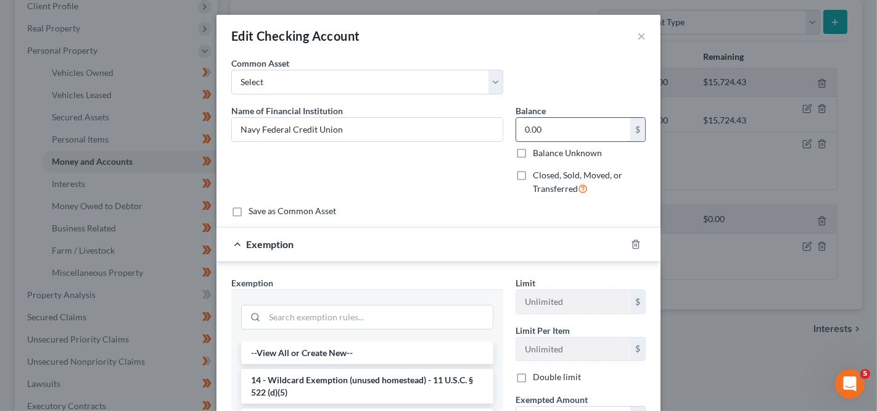
click at [564, 131] on input "0.00" at bounding box center [573, 129] width 114 height 23
type input "0.94"
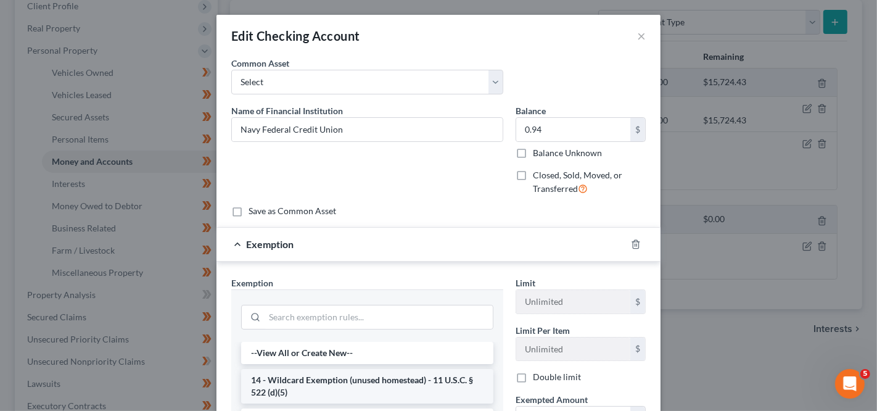
click at [419, 382] on li "14 - Wildcard Exemption (unused homestead) - 11 U.S.C. § 522 (d)(5)" at bounding box center [367, 386] width 252 height 35
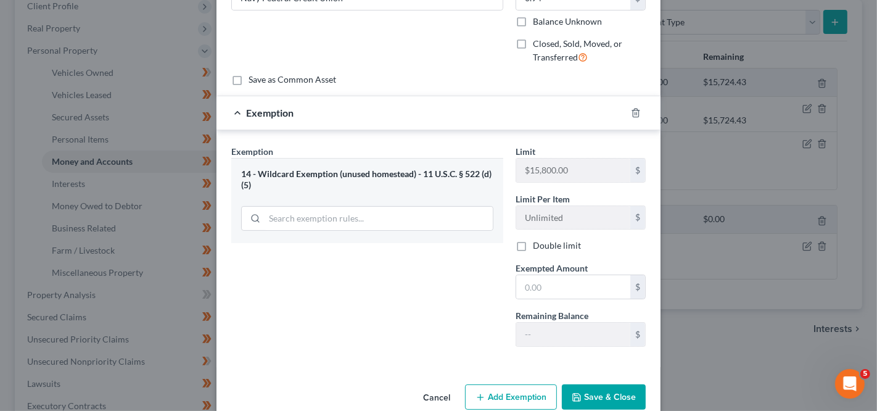
scroll to position [150, 0]
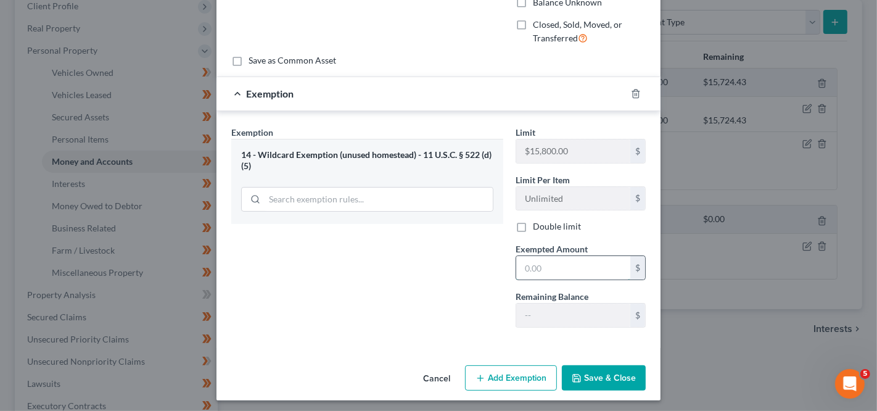
click at [596, 273] on input "text" at bounding box center [573, 267] width 114 height 23
type input "0.94"
click at [597, 374] on button "Save & Close" at bounding box center [604, 378] width 84 height 26
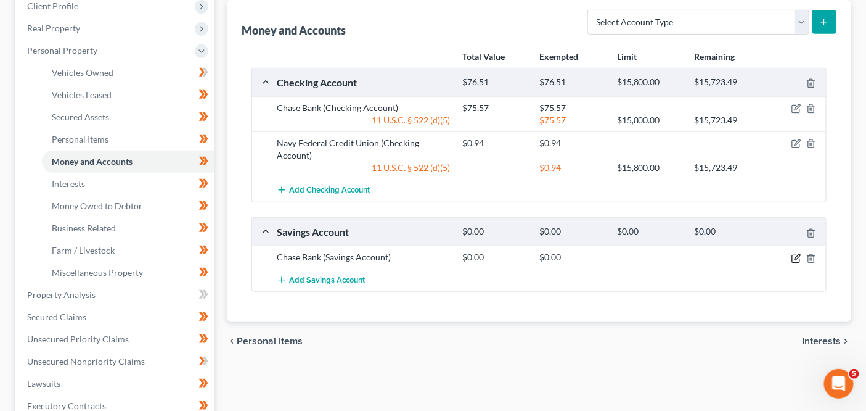
click at [798, 259] on icon "button" at bounding box center [795, 258] width 7 height 7
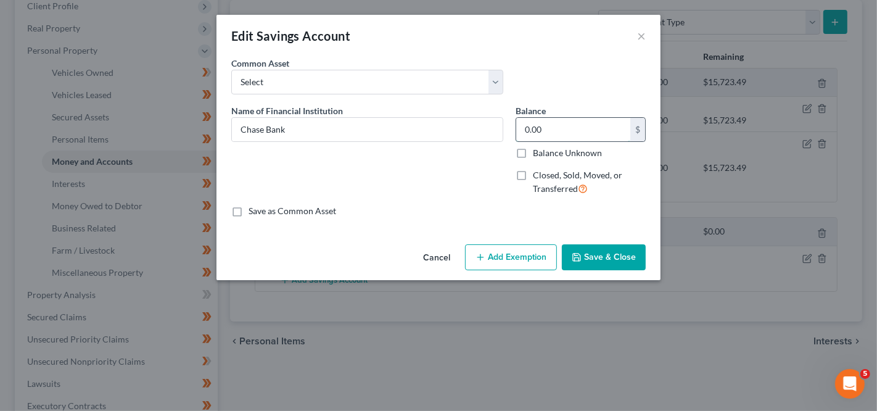
click at [620, 130] on input "0.00" at bounding box center [573, 129] width 114 height 23
type input "5"
click at [491, 249] on button "Add Exemption" at bounding box center [511, 257] width 92 height 26
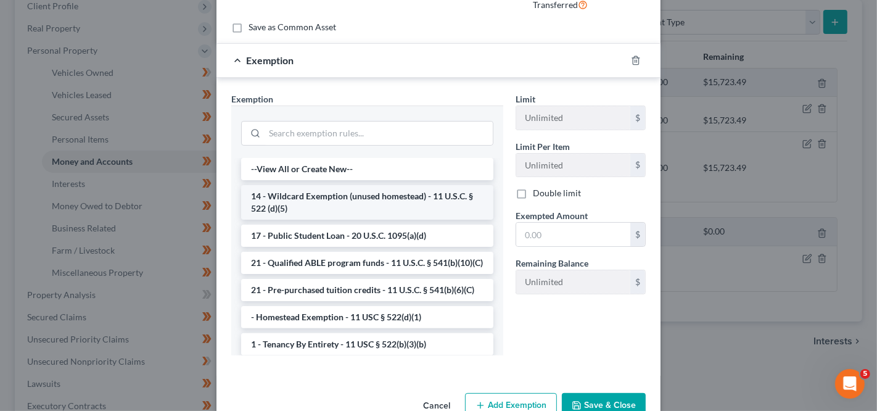
click at [341, 194] on li "14 - Wildcard Exemption (unused homestead) - 11 U.S.C. § 522 (d)(5)" at bounding box center [367, 202] width 252 height 35
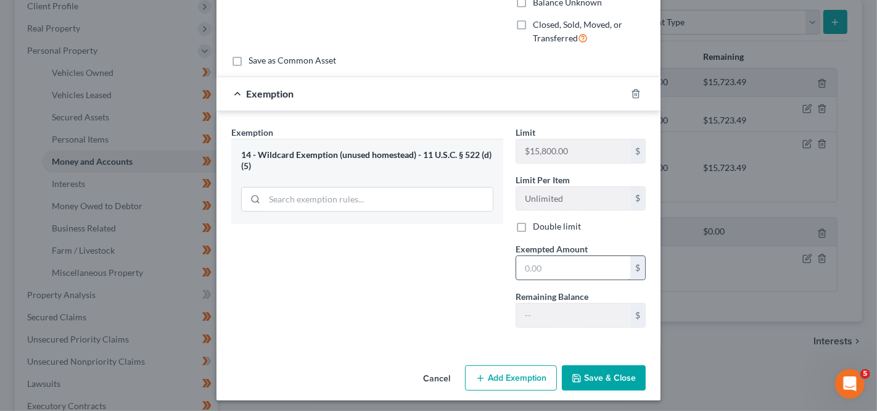
click at [577, 266] on input "text" at bounding box center [573, 267] width 114 height 23
type input "5"
click at [581, 351] on div "An exemption set must first be selected from the Filing Information section. Co…" at bounding box center [438, 133] width 444 height 454
click at [575, 376] on icon "button" at bounding box center [577, 378] width 10 height 10
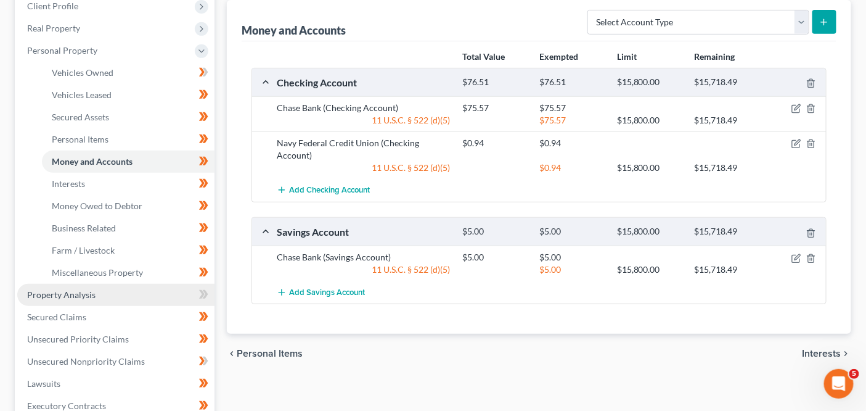
click at [117, 298] on link "Property Analysis" at bounding box center [115, 295] width 197 height 22
